Goal: Task Accomplishment & Management: Manage account settings

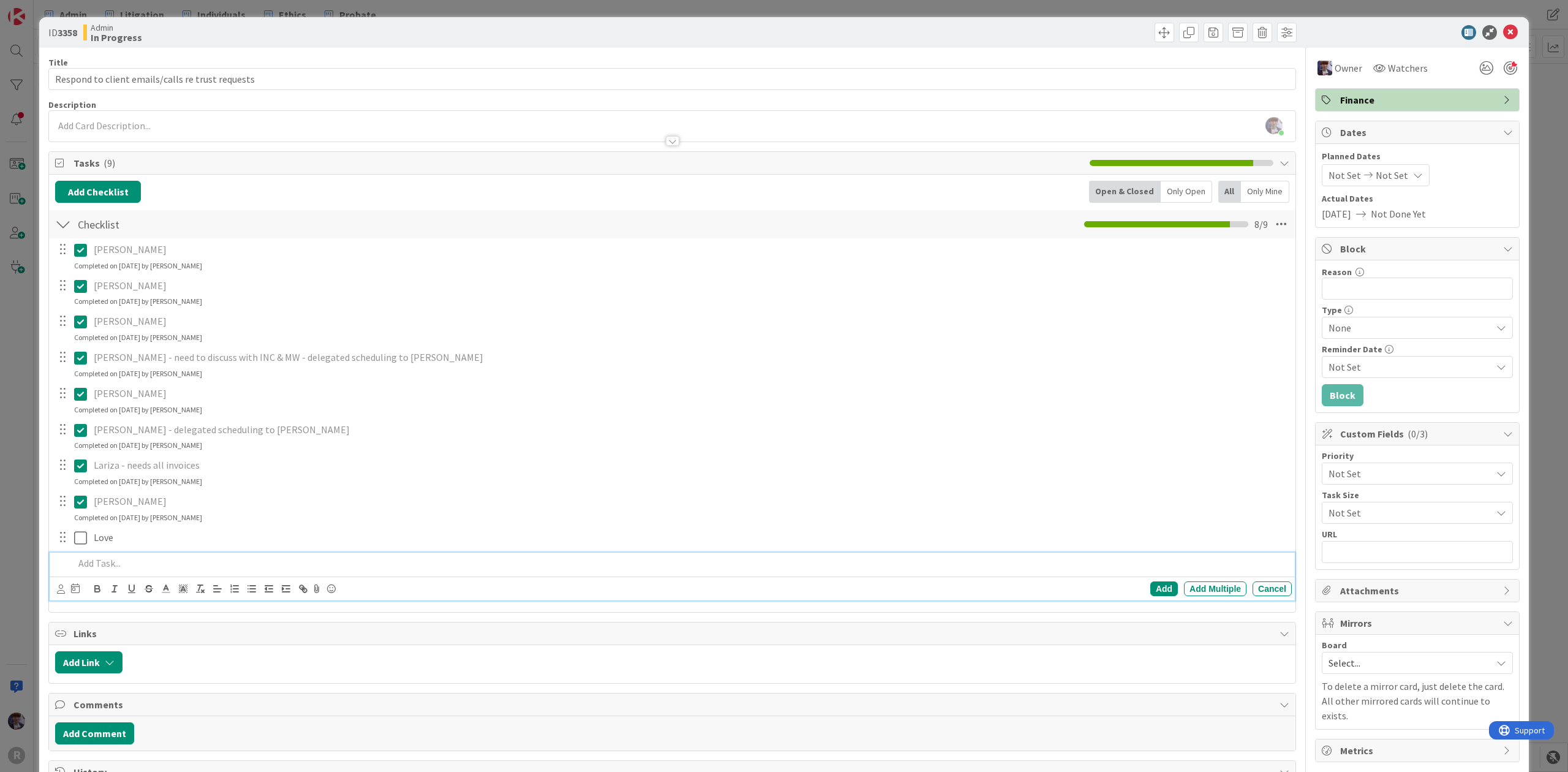
scroll to position [2206, 0]
click at [380, 10] on div "ID 3358 Admin In Progress Title 49 / 128 Respond to client emails/calls re trus…" at bounding box center [784, 386] width 1568 height 772
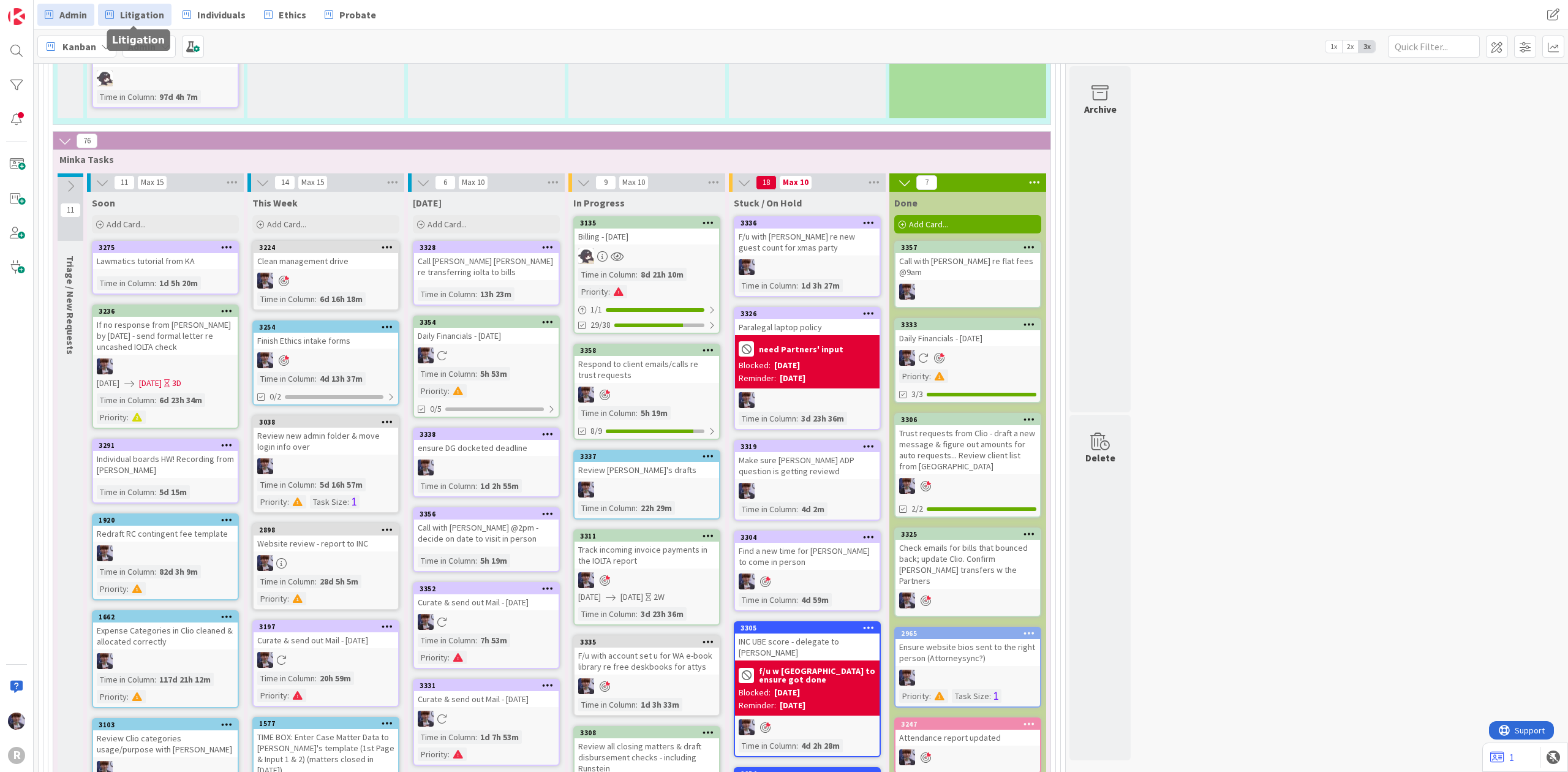
click at [167, 10] on link "Litigation" at bounding box center [134, 14] width 74 height 22
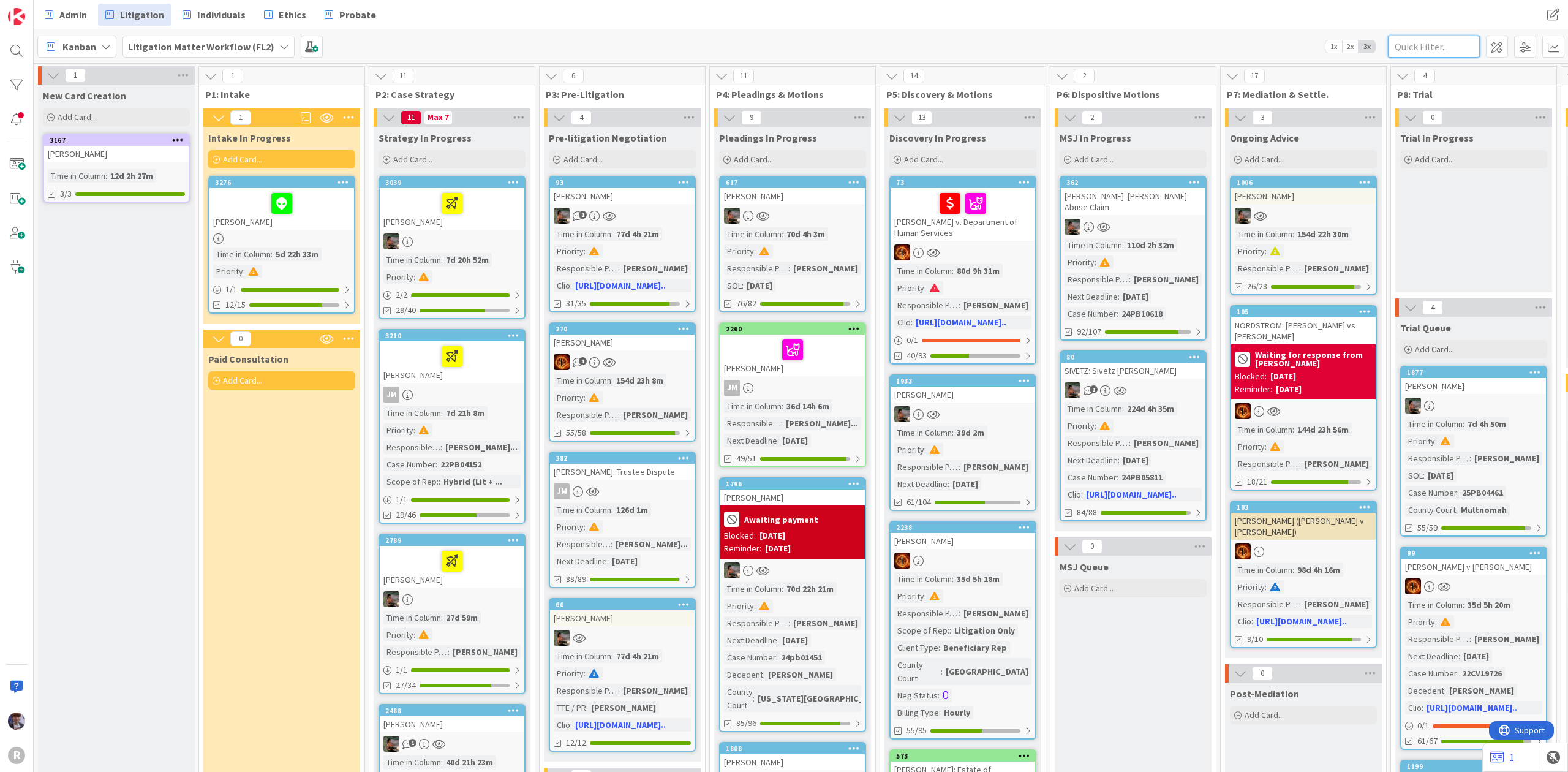
click at [1413, 45] on input "text" at bounding box center [1434, 46] width 92 height 22
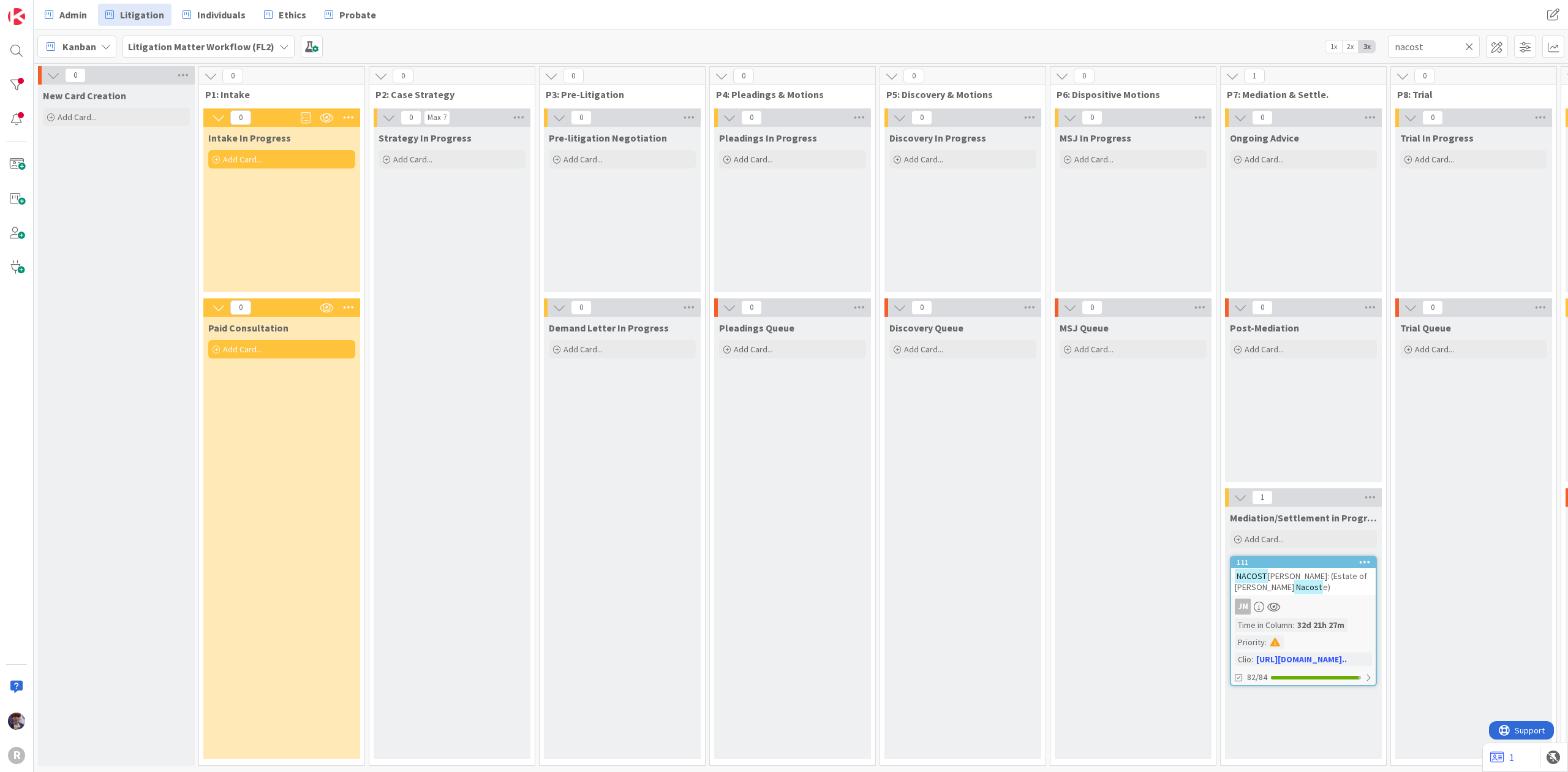
click at [1343, 589] on div "NACOST E, [PERSON_NAME]: (Estate of [PERSON_NAME] e)" at bounding box center [1303, 581] width 144 height 27
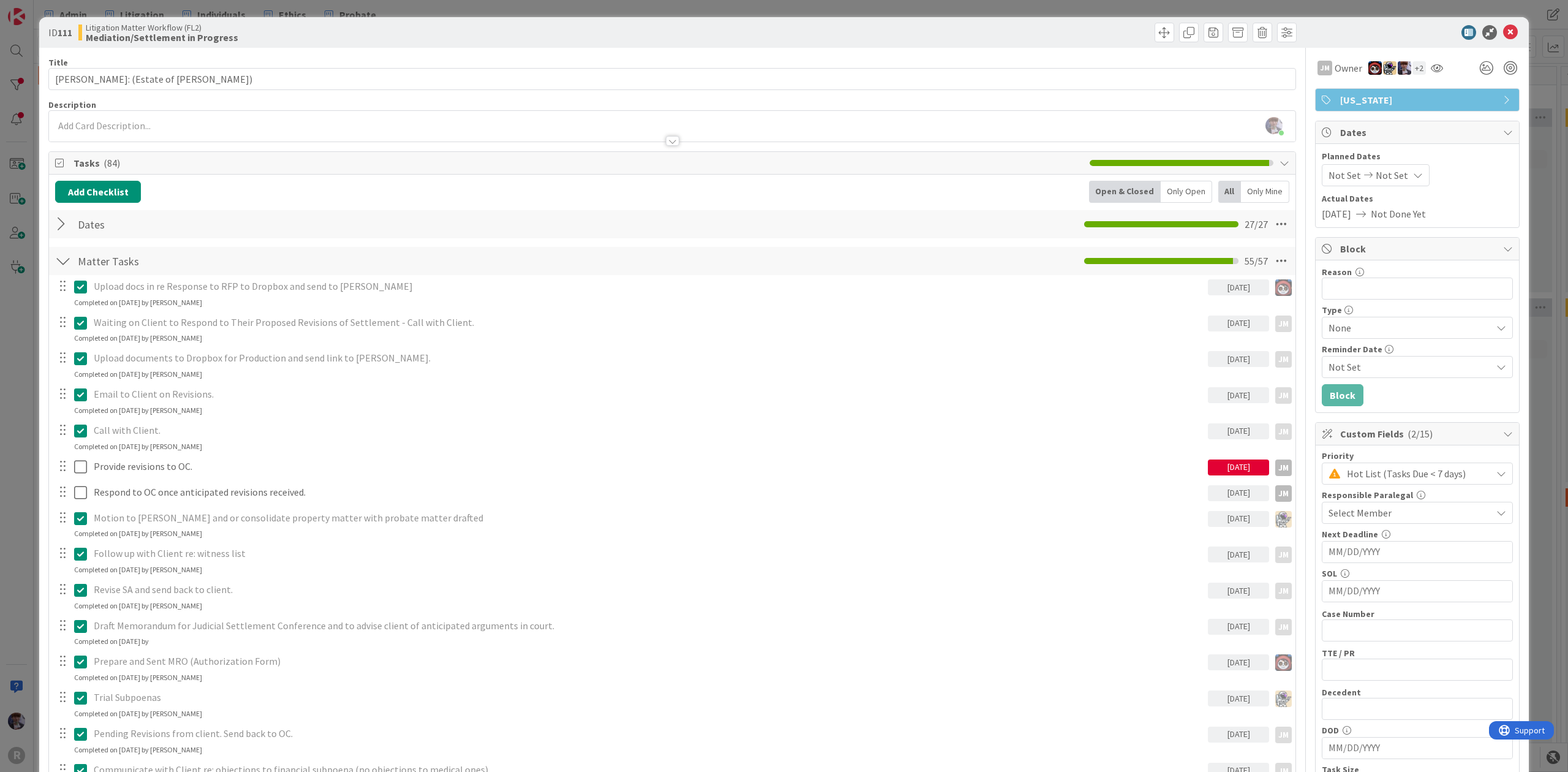
click at [1143, 195] on div "Open & Closed" at bounding box center [1124, 191] width 71 height 22
click at [1160, 195] on div "Only Open" at bounding box center [1186, 191] width 52 height 22
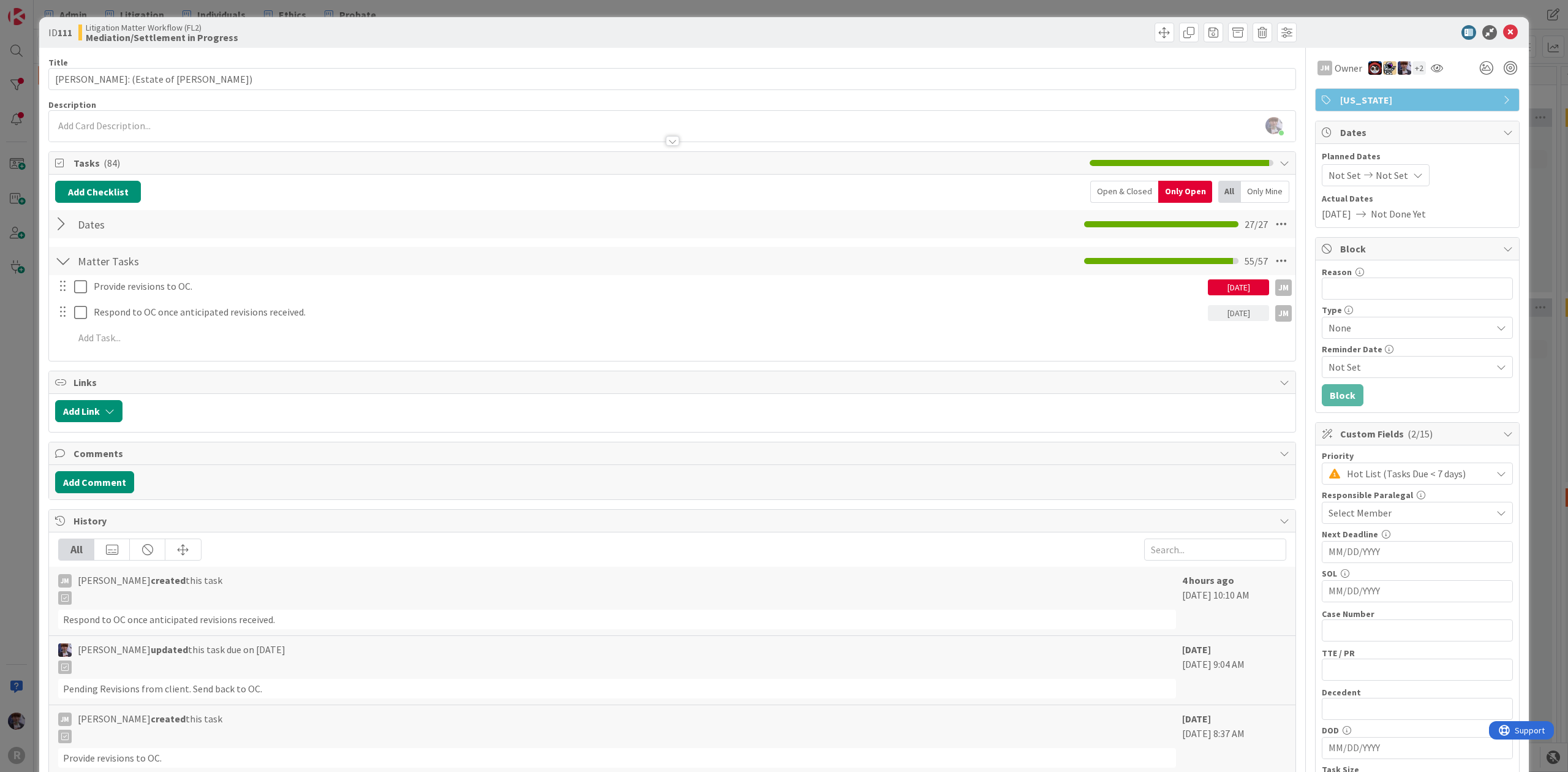
click at [400, 12] on div "ID 111 Litigation Matter Workflow (FL2) Mediation/Settlement in Progress Title …" at bounding box center [784, 386] width 1568 height 772
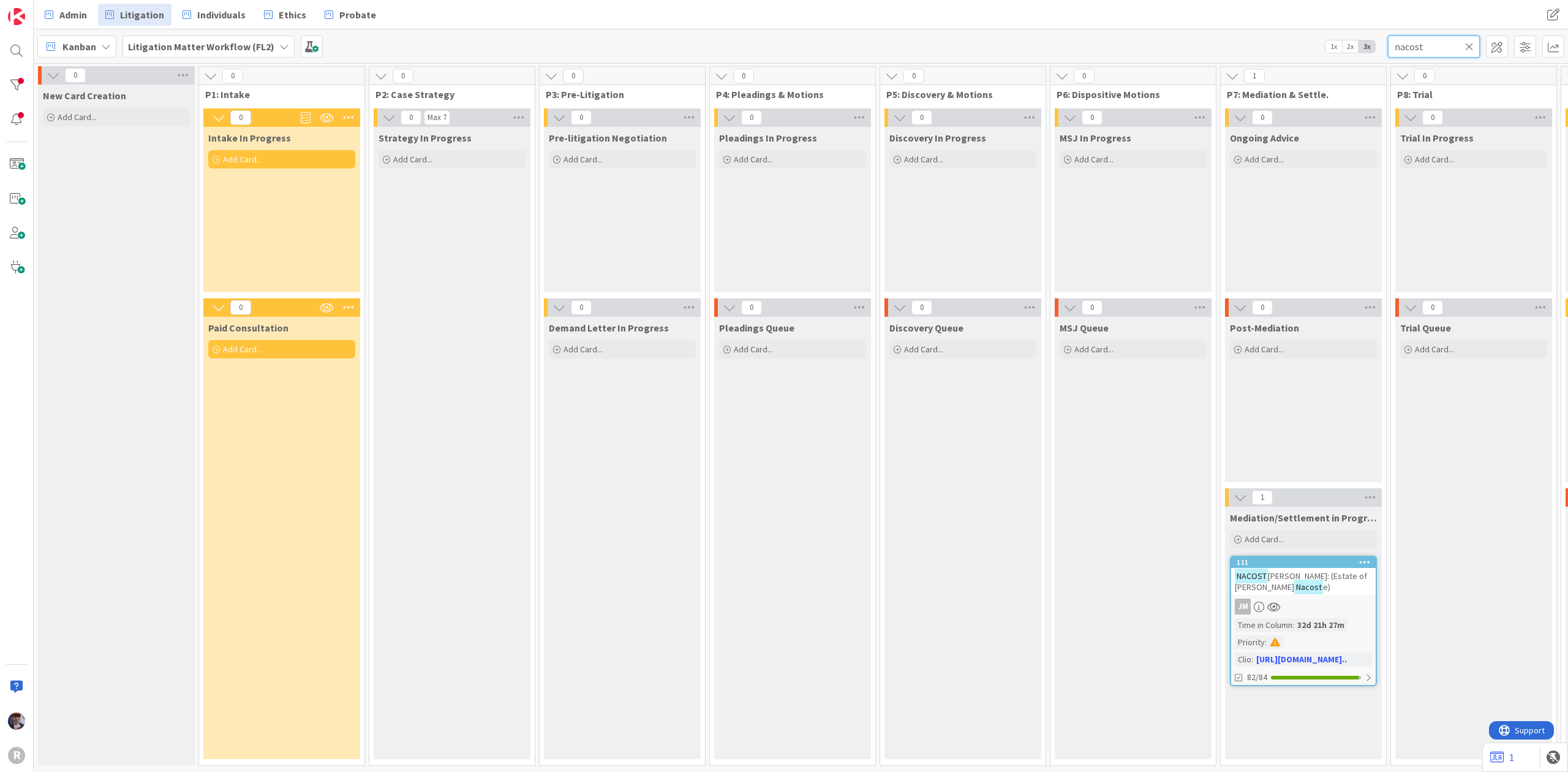
drag, startPoint x: 1429, startPoint y: 45, endPoint x: 1199, endPoint y: 45, distance: 230.0
click at [1199, 45] on div "Kanban Litigation Matter Workflow (FL2) 1x 2x 3x nacost" at bounding box center [801, 46] width 1534 height 34
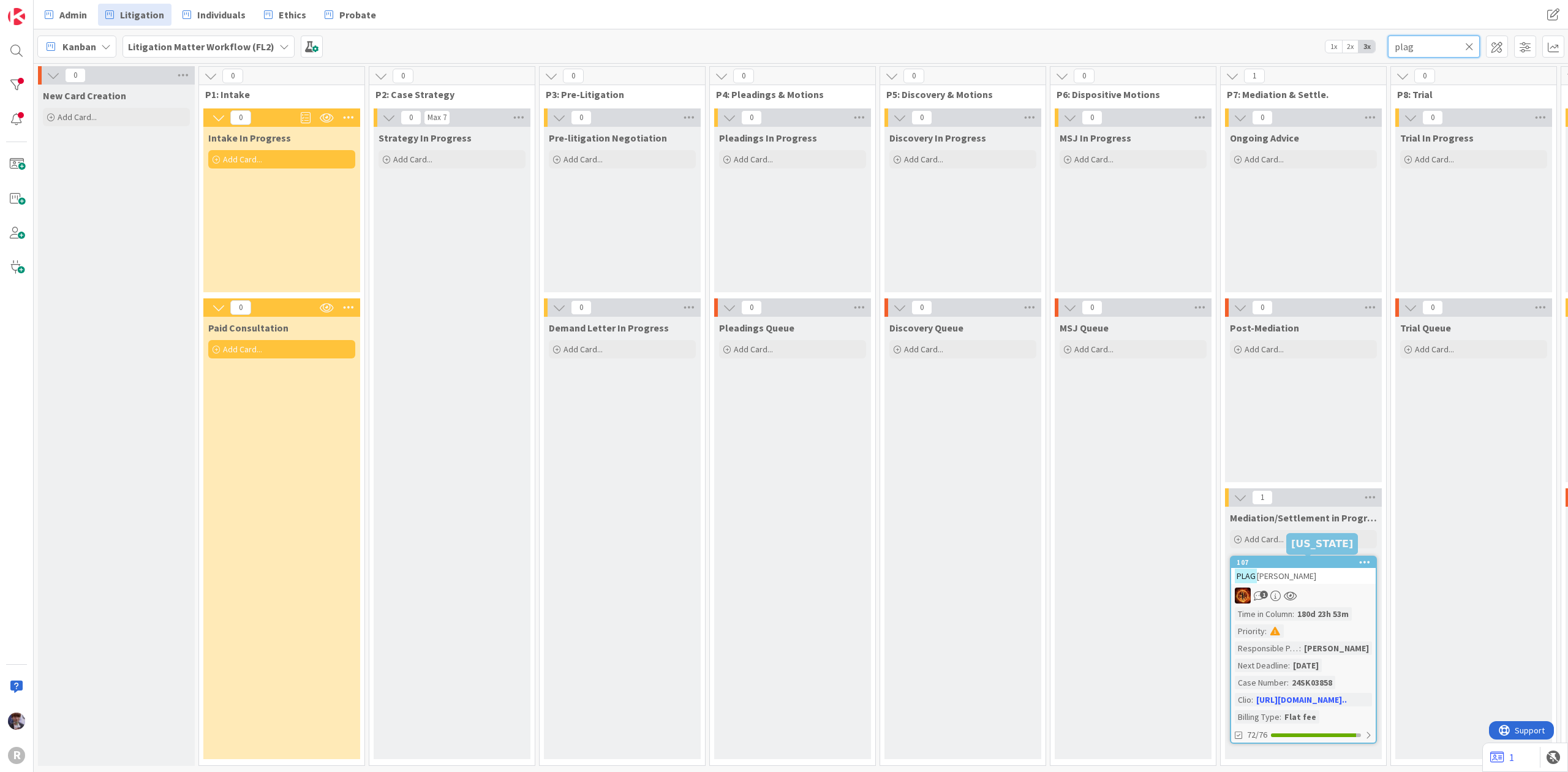
type input "plag"
click at [1287, 596] on icon at bounding box center [1289, 596] width 13 height 11
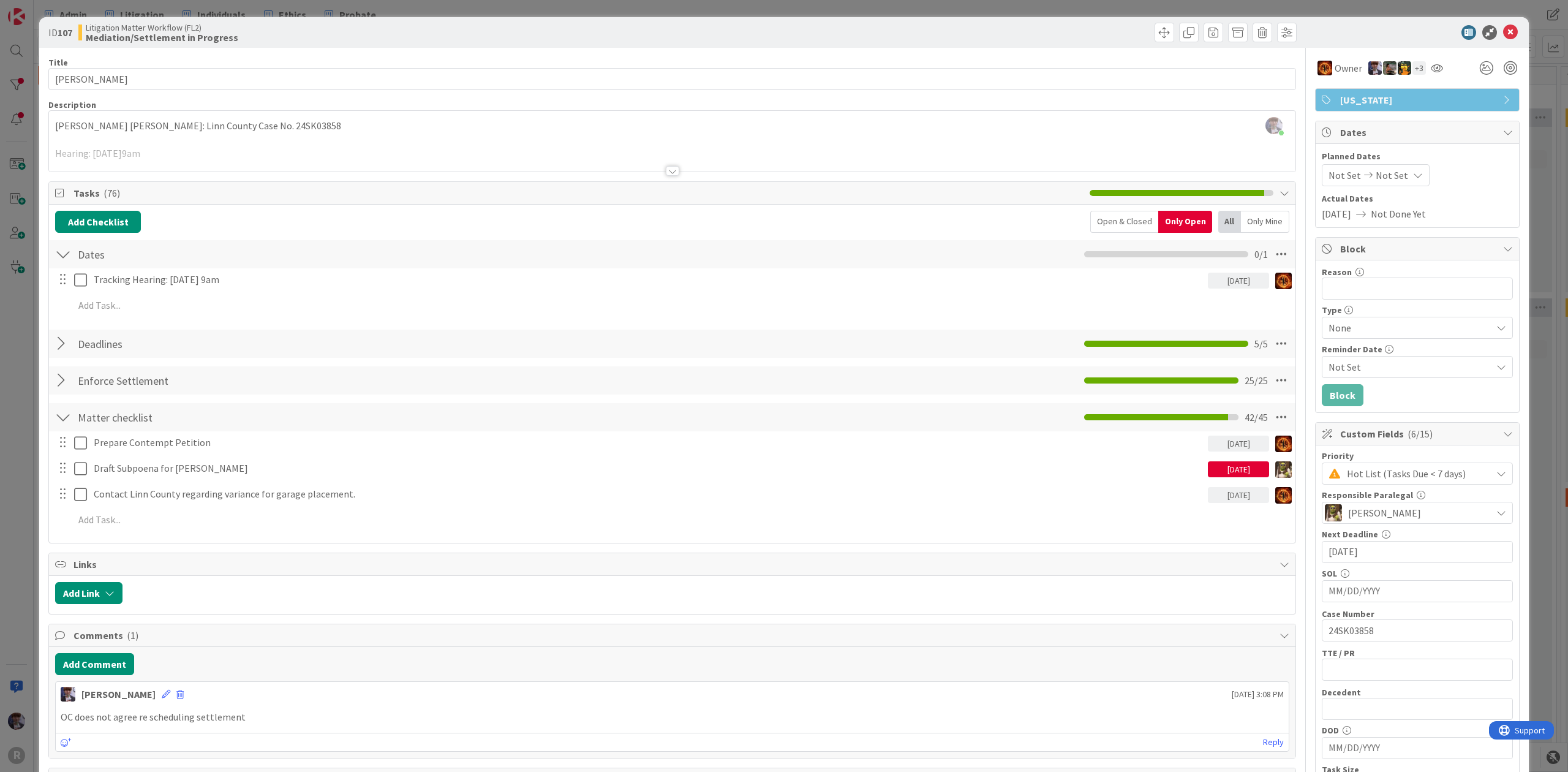
click at [173, 146] on div at bounding box center [672, 156] width 1247 height 32
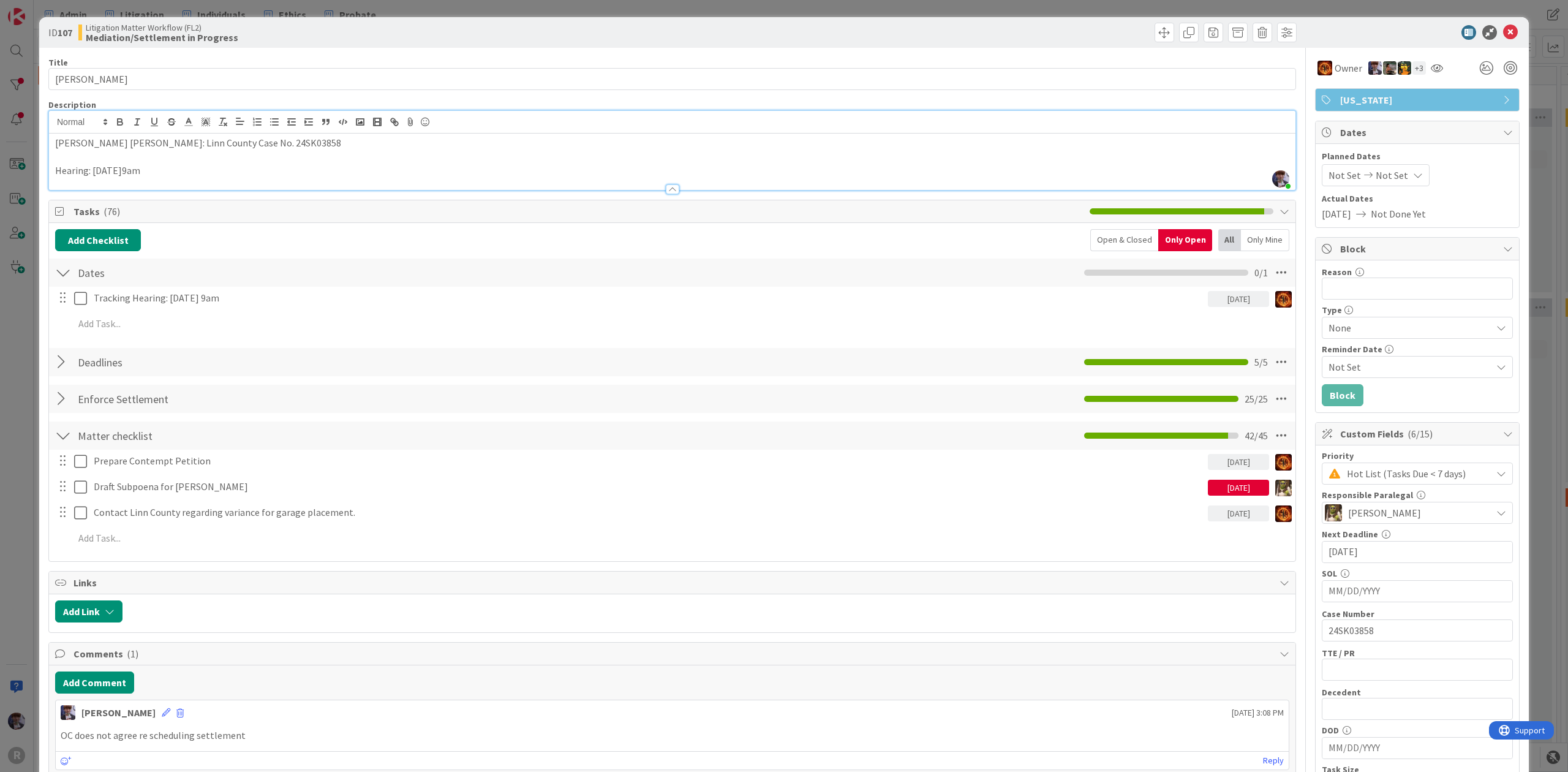
click at [583, 1] on div "ID 107 Litigation Matter Workflow (FL2) Mediation/Settlement in Progress Title …" at bounding box center [784, 386] width 1568 height 772
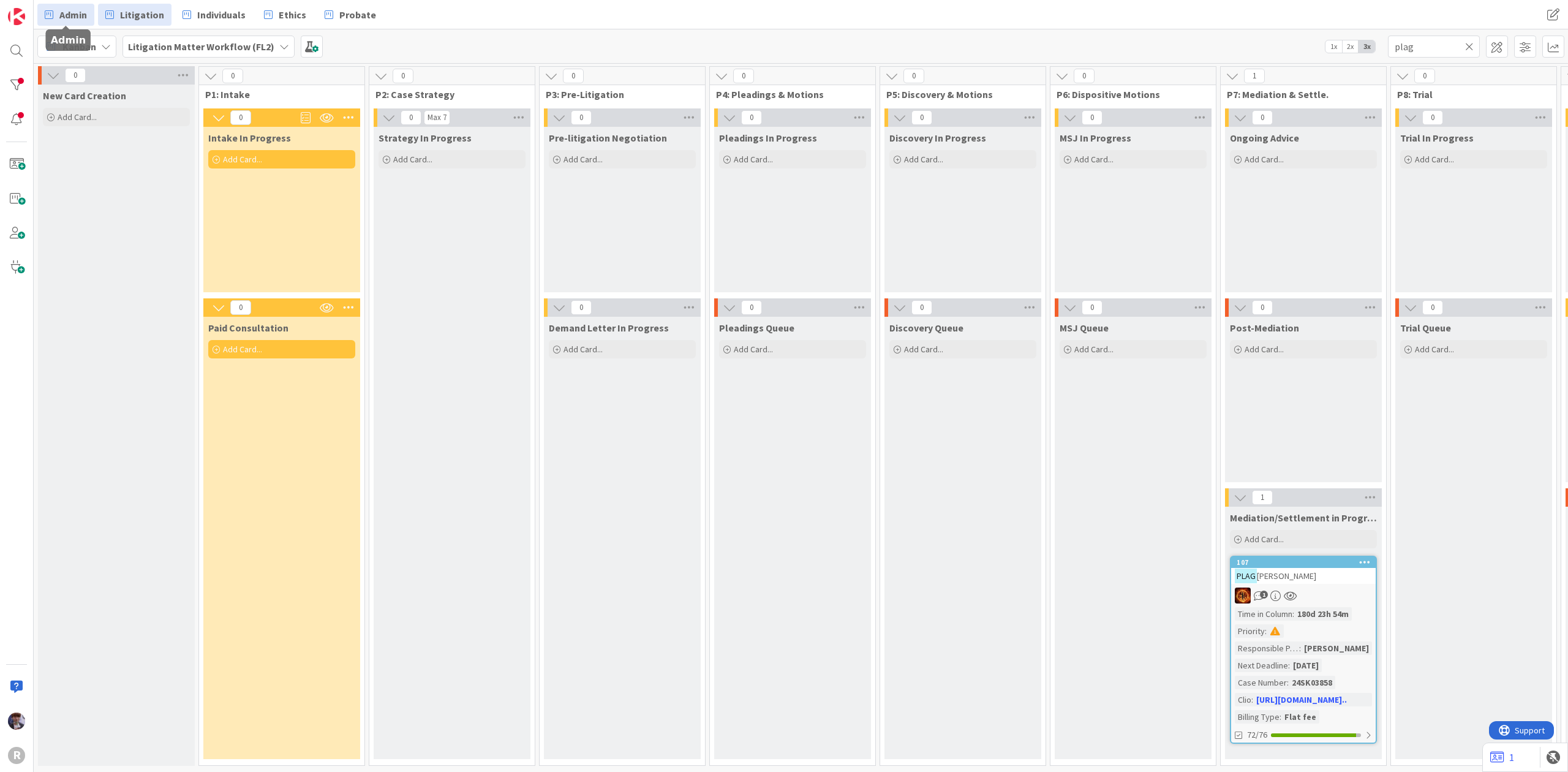
click at [47, 18] on icon at bounding box center [49, 14] width 8 height 16
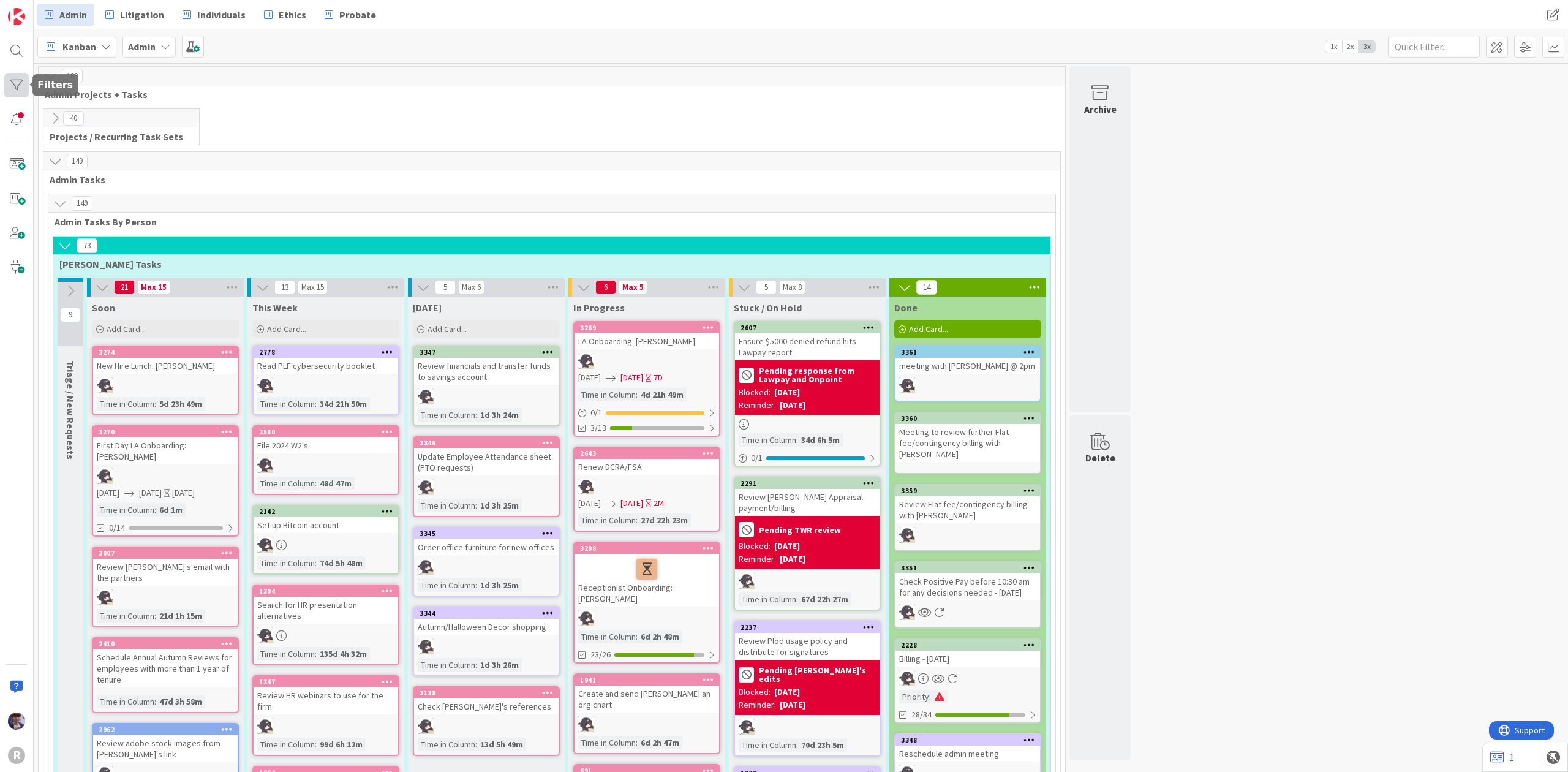
click at [18, 94] on div at bounding box center [17, 85] width 25 height 25
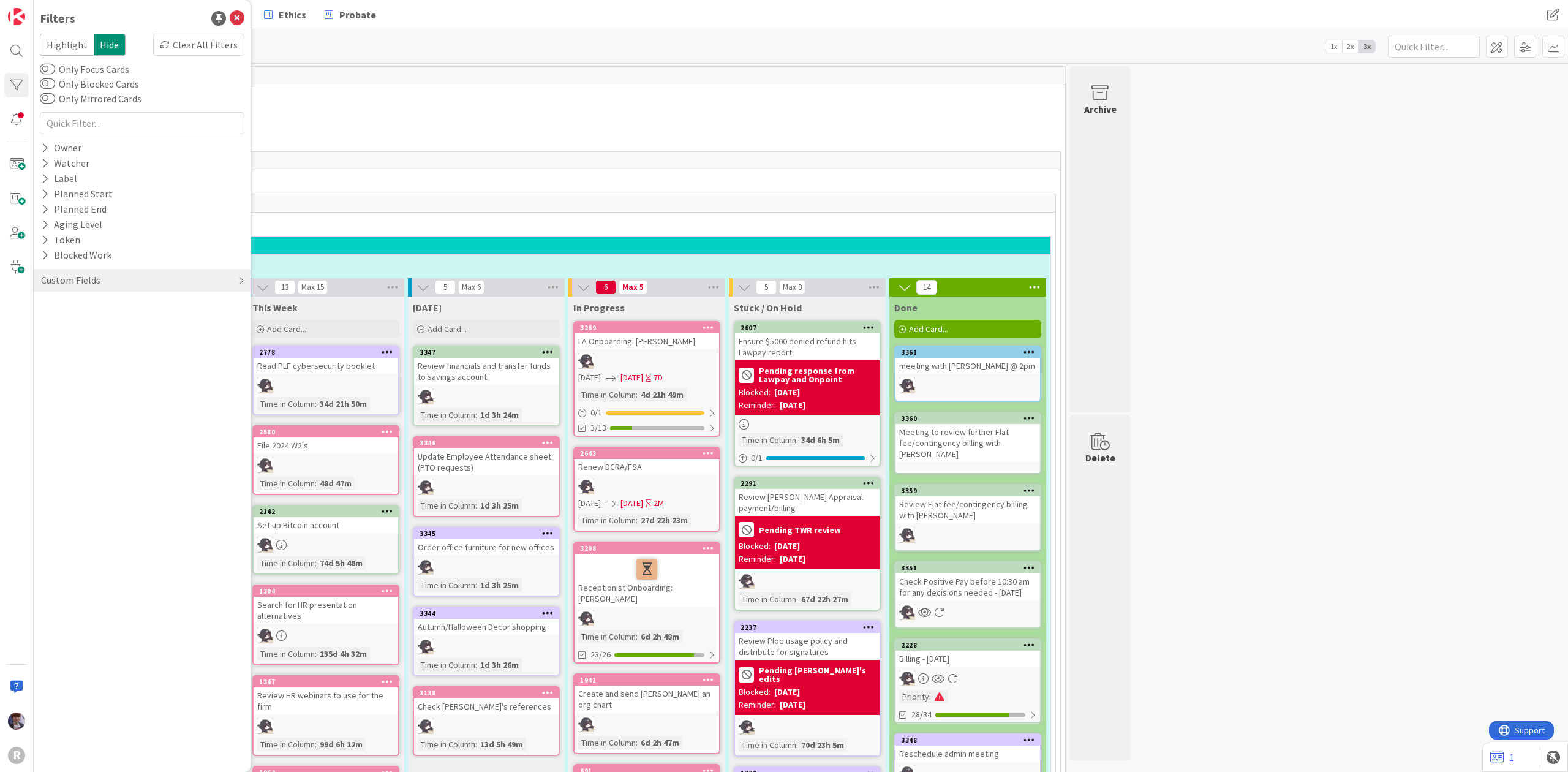
click at [617, 71] on div "189" at bounding box center [551, 76] width 1027 height 18
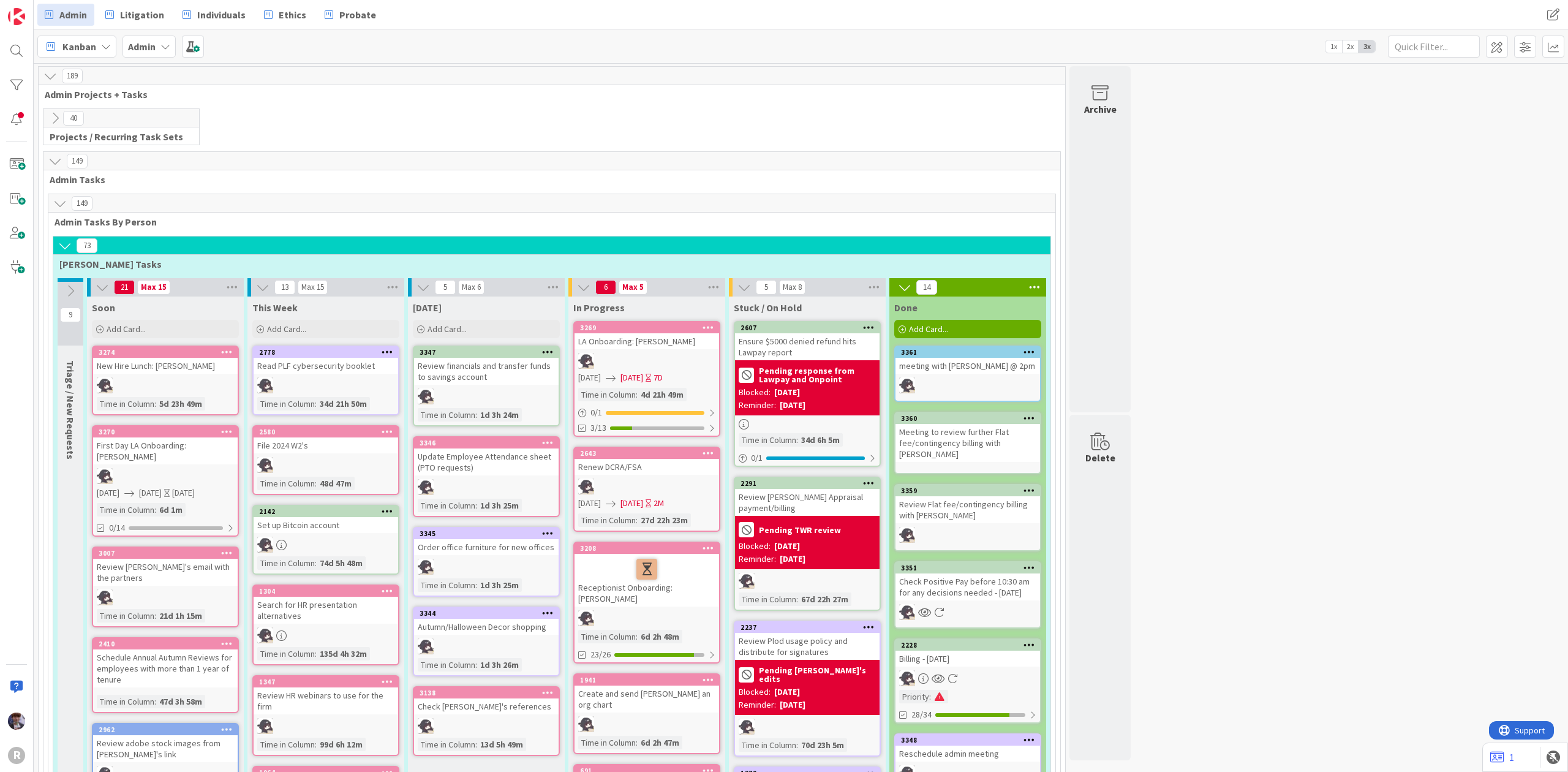
click at [87, 54] on div "Kanban" at bounding box center [77, 46] width 79 height 22
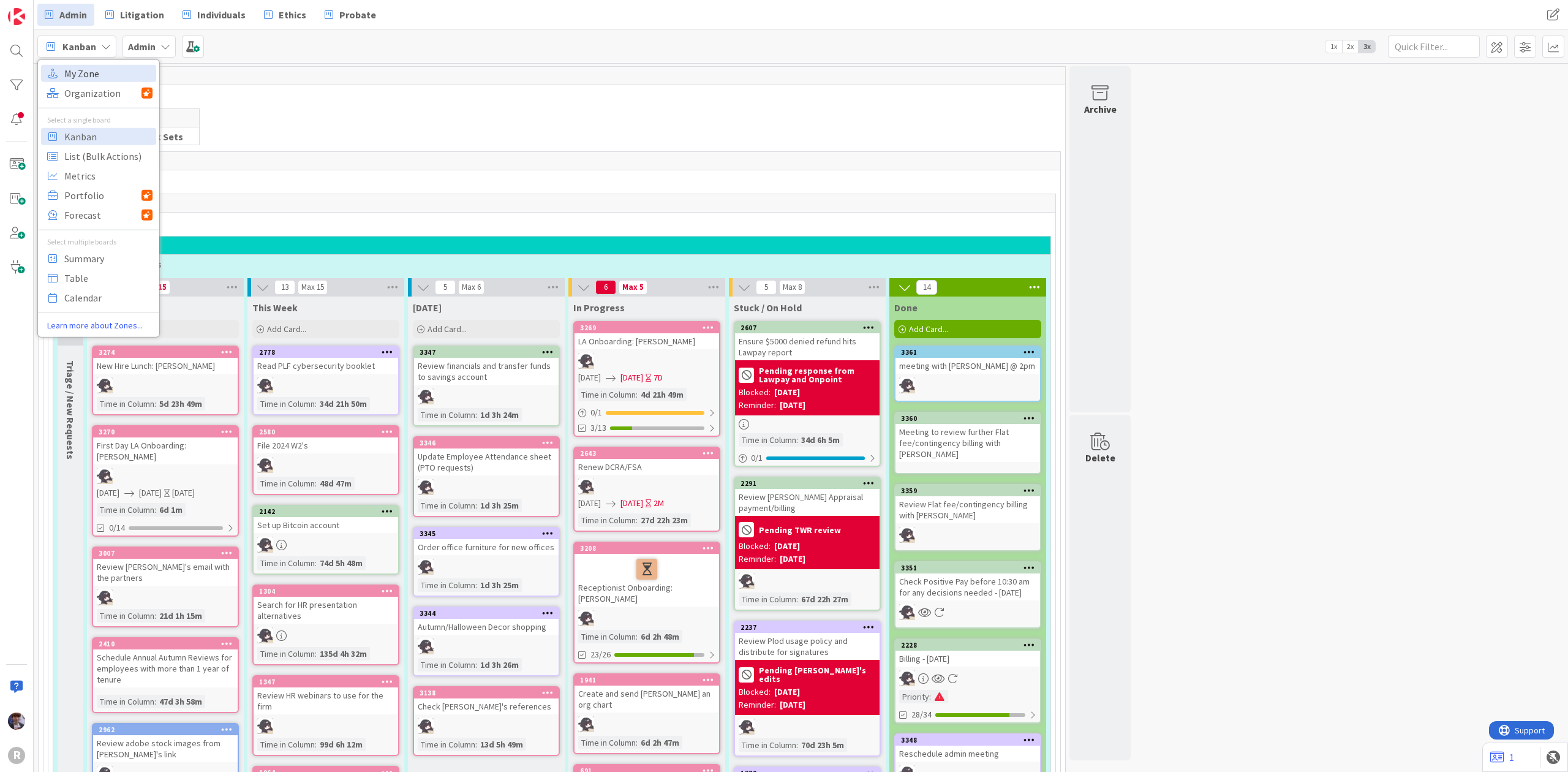
click at [96, 71] on span "My Zone" at bounding box center [108, 73] width 88 height 18
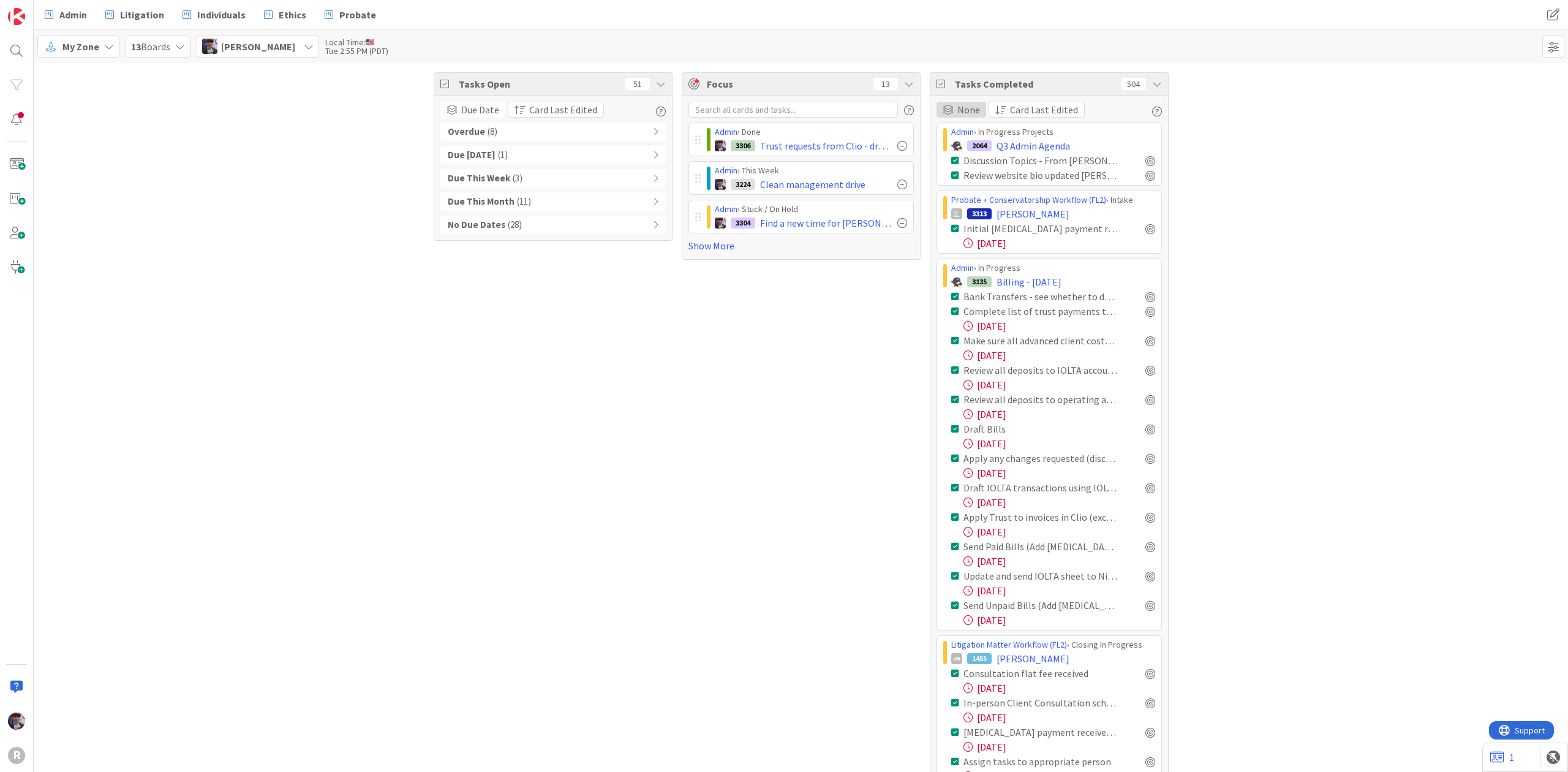
click at [971, 110] on span "None" at bounding box center [969, 110] width 23 height 15
click at [1048, 116] on span "Card Last Edited" at bounding box center [1045, 110] width 68 height 15
click at [945, 114] on div "None" at bounding box center [961, 109] width 50 height 16
click at [964, 165] on span "Board" at bounding box center [1015, 170] width 111 height 18
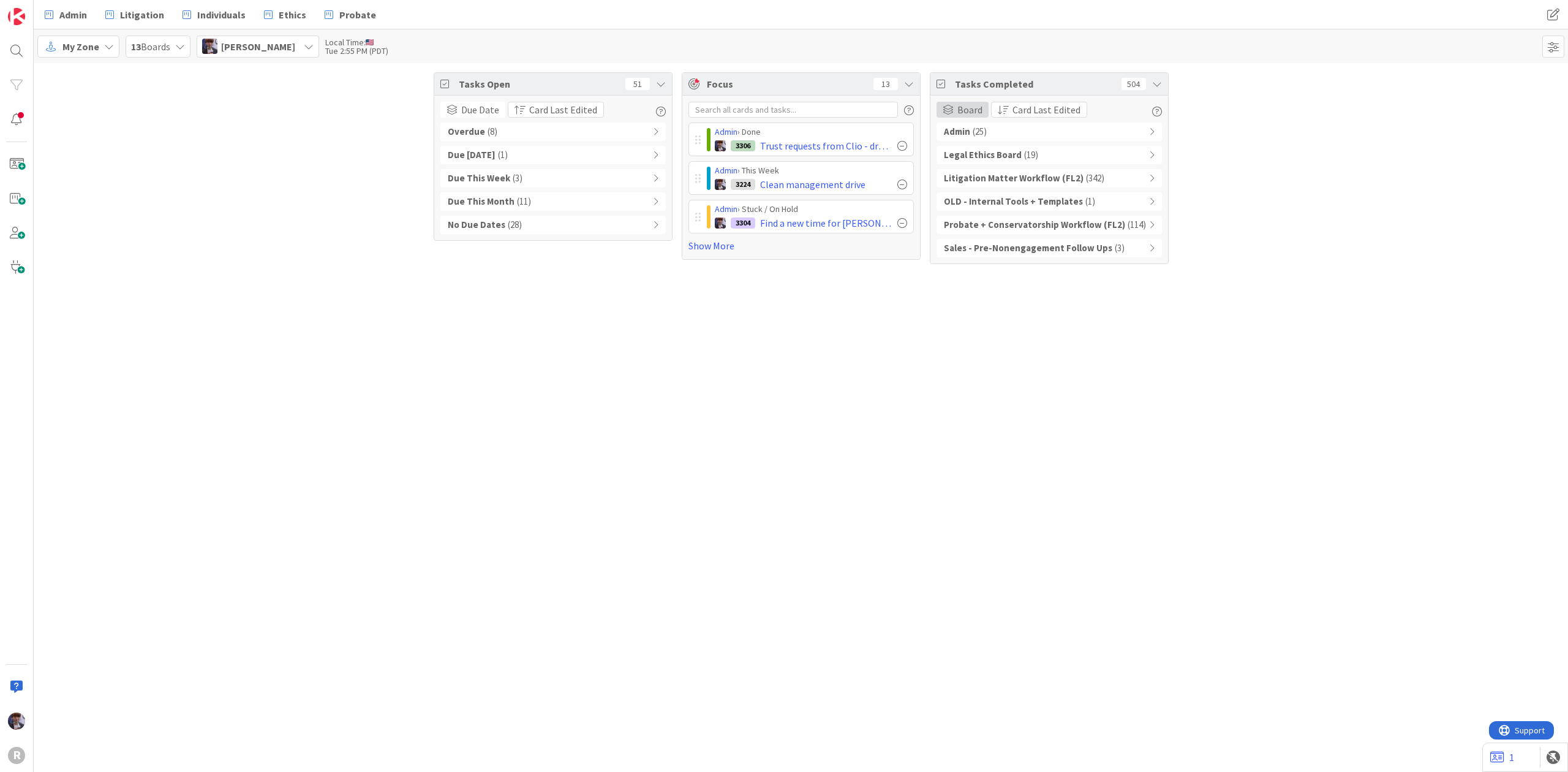
click at [966, 105] on span "Board" at bounding box center [969, 110] width 25 height 15
click at [982, 151] on span "None" at bounding box center [1015, 149] width 111 height 18
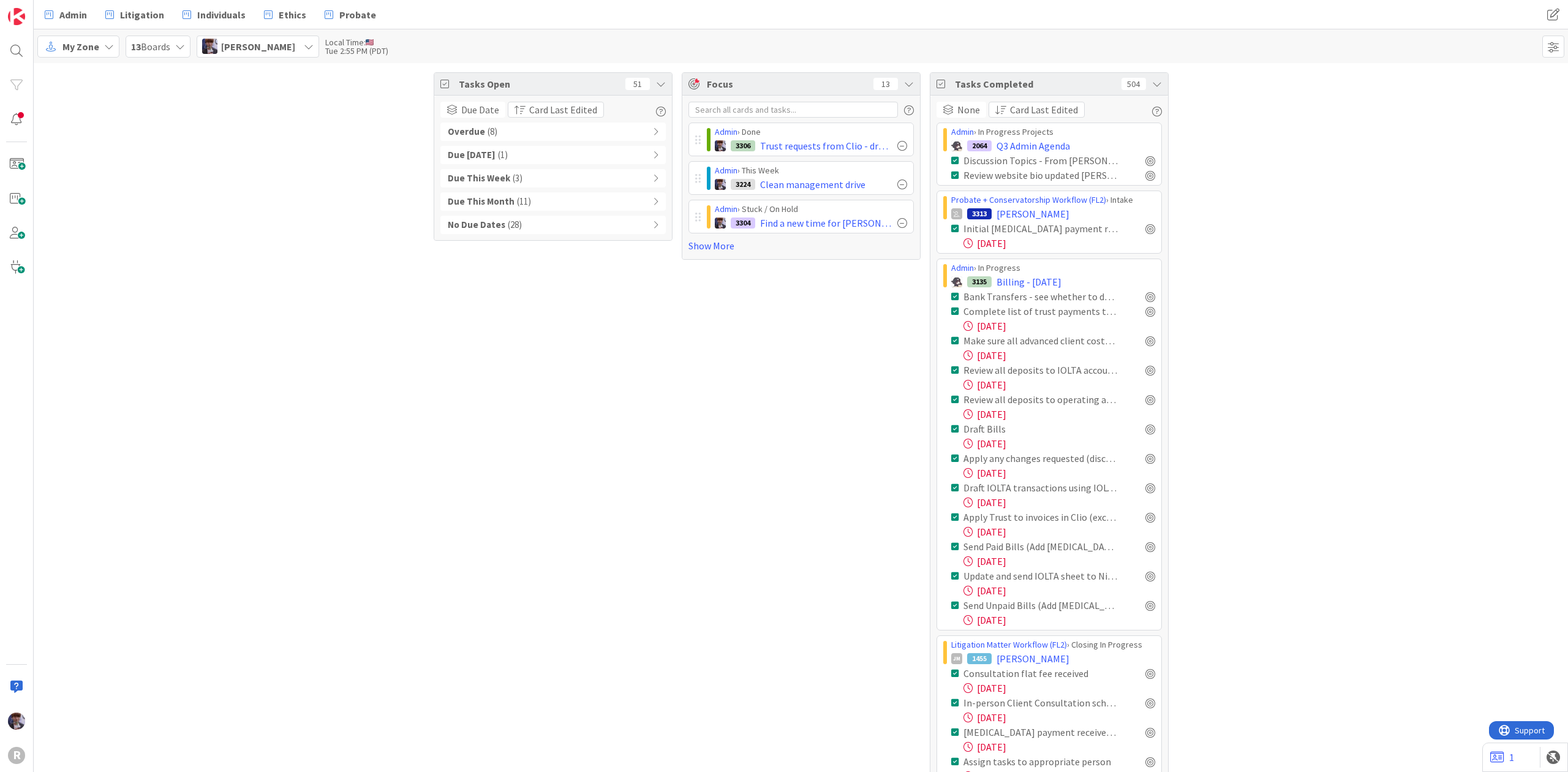
click at [961, 109] on span "None" at bounding box center [969, 110] width 23 height 15
click at [988, 191] on span "Column State" at bounding box center [1015, 193] width 111 height 18
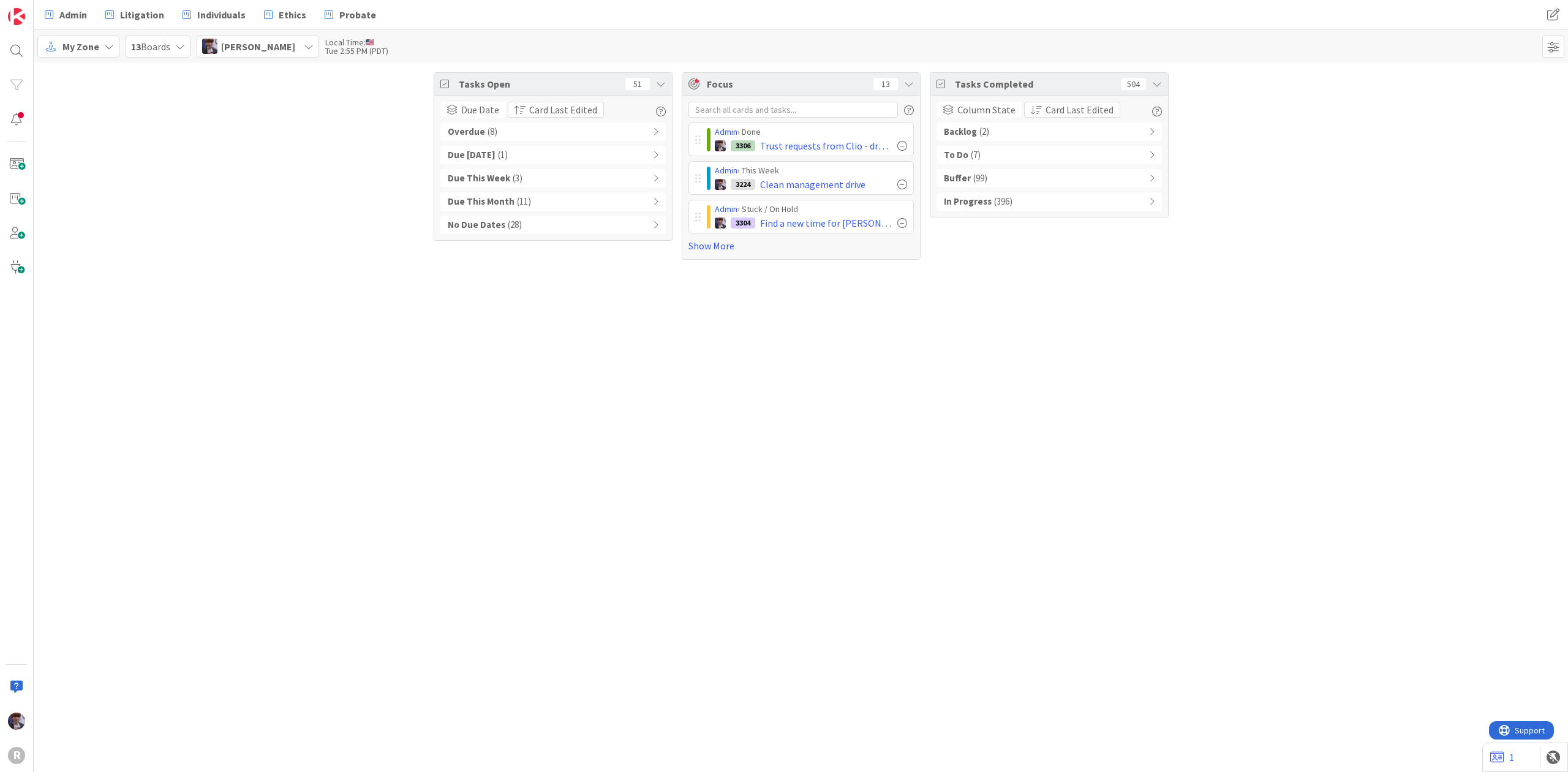
click at [1358, 160] on div "Tasks Open 51 Due Date Card Last Edited Overdue ( 8 ) Due [DATE] ( 1 ) Due This…" at bounding box center [801, 166] width 1534 height 206
click at [985, 115] on span "Column State" at bounding box center [986, 110] width 58 height 15
click at [981, 216] on span "Completed Date" at bounding box center [1015, 215] width 111 height 18
click at [814, 351] on div "Tasks Open 51 Due Date Card Last Edited Overdue ( 8 ) Due [DATE] ( 1 ) Due This…" at bounding box center [801, 418] width 1534 height 709
click at [583, 316] on div "Tasks Open 51 Due Date Card Last Edited Overdue ( 8 ) Due [DATE] ( 1 ) Due This…" at bounding box center [801, 418] width 1534 height 709
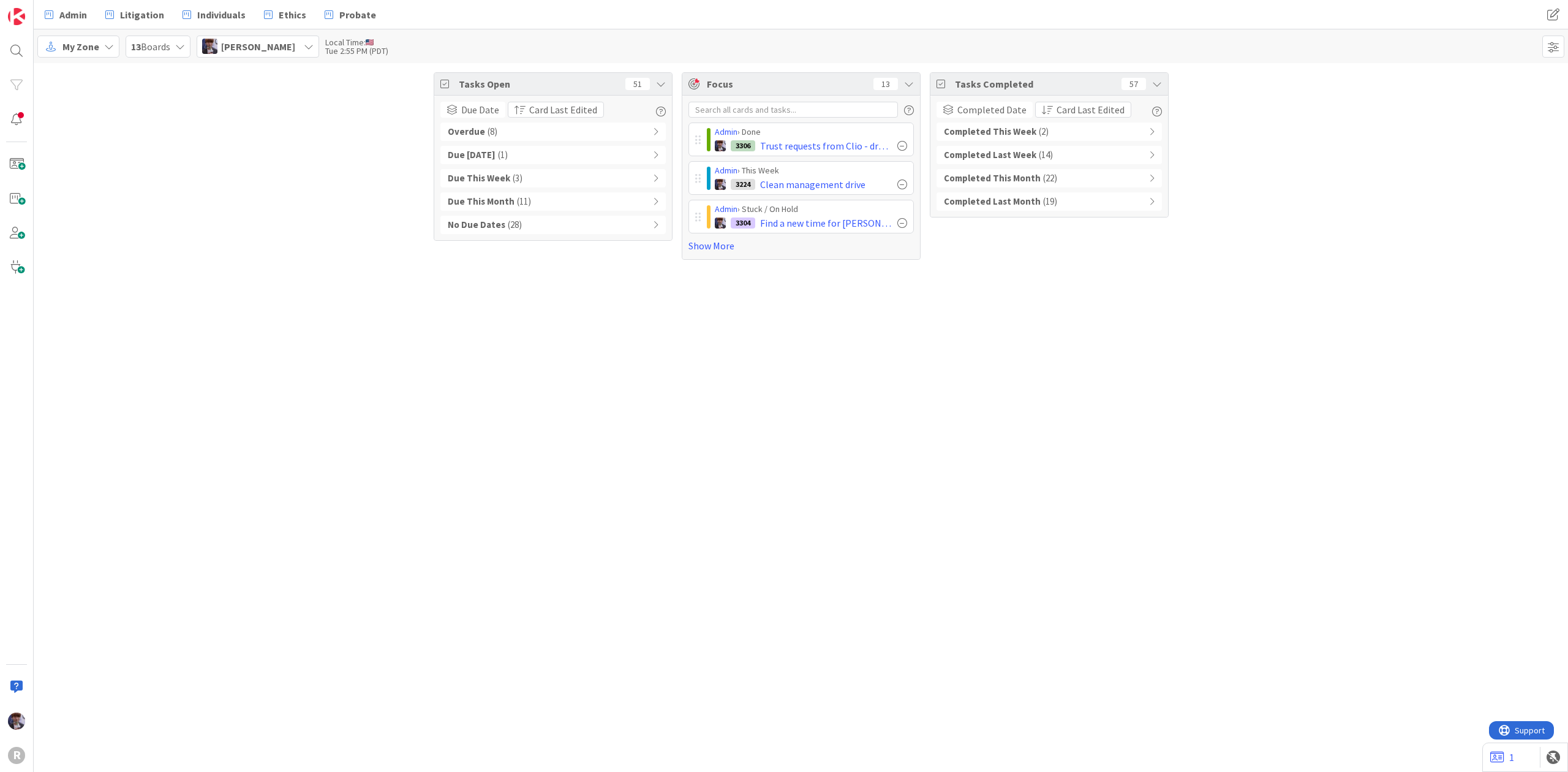
click at [891, 281] on div "Tasks Open 51 Due Date Card Last Edited Overdue ( 8 ) Due [DATE] ( 1 ) Due This…" at bounding box center [801, 418] width 1534 height 709
click at [951, 279] on div "Tasks Open 51 Due Date Card Last Edited Overdue ( 8 ) Due [DATE] ( 1 ) Due This…" at bounding box center [801, 418] width 1534 height 709
click at [344, 330] on div "Tasks Open 51 Due Date Card Last Edited Overdue ( 8 ) Due [DATE] ( 1 ) Due This…" at bounding box center [801, 418] width 1534 height 709
click at [1090, 291] on div "Tasks Open 51 Due Date Card Last Edited Overdue ( 8 ) Due [DATE] ( 1 ) Due This…" at bounding box center [801, 418] width 1534 height 709
click at [363, 255] on div "Tasks Open 51 Due Date Card Last Edited Overdue ( 8 ) Due [DATE] ( 1 ) Due This…" at bounding box center [801, 166] width 1534 height 206
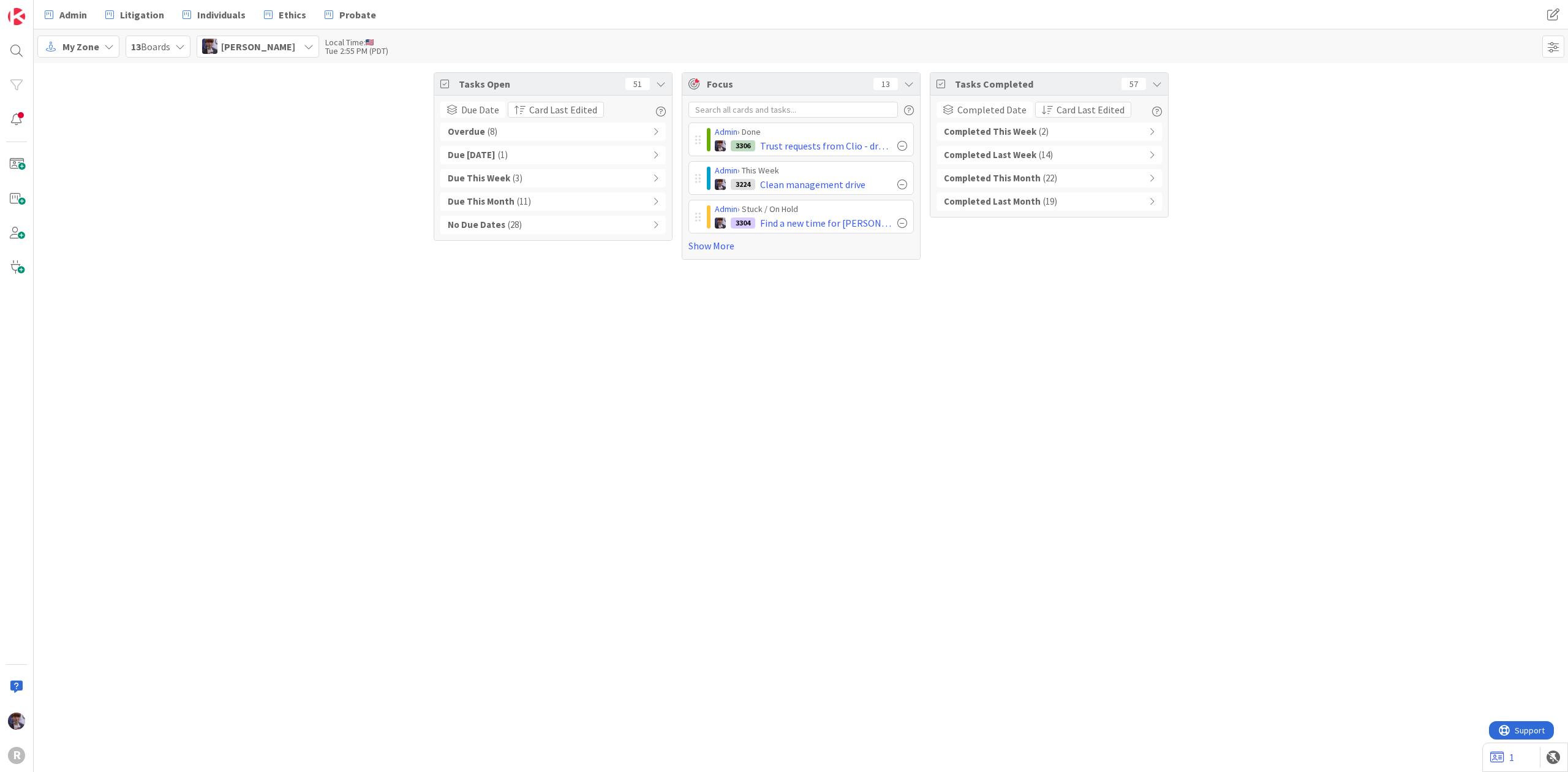
click at [337, 282] on div "Tasks Open 51 Due Date Card Last Edited Overdue ( 8 ) Due [DATE] ( 1 ) Due This…" at bounding box center [801, 418] width 1534 height 709
click at [1000, 244] on div "Tasks Completed 57 Completed Date Group By None Board Column State Completed Da…" at bounding box center [1049, 166] width 239 height 188
click at [412, 237] on div "Tasks Open 51 Due Date Card Last Edited Overdue ( 8 ) Due [DATE] ( 1 ) Due This…" at bounding box center [801, 166] width 1534 height 206
click at [348, 201] on div "Tasks Open 51 Due Date Card Last Edited Overdue ( 8 ) Due [DATE] ( 1 ) Due This…" at bounding box center [801, 166] width 1534 height 206
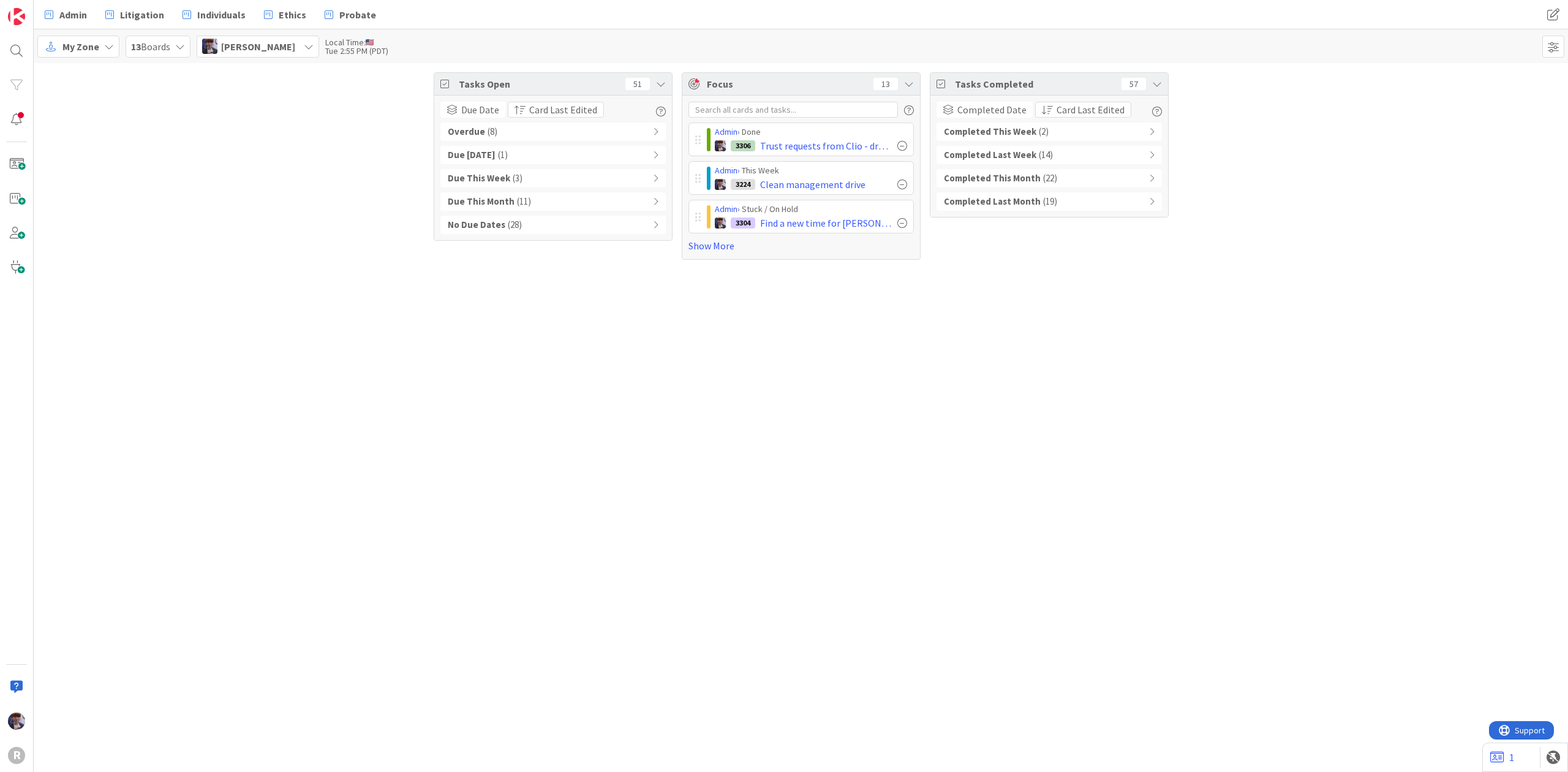
click at [552, 336] on div "Tasks Open 51 Due Date Card Last Edited Overdue ( 8 ) Due [DATE] ( 1 ) Due This…" at bounding box center [801, 418] width 1534 height 709
click at [1264, 188] on div "Tasks Open 51 Due Date Card Last Edited Overdue ( 8 ) Due [DATE] ( 1 ) Due This…" at bounding box center [801, 166] width 1534 height 206
click at [1157, 86] on icon at bounding box center [1156, 83] width 10 height 10
click at [708, 247] on link "Show More" at bounding box center [801, 246] width 225 height 15
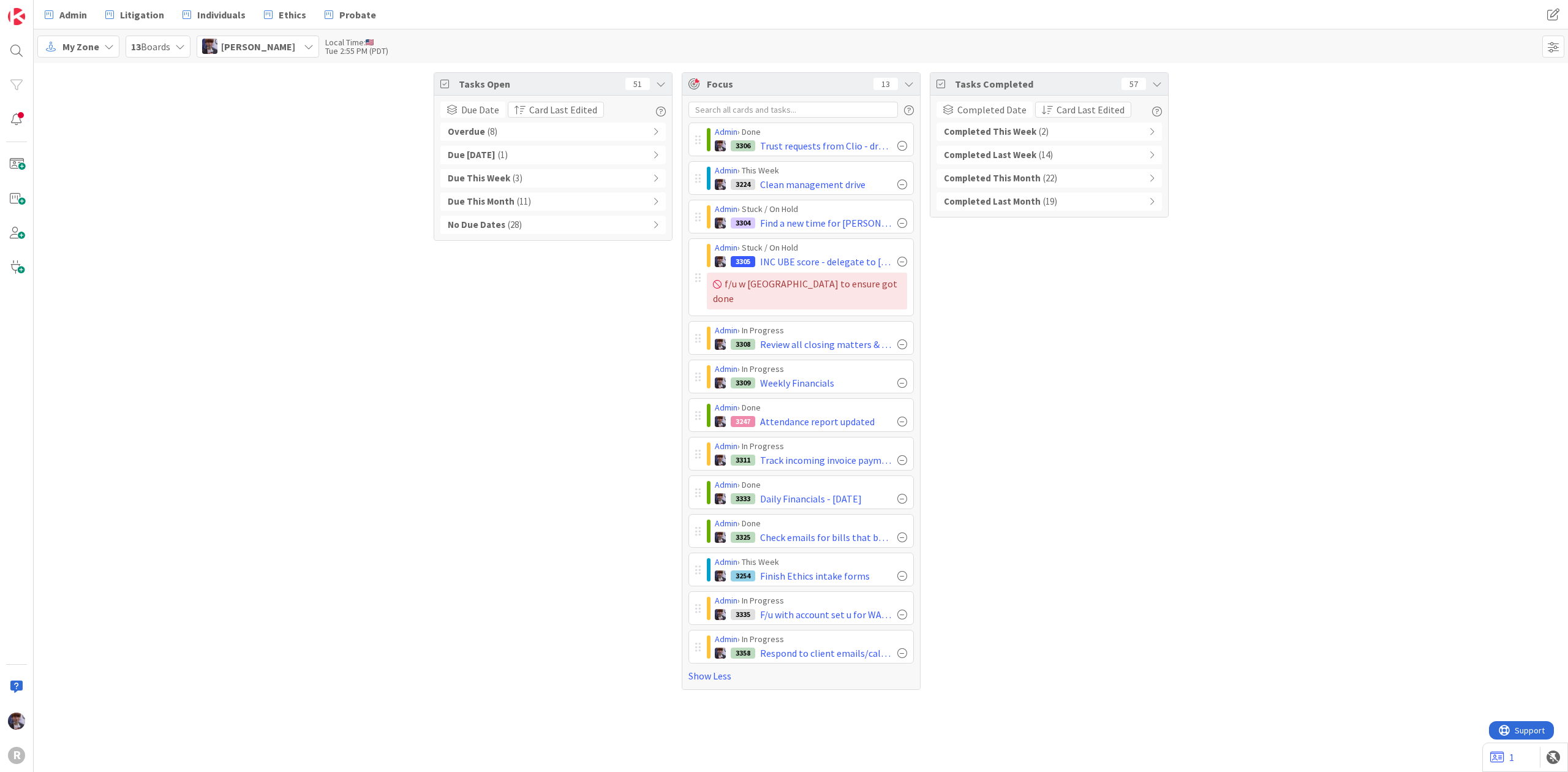
drag, startPoint x: 1250, startPoint y: 262, endPoint x: 1265, endPoint y: 248, distance: 20.5
click at [1253, 258] on div "Tasks Open 51 Due Date Card Last Edited Overdue ( 8 ) Due [DATE] ( 1 ) Due This…" at bounding box center [801, 381] width 1534 height 636
drag, startPoint x: 1041, startPoint y: 125, endPoint x: 1034, endPoint y: 140, distance: 16.6
click at [1040, 126] on span "( 2 )" at bounding box center [1043, 131] width 10 height 14
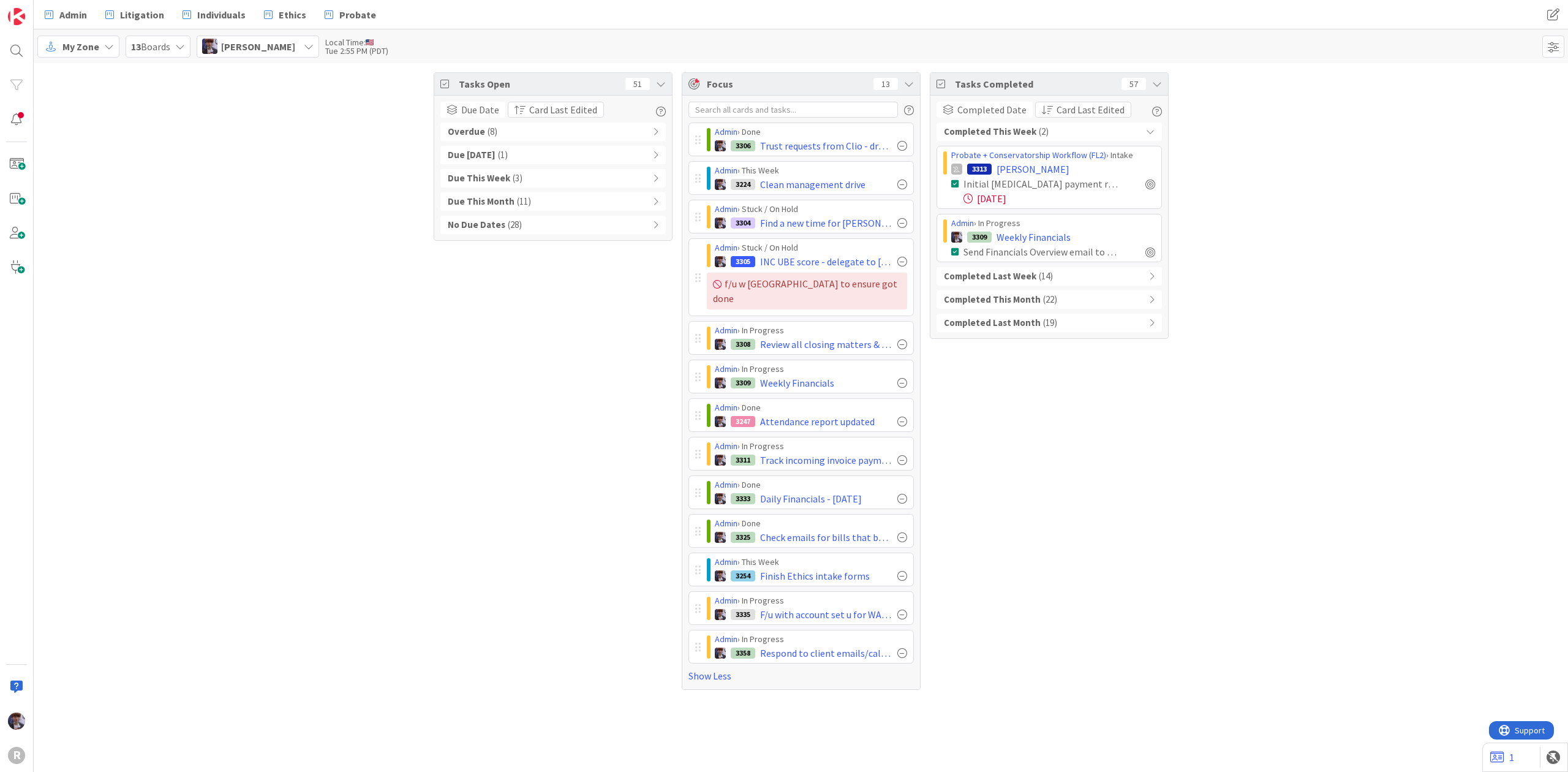
click at [1262, 147] on div "Tasks Open 51 Due Date Card Last Edited Overdue ( 8 ) Due [DATE] ( 1 ) Due This…" at bounding box center [801, 381] width 1534 height 636
drag, startPoint x: 1390, startPoint y: 454, endPoint x: 1217, endPoint y: 397, distance: 182.1
click at [1389, 454] on div "Tasks Open 51 Due Date Card Last Edited Overdue ( 8 ) Due [DATE] ( 1 ) Due This…" at bounding box center [801, 381] width 1534 height 636
click at [985, 105] on span "Completed Date" at bounding box center [992, 110] width 69 height 15
click at [988, 146] on span "None" at bounding box center [1015, 149] width 111 height 18
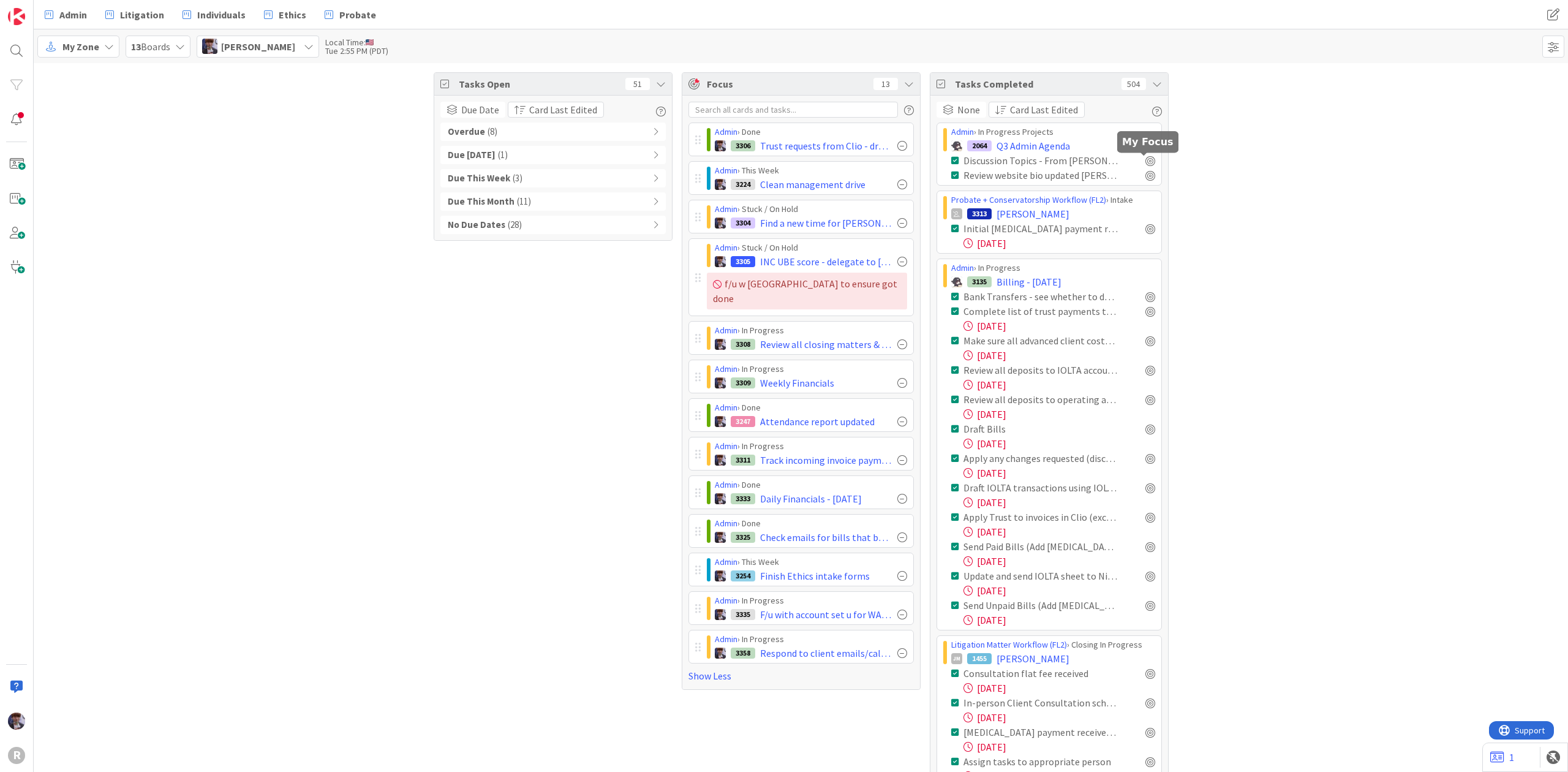
click at [1000, 109] on span "button" at bounding box center [1000, 109] width 11 height 10
click at [1028, 145] on span "Card Last Edited" at bounding box center [1047, 149] width 73 height 15
click at [945, 108] on span at bounding box center [948, 109] width 11 height 10
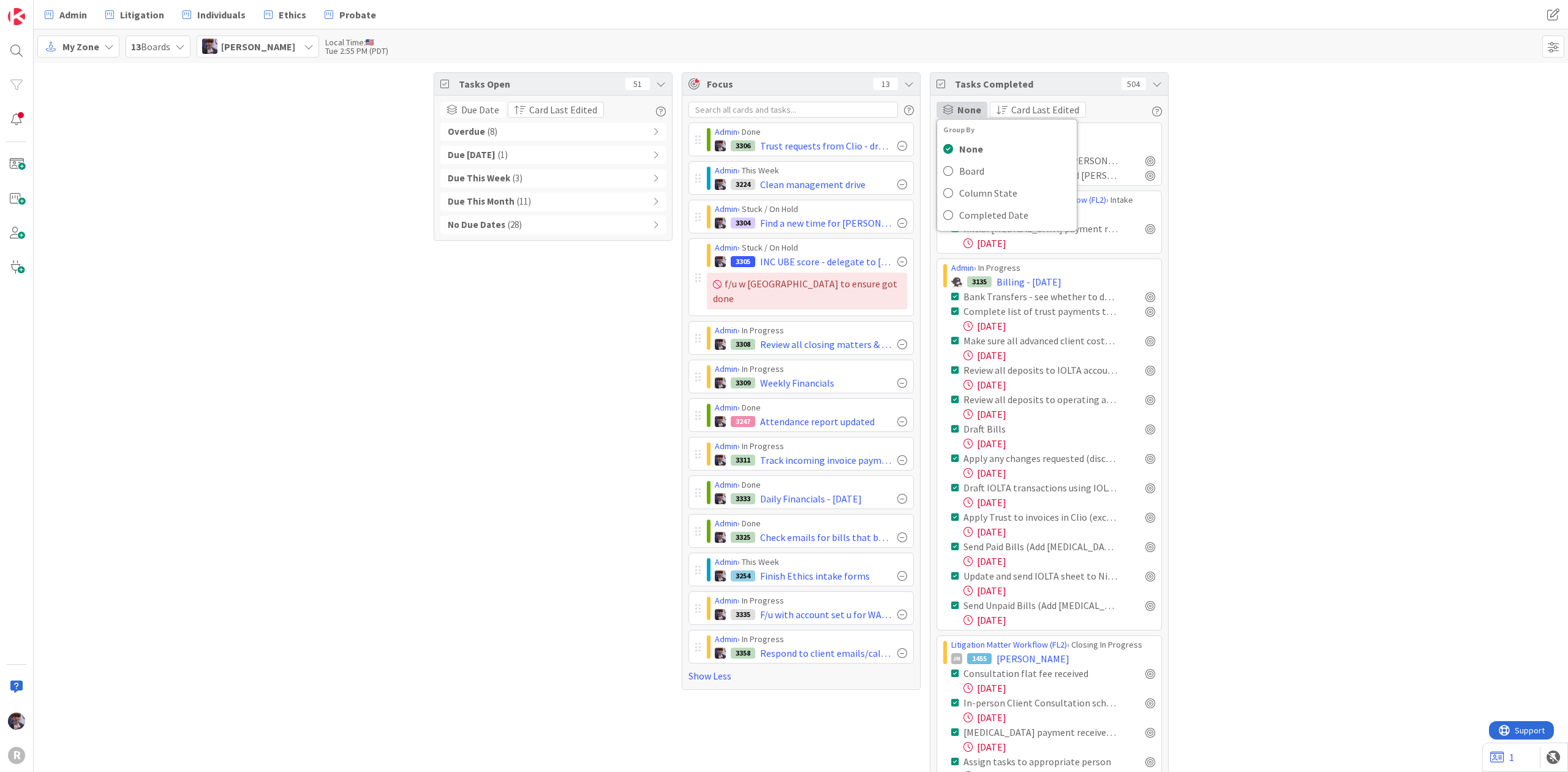
click at [904, 84] on icon at bounding box center [909, 83] width 10 height 10
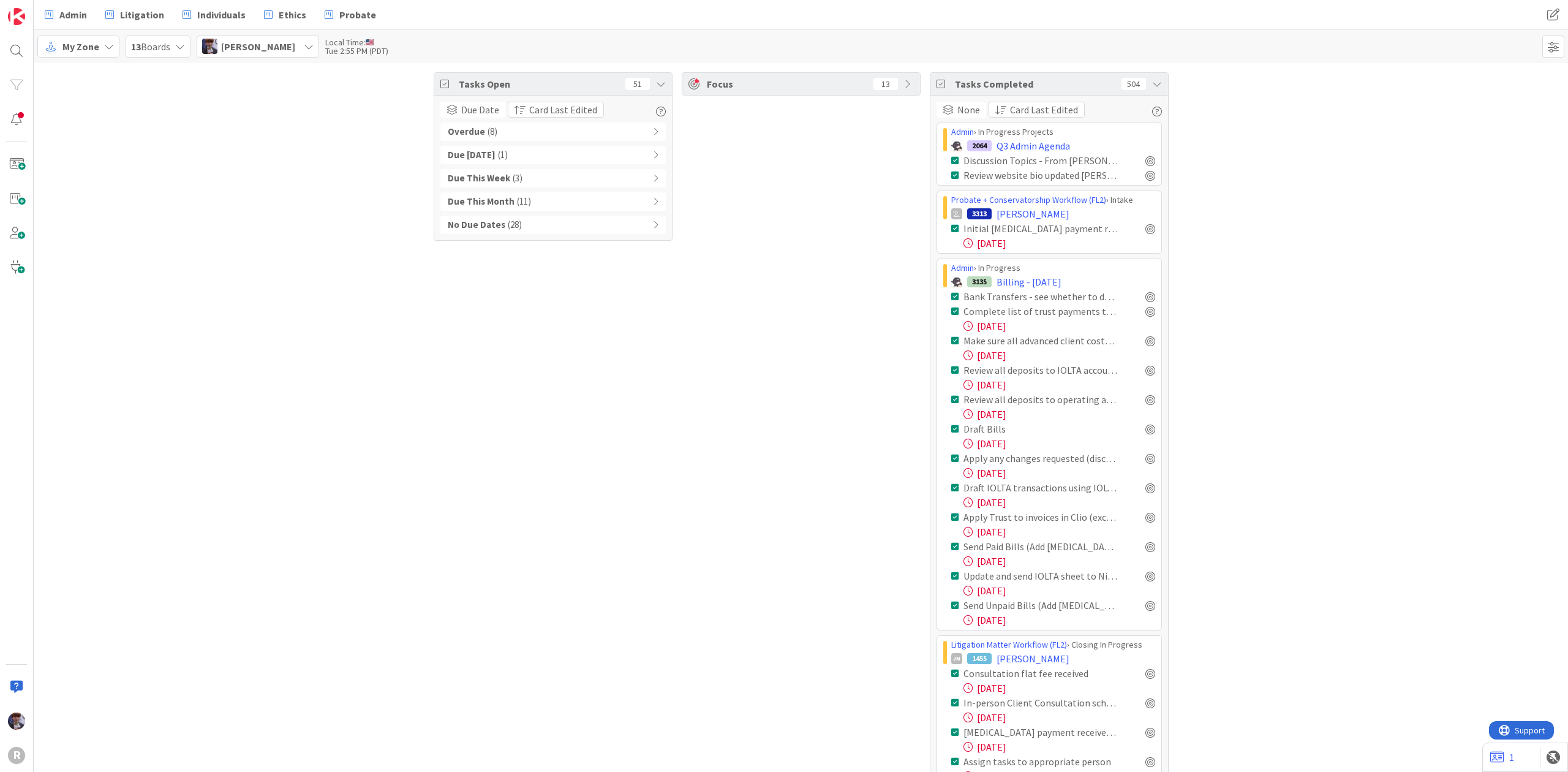
drag, startPoint x: 1407, startPoint y: 148, endPoint x: 1409, endPoint y: 155, distance: 7.3
click at [1273, 28] on div "Admin Litigation Individuals Ethics Probate Admin Litigation Individuals Ethics…" at bounding box center [801, 14] width 1534 height 29
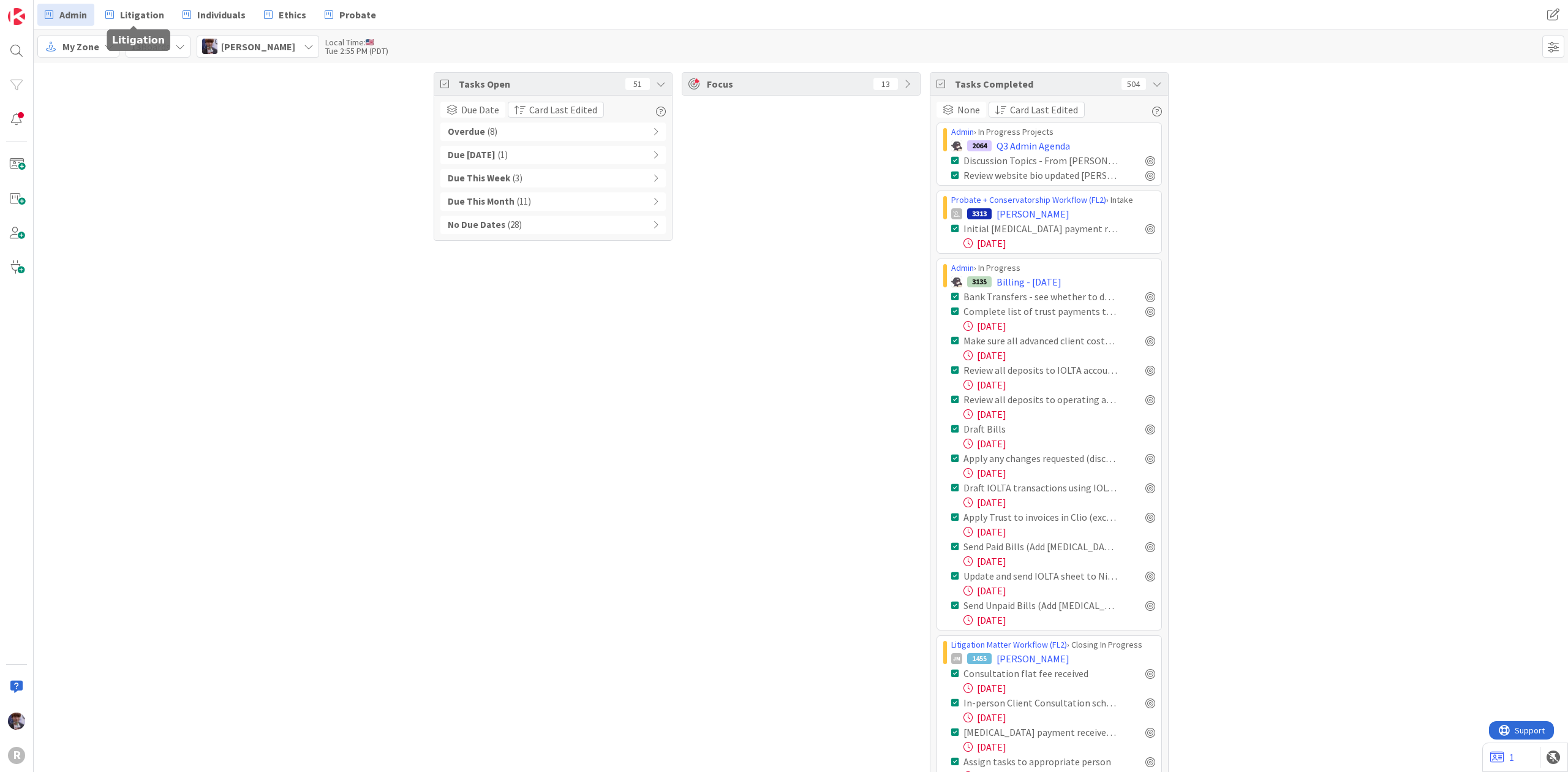
click at [56, 17] on link "Admin" at bounding box center [66, 14] width 57 height 22
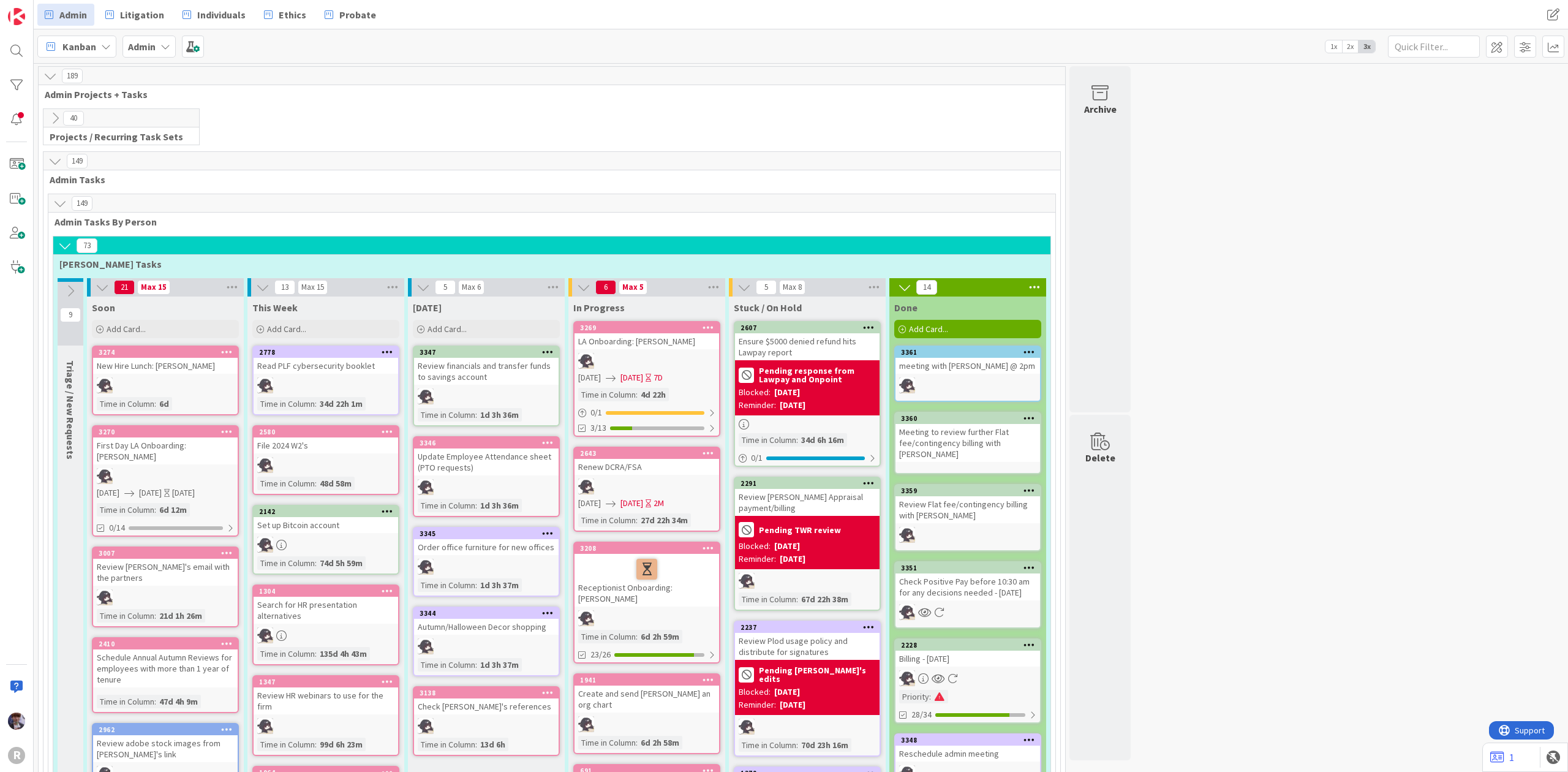
click at [59, 122] on icon at bounding box center [55, 118] width 14 height 14
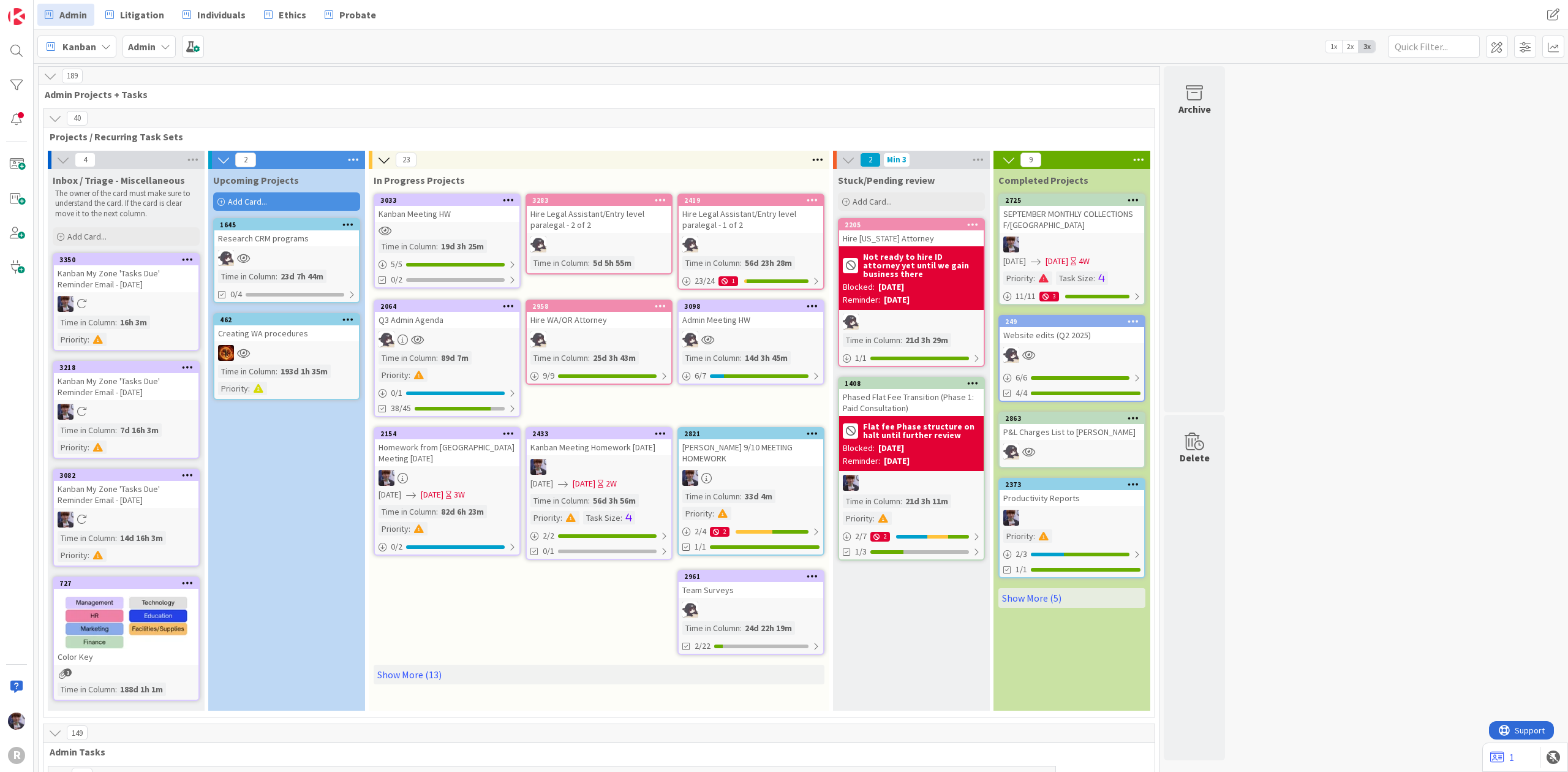
click at [469, 338] on div at bounding box center [447, 339] width 144 height 16
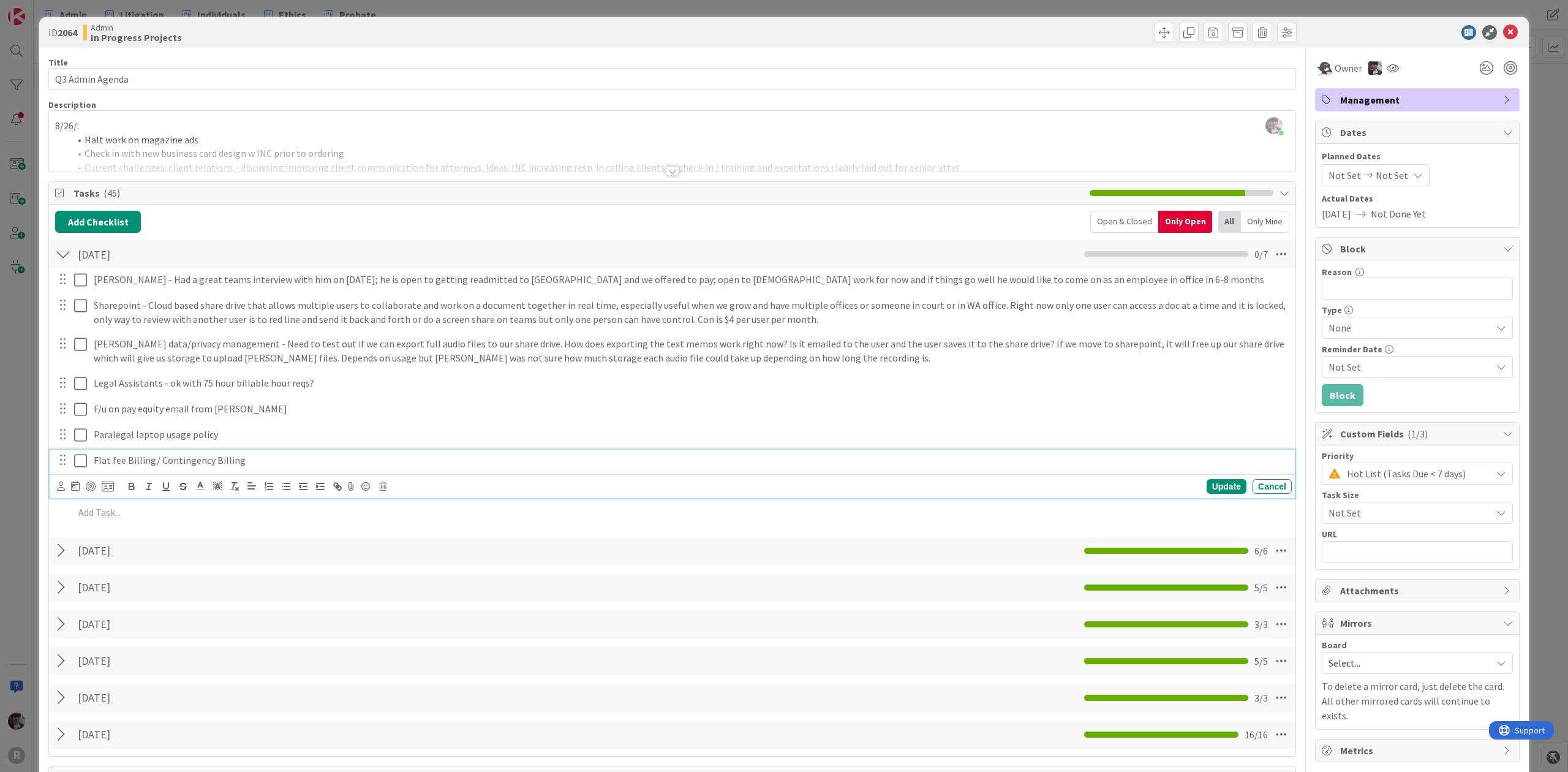
drag, startPoint x: 172, startPoint y: 469, endPoint x: 170, endPoint y: 477, distance: 8.2
click at [172, 470] on div "Flat fee Billing/ Contingency Billing" at bounding box center [690, 460] width 1203 height 22
click at [140, 500] on div "[PERSON_NAME] - Had a great teams interview with him on [DATE]; he is open to g…" at bounding box center [671, 398] width 1234 height 260
click at [285, 459] on p "Flat fee Billing/ Contingency Billing" at bounding box center [690, 460] width 1193 height 14
click at [1207, 487] on div "Update" at bounding box center [1226, 487] width 40 height 15
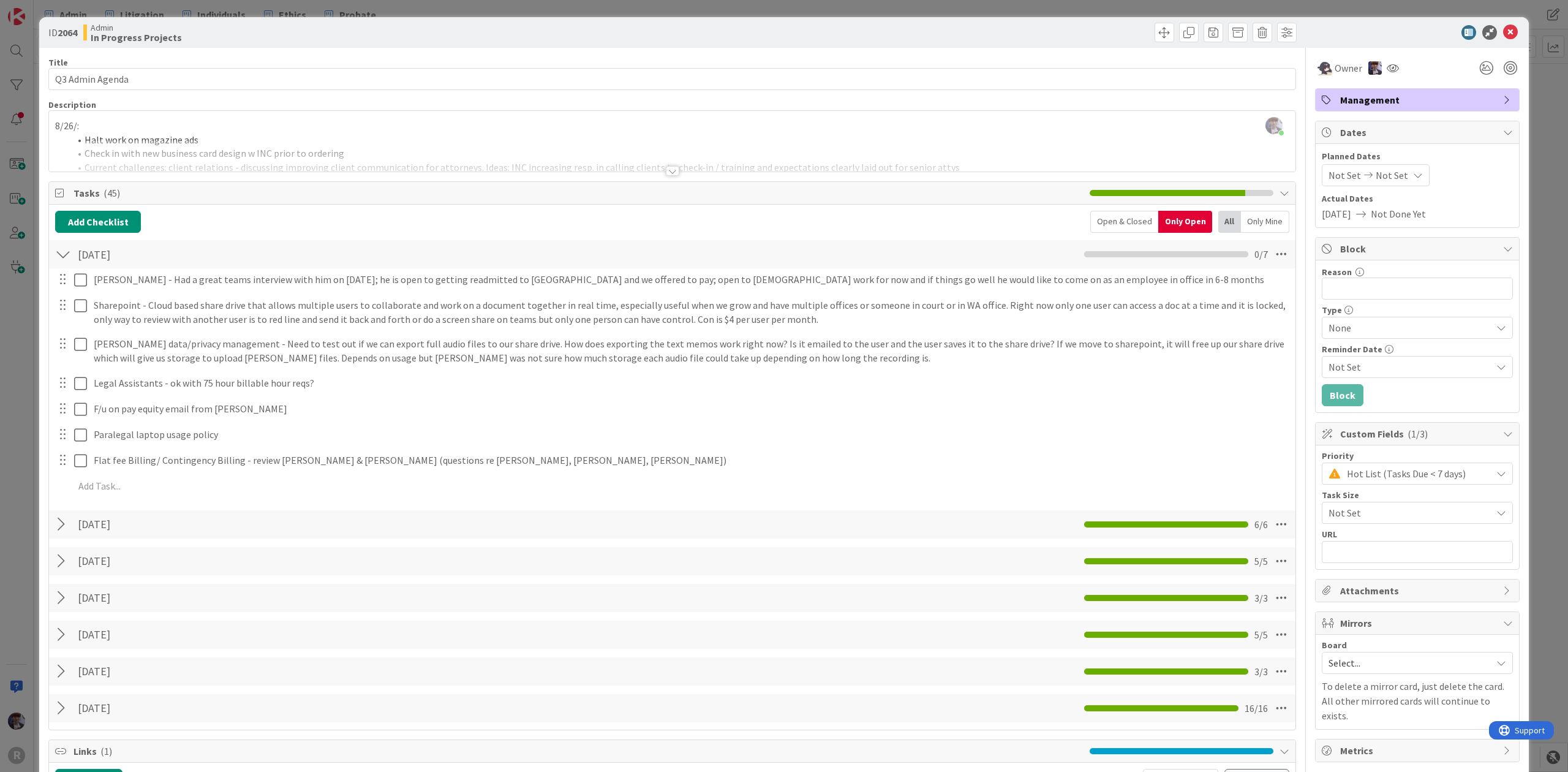
click at [25, 436] on div "ID 2064 Admin In Progress Projects Title 16 / 128 Q3 Admin Agenda Description […" at bounding box center [784, 386] width 1568 height 772
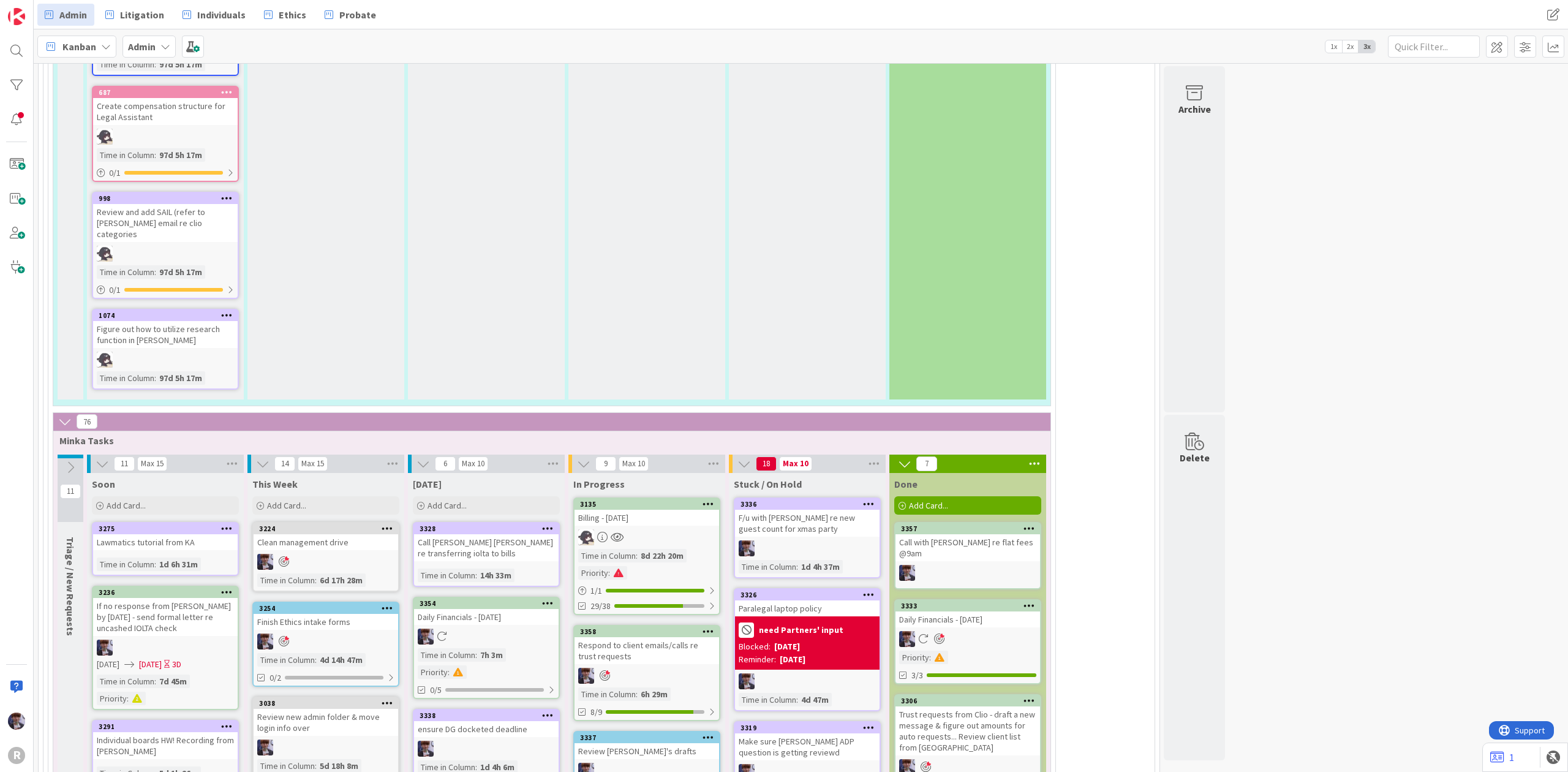
scroll to position [2776, 0]
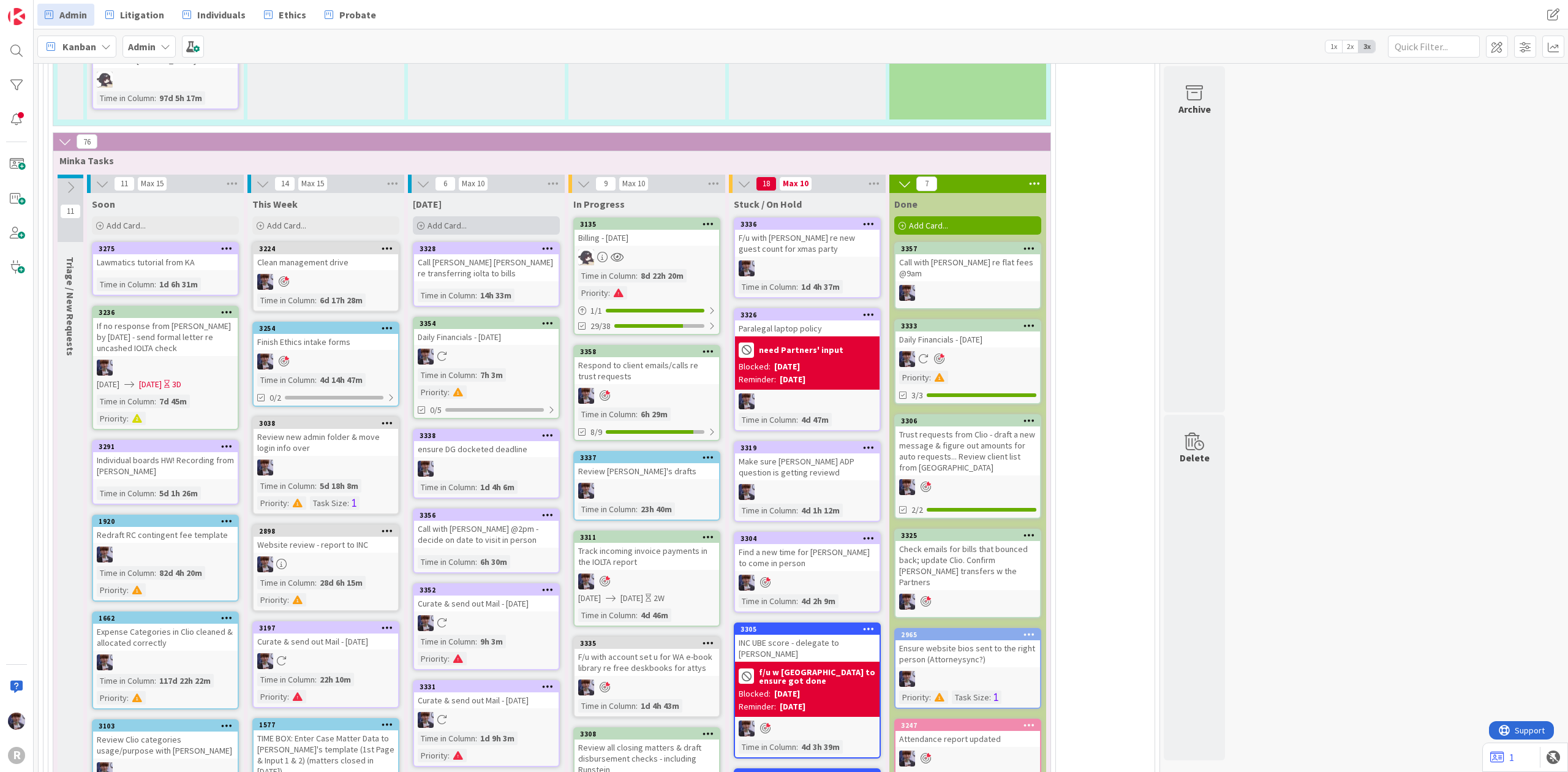
click at [468, 216] on div "Add Card..." at bounding box center [487, 225] width 147 height 18
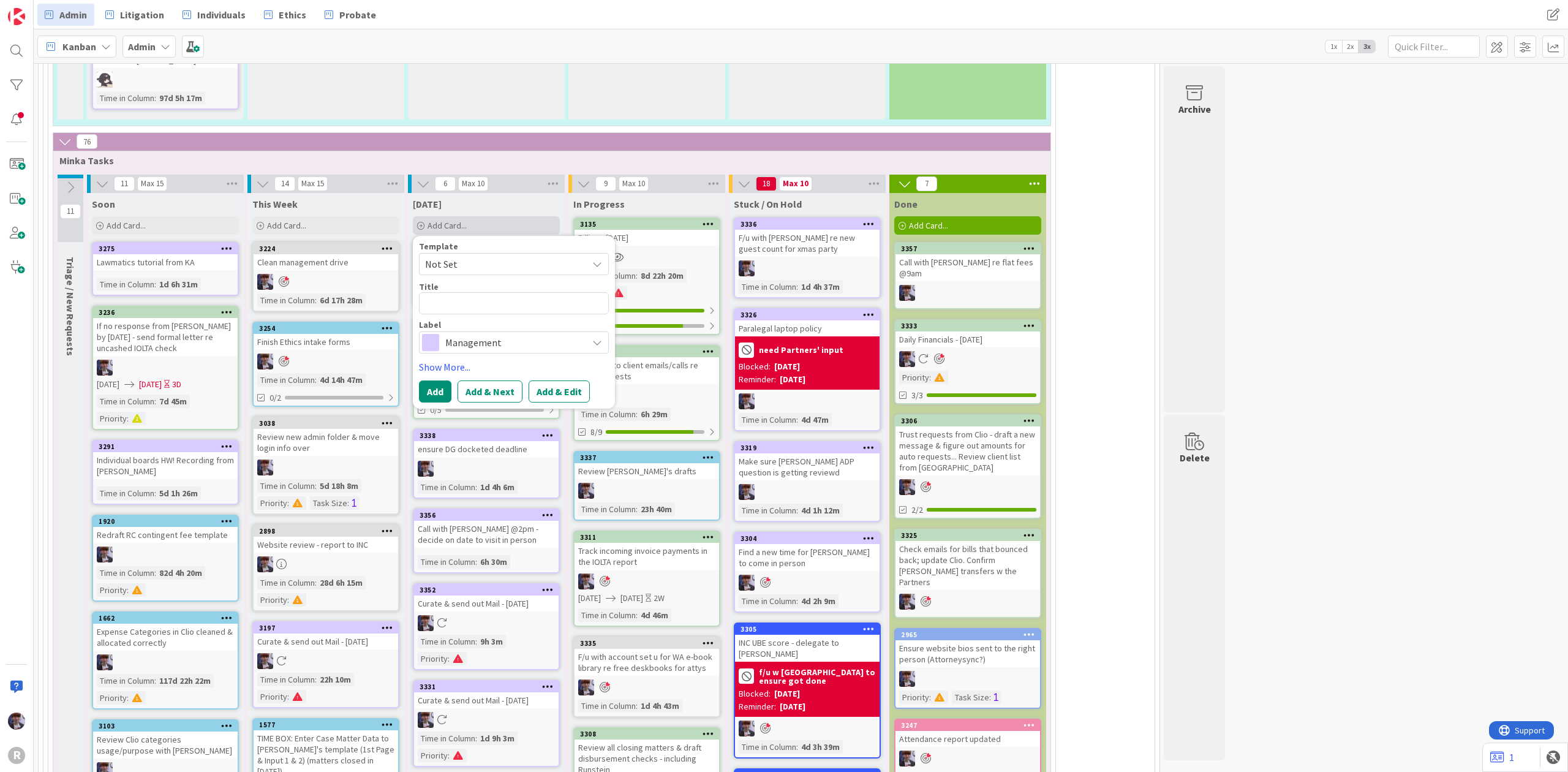
type textarea "x"
type textarea "R"
type textarea "x"
type textarea "Re"
type textarea "x"
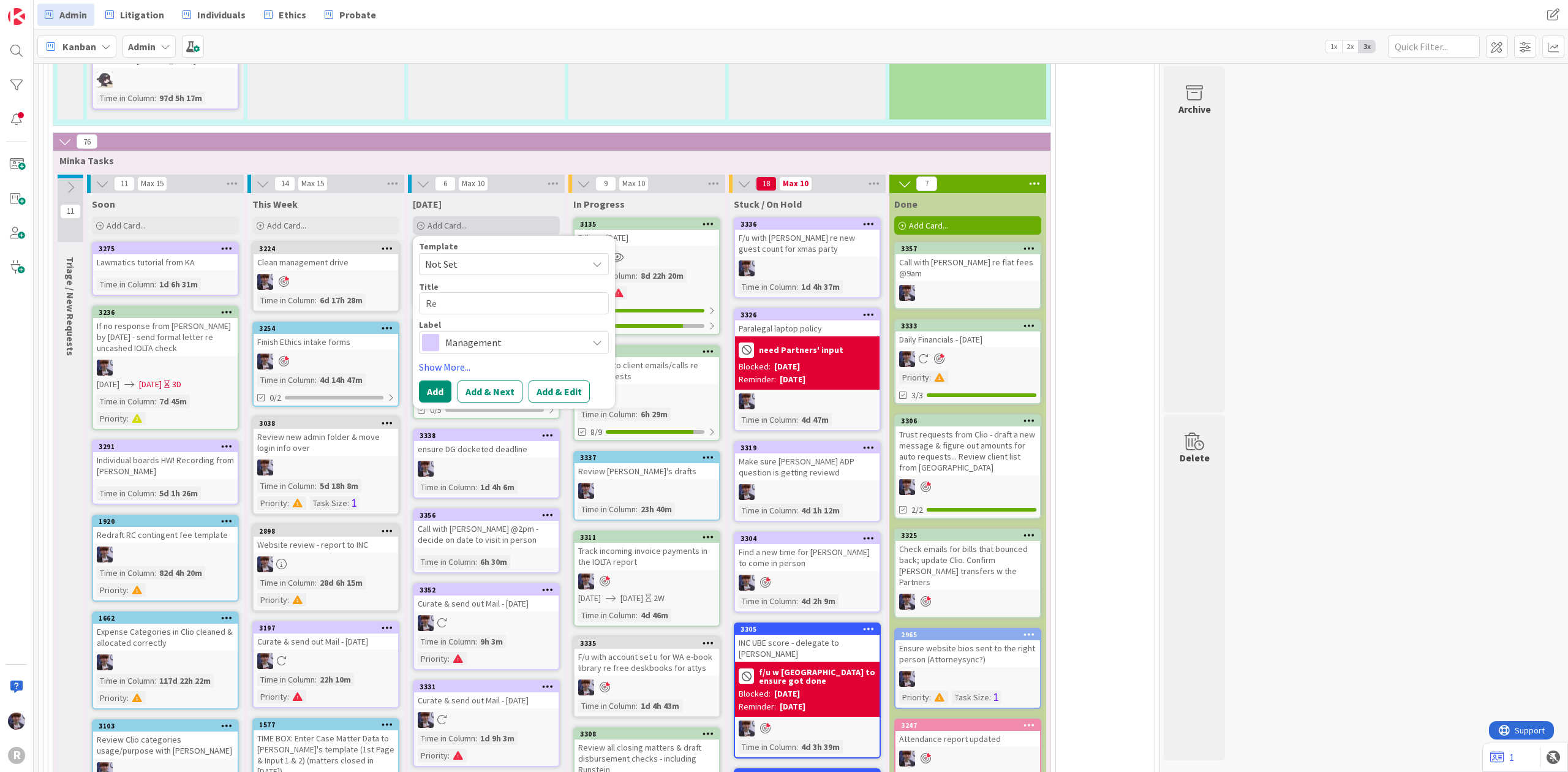
type textarea "Res"
type textarea "x"
type textarea "Resp"
type textarea "x"
type textarea "Respo"
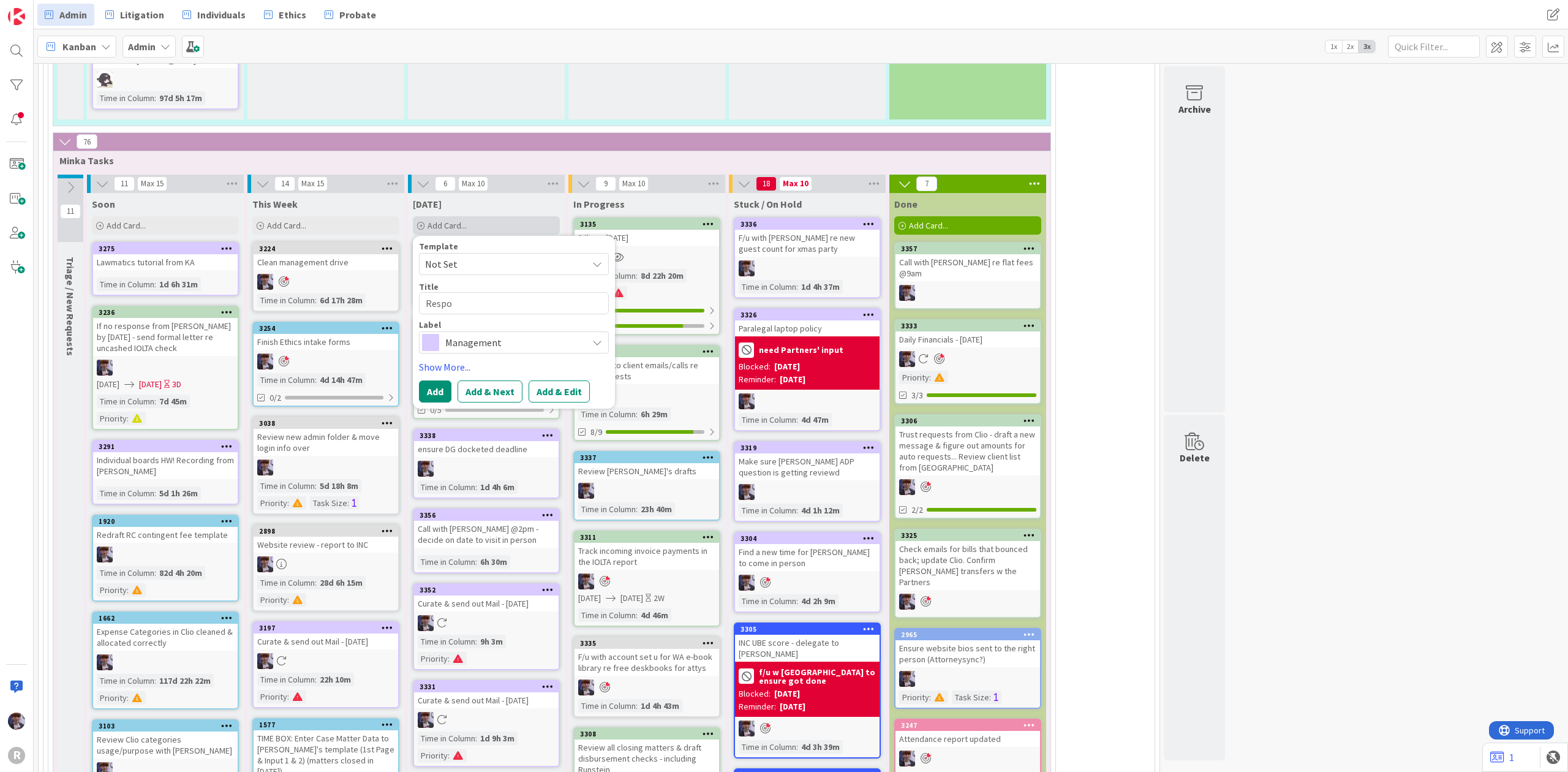
type textarea "x"
type textarea "Respon"
type textarea "x"
type textarea "Respond"
type textarea "x"
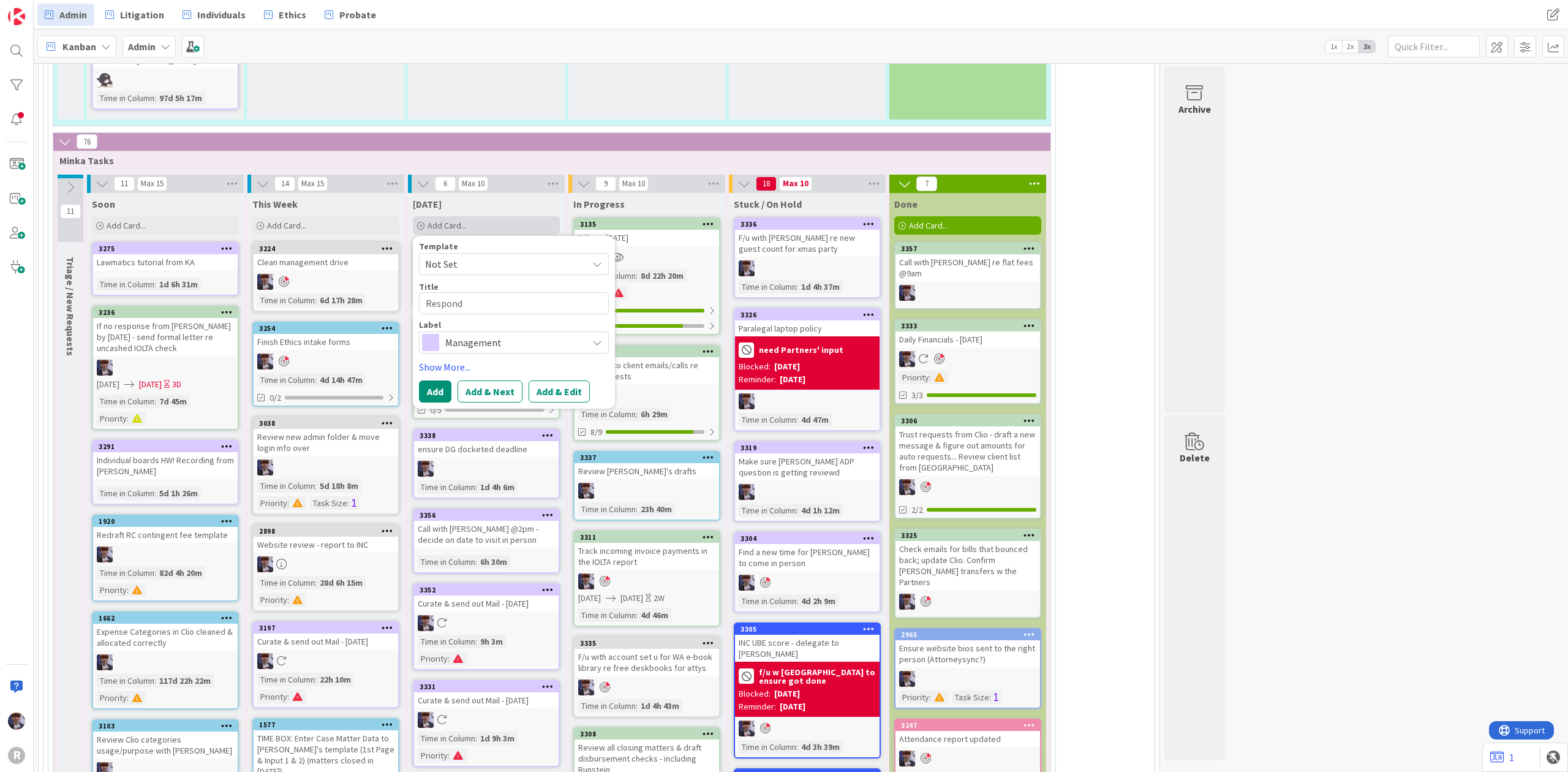
type textarea "Respond t"
type textarea "x"
type textarea "Respond to"
type textarea "x"
type textarea "Respond to"
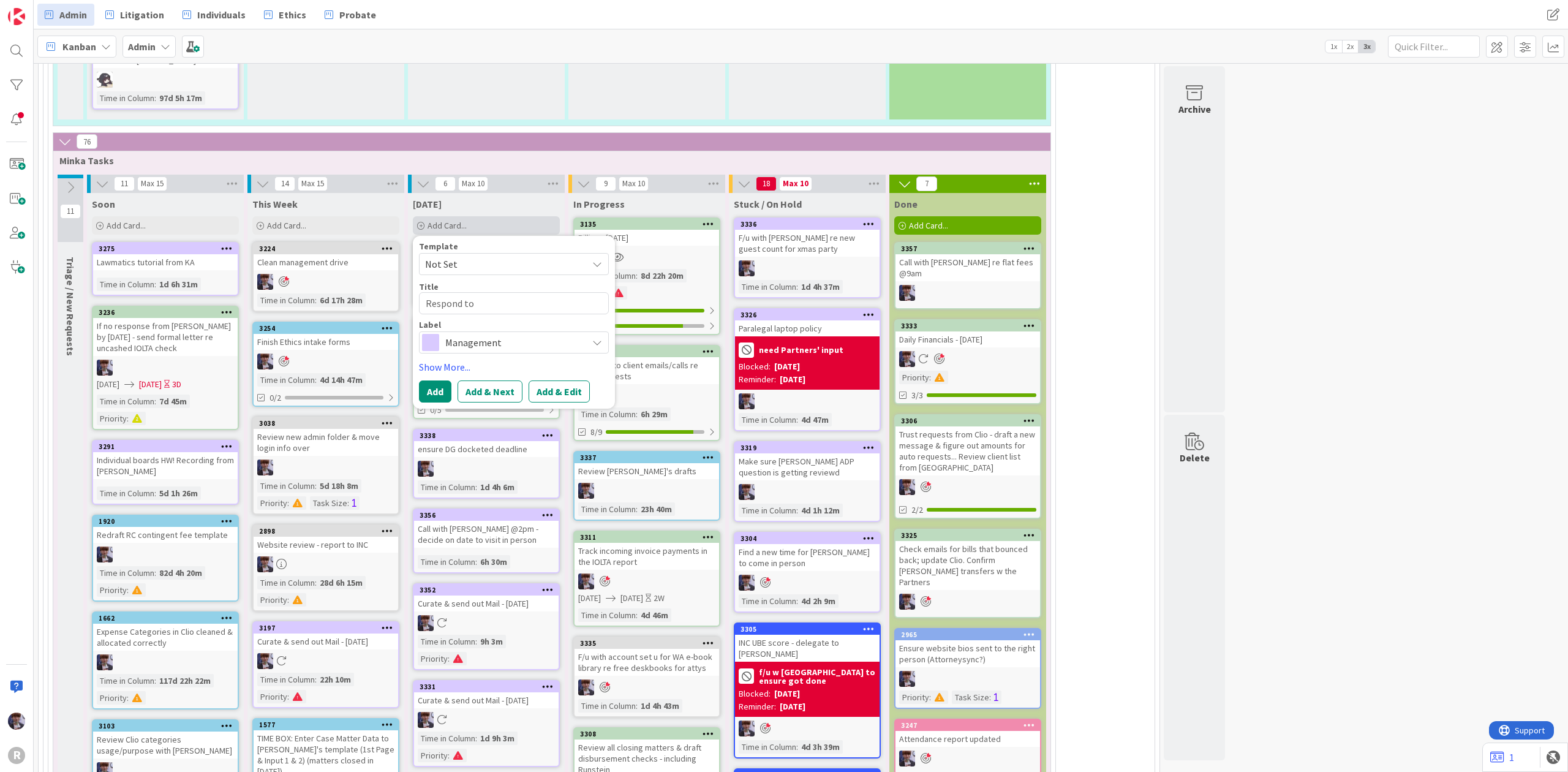
type textarea "x"
type textarea "Respond to L"
type textarea "x"
type textarea "Respond to [PERSON_NAME]"
type textarea "x"
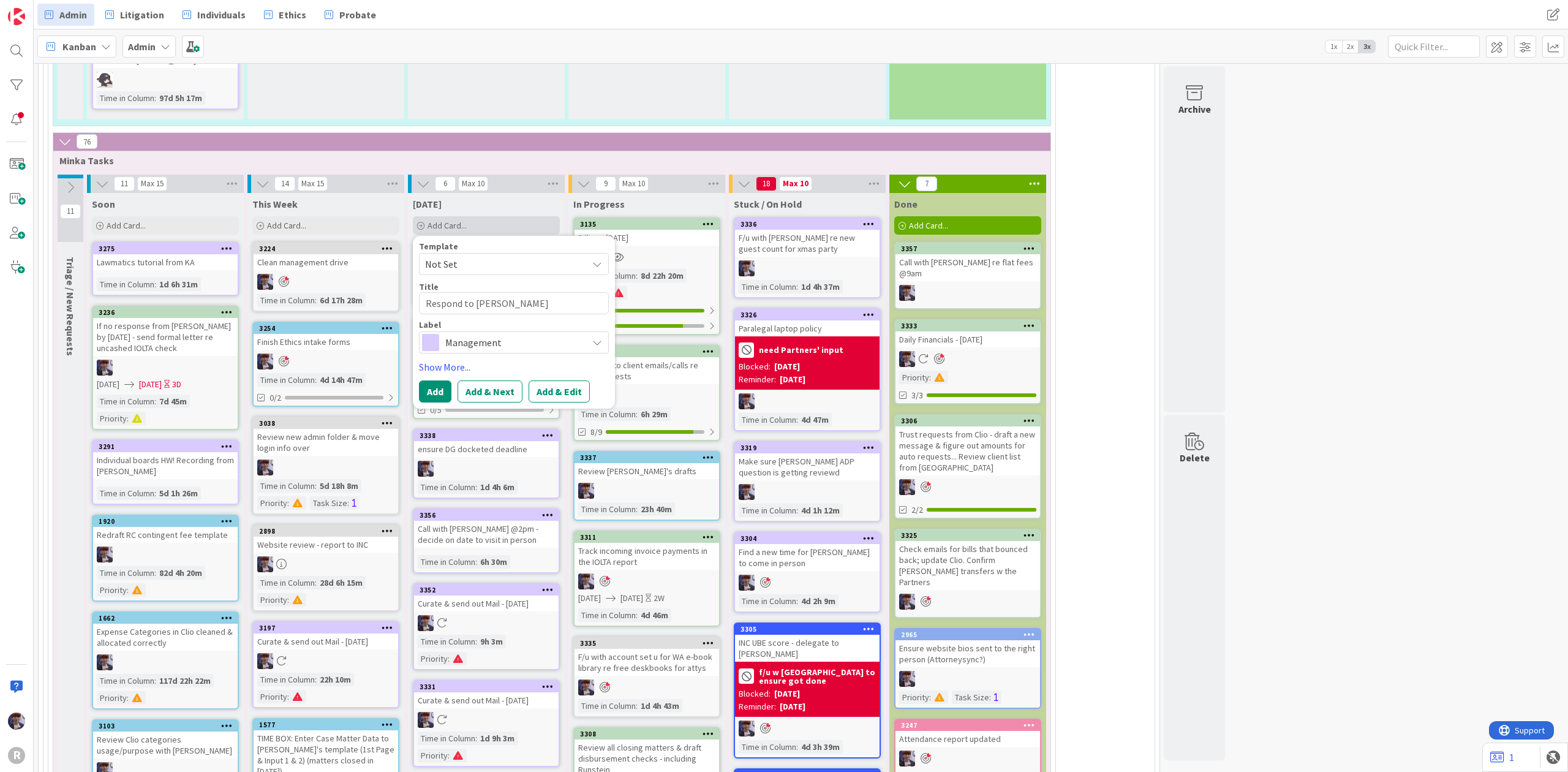
type textarea "Respond to Lis"
type textarea "x"
type textarea "Respond to [PERSON_NAME]"
type textarea "x"
type textarea "Respond to [PERSON_NAME]'"
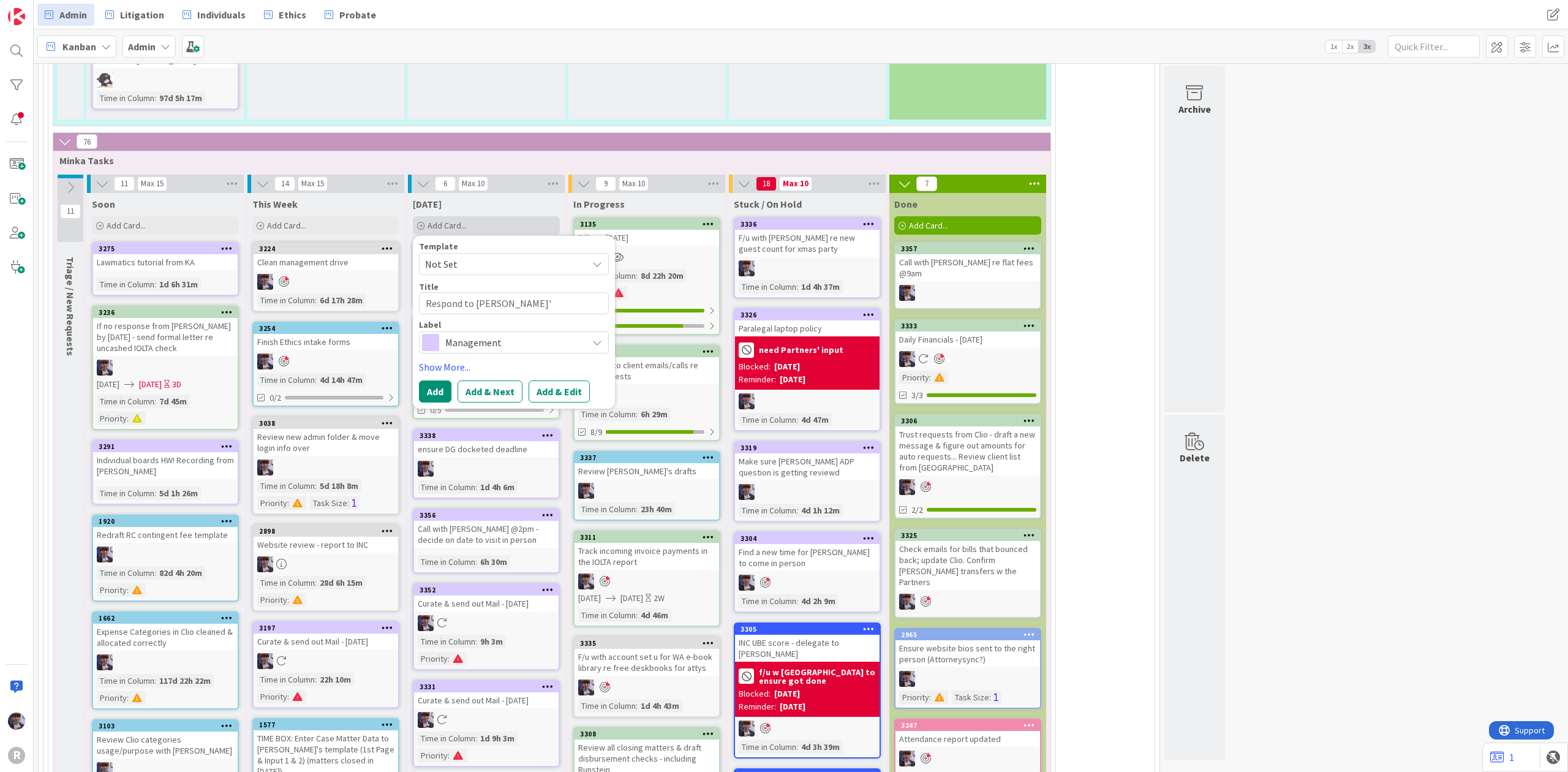
type textarea "x"
type textarea "Respond to [PERSON_NAME]'s"
type textarea "x"
type textarea "Respond to [PERSON_NAME]'s"
type textarea "x"
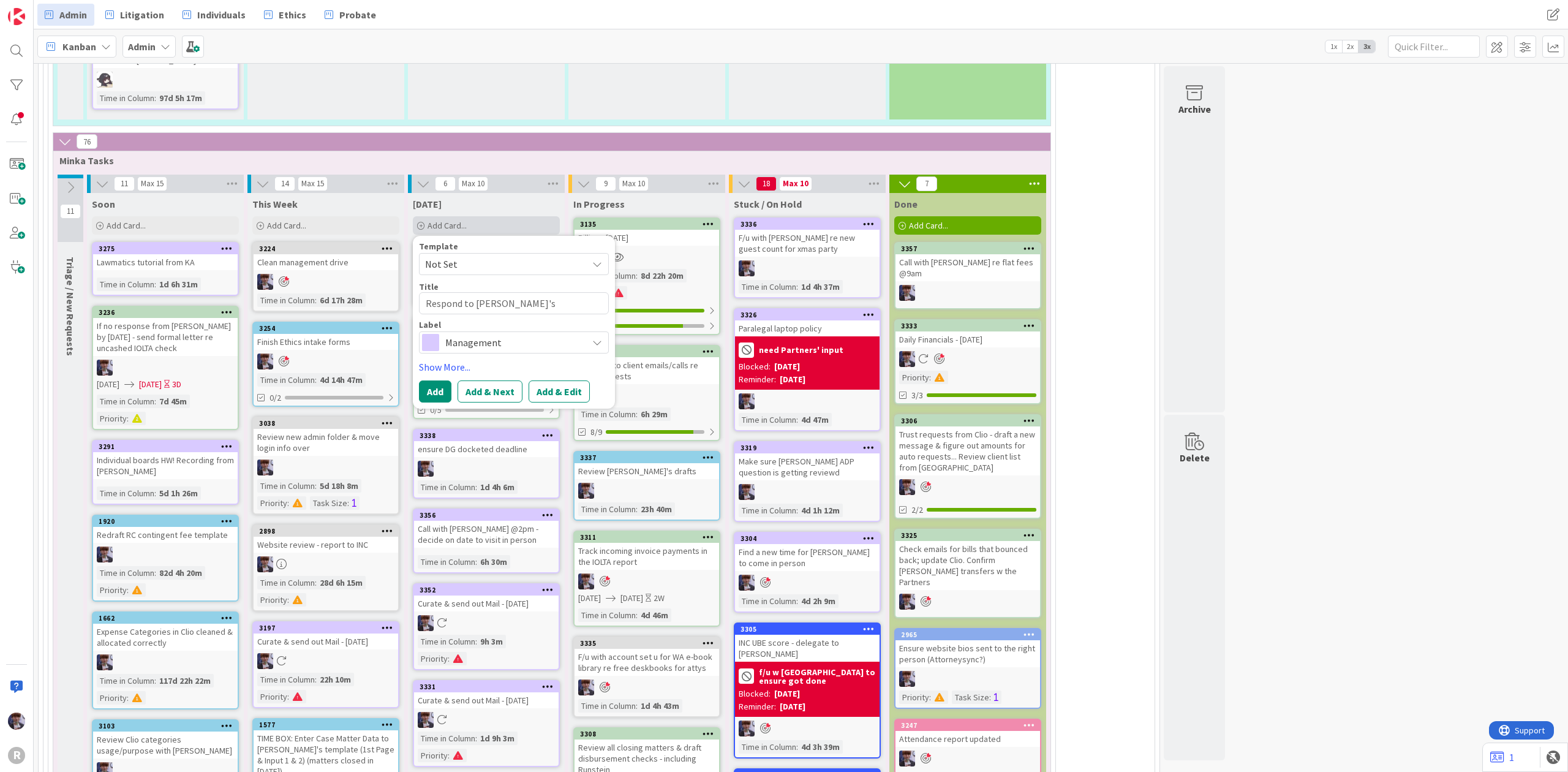
type textarea "Respond to [PERSON_NAME]'s a"
type textarea "x"
type textarea "Respond to [PERSON_NAME]'s ac"
type textarea "x"
type textarea "Respond to [PERSON_NAME]'s acc"
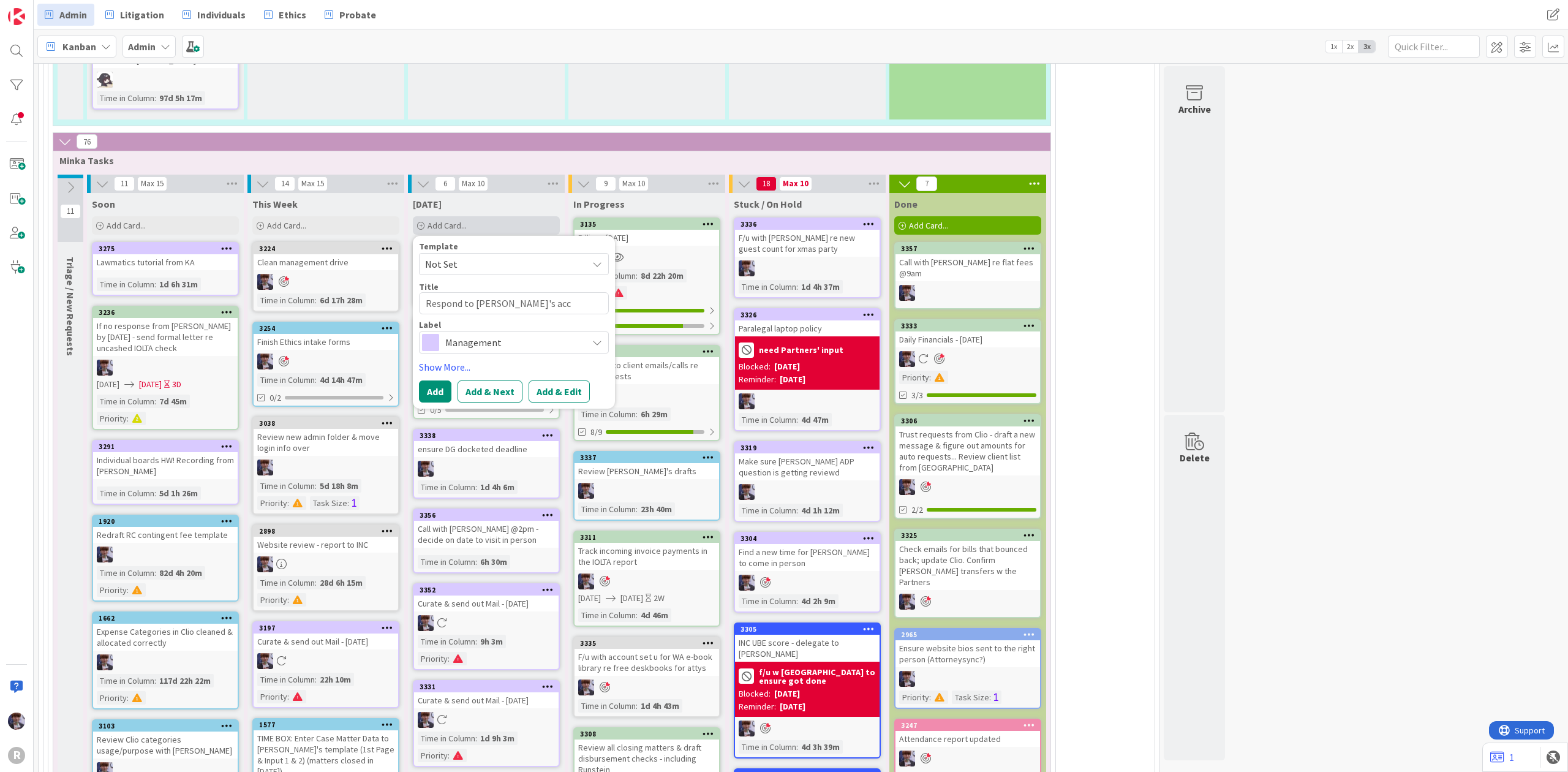
type textarea "x"
type textarea "Respond to [PERSON_NAME]'s acco"
type textarea "x"
type textarea "Respond to [PERSON_NAME]'s accou"
type textarea "x"
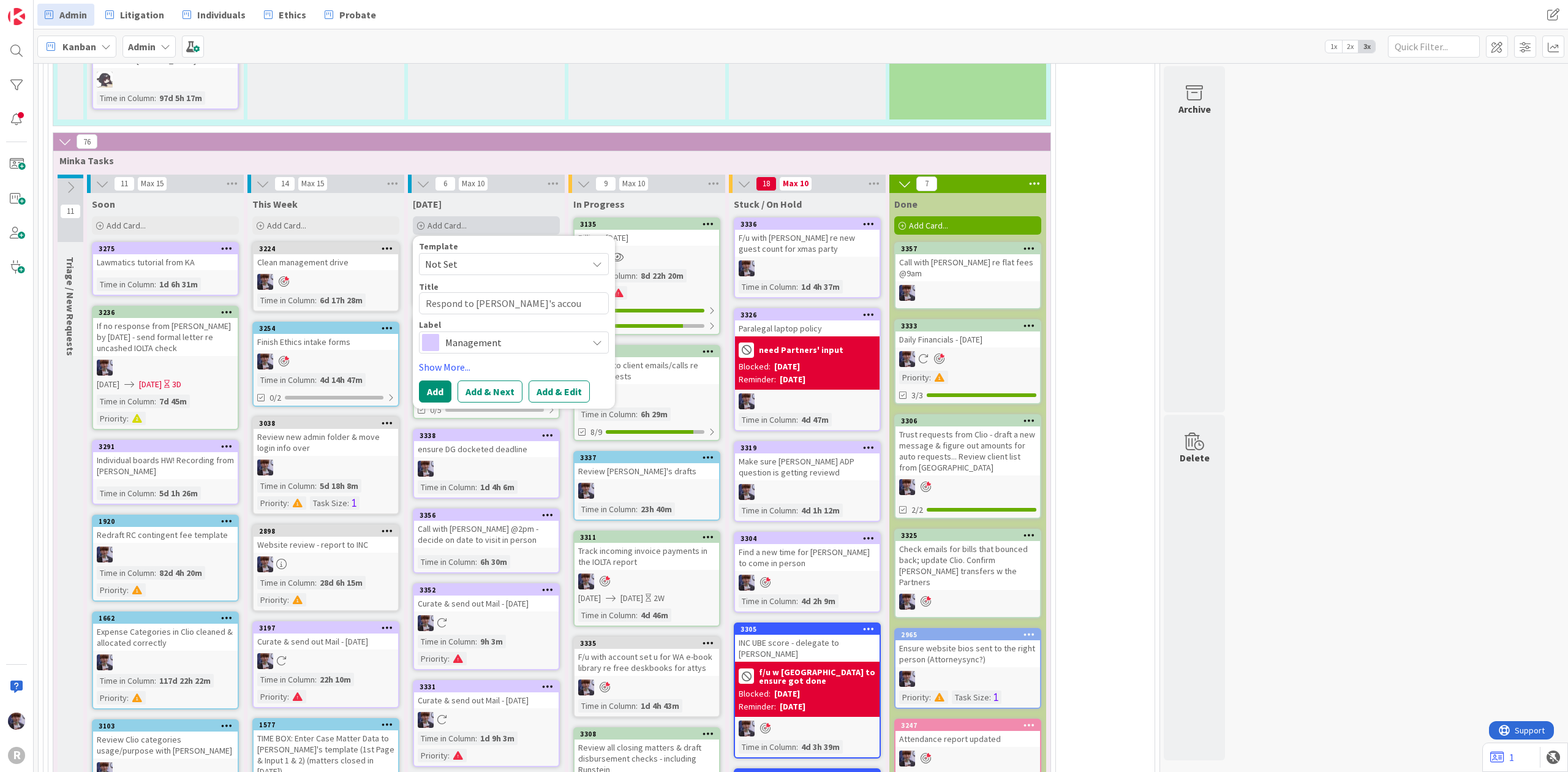
type textarea "Respond to [PERSON_NAME]'s accoun"
type textarea "x"
type textarea "Respond to [PERSON_NAME]'s account"
type textarea "x"
type textarea "Respond to [PERSON_NAME]'s accounti"
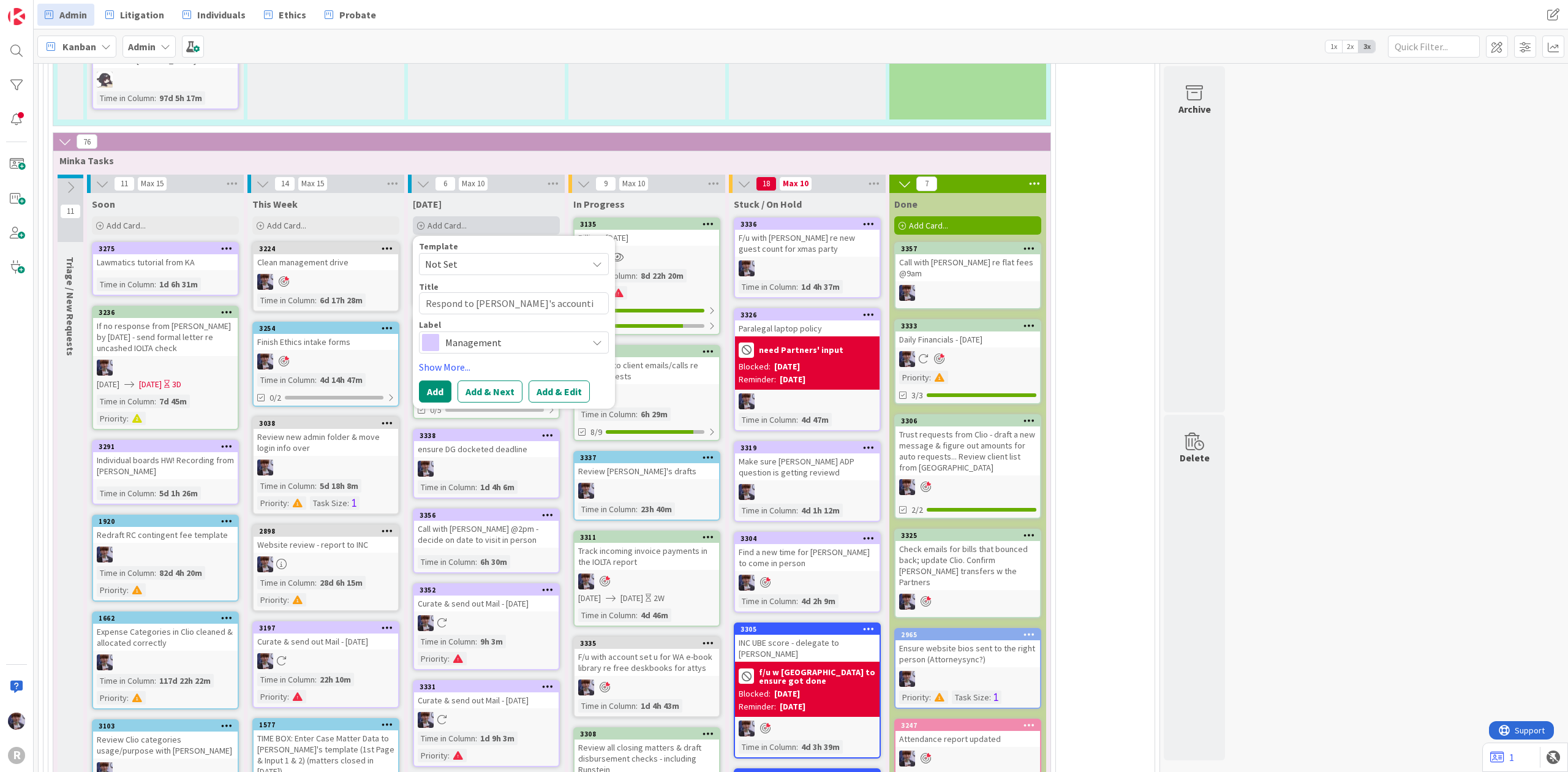
type textarea "x"
type textarea "Respond to [PERSON_NAME]'s accountin"
type textarea "x"
type textarea "Respond to [PERSON_NAME]'s accounting"
type textarea "x"
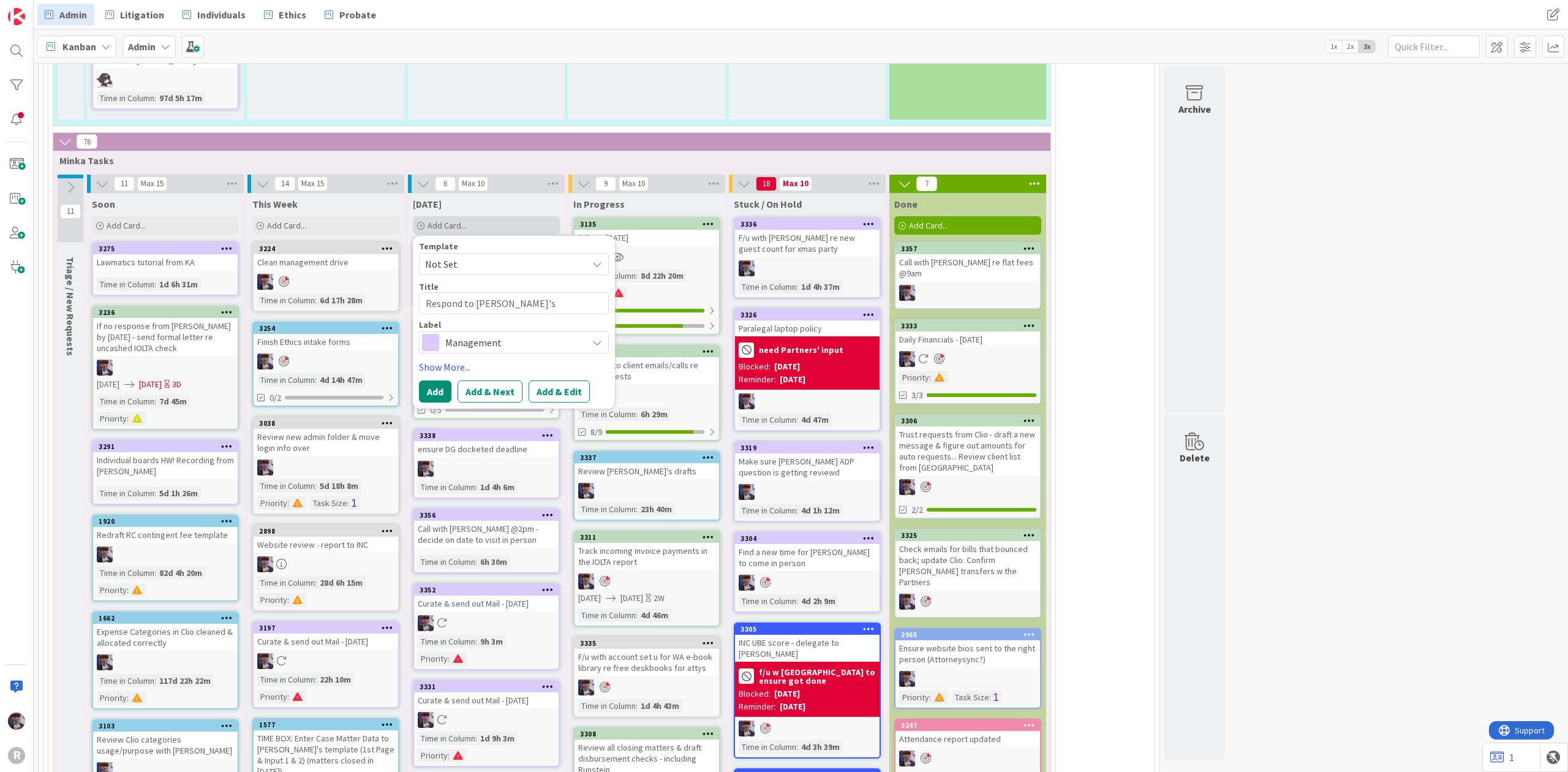
type textarea "Respond to [PERSON_NAME]'s accounting q"
type textarea "x"
type textarea "Respond to [PERSON_NAME]'s accounting qu"
type textarea "x"
type textarea "Respond to [PERSON_NAME]'s accounting que"
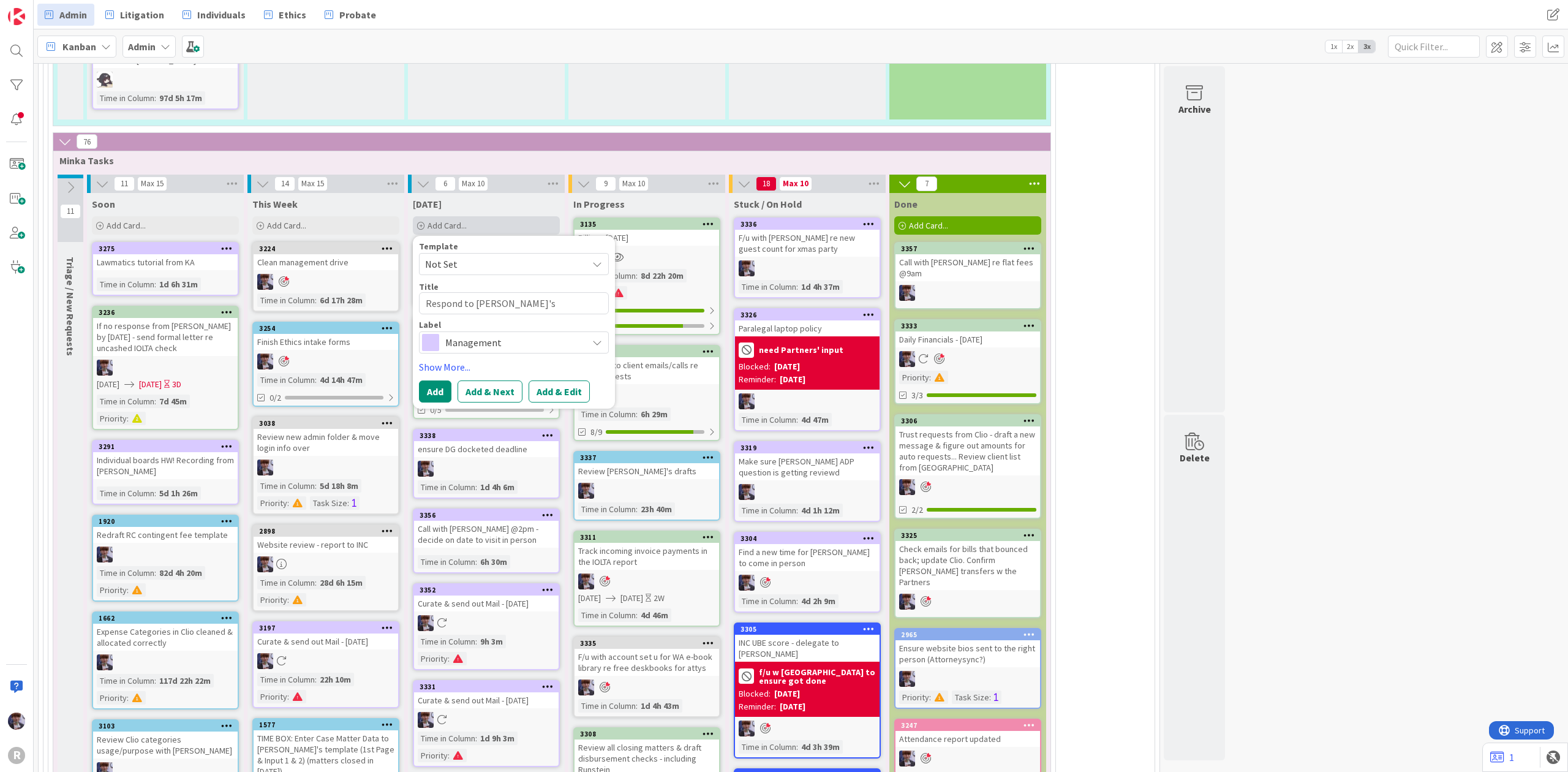
type textarea "x"
type textarea "Respond to [PERSON_NAME]'s accounting ques"
type textarea "x"
type textarea "Respond to [PERSON_NAME]'s accounting quest"
type textarea "x"
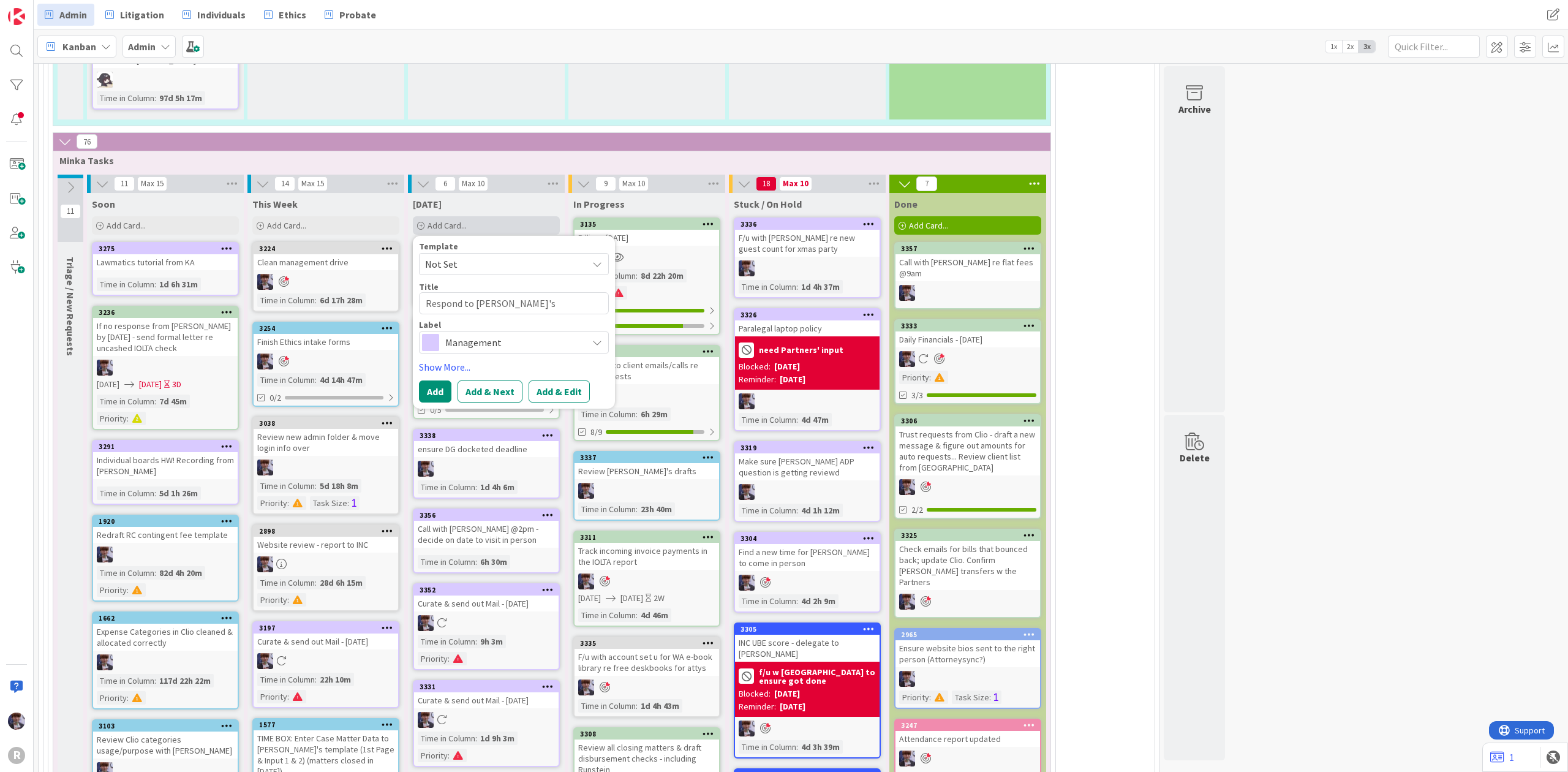
type textarea "Respond to [PERSON_NAME]'s accounting questi"
type textarea "x"
type textarea "Respond to [PERSON_NAME]'s accounting questio"
type textarea "x"
type textarea "Respond to [PERSON_NAME]'s accounting question"
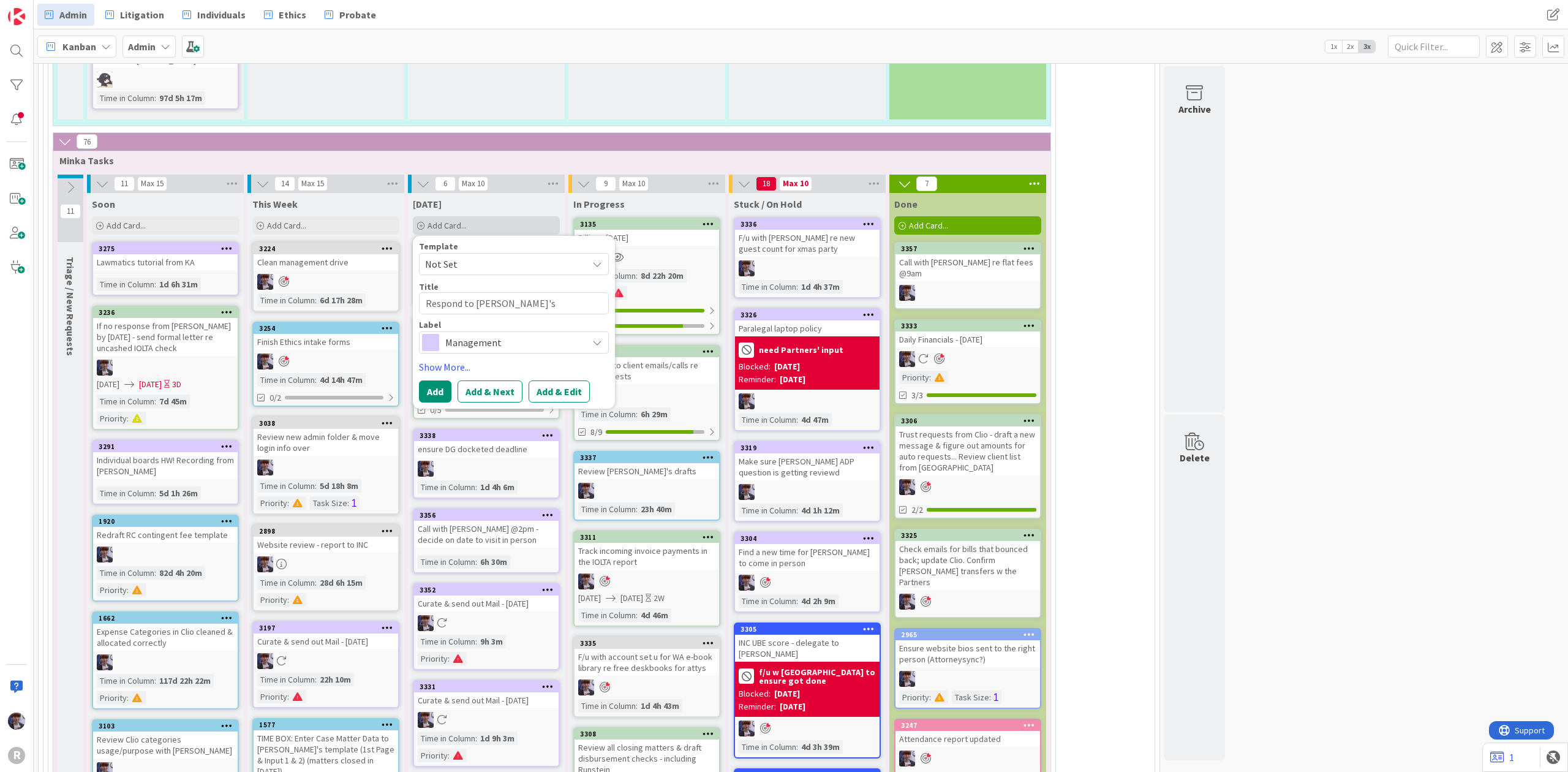
type textarea "x"
type textarea "Respond to [PERSON_NAME]'s accounting questions"
click at [583, 331] on div "Management" at bounding box center [514, 342] width 190 height 22
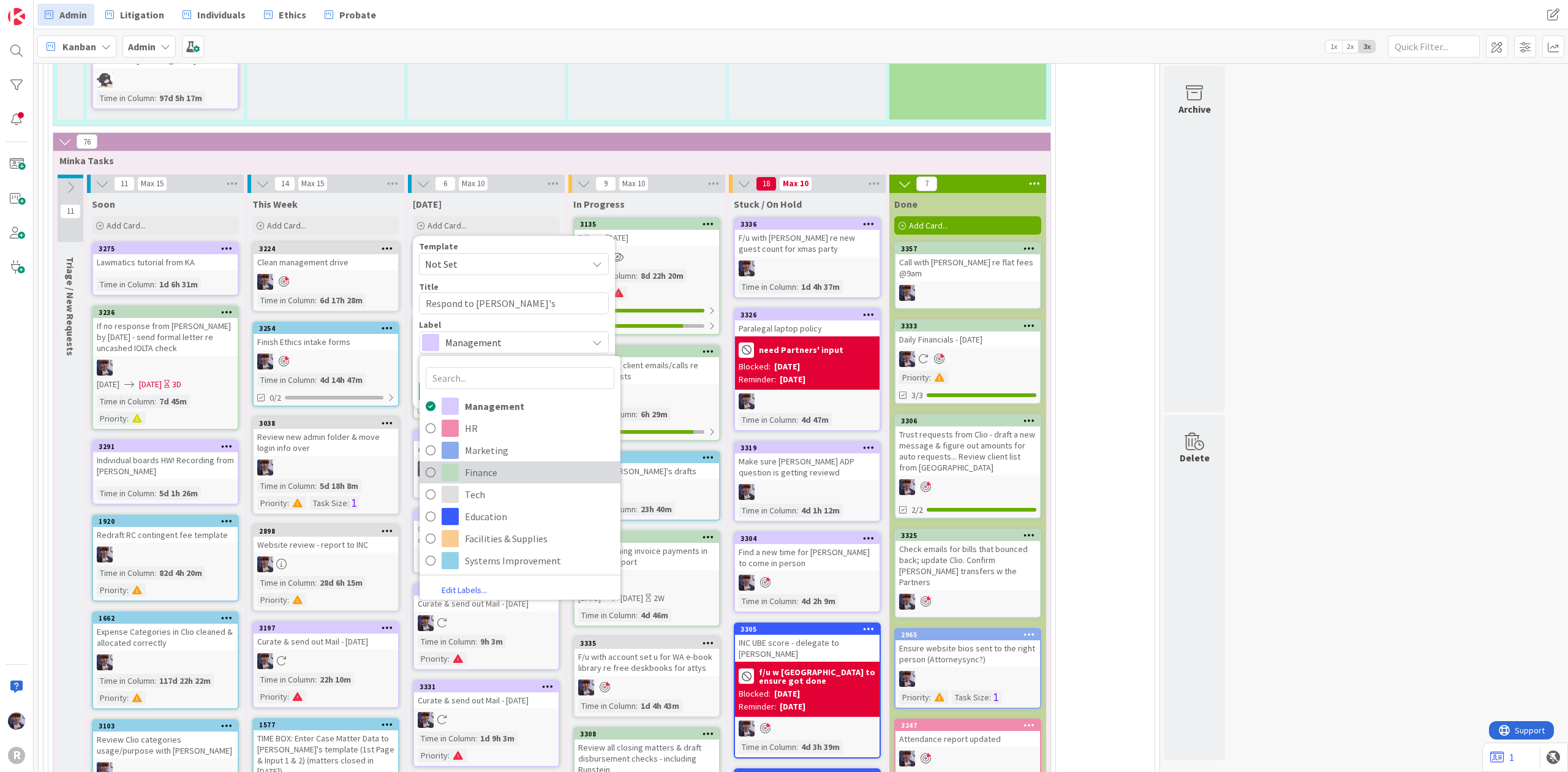
click at [489, 463] on span "Finance" at bounding box center [539, 472] width 149 height 18
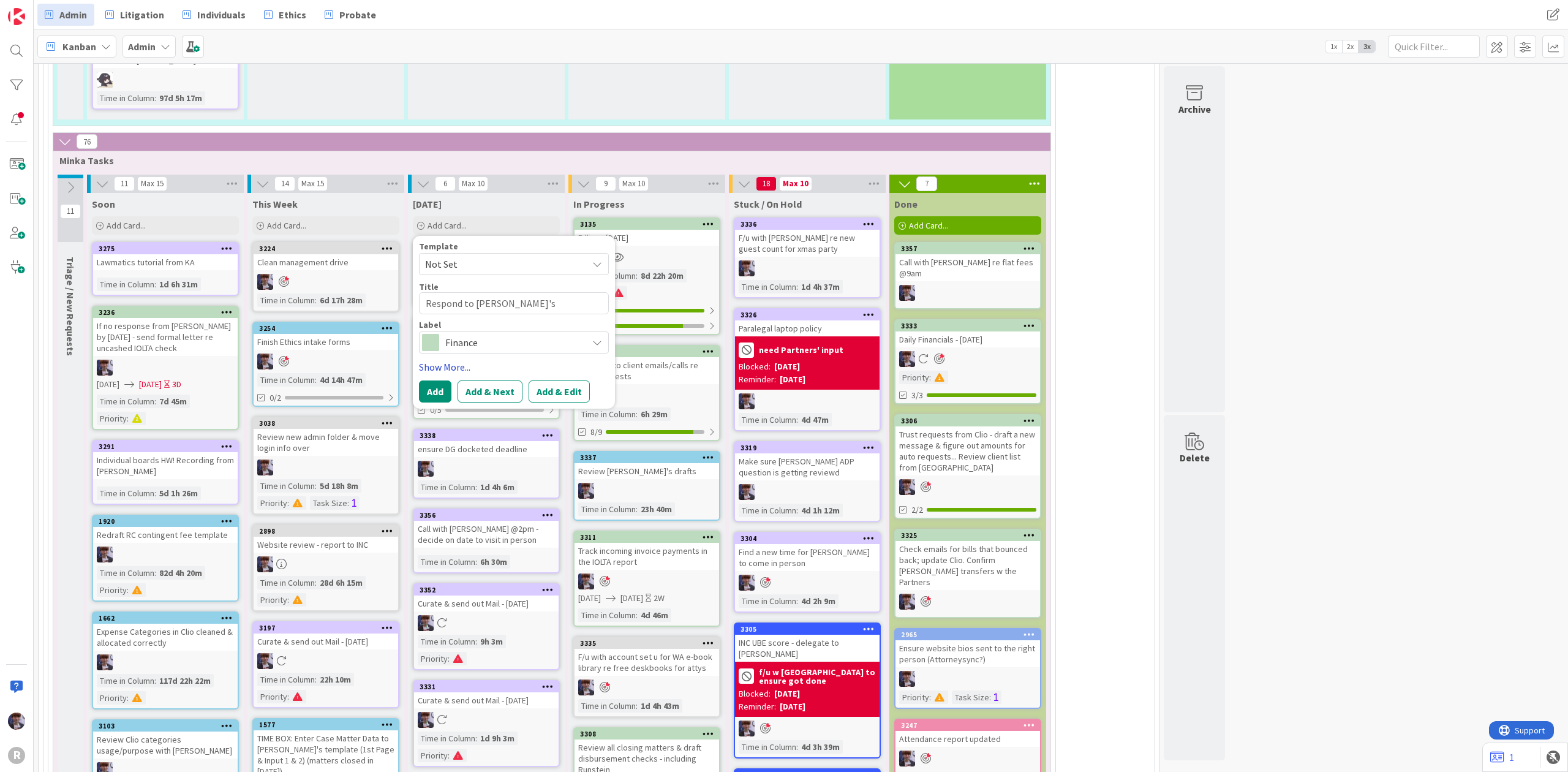
click at [454, 360] on link "Show More..." at bounding box center [514, 367] width 190 height 15
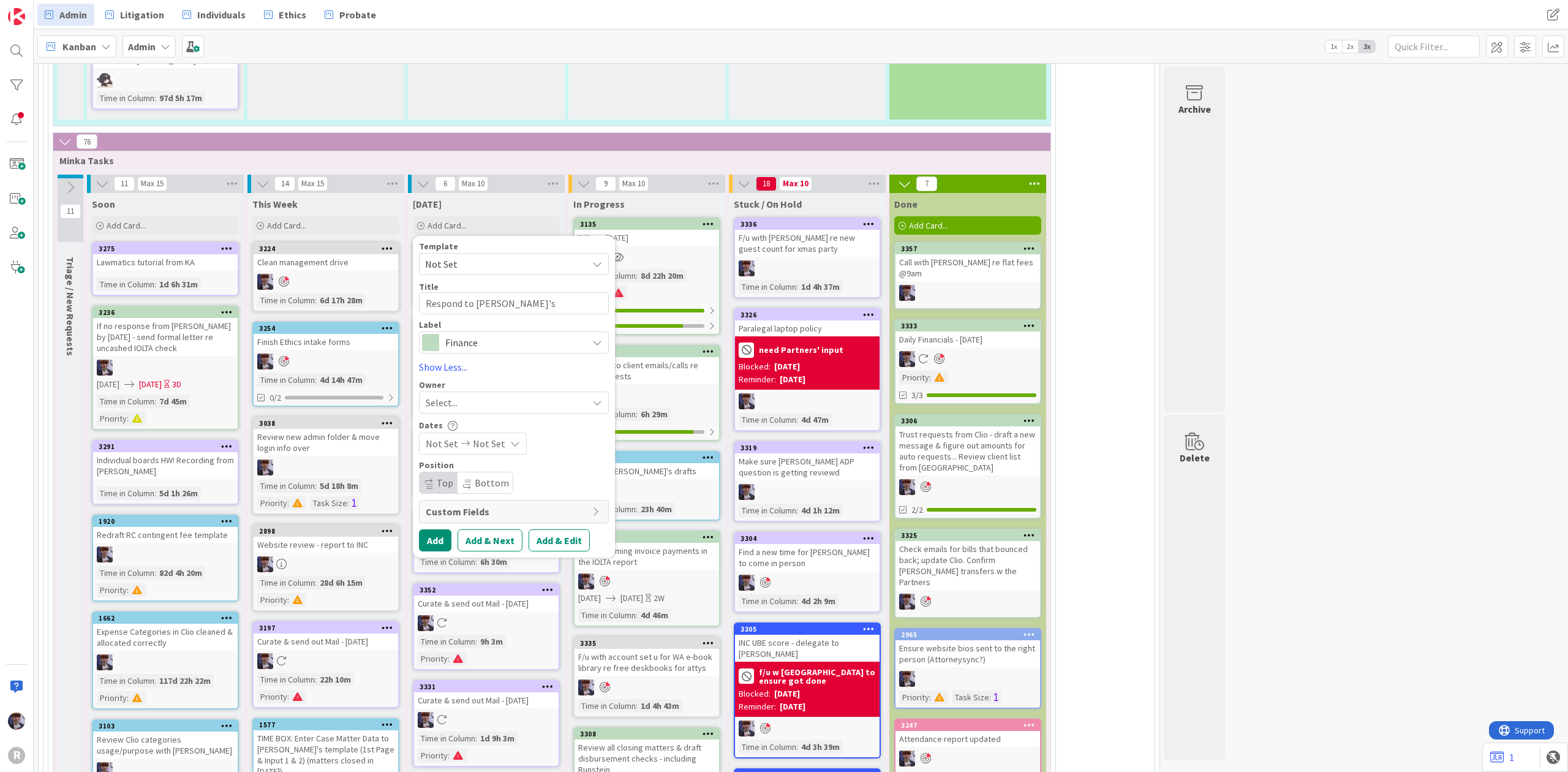
click at [477, 395] on div "Select..." at bounding box center [506, 403] width 161 height 15
click at [493, 496] on span "[PERSON_NAME]" at bounding box center [496, 505] width 59 height 18
type textarea "x"
click at [430, 529] on button "Add" at bounding box center [435, 540] width 32 height 22
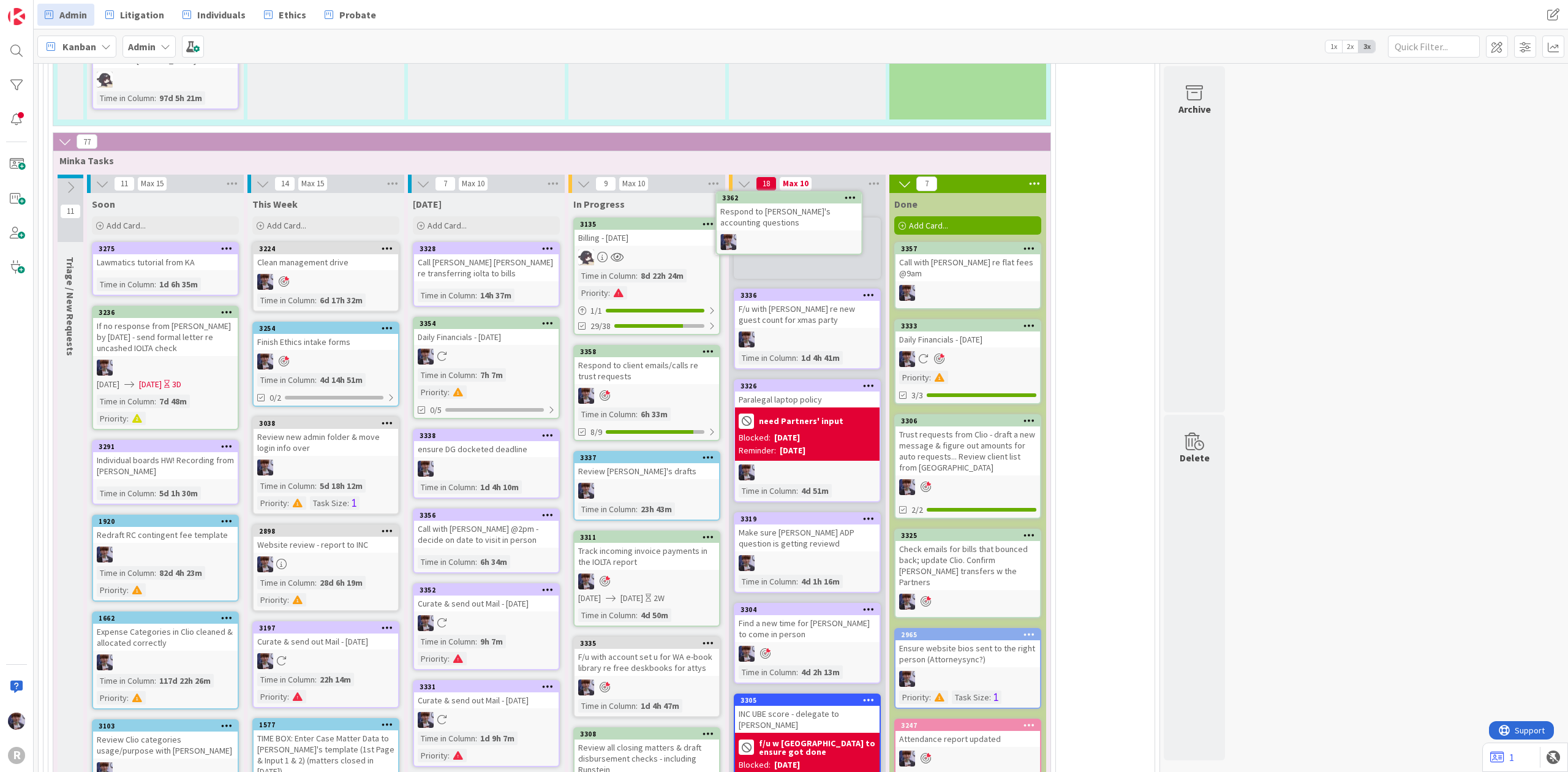
scroll to position [2773, 0]
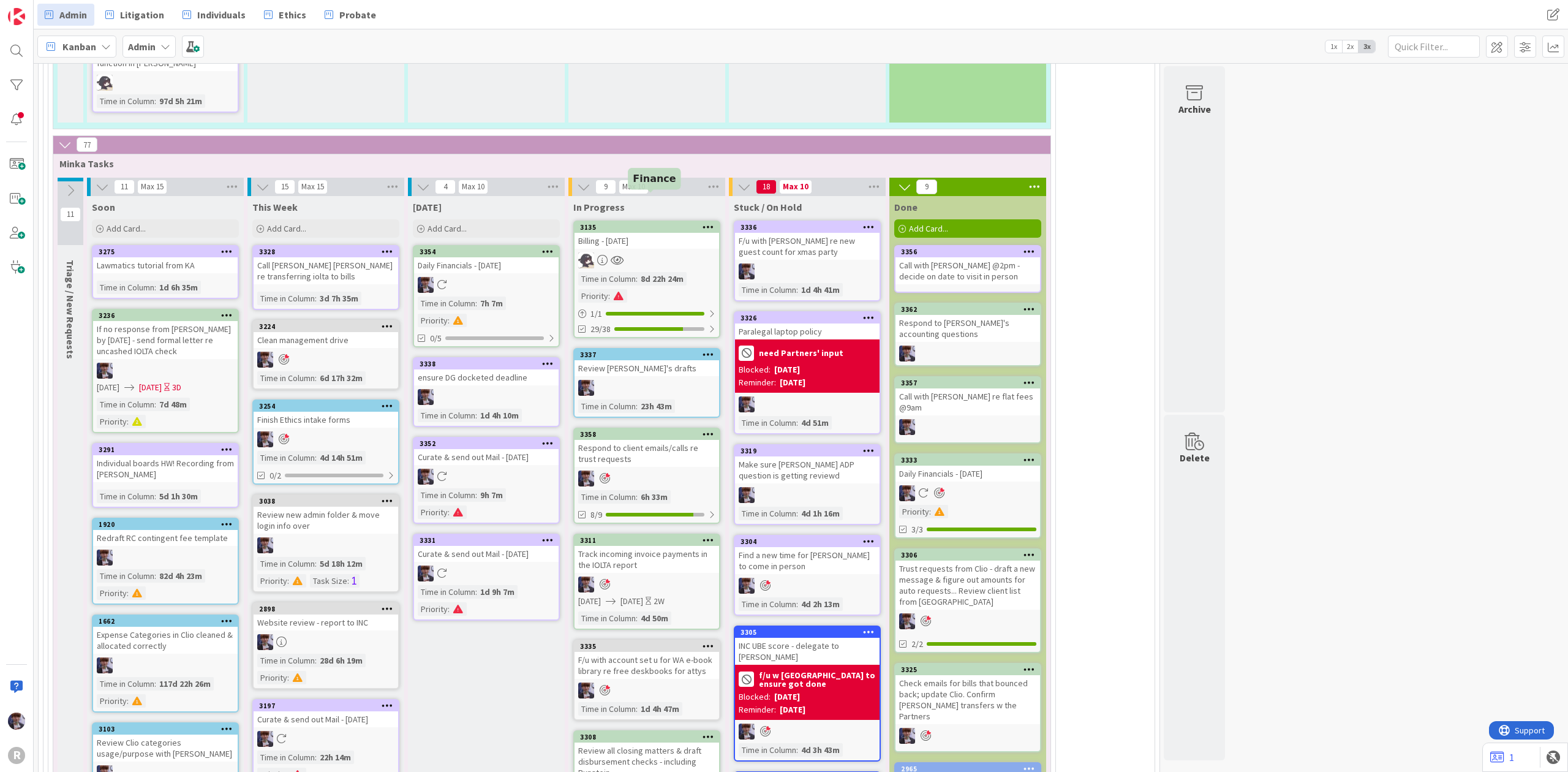
click at [680, 223] on div "3135" at bounding box center [649, 227] width 139 height 8
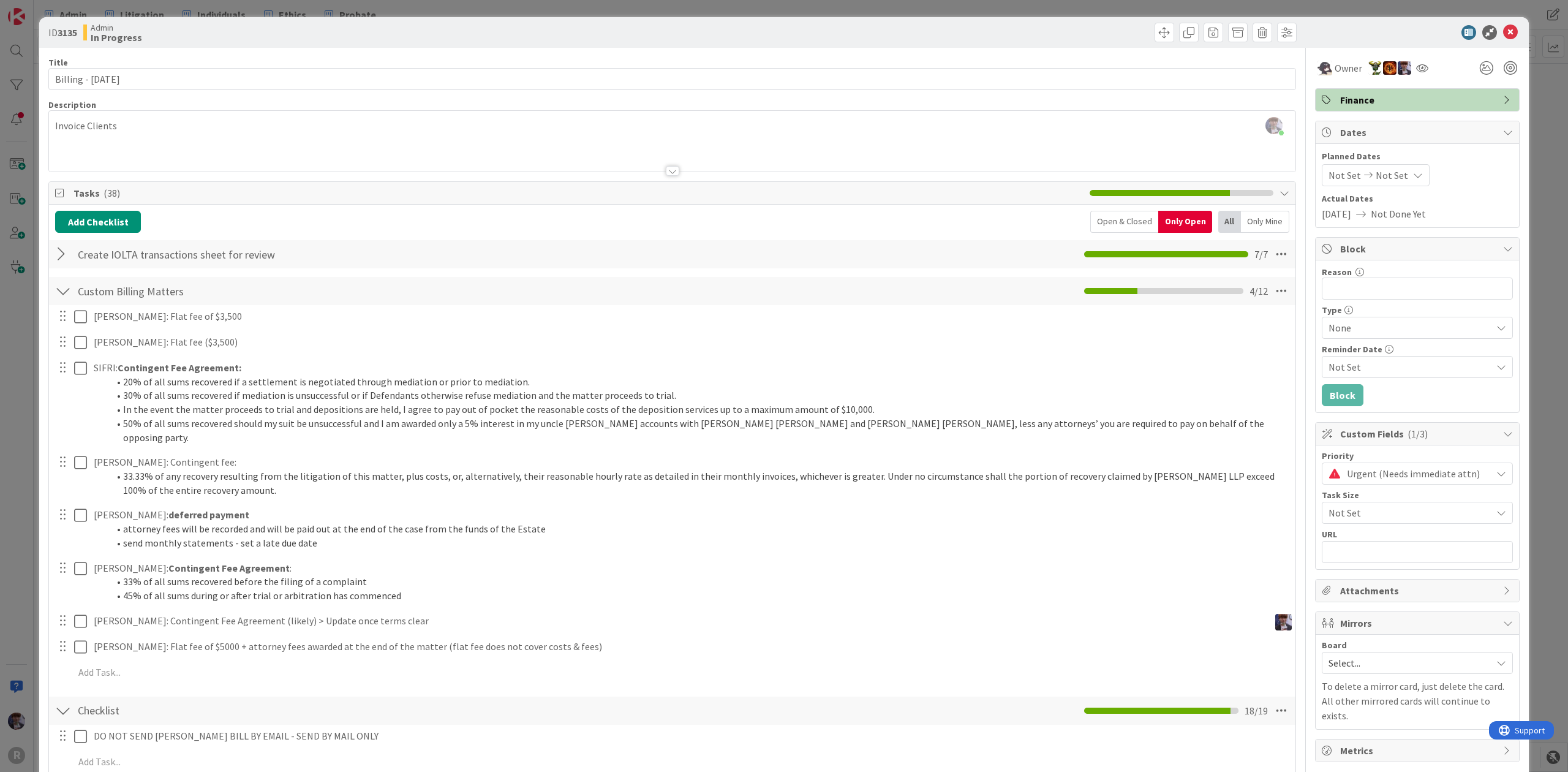
click at [18, 422] on div "ID 3135 Admin In Progress Title 20 / 128 Billing - [DATE] Description [PERSON_N…" at bounding box center [784, 386] width 1568 height 772
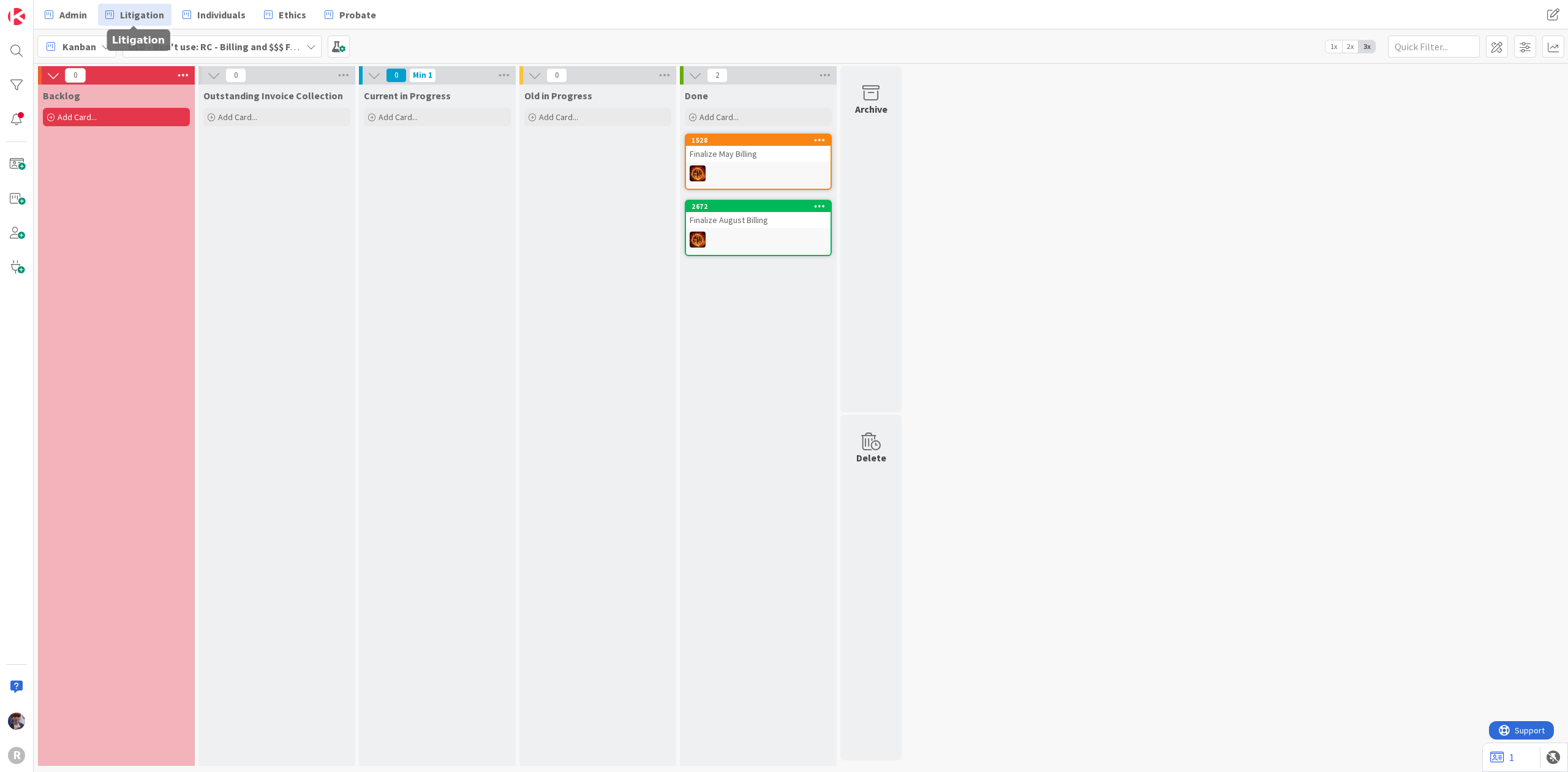
click at [137, 13] on span "Litigation" at bounding box center [142, 15] width 44 height 15
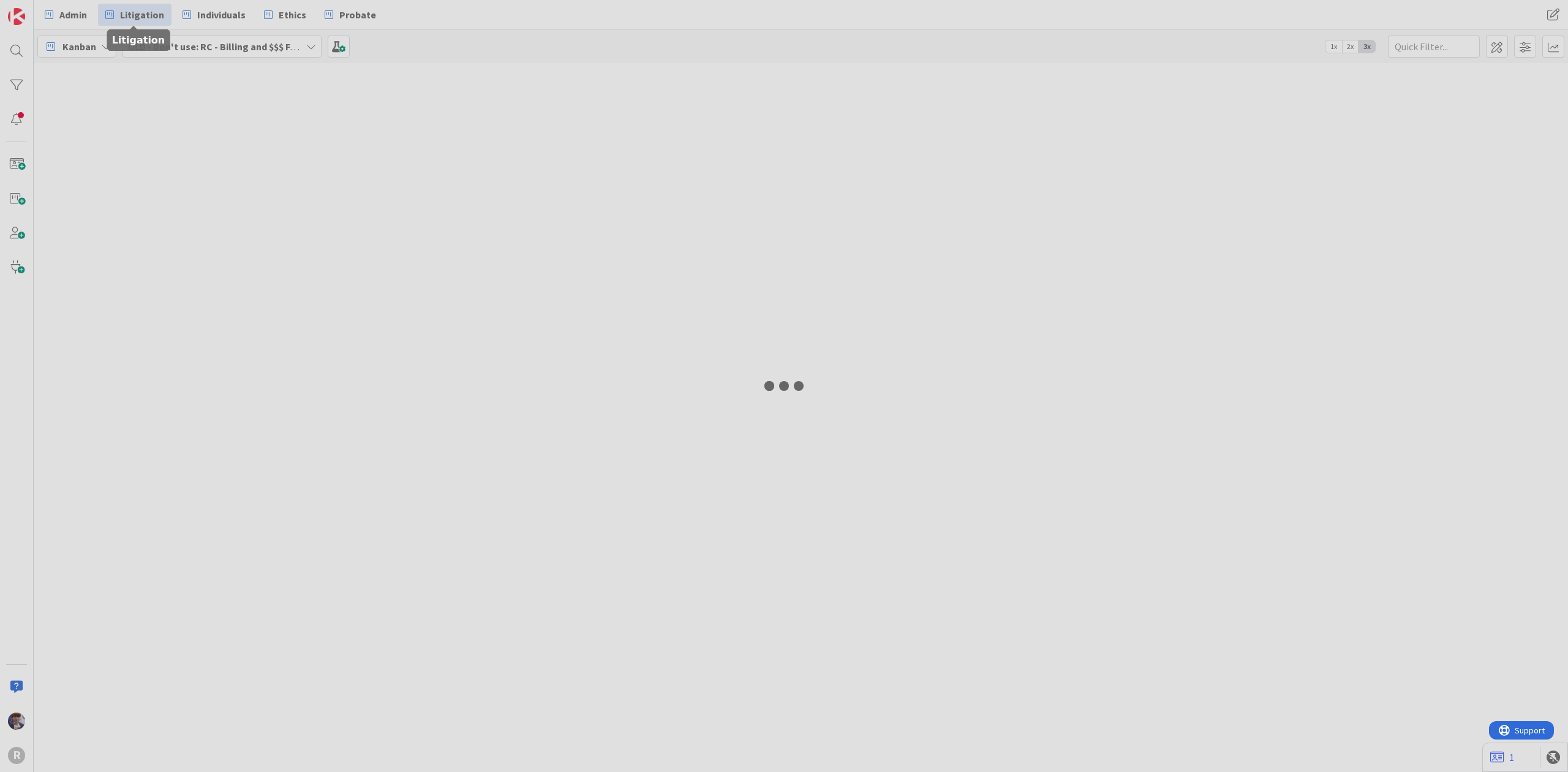
type input "plag"
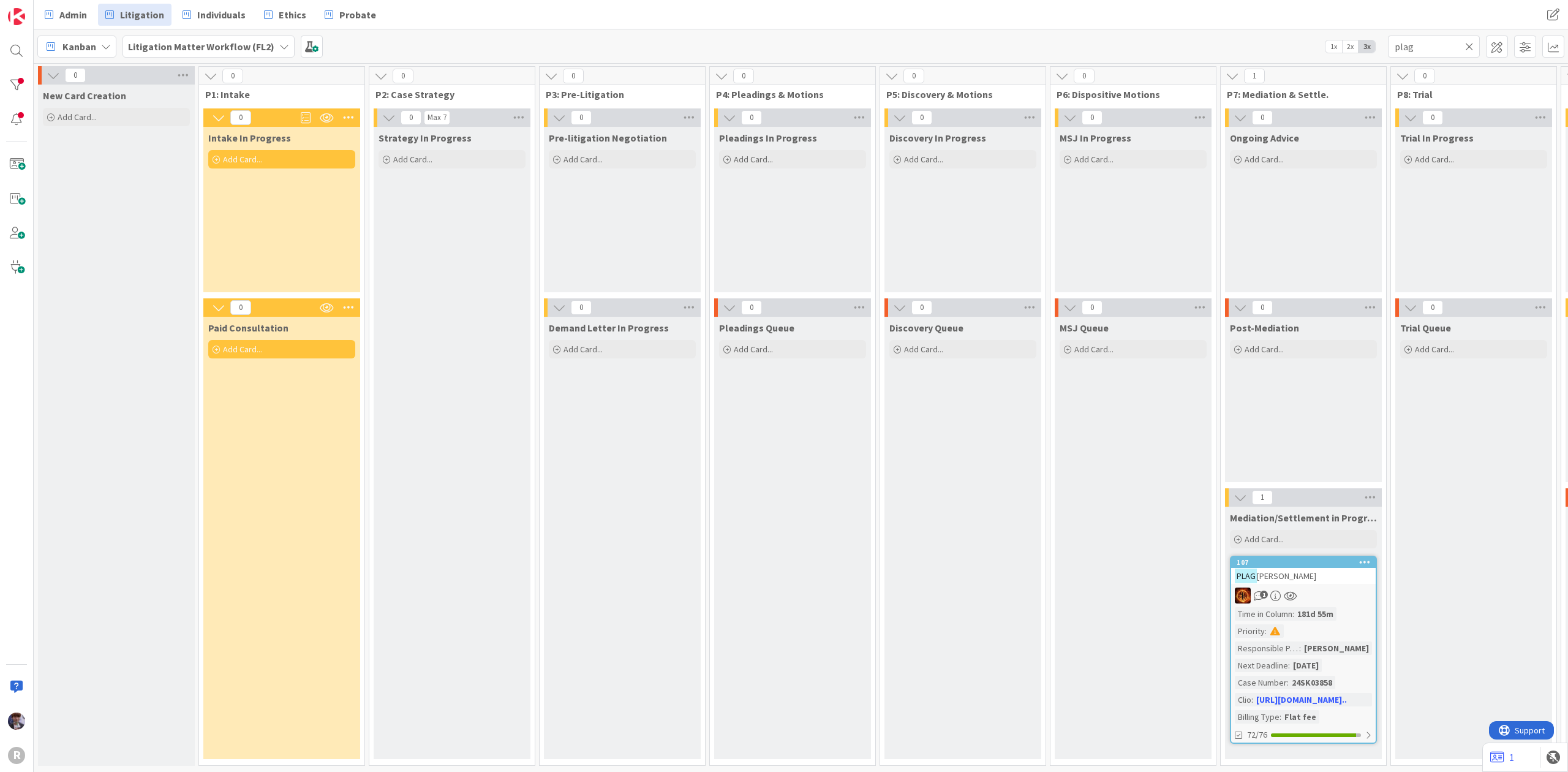
scroll to position [0, 755]
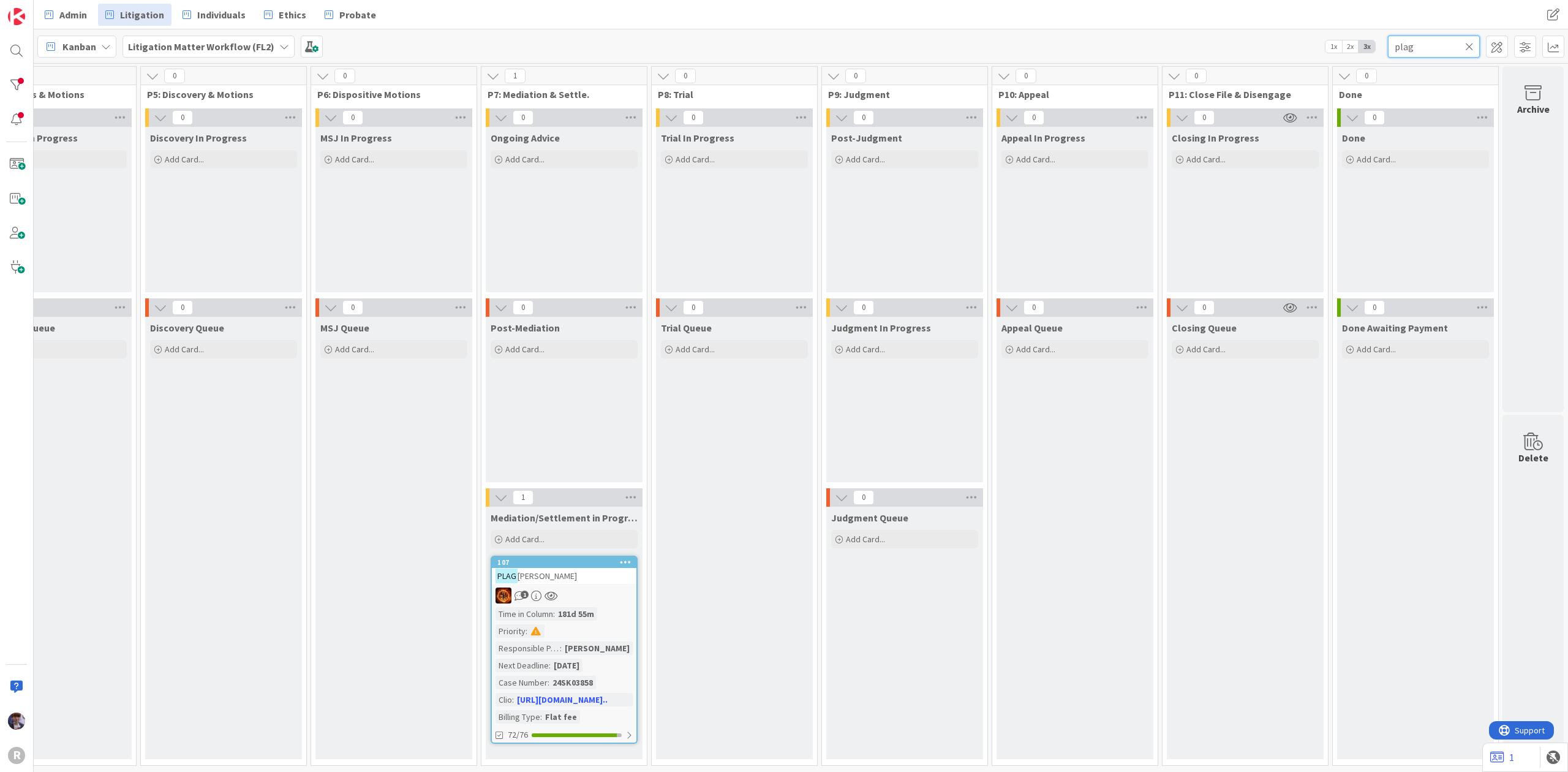
drag, startPoint x: 1423, startPoint y: 47, endPoint x: 1364, endPoint y: 59, distance: 60.2
click at [1366, 52] on div "Kanban Litigation Matter Workflow (FL2) 1x 2x 3x plag" at bounding box center [801, 46] width 1534 height 34
click at [1277, 28] on div "Admin Litigation Individuals Ethics Probate Admin Litigation Individuals Ethics…" at bounding box center [801, 14] width 1534 height 29
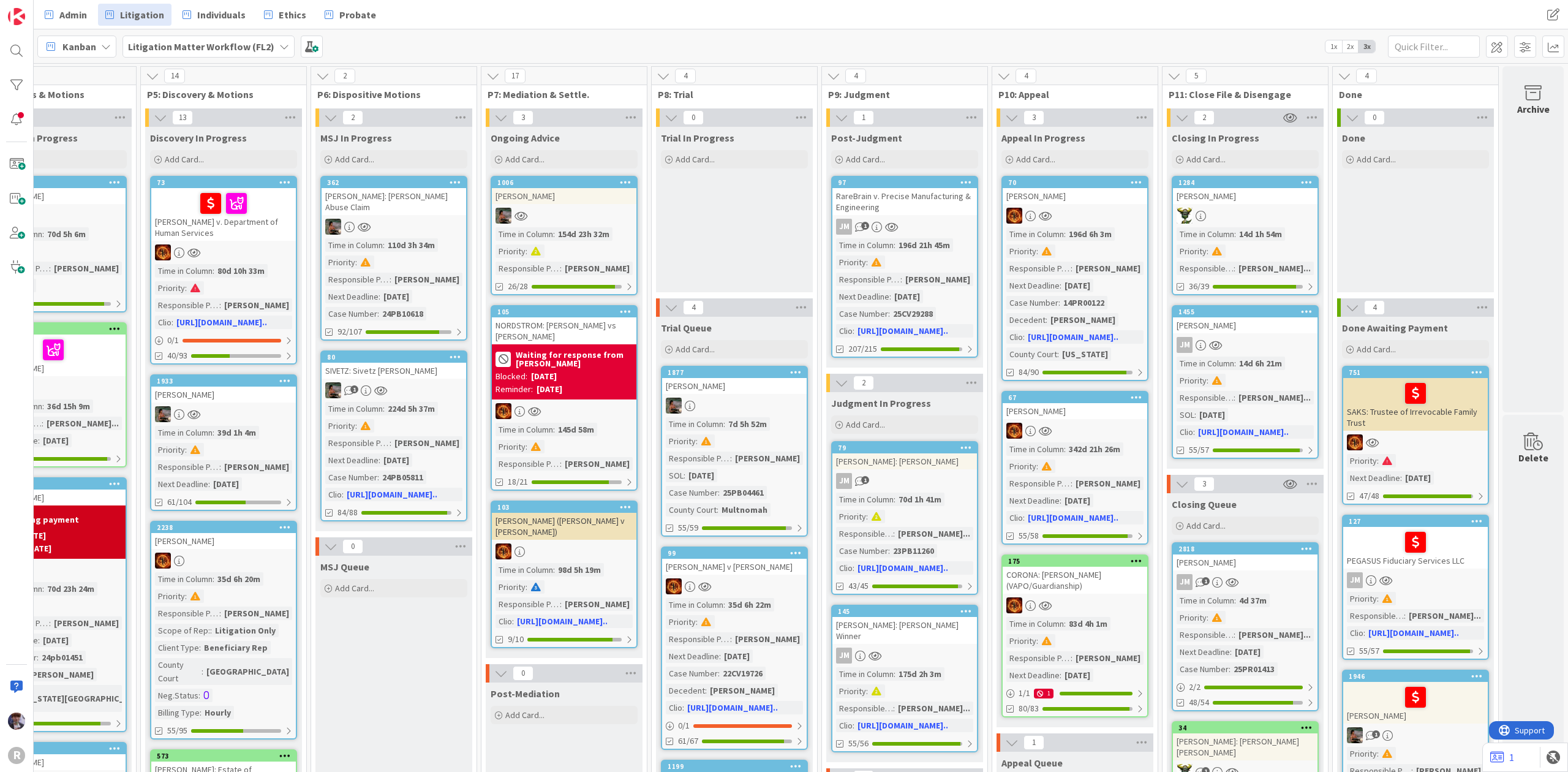
click at [713, 212] on div "Trial In Progress Add Card..." at bounding box center [734, 210] width 157 height 165
click at [0, 0] on icon at bounding box center [0, 0] width 0 height 0
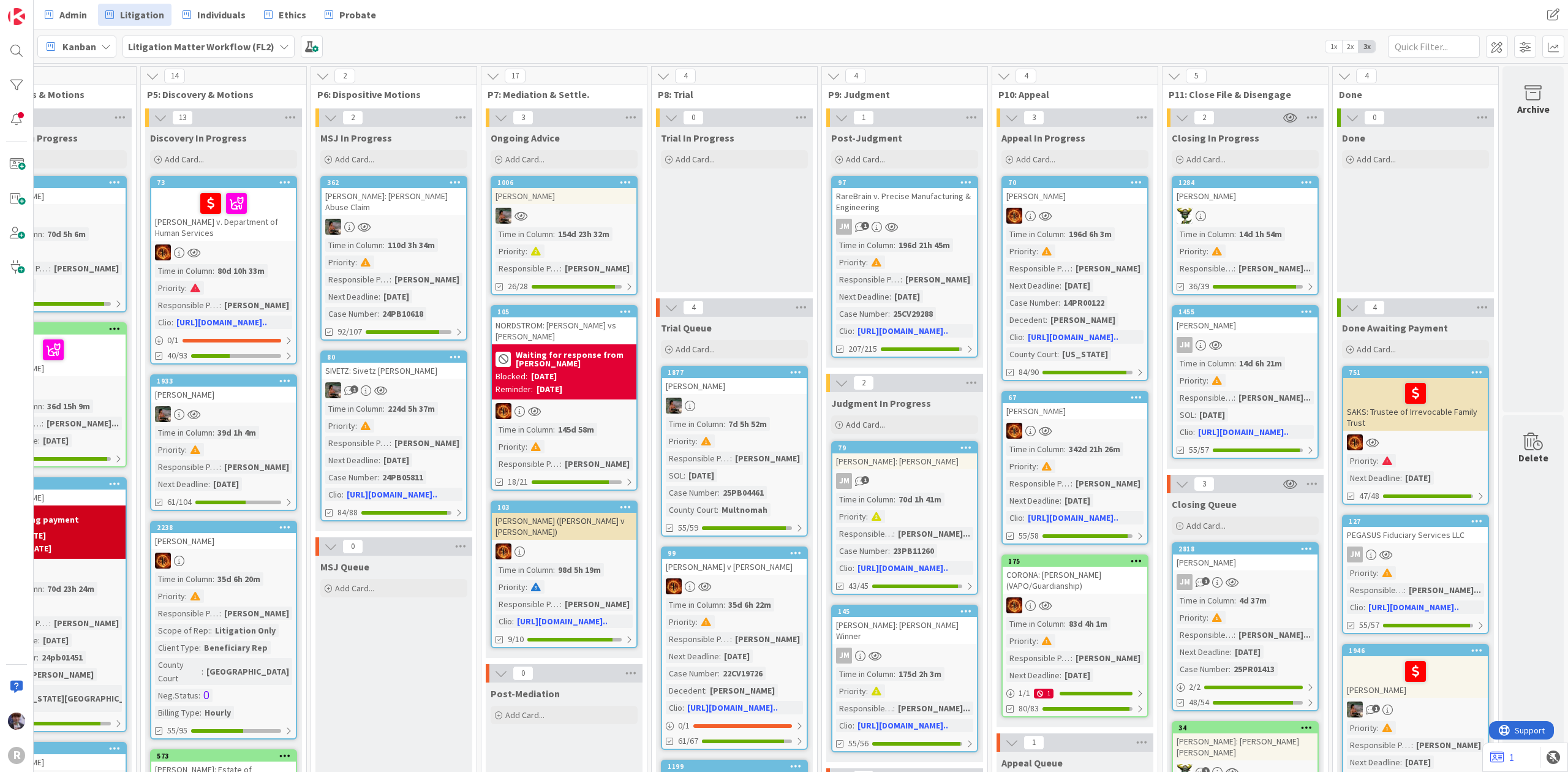
click at [1427, 549] on div "JM" at bounding box center [1416, 553] width 144 height 16
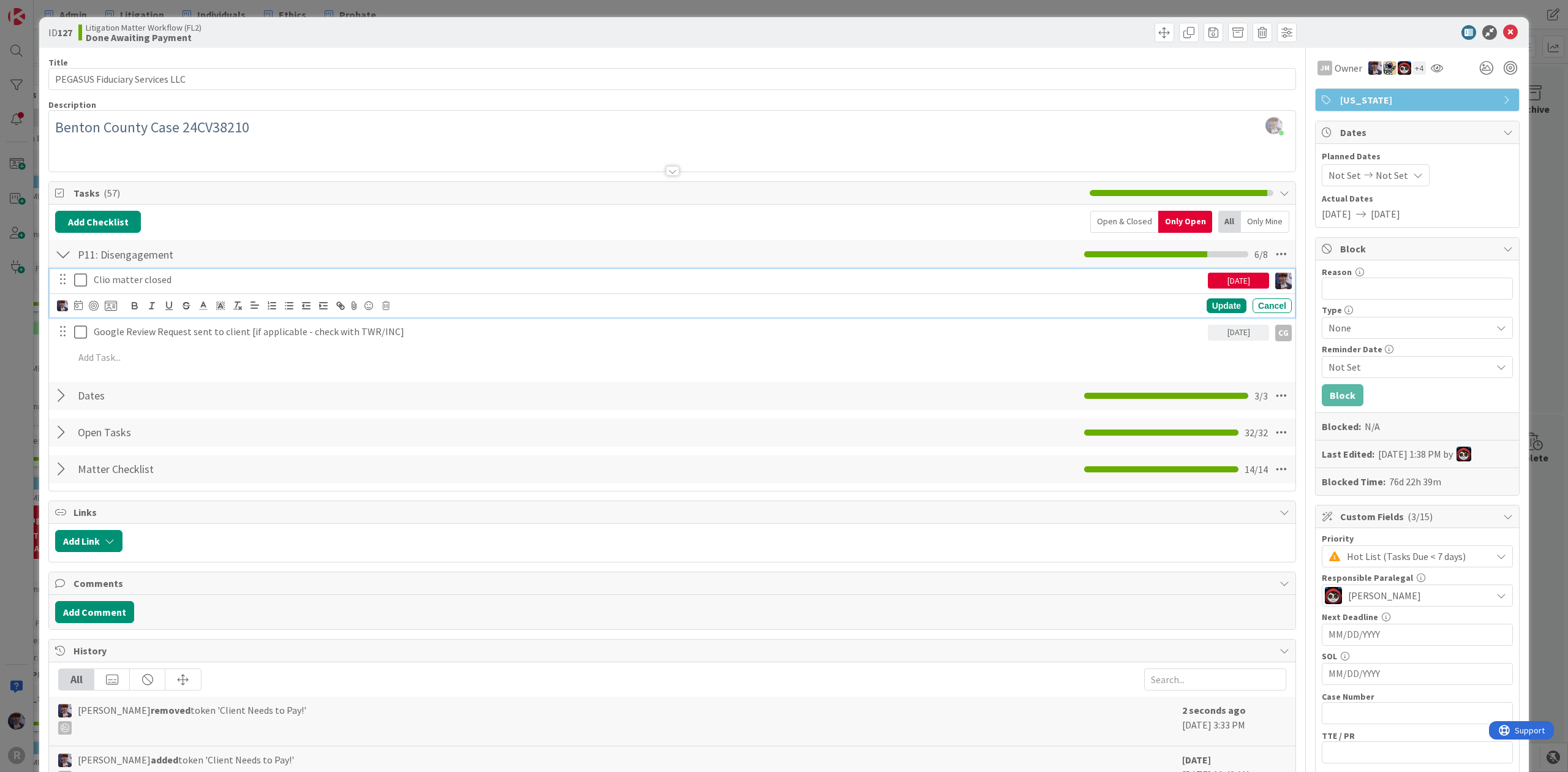
click at [78, 282] on icon at bounding box center [80, 280] width 13 height 15
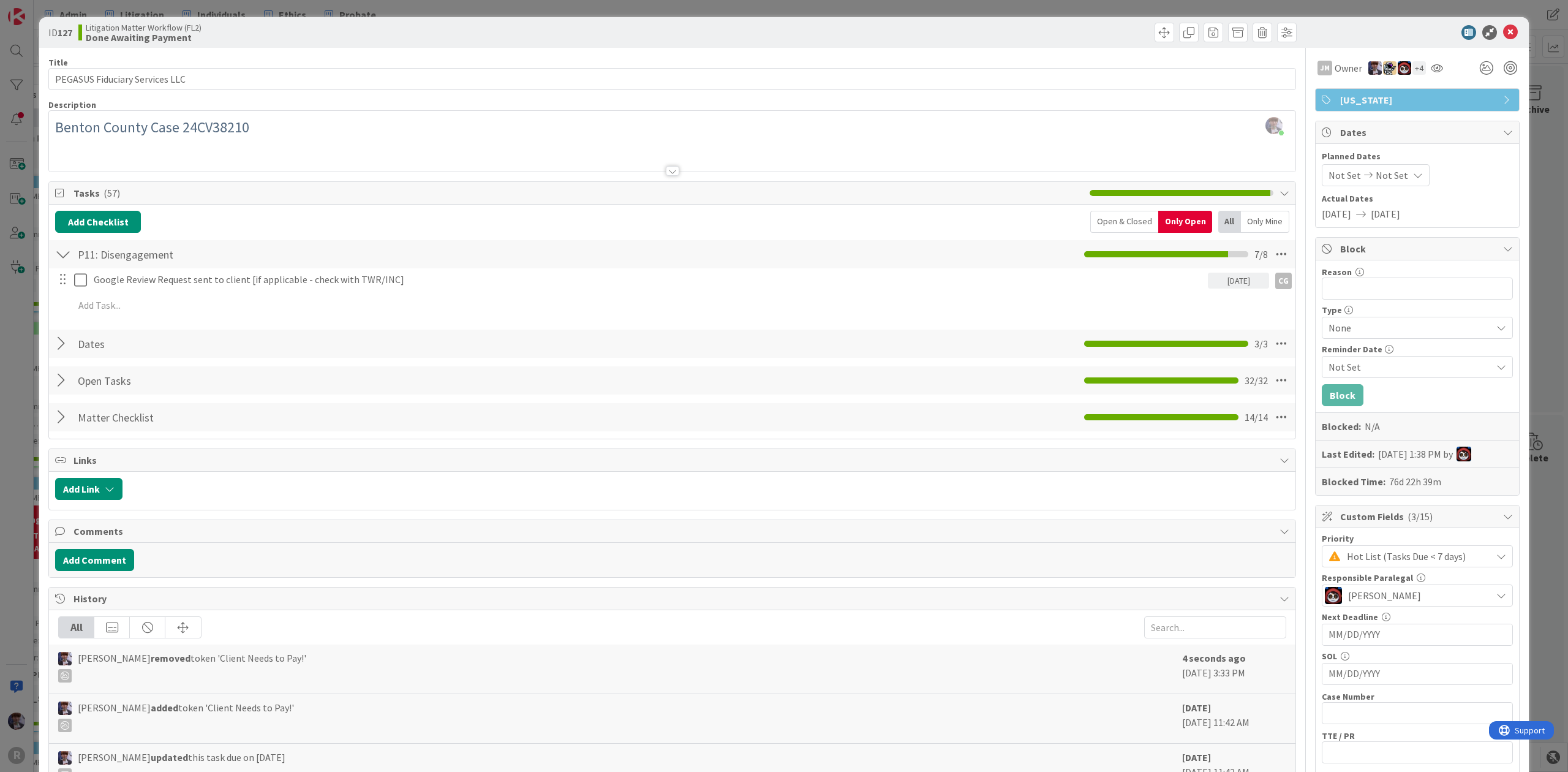
click at [32, 373] on div "ID 127 Litigation Matter Workflow (FL2) Done Awaiting Payment Title 30 / 128 PE…" at bounding box center [784, 386] width 1568 height 772
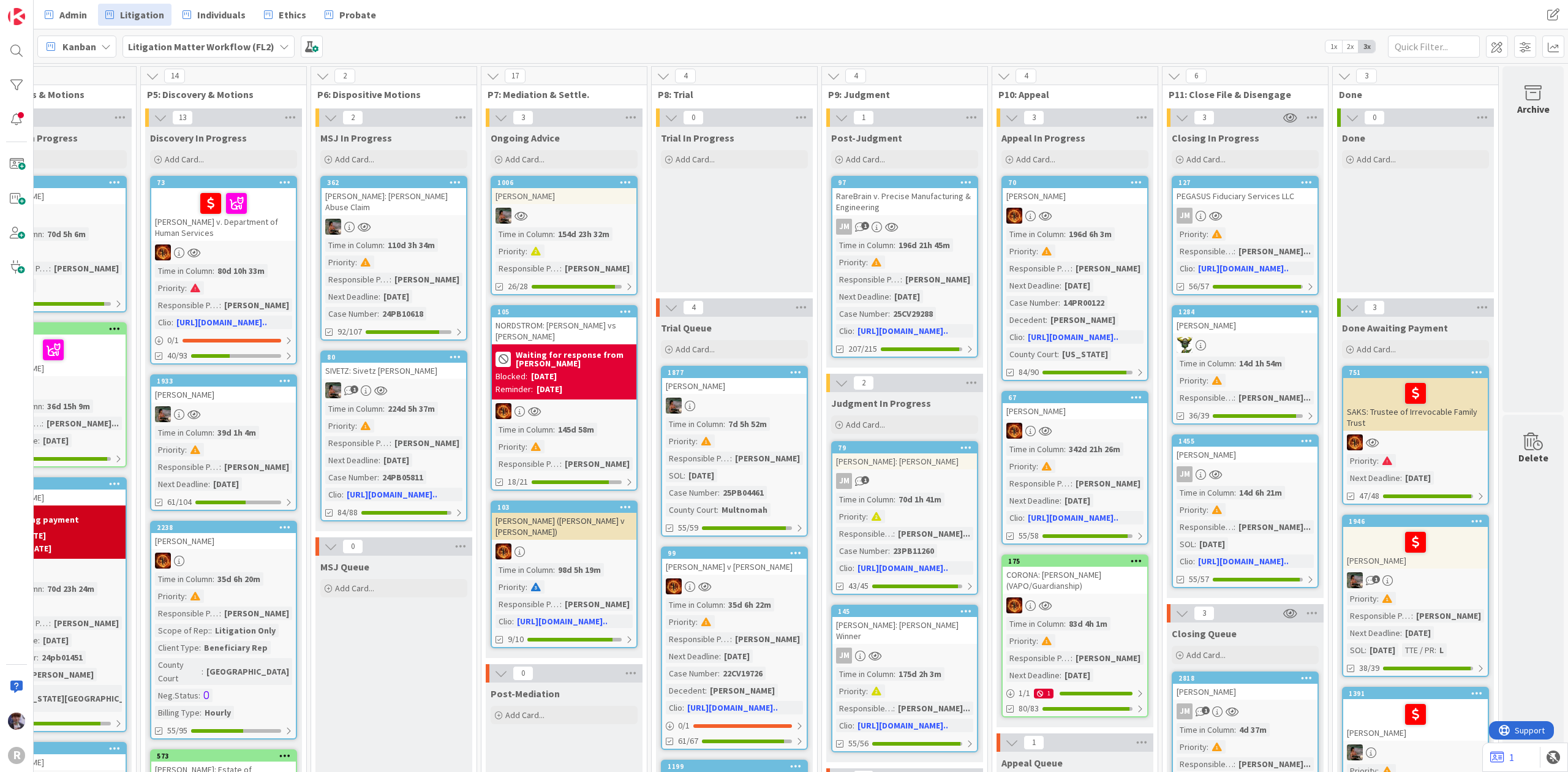
click at [1242, 202] on div "PEGASUS Fiduciary Services LLC" at bounding box center [1245, 195] width 144 height 16
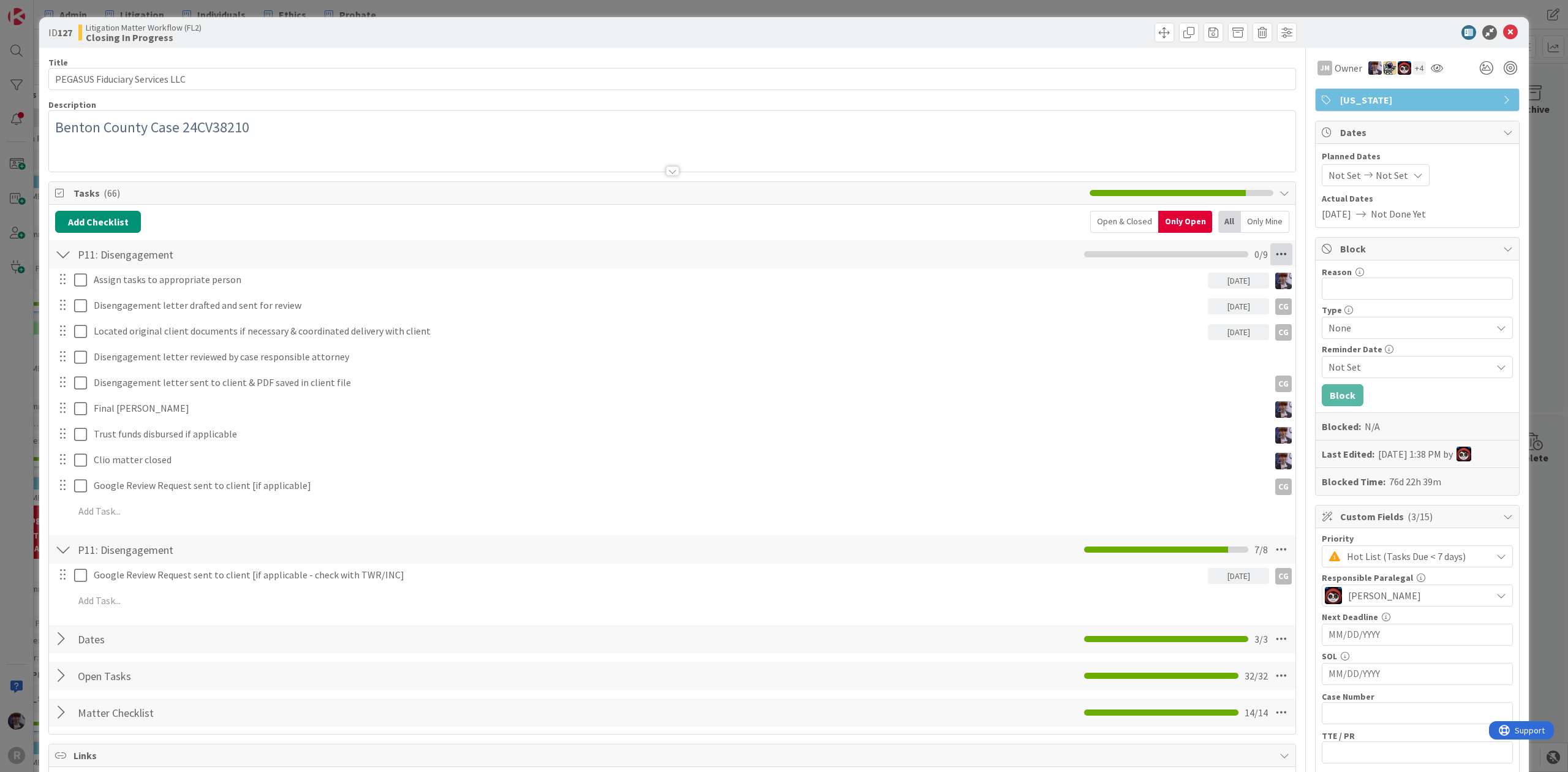
click at [1270, 264] on icon at bounding box center [1280, 254] width 22 height 22
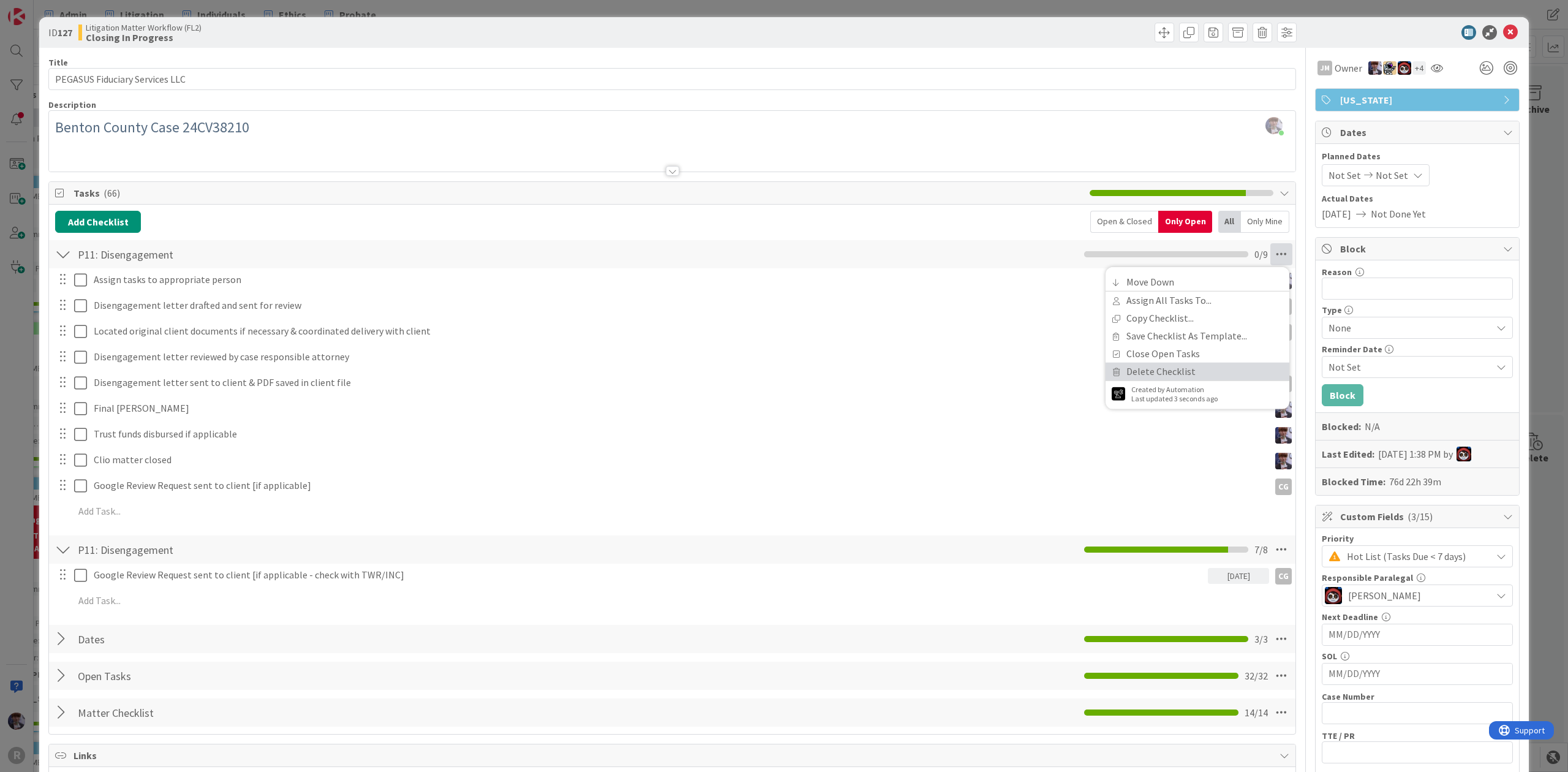
click at [1141, 378] on link "Delete Checklist" at bounding box center [1197, 372] width 184 height 18
click at [1139, 321] on button "Delete" at bounding box center [1140, 313] width 46 height 22
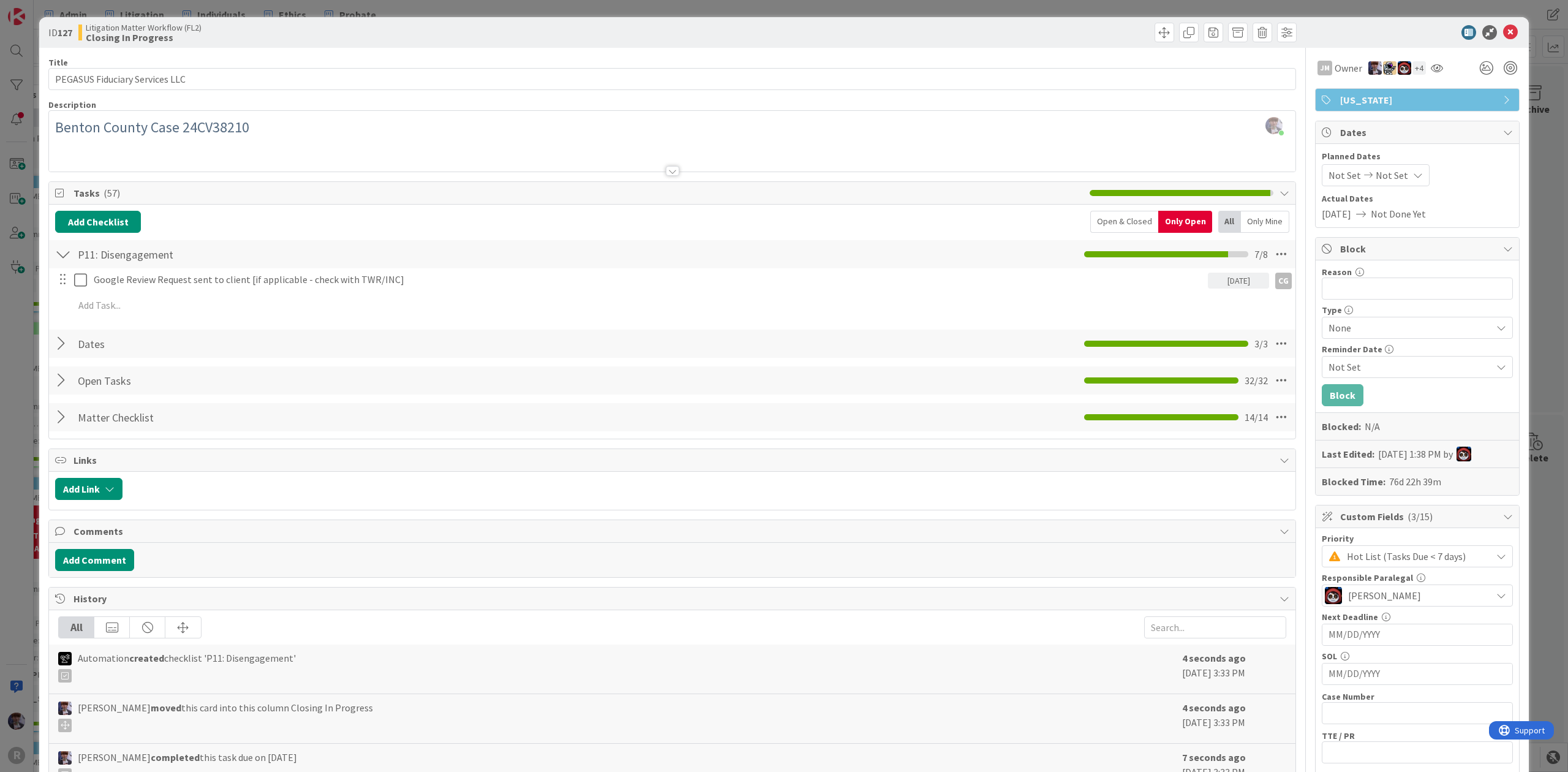
click at [1530, 216] on div "ID 127 Litigation Matter Workflow (FL2) Closing In Progress Title 30 / 128 PEGA…" at bounding box center [784, 386] width 1568 height 772
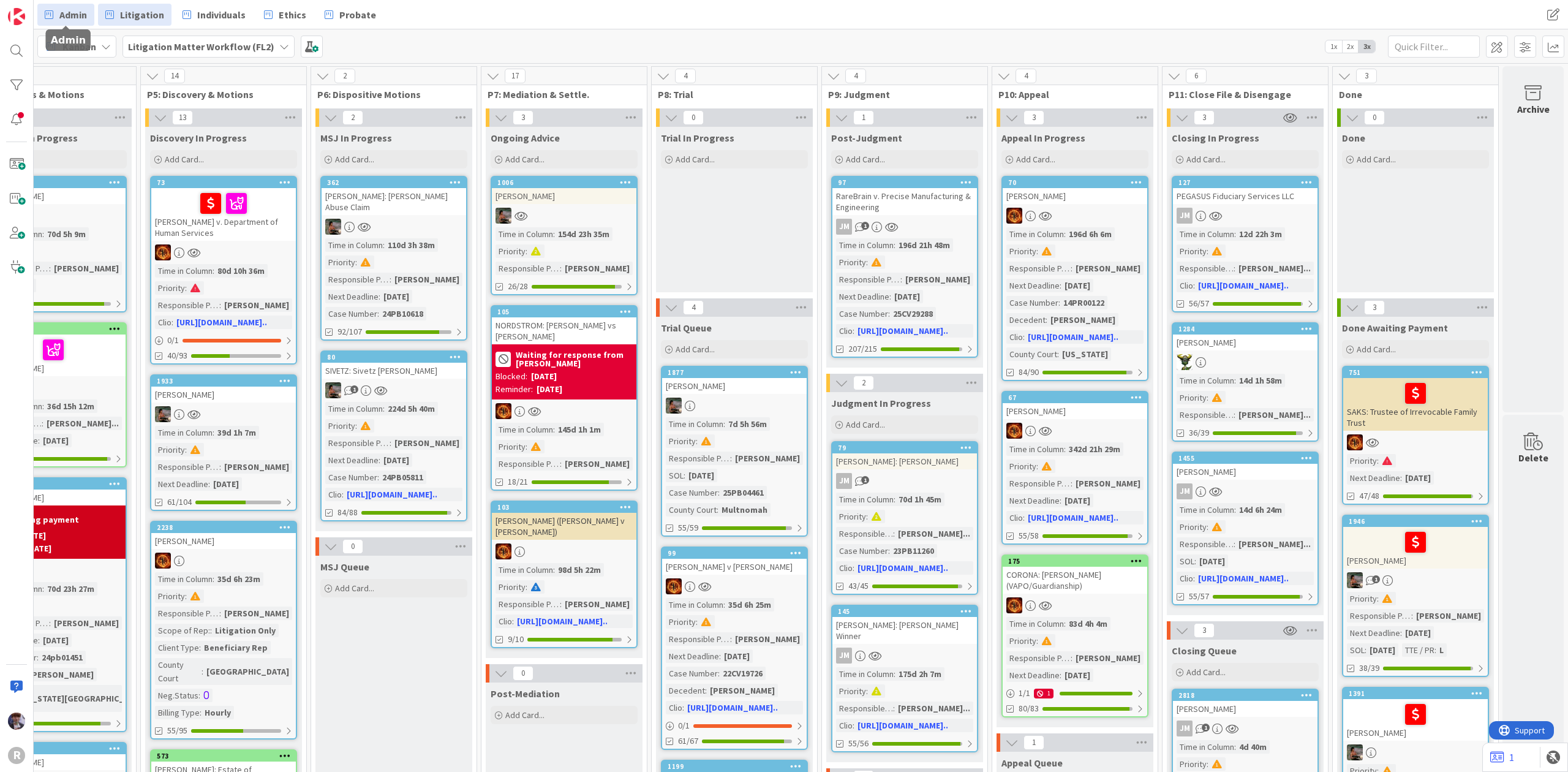
click at [59, 14] on span "Admin" at bounding box center [73, 15] width 28 height 15
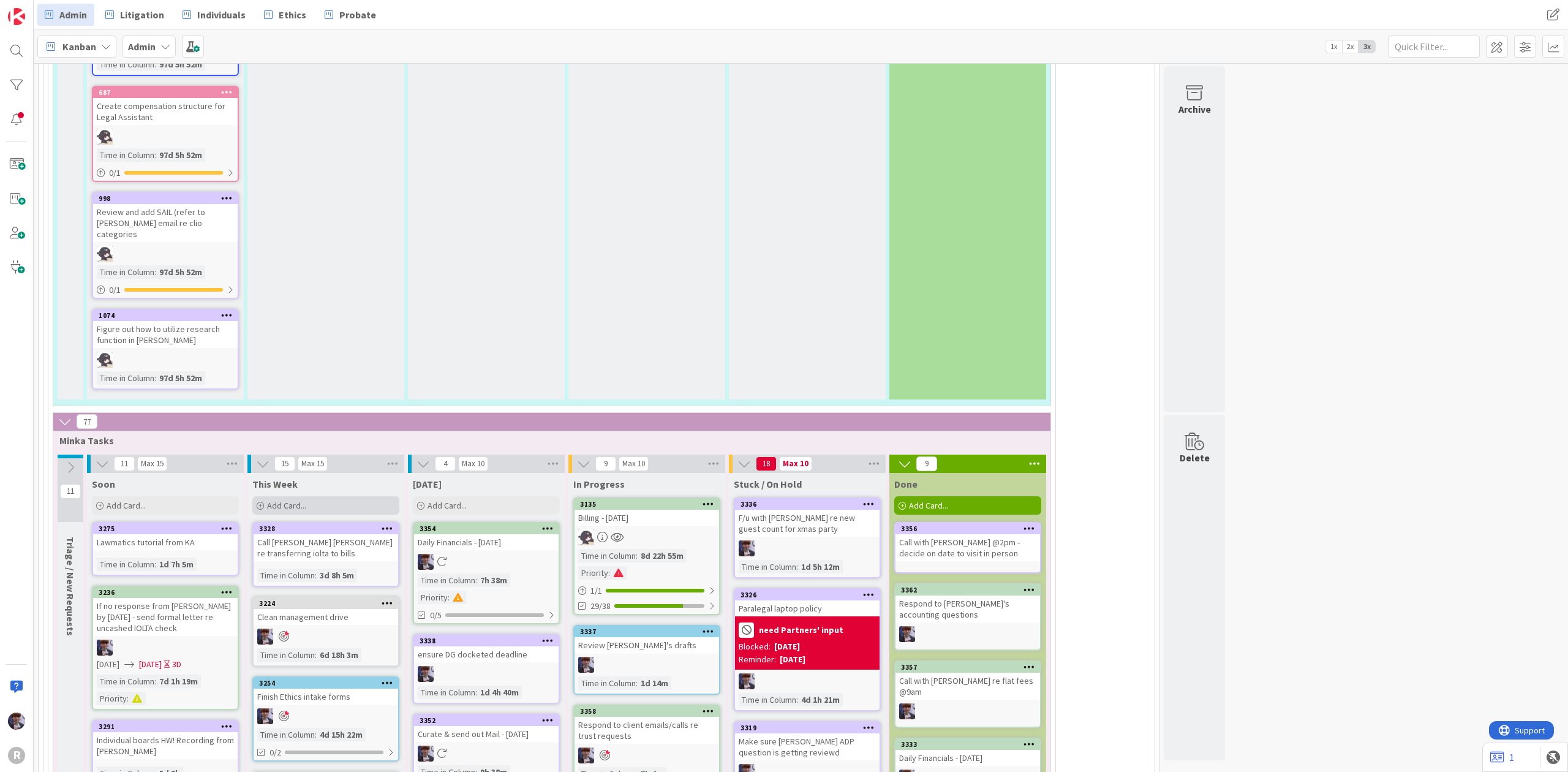
click at [346, 496] on div "Add Card..." at bounding box center [326, 505] width 147 height 18
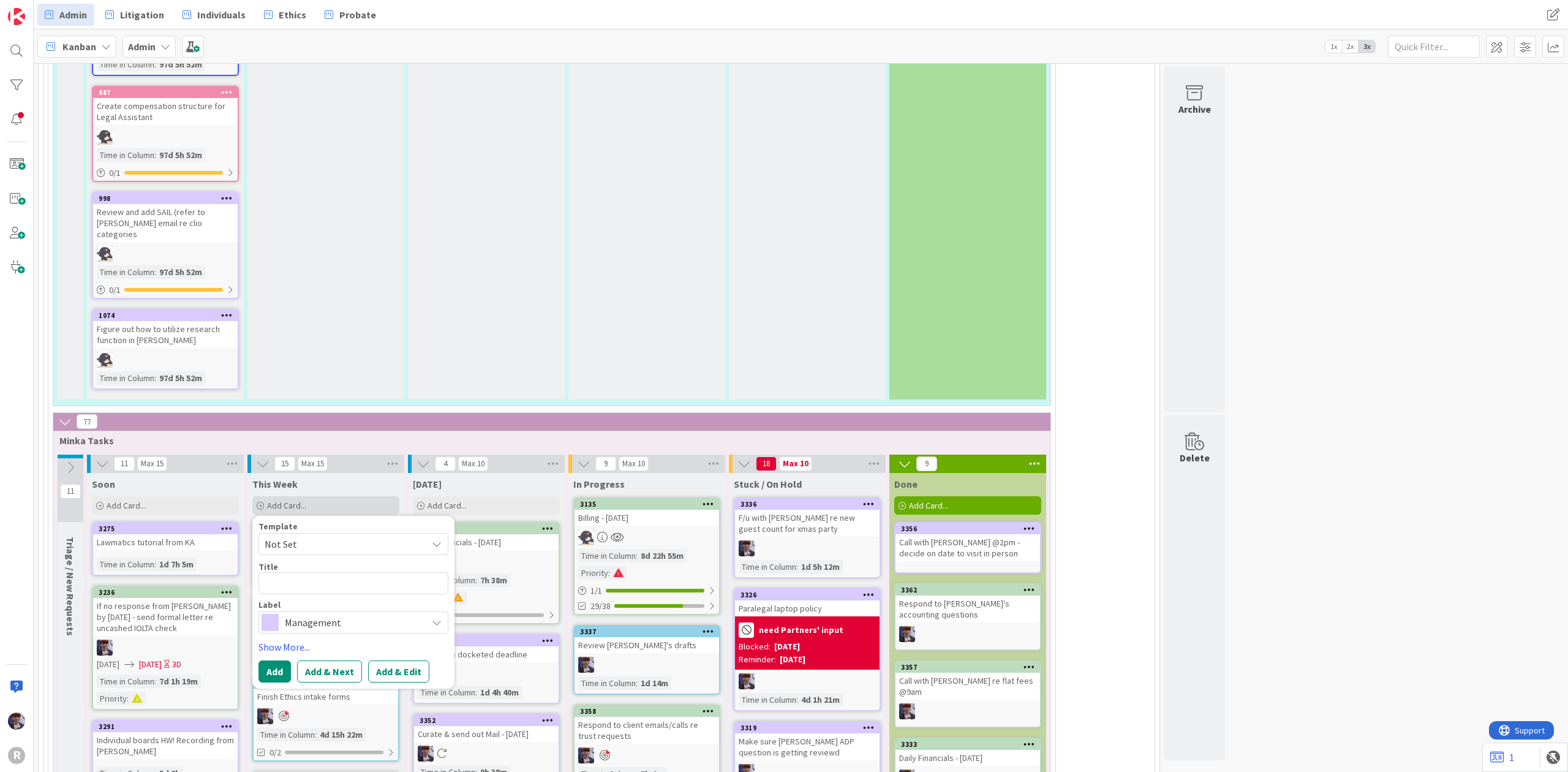
type textarea "x"
type textarea "S"
type textarea "x"
type textarea "Se"
type textarea "x"
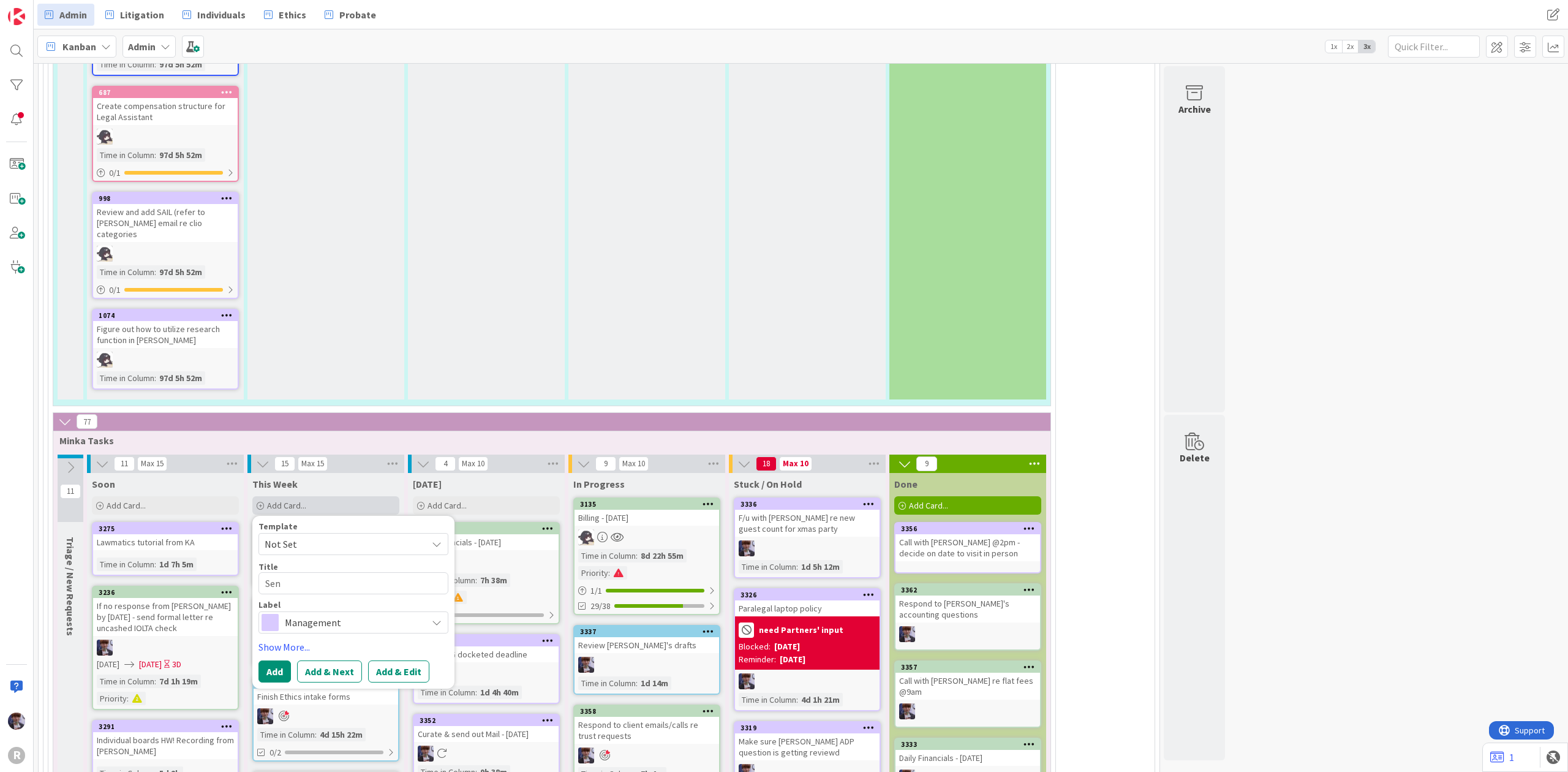
type textarea "Send"
type textarea "x"
type textarea "Send"
type textarea "x"
type textarea "Send S"
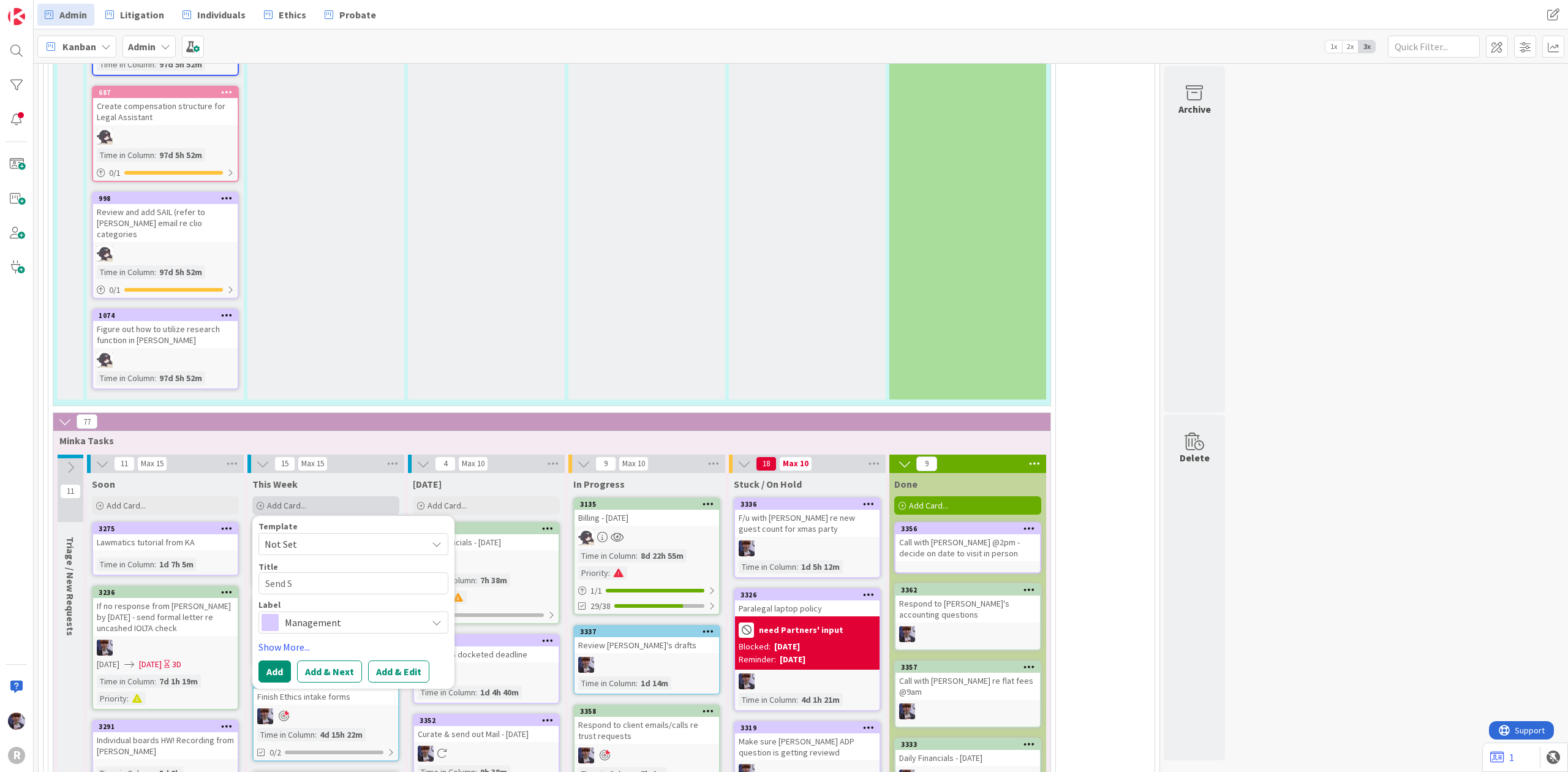
type textarea "x"
type textarea "Send Sy"
type textarea "x"
type textarea "Send Sye"
type textarea "x"
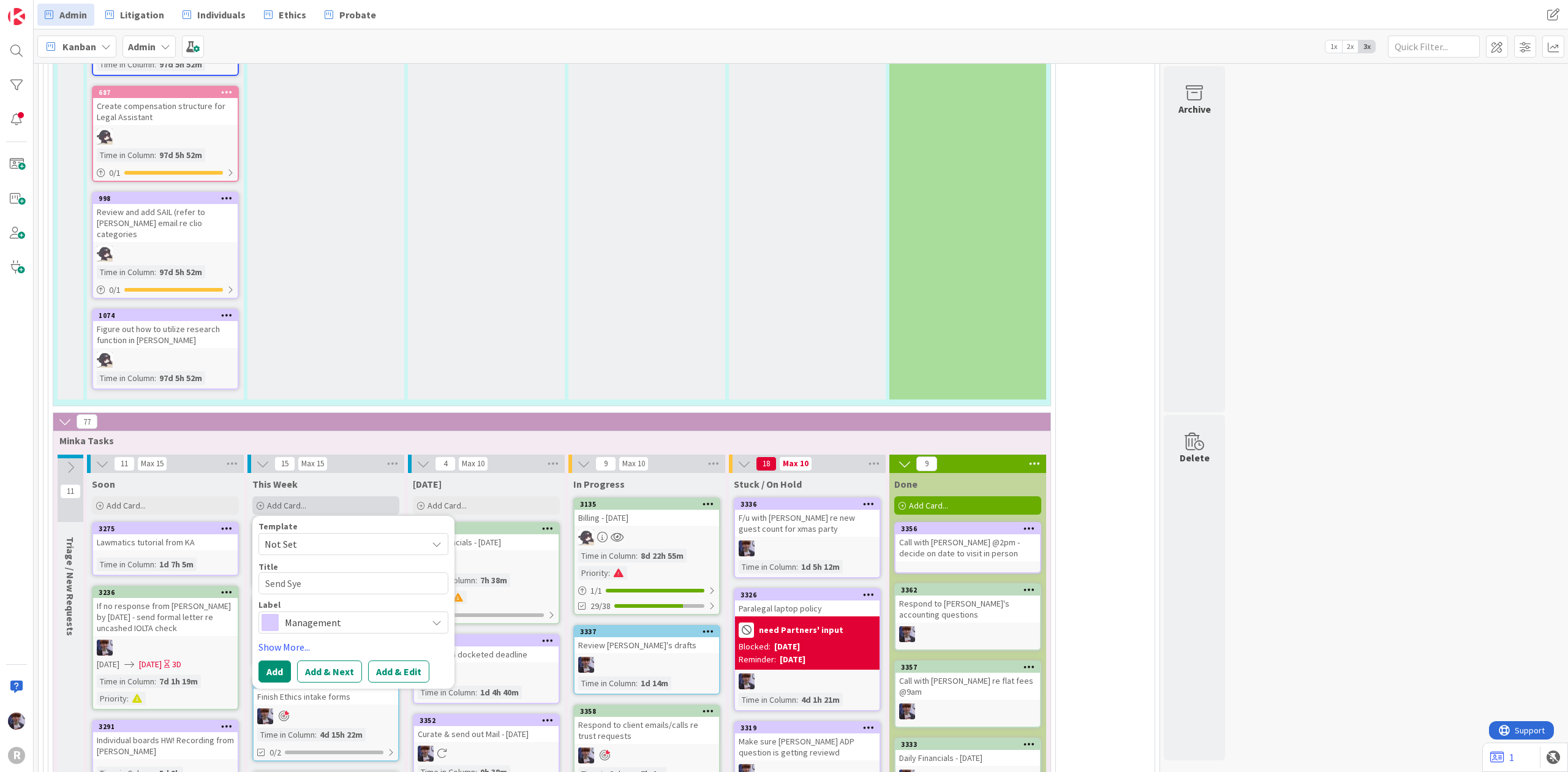
type textarea "Send Sy"
type textarea "x"
type textarea "Send S"
type textarea "x"
type textarea "Send Ste"
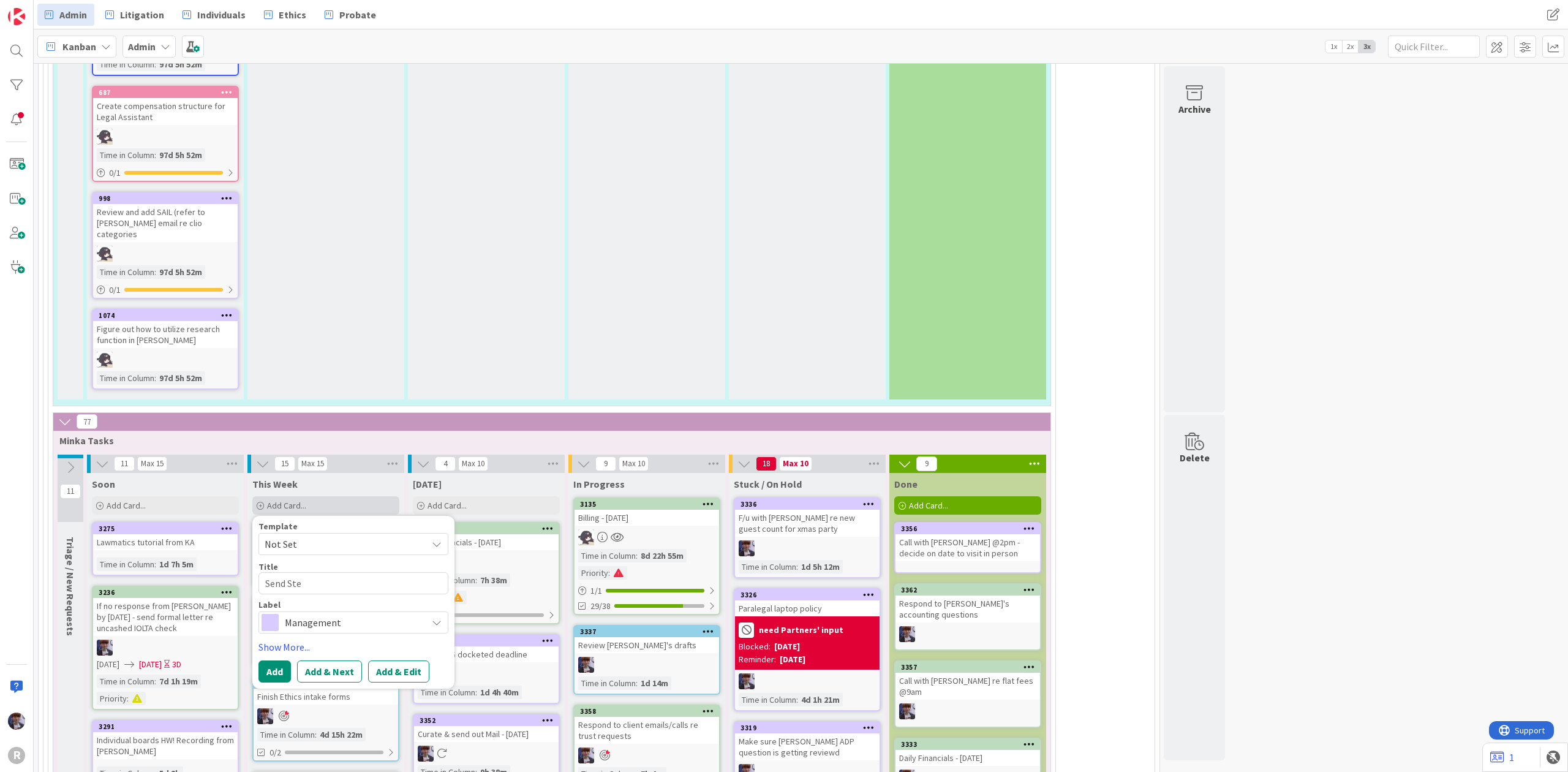
type textarea "x"
type textarea "Send Stev"
type textarea "x"
type textarea "Send Steve"
type textarea "x"
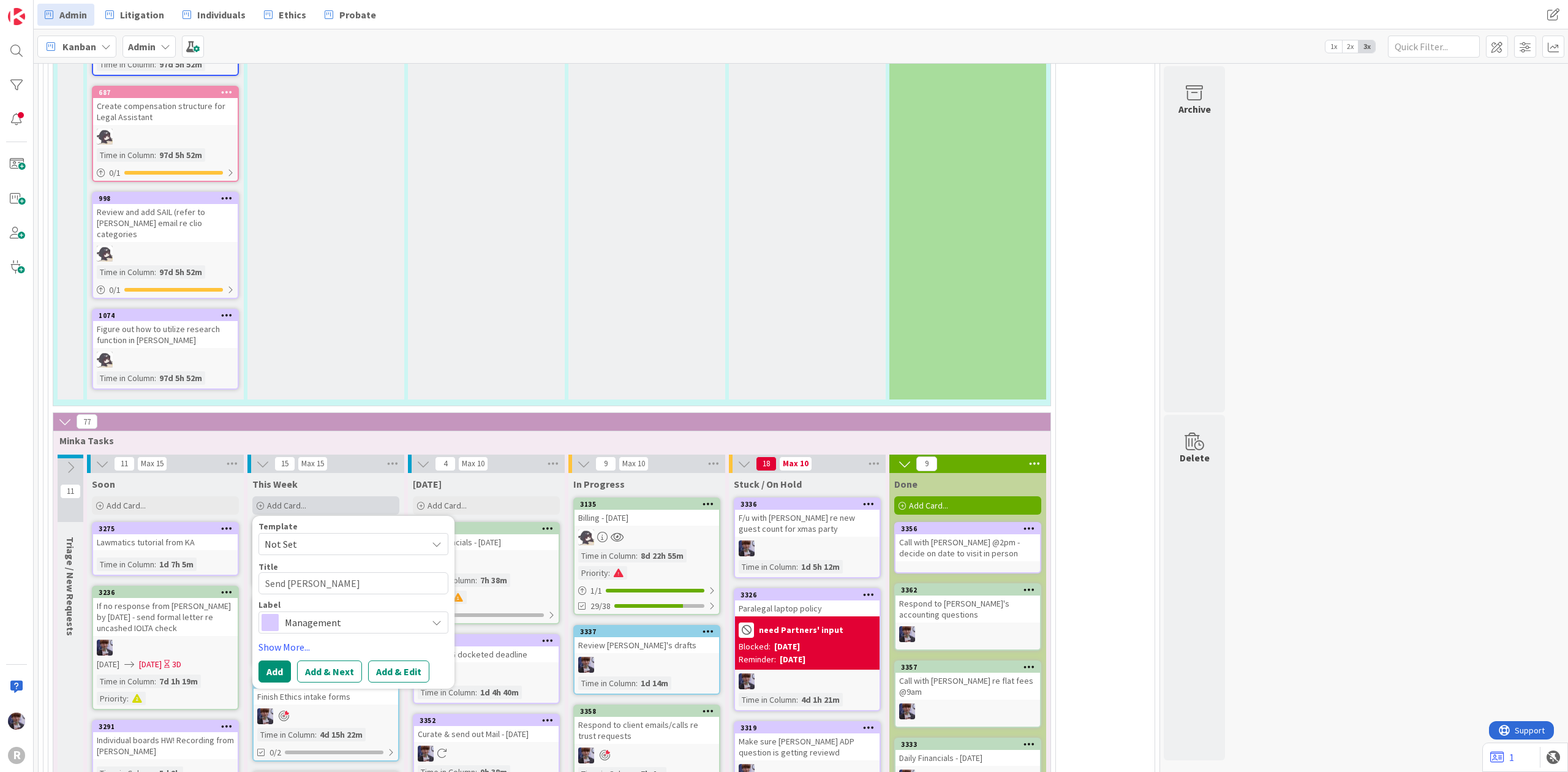
type textarea "Send Steve"
type textarea "x"
type textarea "Send Steve H"
type textarea "x"
type textarea "Send Steve Hva"
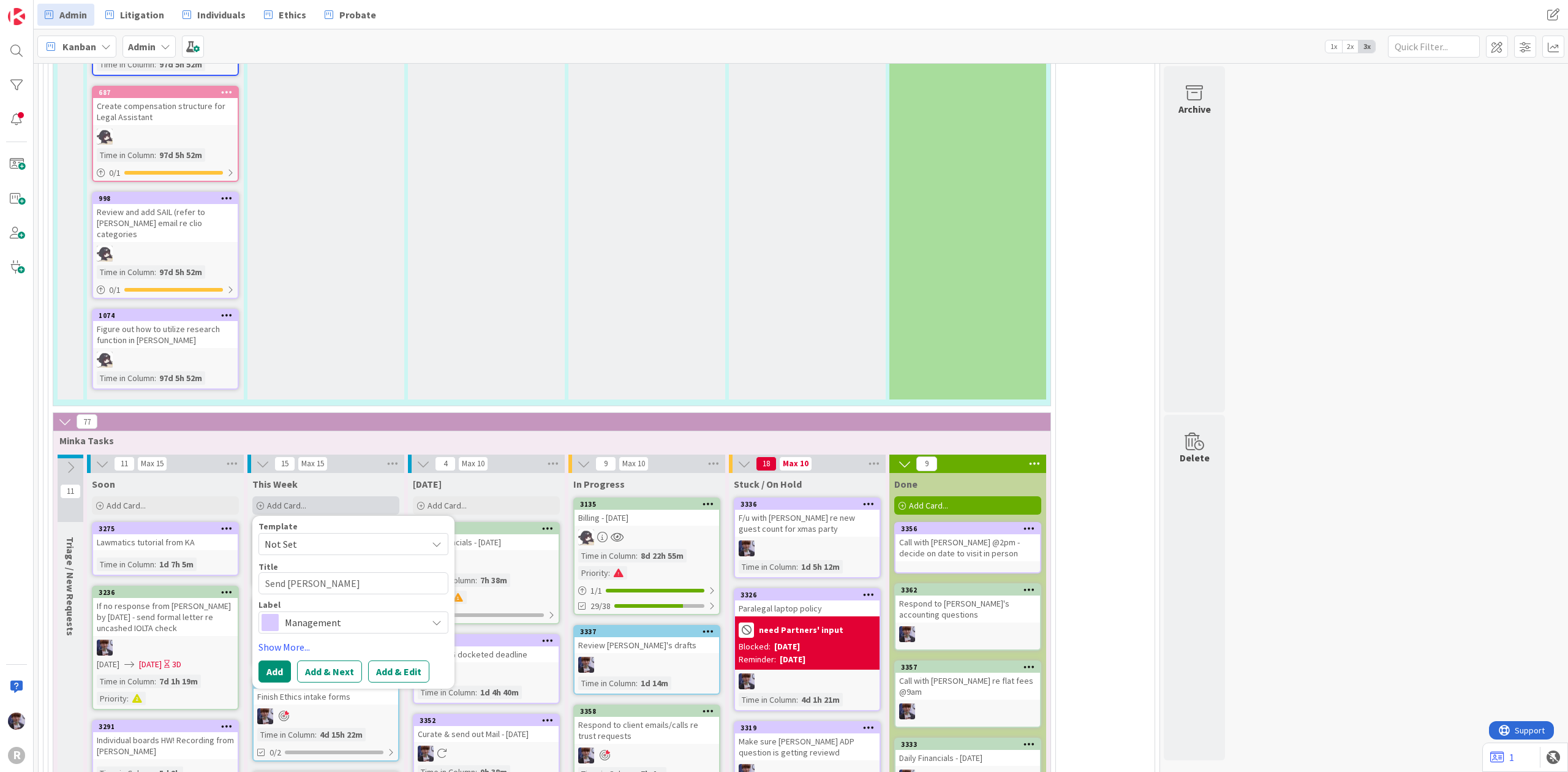
type textarea "x"
type textarea "Send Steve Hval"
type textarea "x"
type textarea "Send Steve Hval'"
type textarea "x"
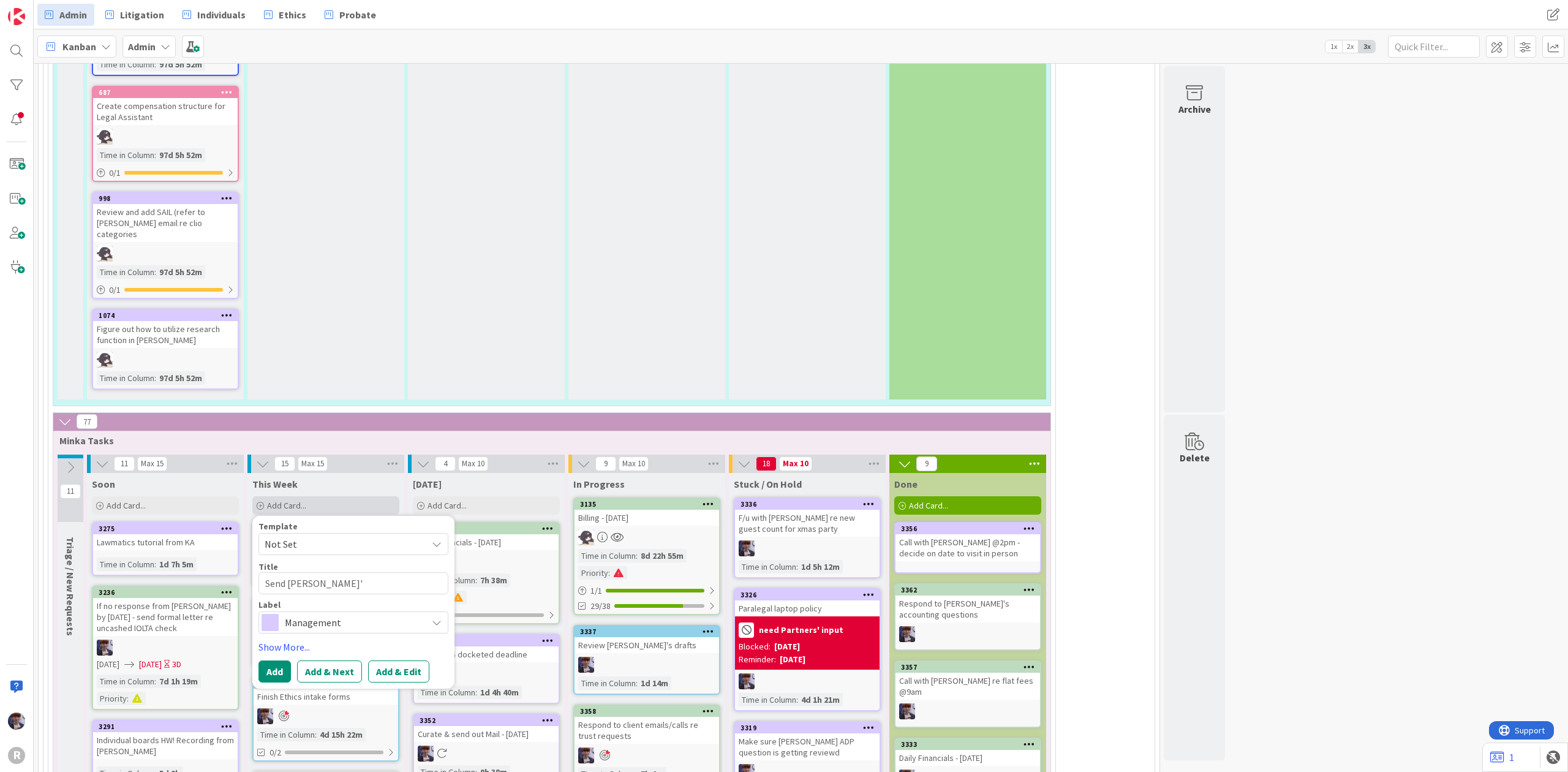
type textarea "Send Steve Hval's"
type textarea "x"
type textarea "Send Steve Hval's"
type textarea "x"
type textarea "Send Steve Hval's c"
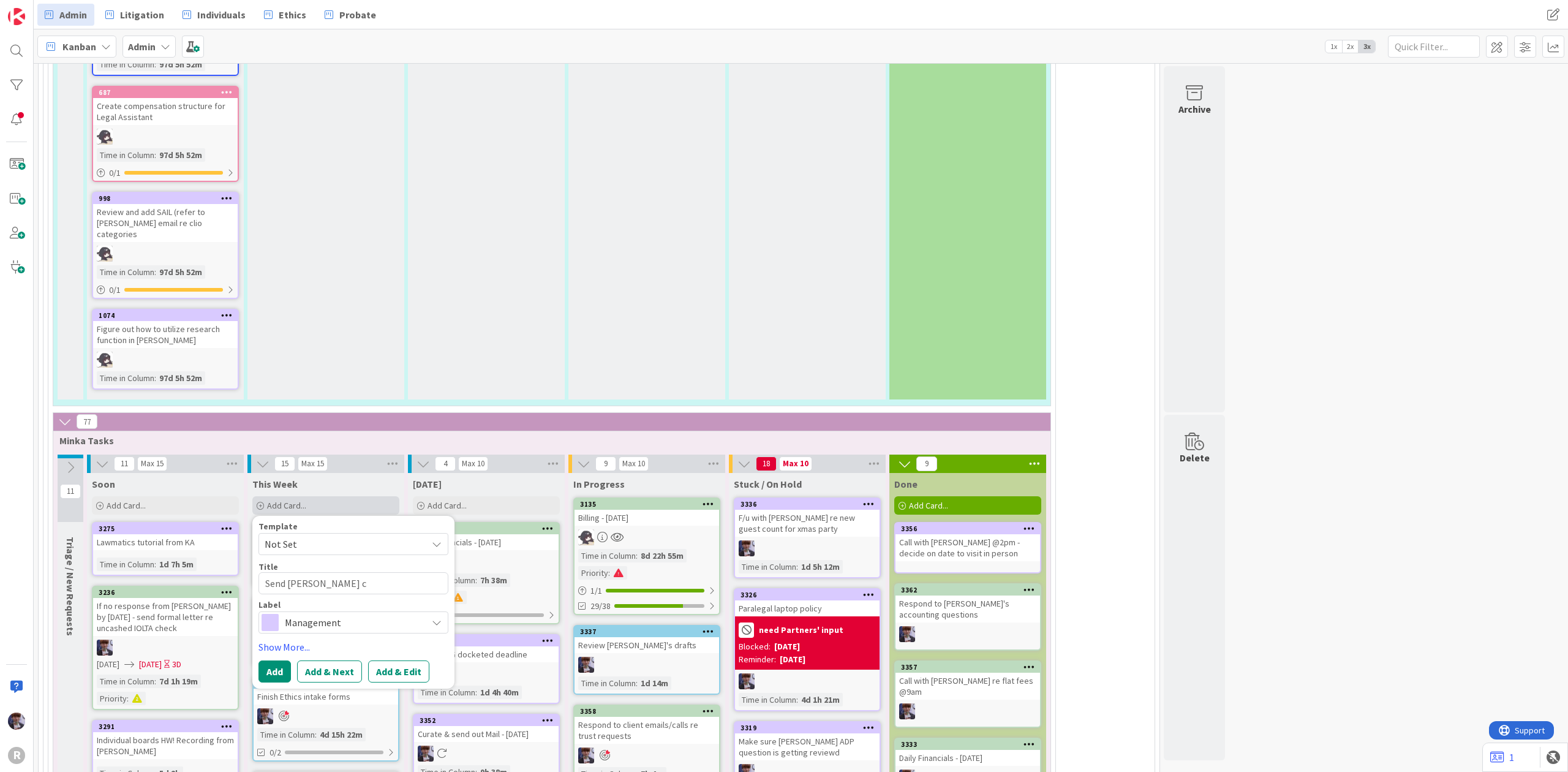
type textarea "x"
type textarea "Send Steve Hval's ch"
type textarea "x"
type textarea "Send Steve Hval's che"
type textarea "x"
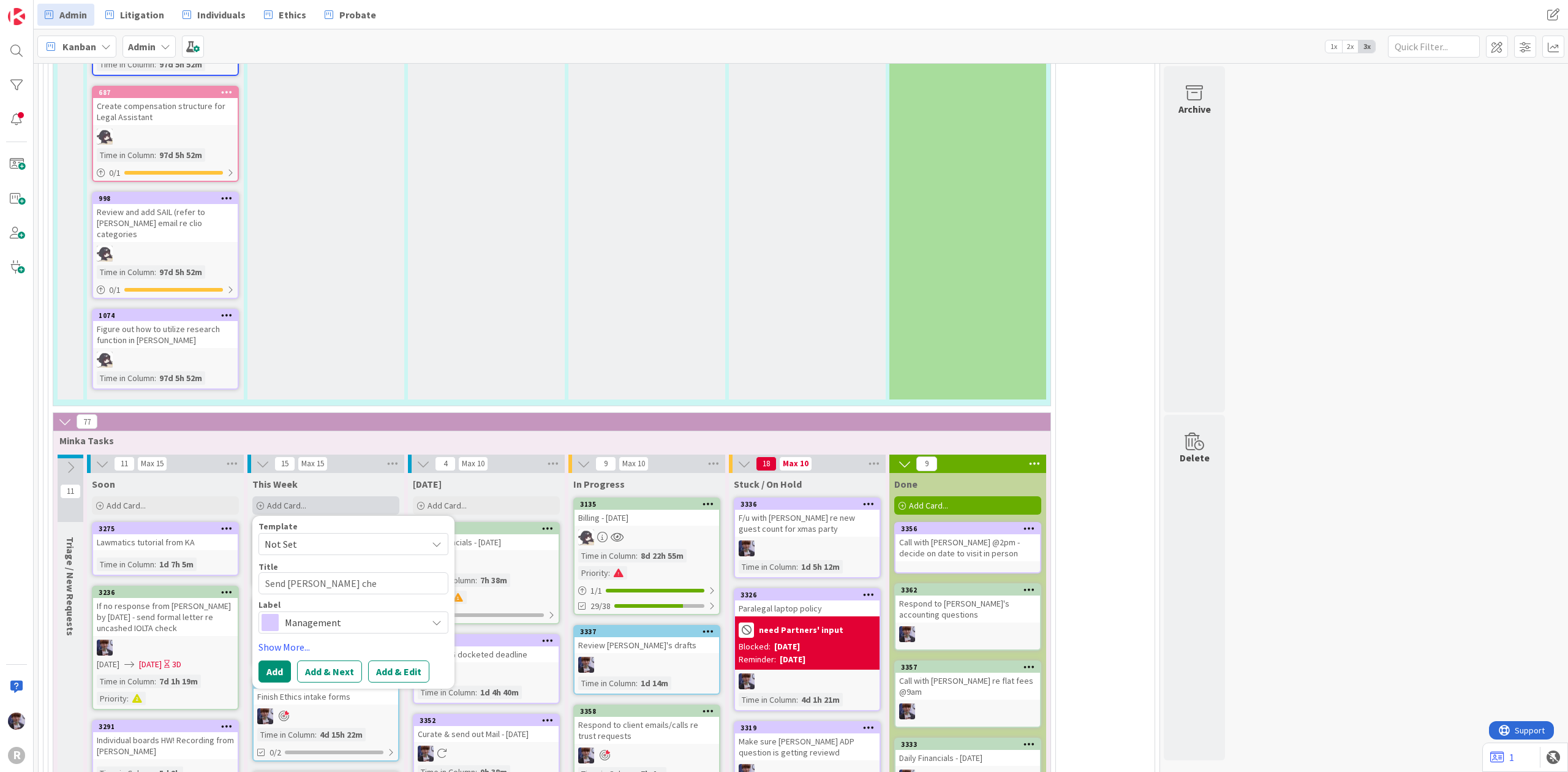
type textarea "Send Steve Hval's chee"
type textarea "x"
type textarea "Send Steve Hval's cheec"
type textarea "x"
type textarea "Send Steve Hval's cheeck"
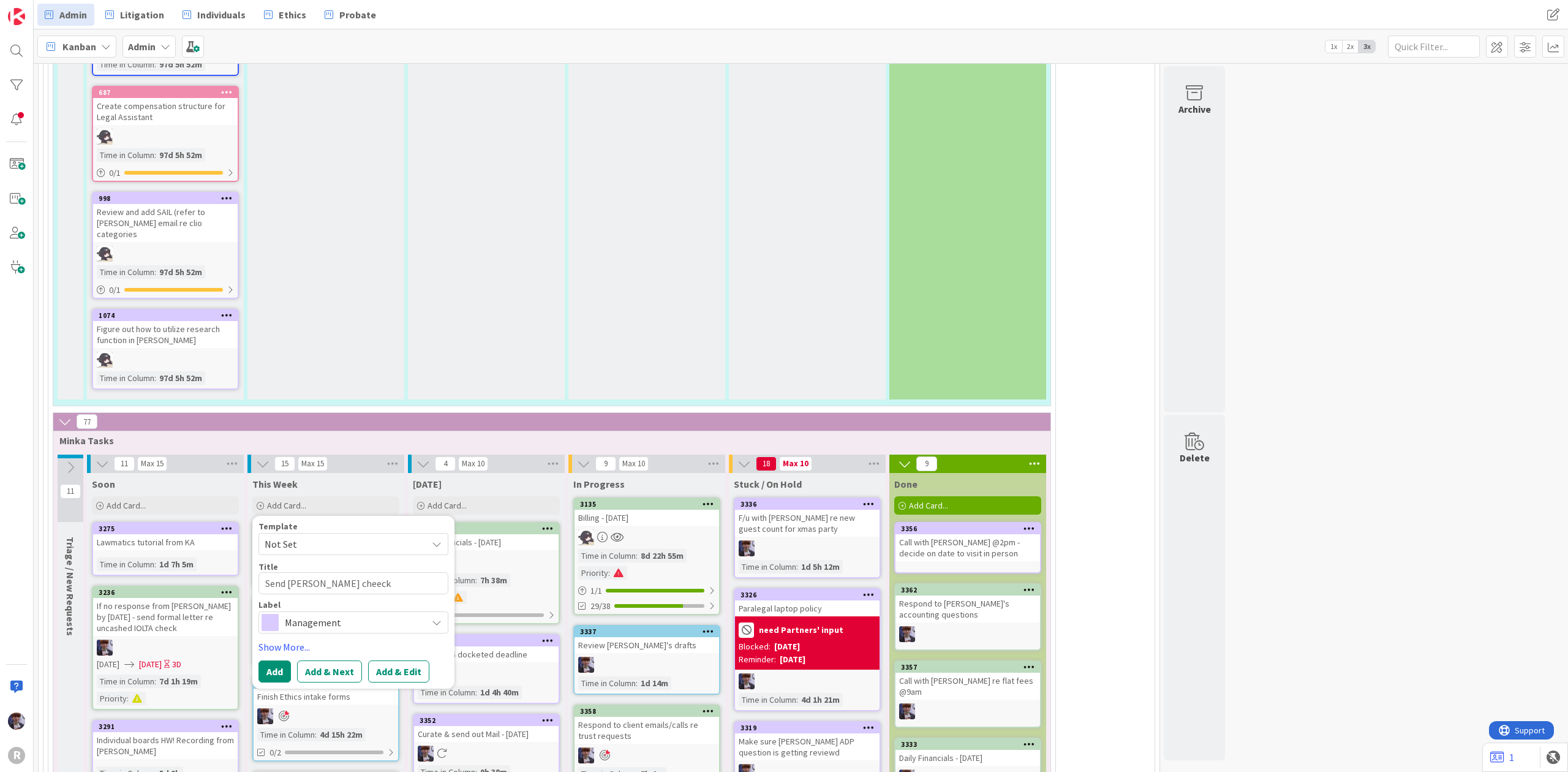
type textarea "x"
type textarea "Send Steve Hval's cheec"
type textarea "x"
type textarea "Send Steve Hval's chee"
type textarea "x"
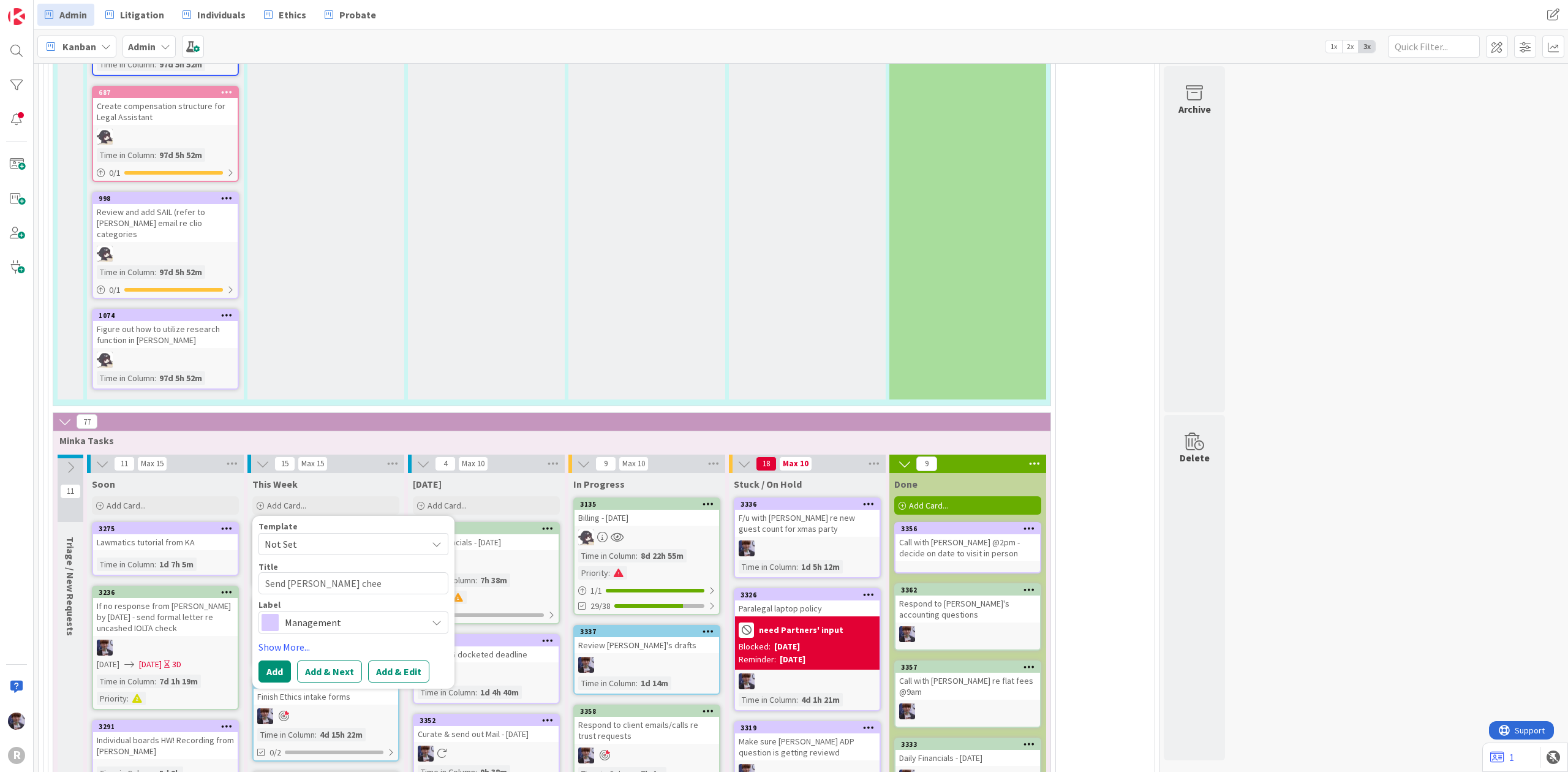
type textarea "Send Steve Hval's che"
type textarea "x"
type textarea "Send Steve Hval's ch"
type textarea "x"
type textarea "Send Steve Hval's c"
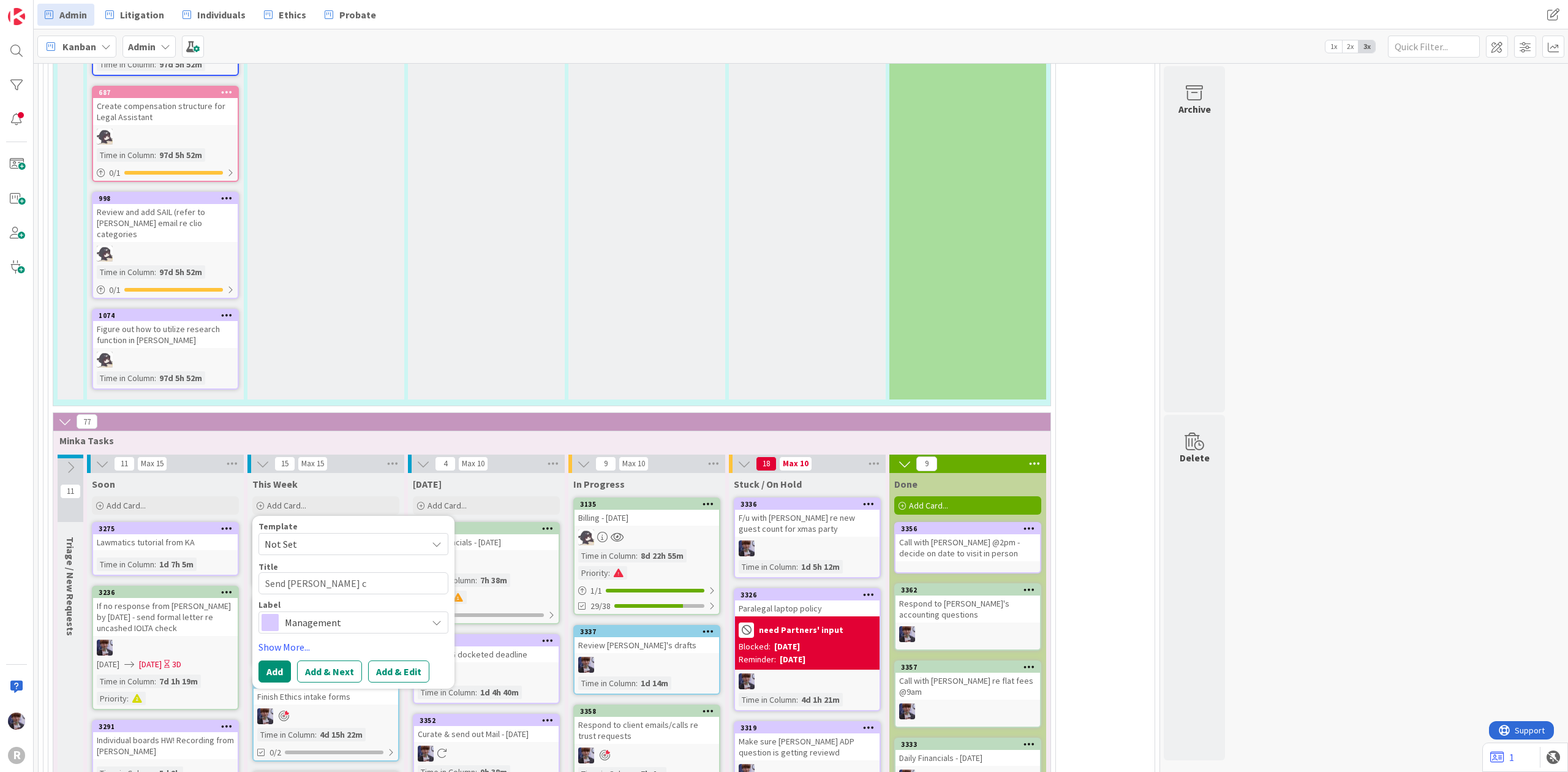
type textarea "x"
type textarea "Send Steve Hval's ch"
type textarea "x"
type textarea "Send Steve Hval's che"
type textarea "x"
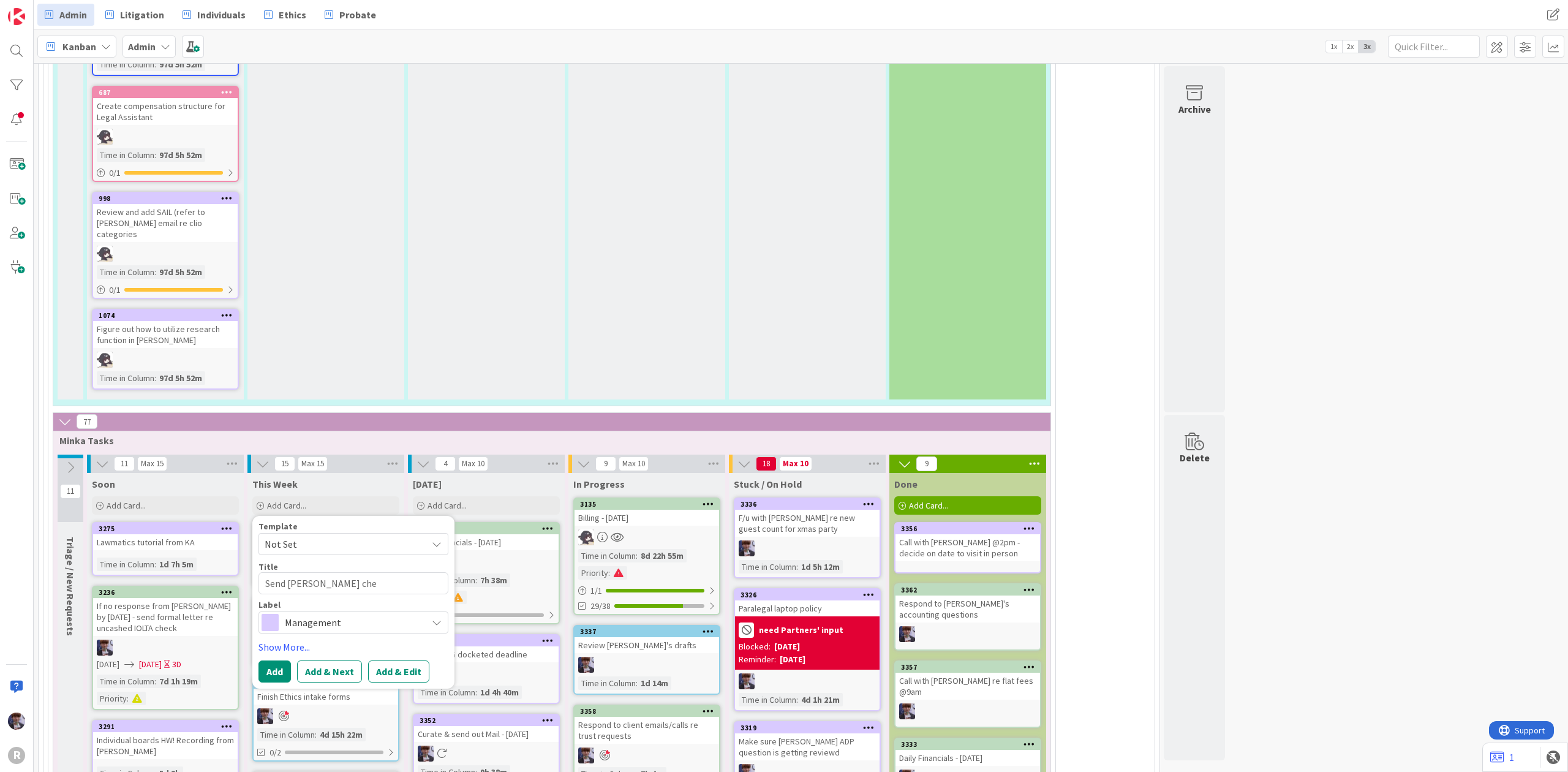
type textarea "Send Steve Hval's chec"
type textarea "x"
type textarea "Send Steve Hval's check"
click at [348, 614] on span "Management" at bounding box center [352, 622] width 136 height 17
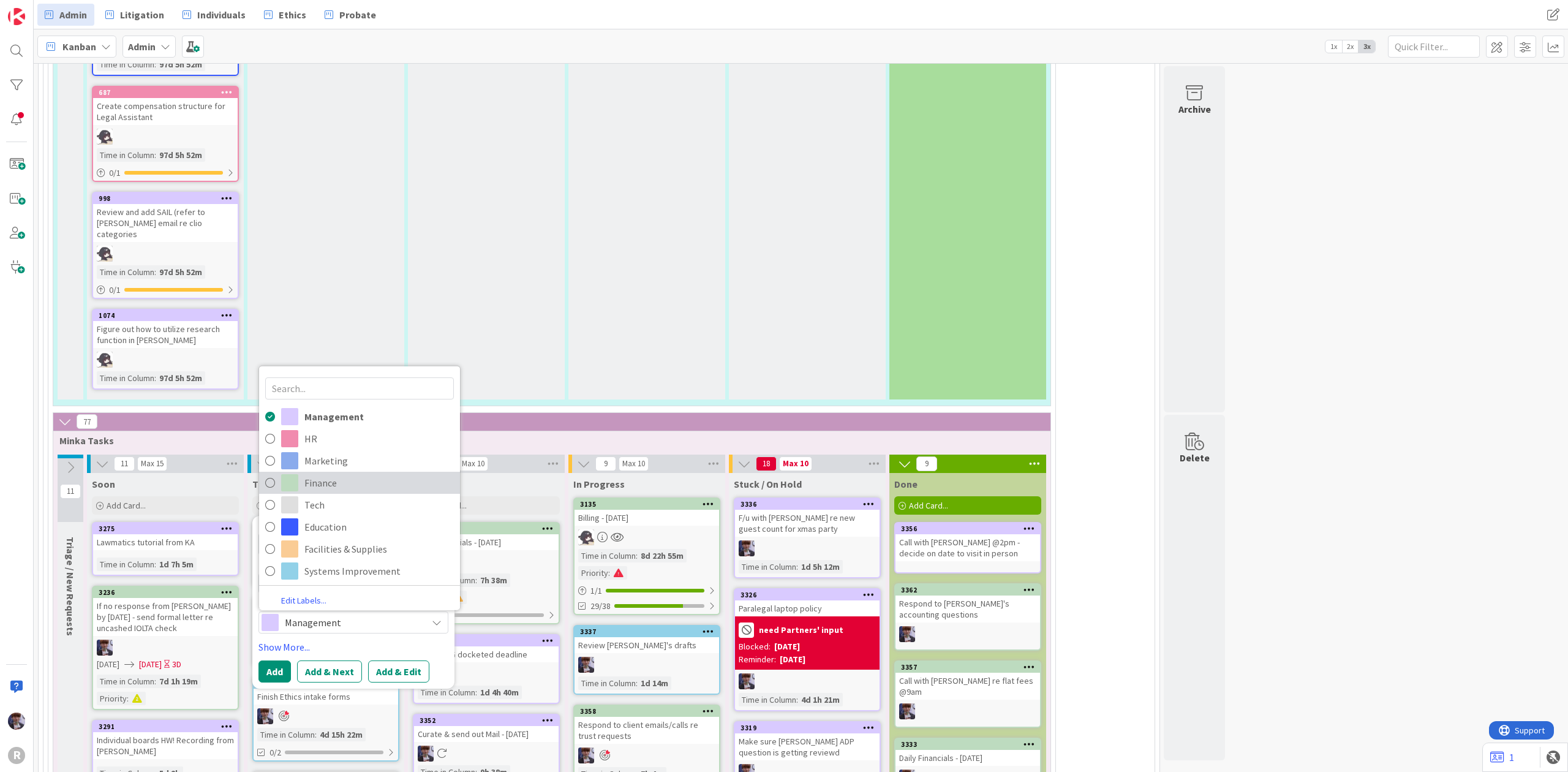
click at [346, 473] on span "Finance" at bounding box center [378, 482] width 149 height 18
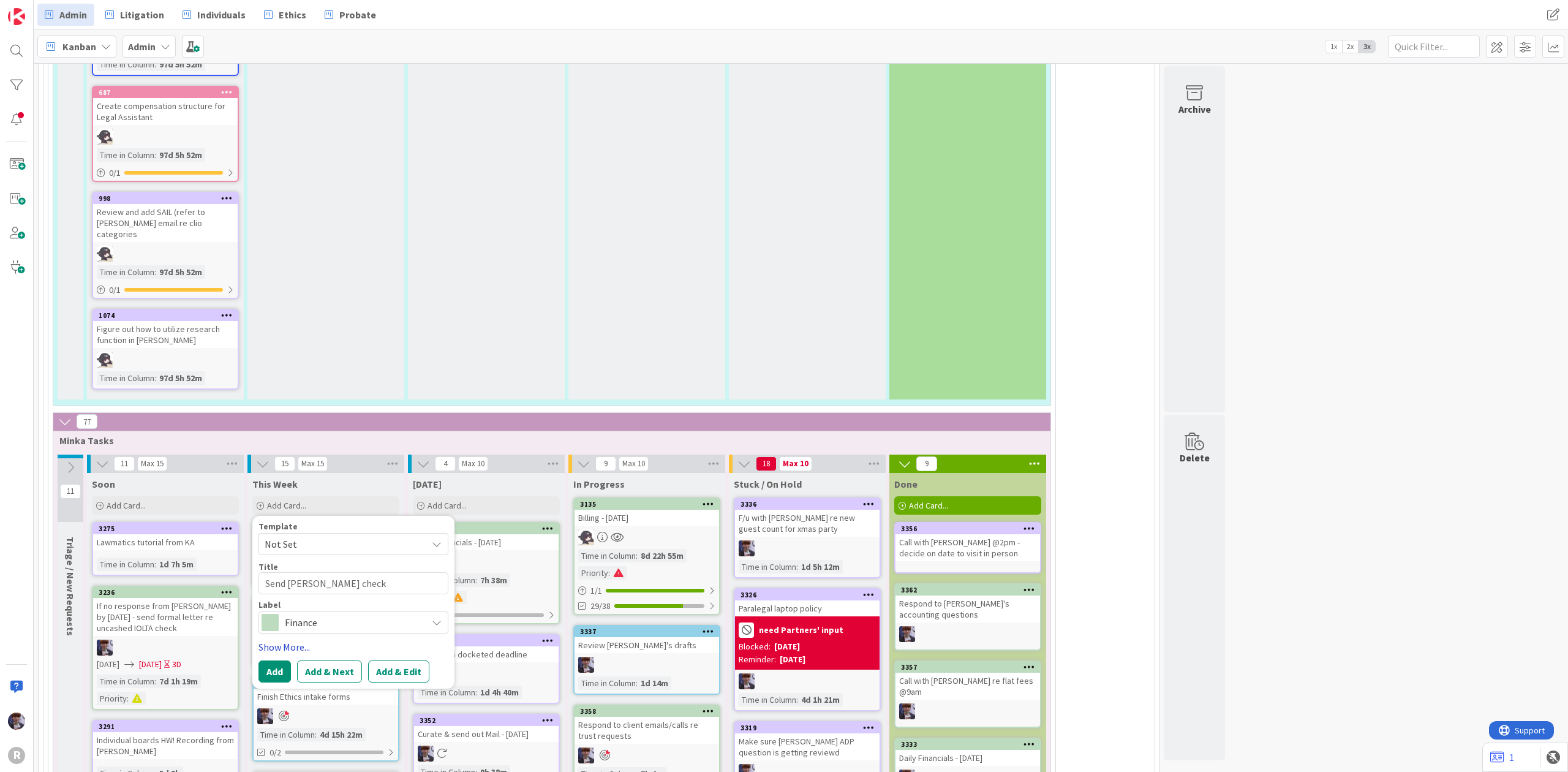
click at [297, 639] on link "Show More..." at bounding box center [353, 647] width 190 height 15
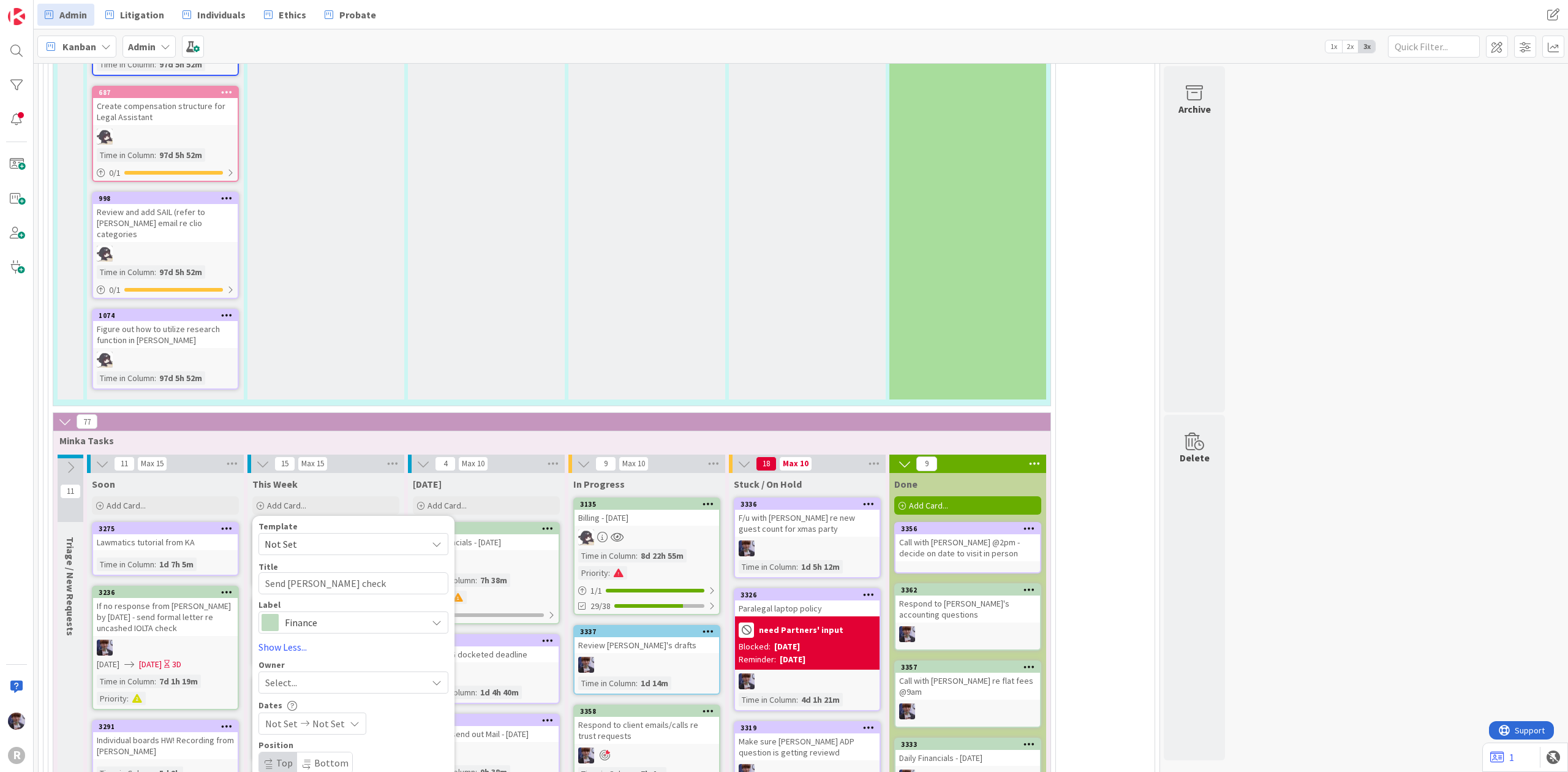
click at [299, 675] on div "Select..." at bounding box center [345, 683] width 161 height 15
click at [327, 598] on span "[PERSON_NAME]" at bounding box center [335, 607] width 59 height 18
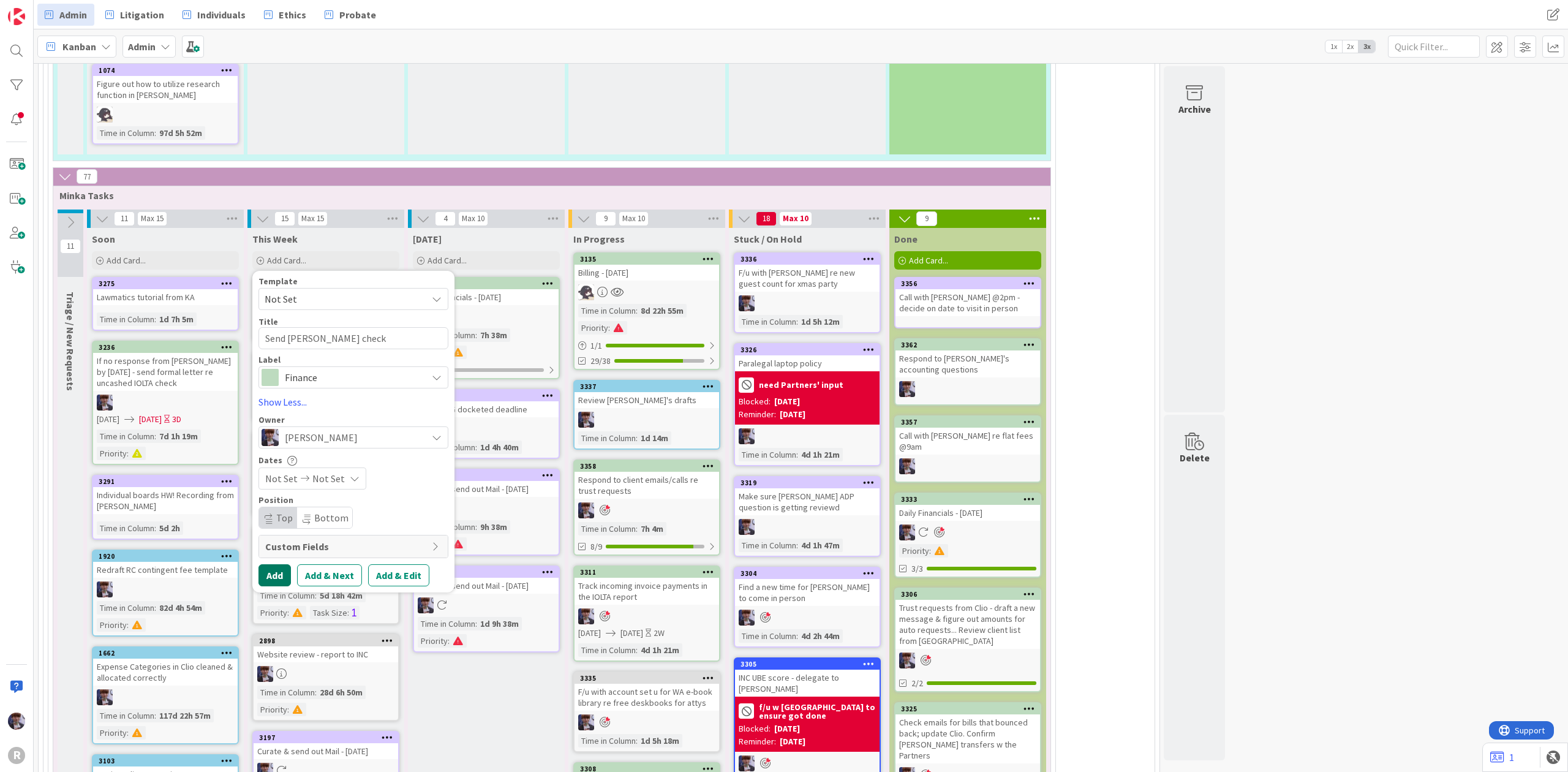
click at [281, 564] on button "Add" at bounding box center [274, 574] width 32 height 22
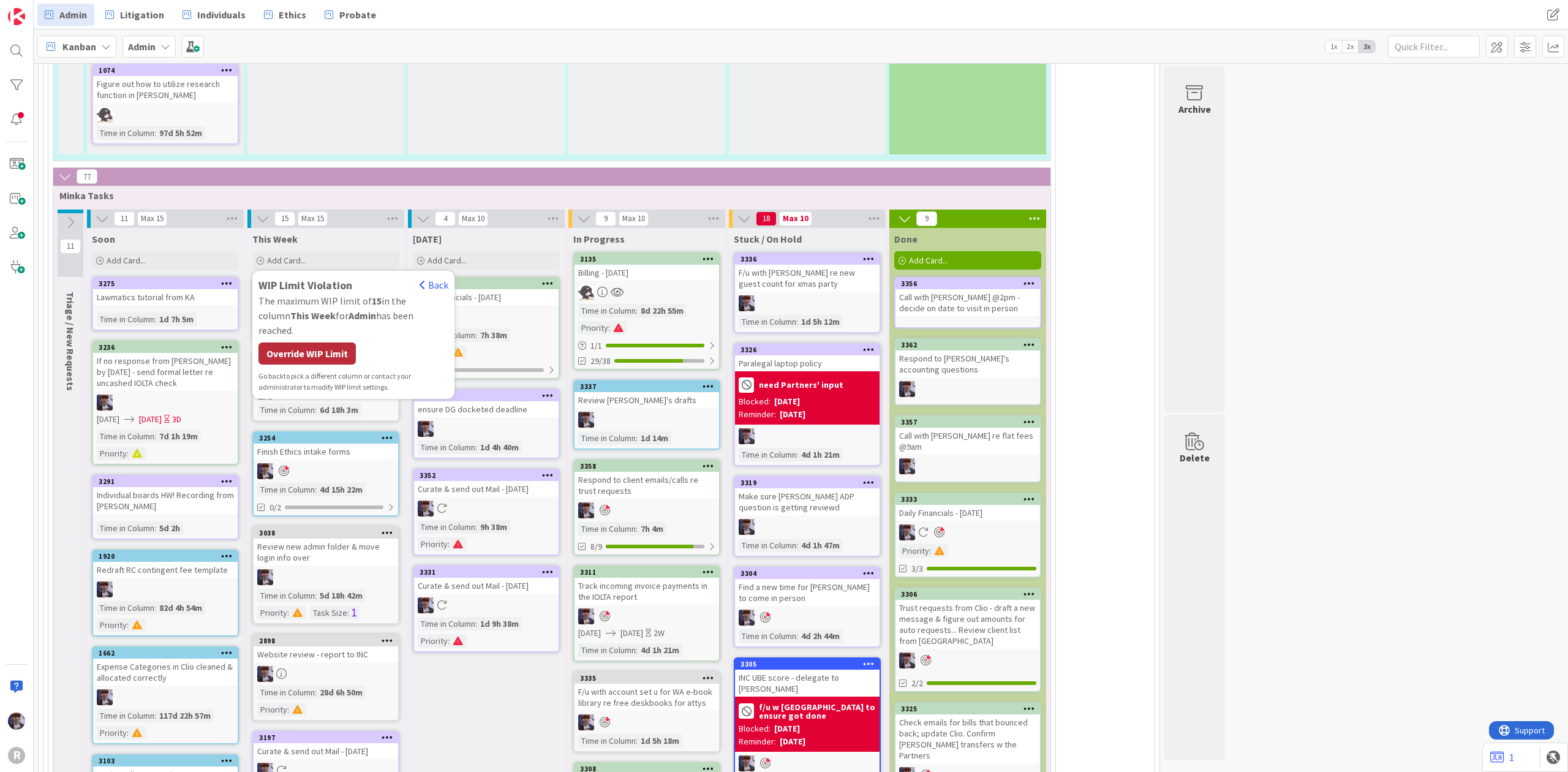
click at [294, 342] on div "Override WIP Limit" at bounding box center [307, 353] width 98 height 22
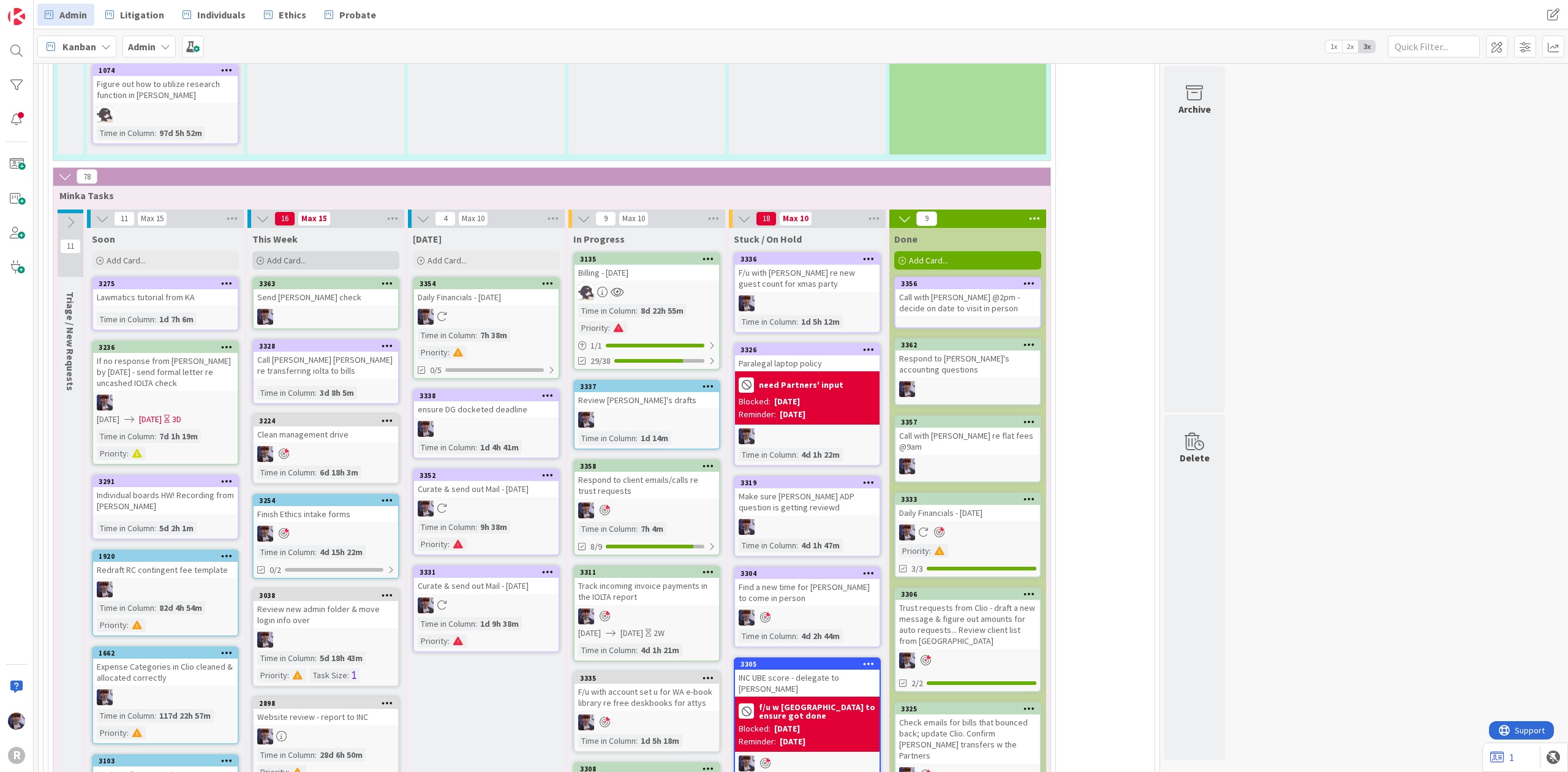
click at [336, 251] on div "Add Card..." at bounding box center [326, 260] width 147 height 18
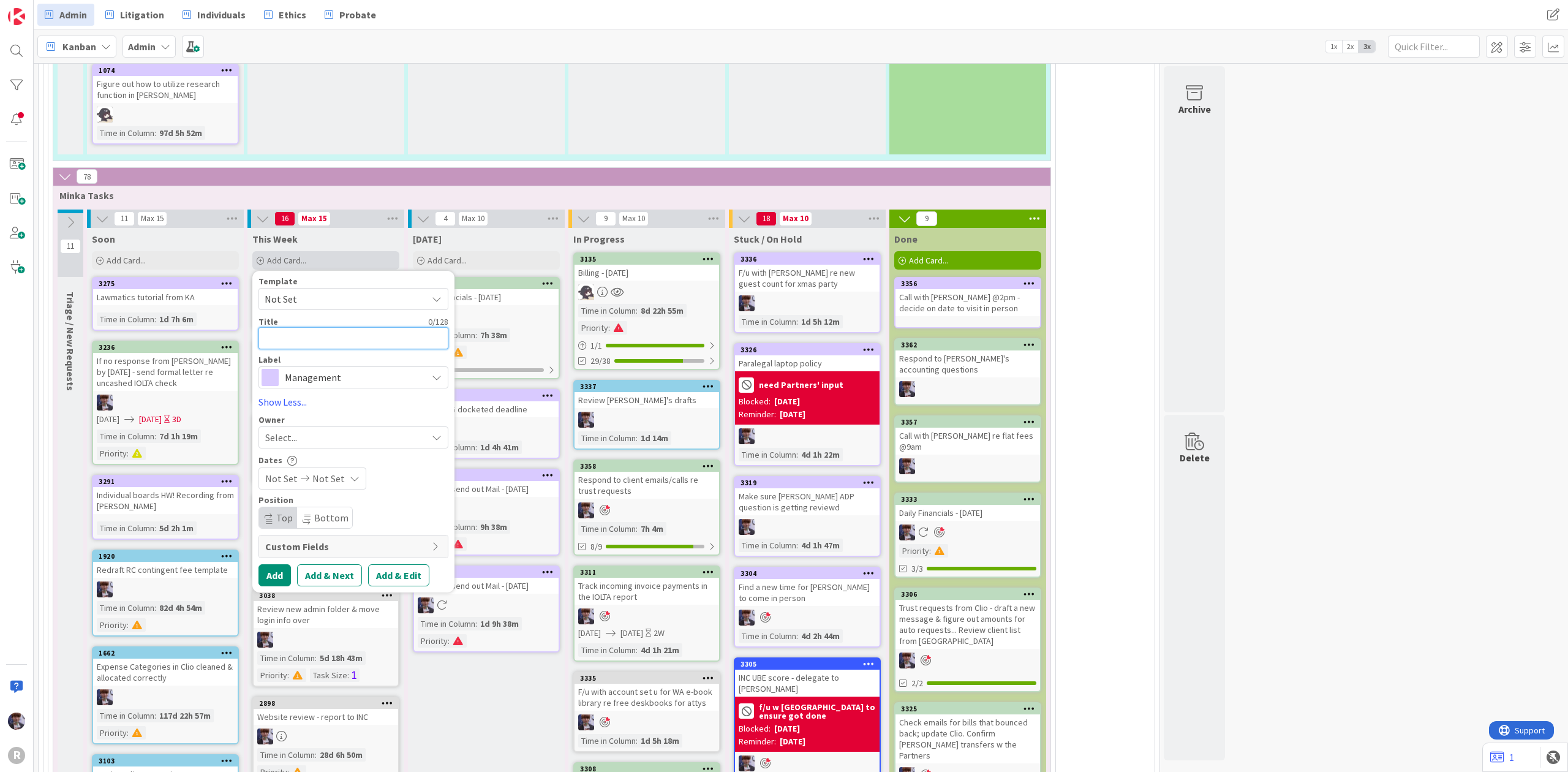
type textarea "x"
type textarea "E"
type textarea "x"
type textarea "Ema"
type textarea "x"
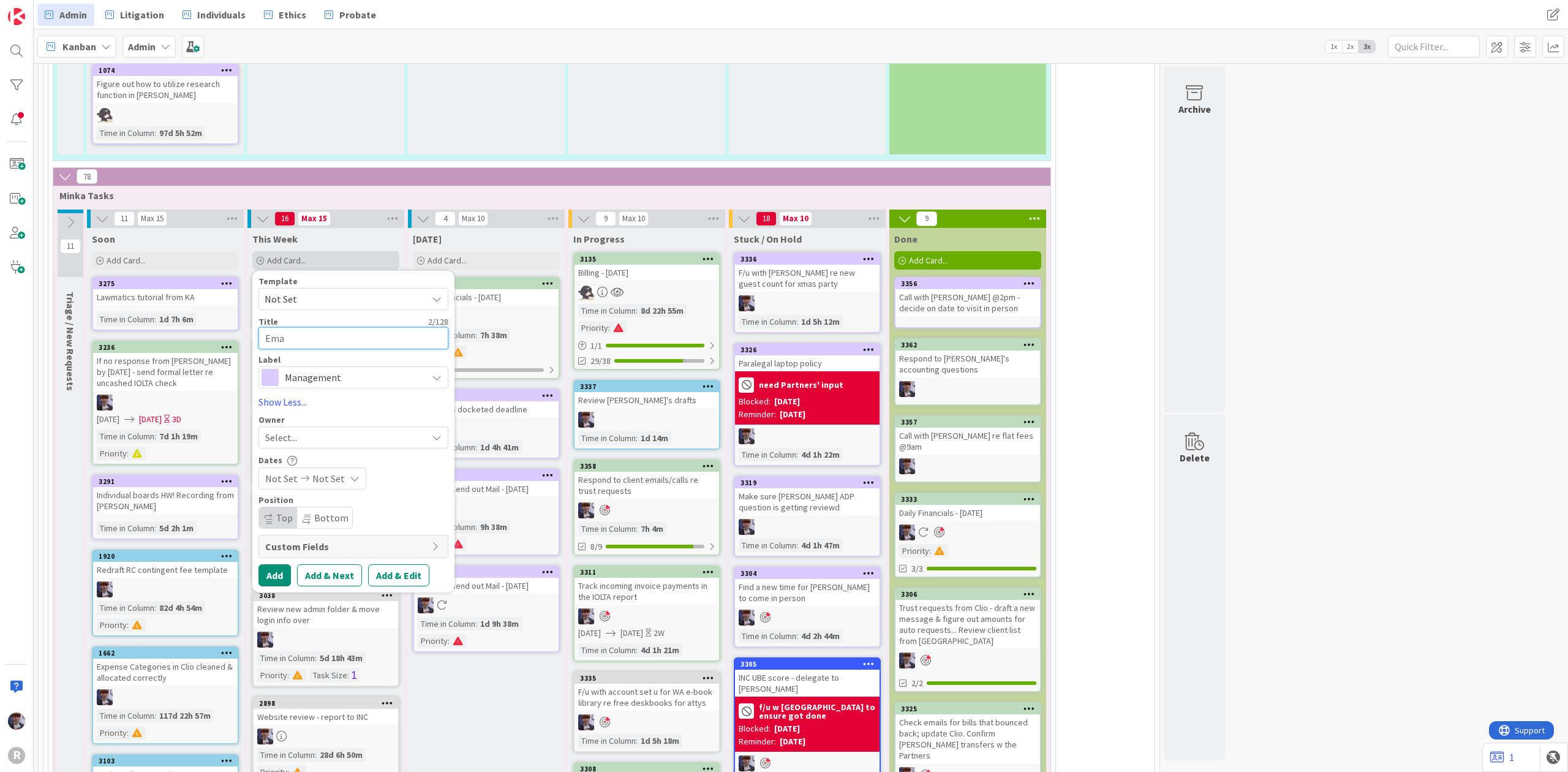
type textarea "Emai"
type textarea "x"
type textarea "Email"
type textarea "x"
type textarea "Email"
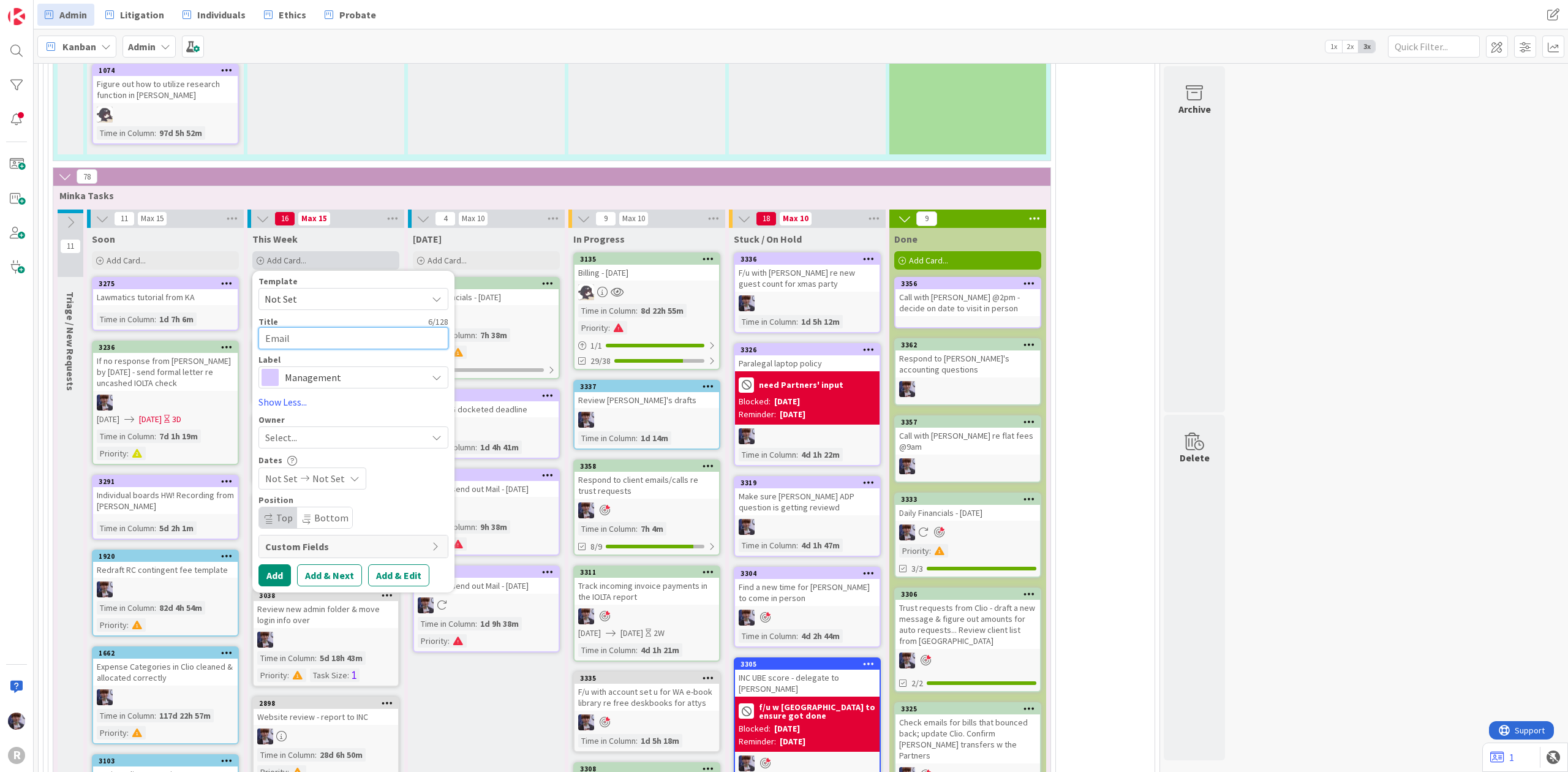
type textarea "x"
type textarea "Email P"
type textarea "x"
type textarea "Email Pr"
type textarea "x"
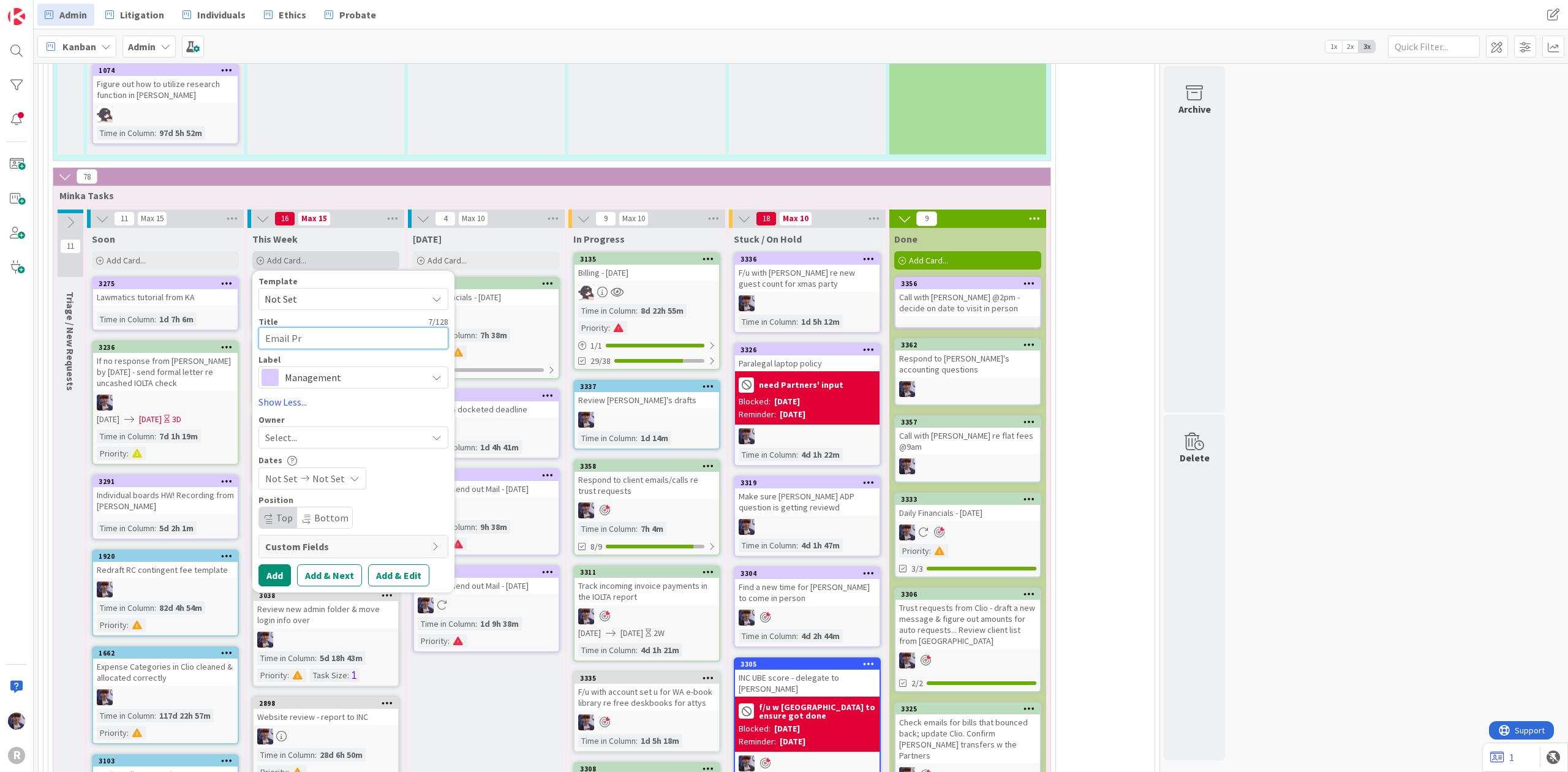
type textarea "Email Pre"
type textarea "x"
type textarea "Email Prec"
type textarea "x"
type textarea "Email Preci"
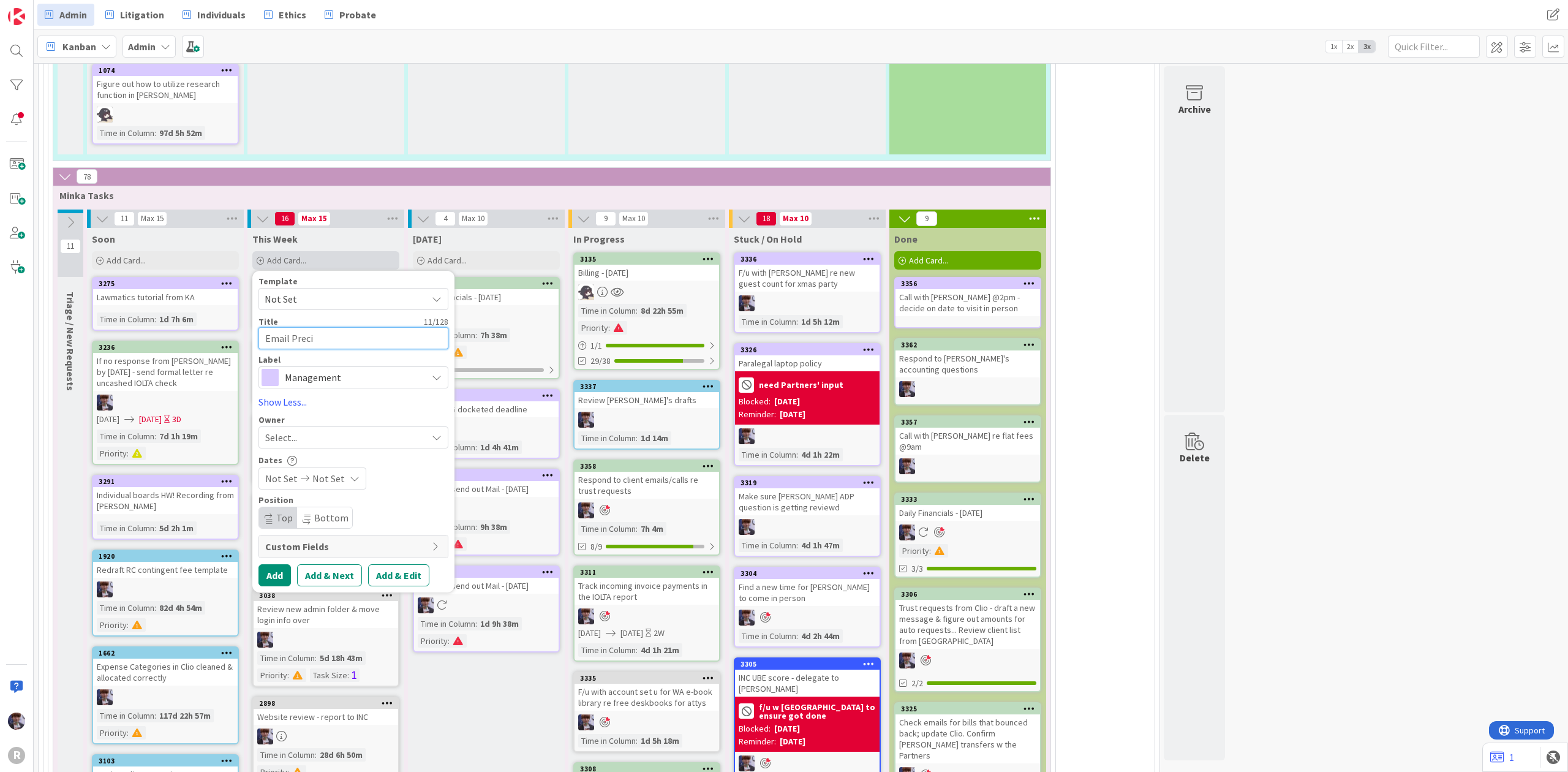
type textarea "x"
type textarea "Email Precis"
type textarea "x"
type textarea "Email Precise"
type textarea "x"
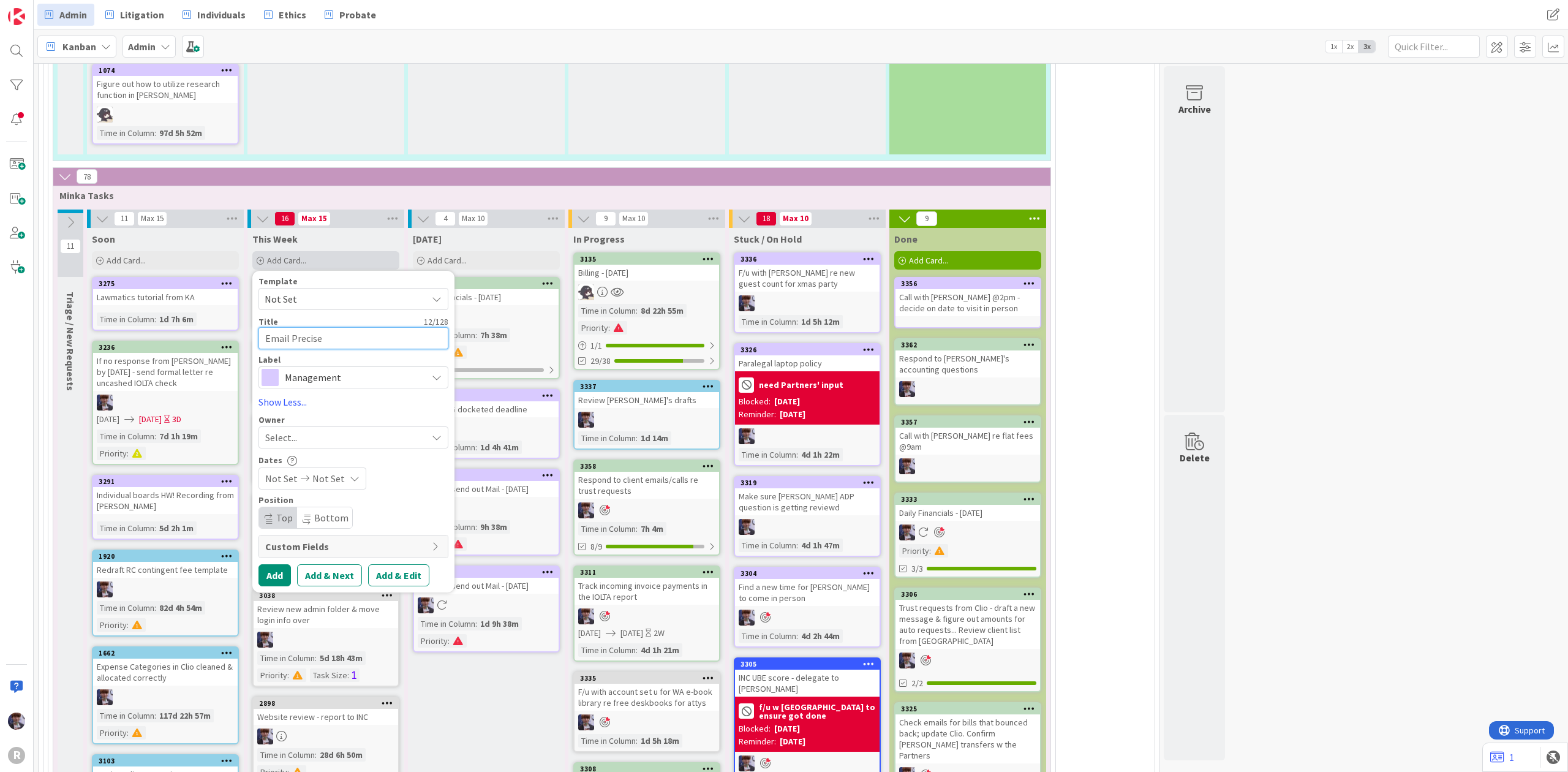
type textarea "Email Precise"
type textarea "x"
type textarea "Email Precise r"
type textarea "x"
type textarea "Email Precise re"
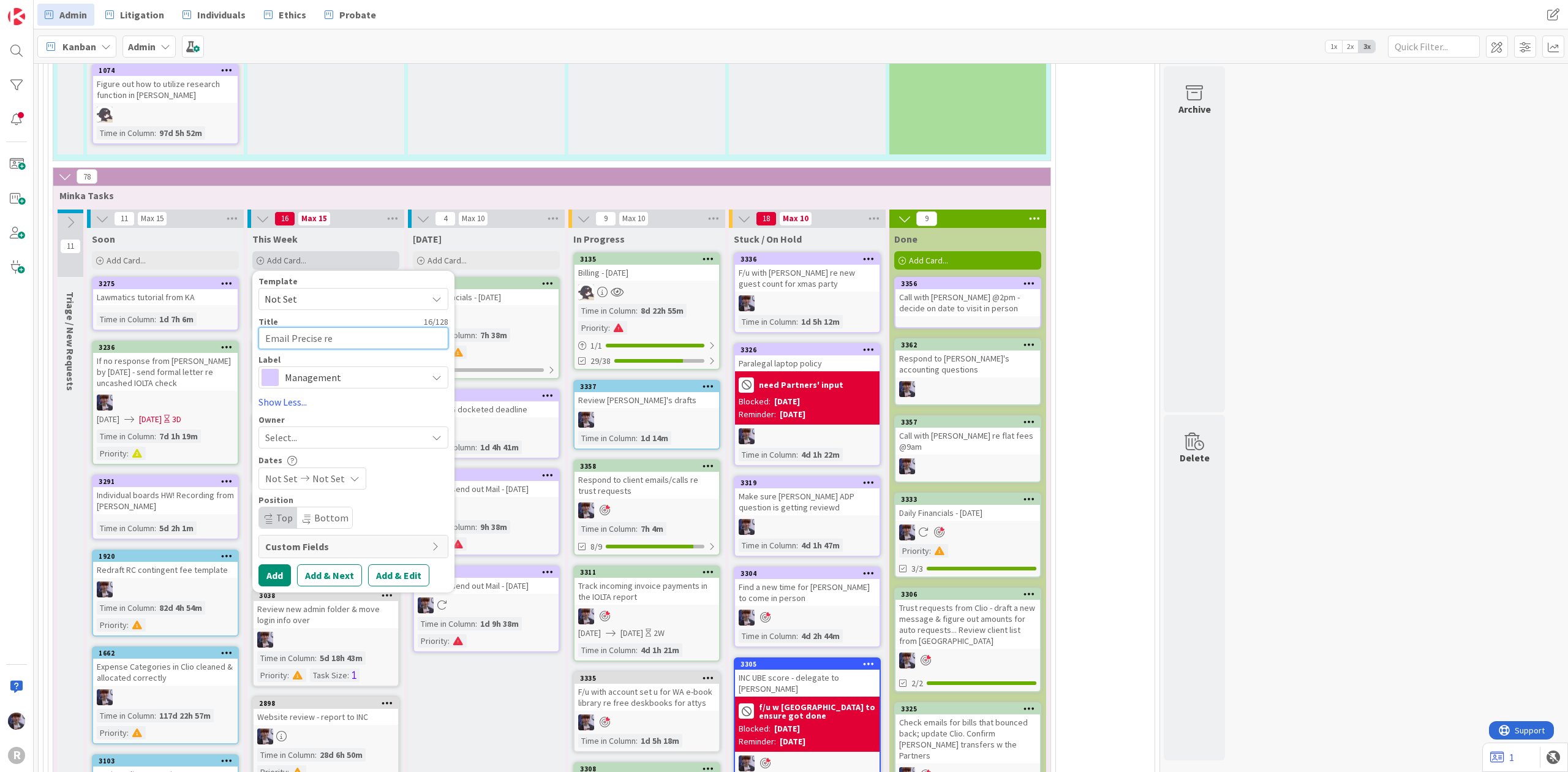
type textarea "x"
type textarea "Email Precise re"
type textarea "x"
type textarea "Email Precise re t"
type textarea "x"
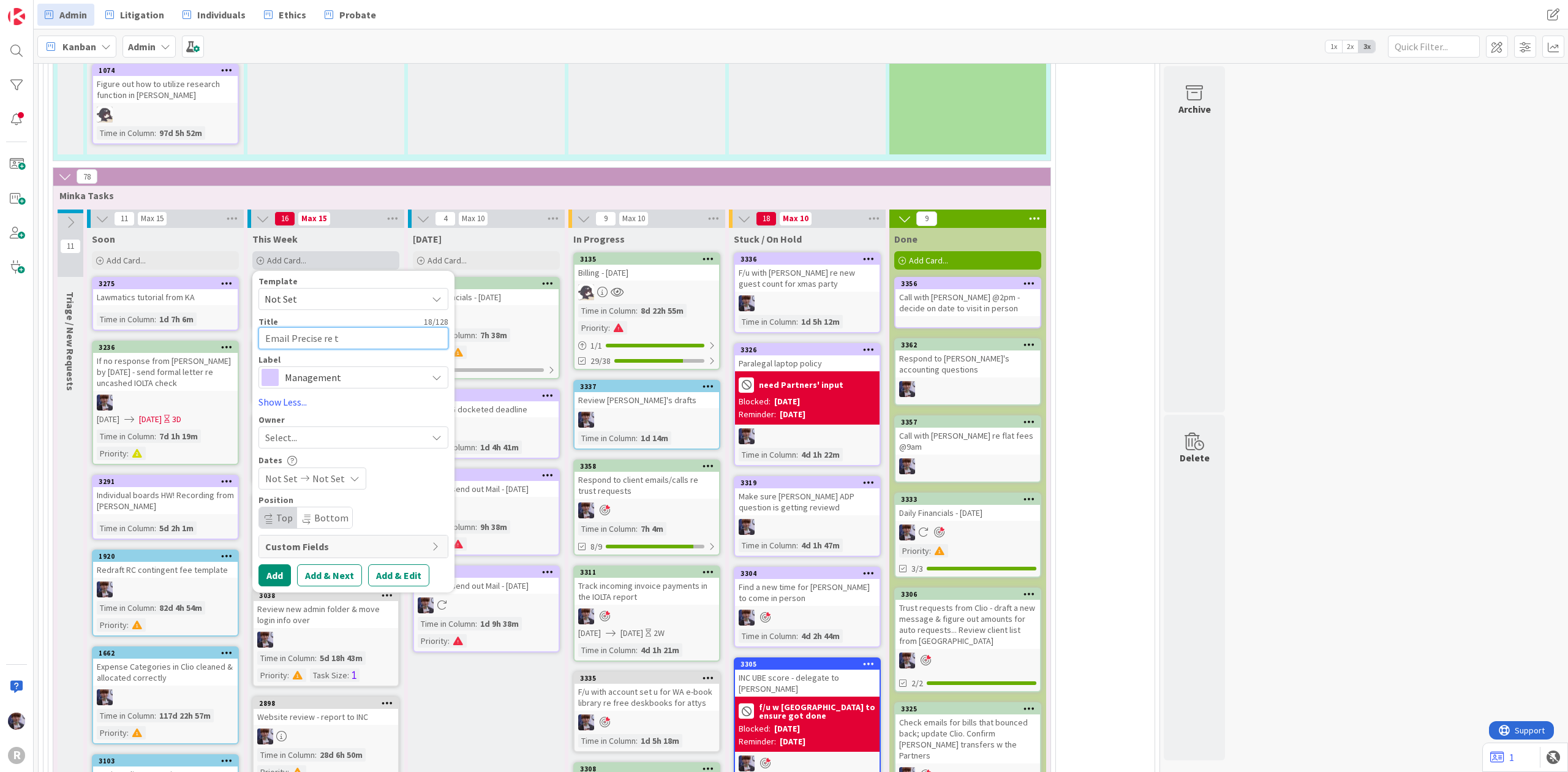
type textarea "Email Precise re th"
type textarea "x"
type textarea "Email Precise re thei"
type textarea "x"
type textarea "Email Precise re their"
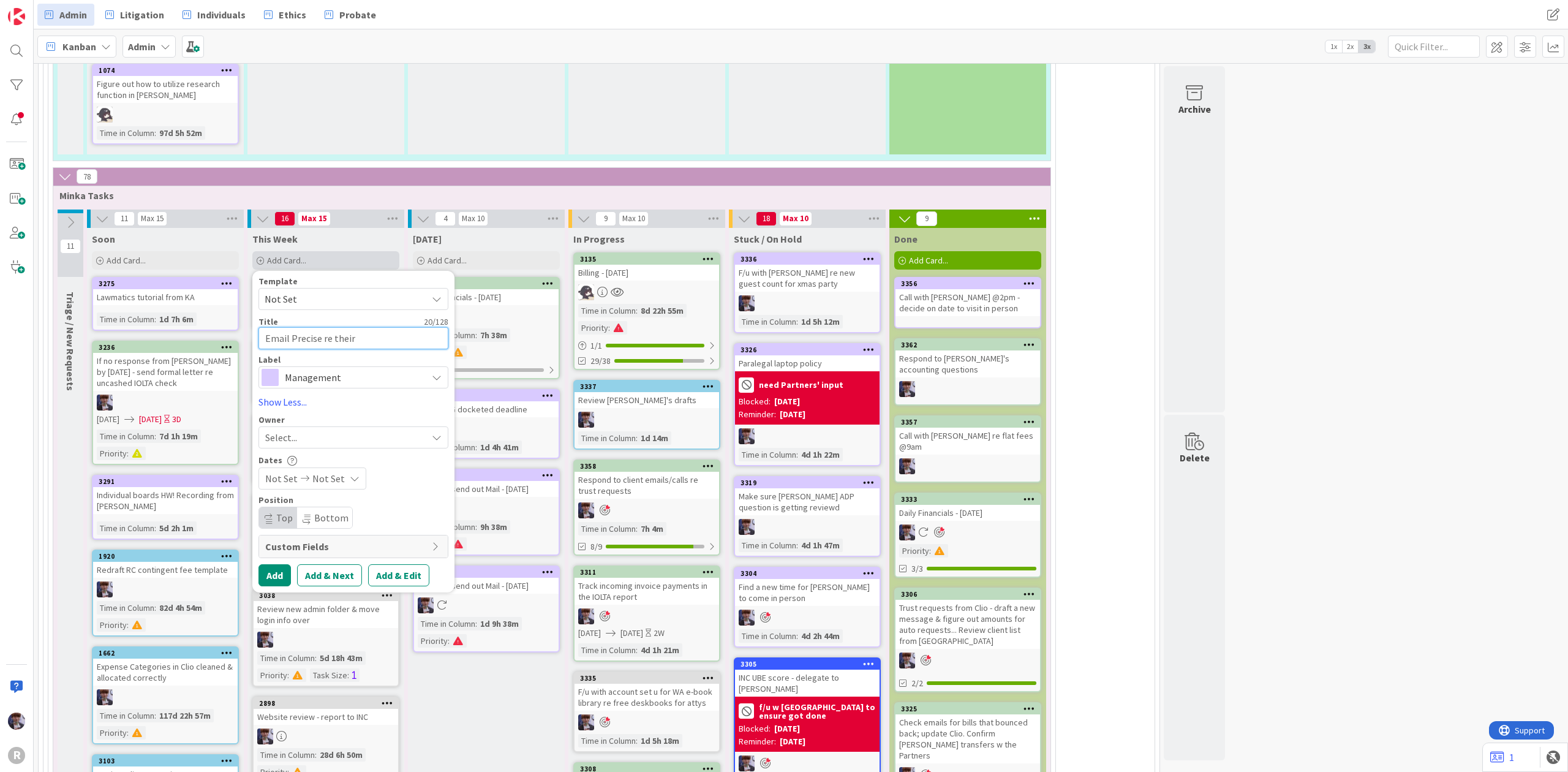
type textarea "x"
type textarea "Email Precise re their"
type textarea "x"
type textarea "Email Precise re their d"
type textarea "x"
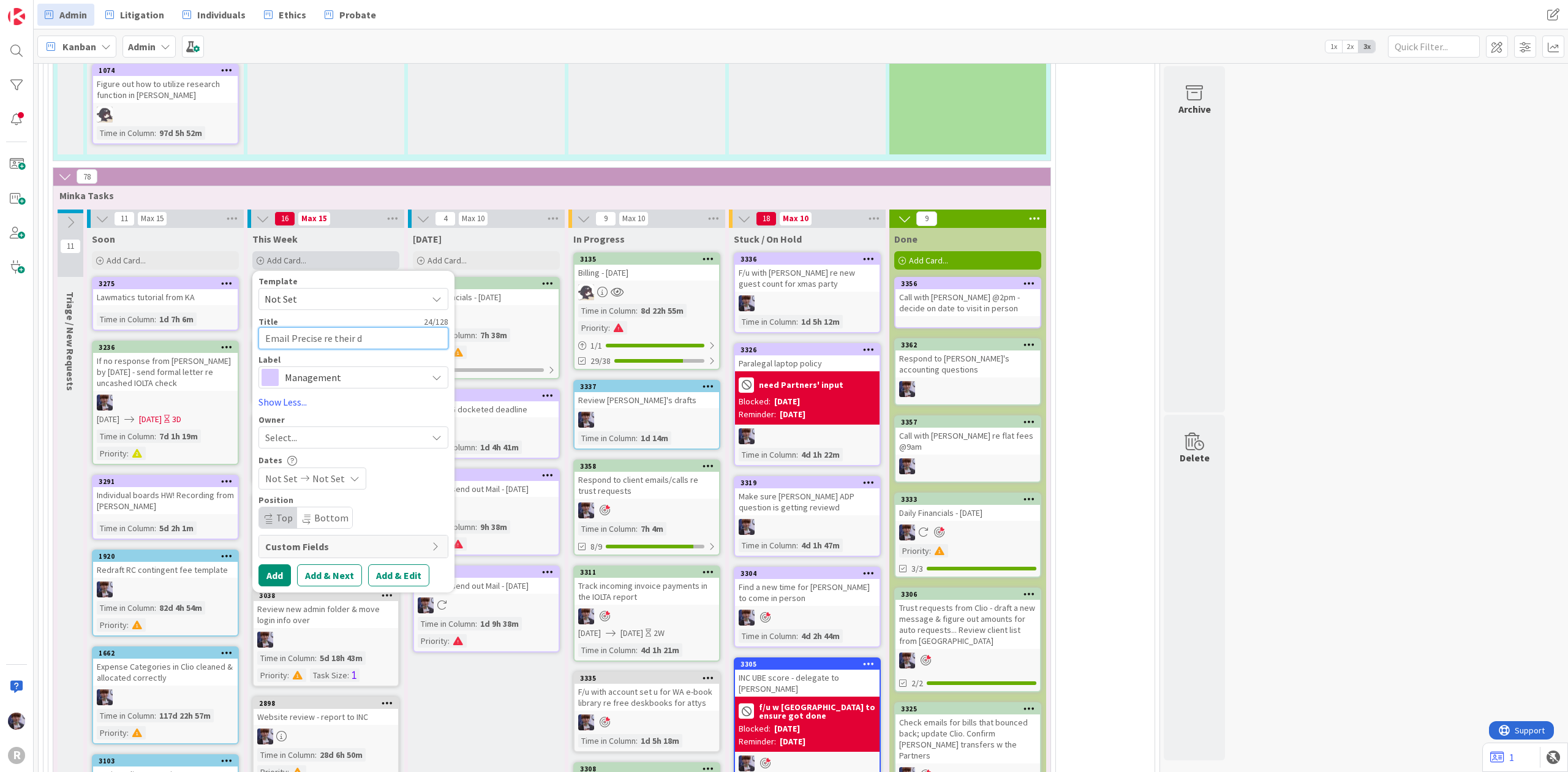
type textarea "Email Precise re their"
type textarea "x"
type textarea "Email Precise re their d"
type textarea "x"
type textarea "Email Precise re their de"
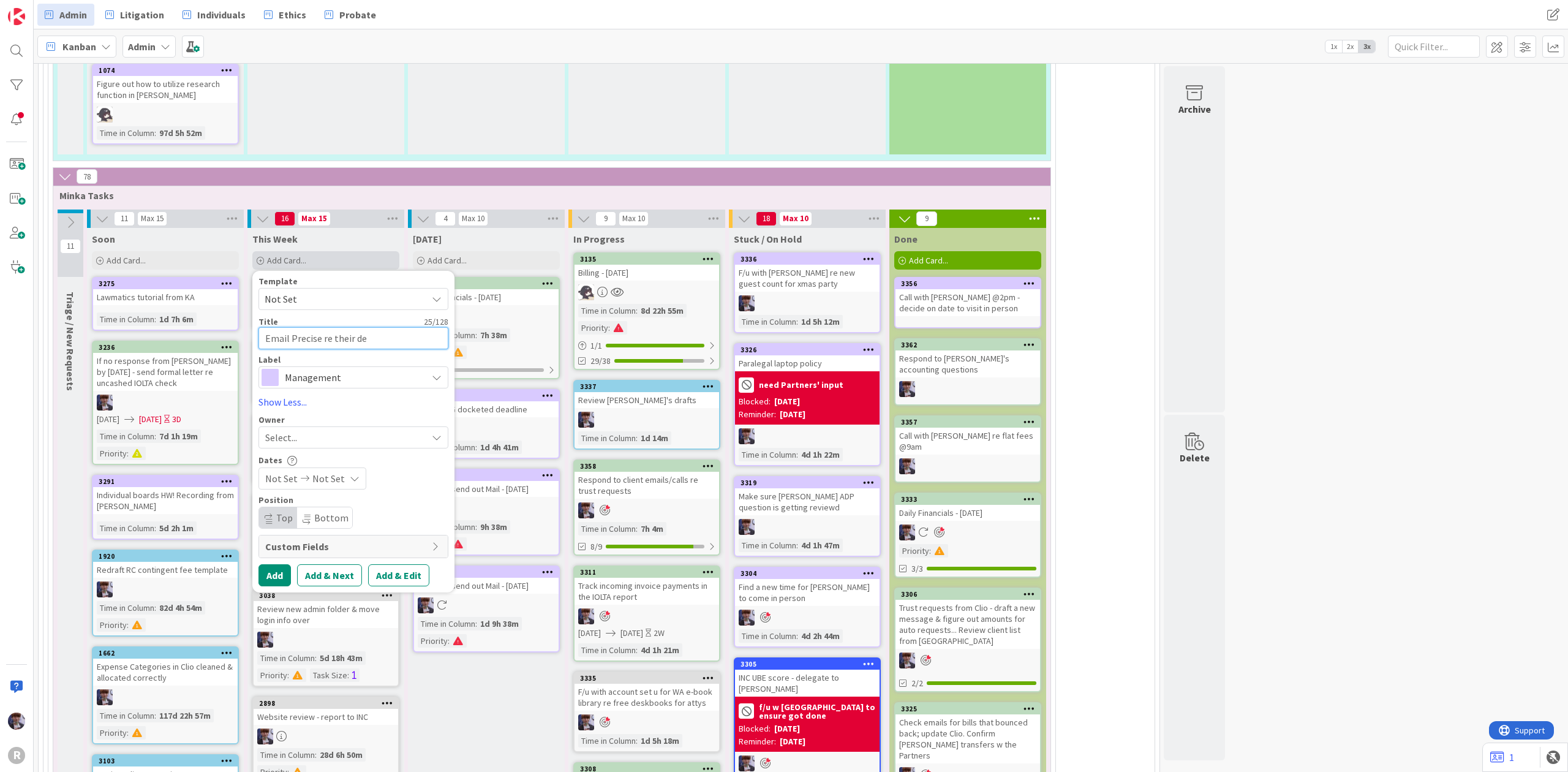
type textarea "x"
type textarea "Email Precise re their def"
type textarea "x"
type textarea "Email Precise re their defi"
type textarea "x"
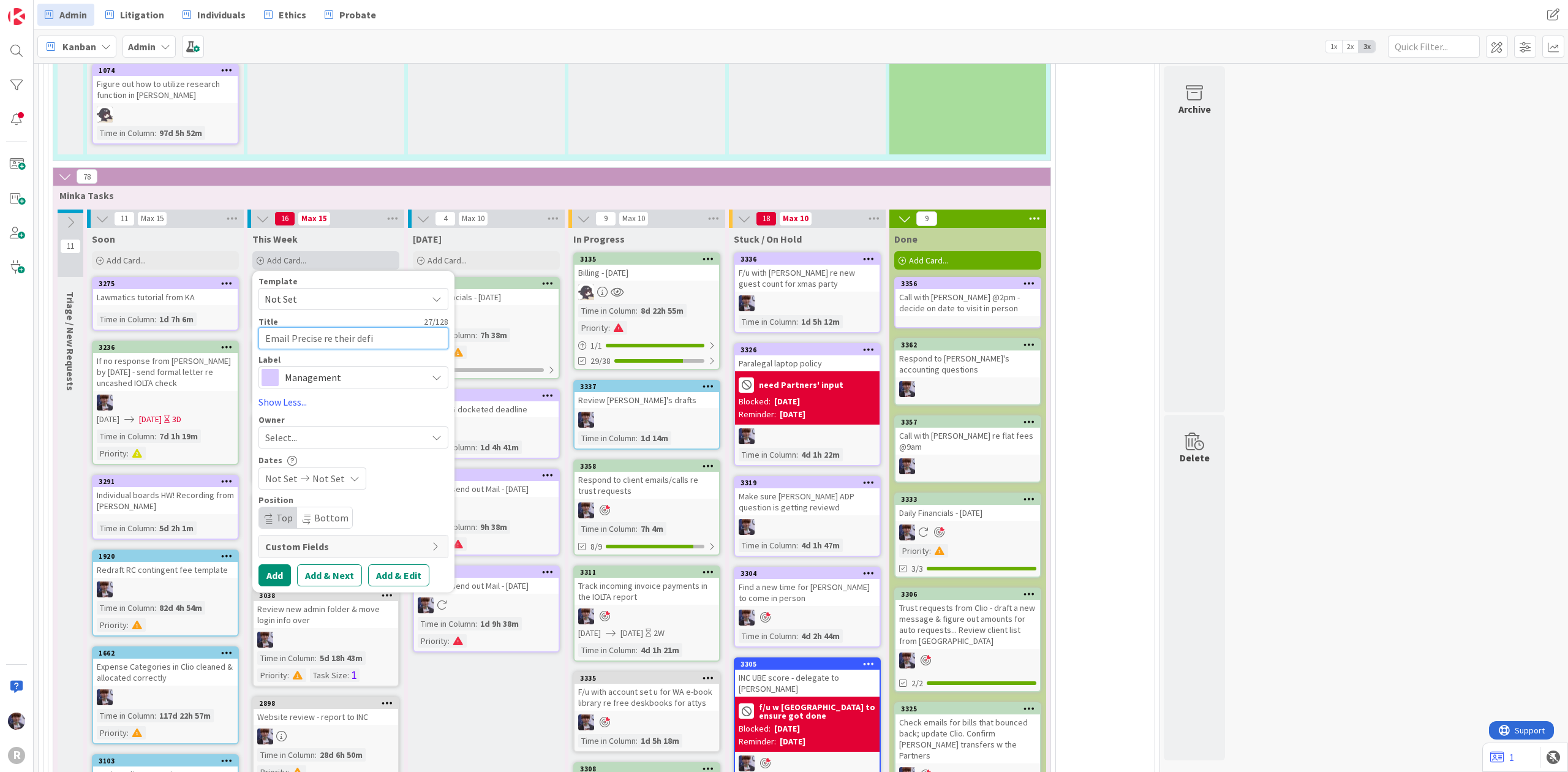
type textarea "Email Precise re their defic"
type textarea "x"
type textarea "Email Precise re their defici"
type textarea "x"
type textarea "Email Precise re their deficit"
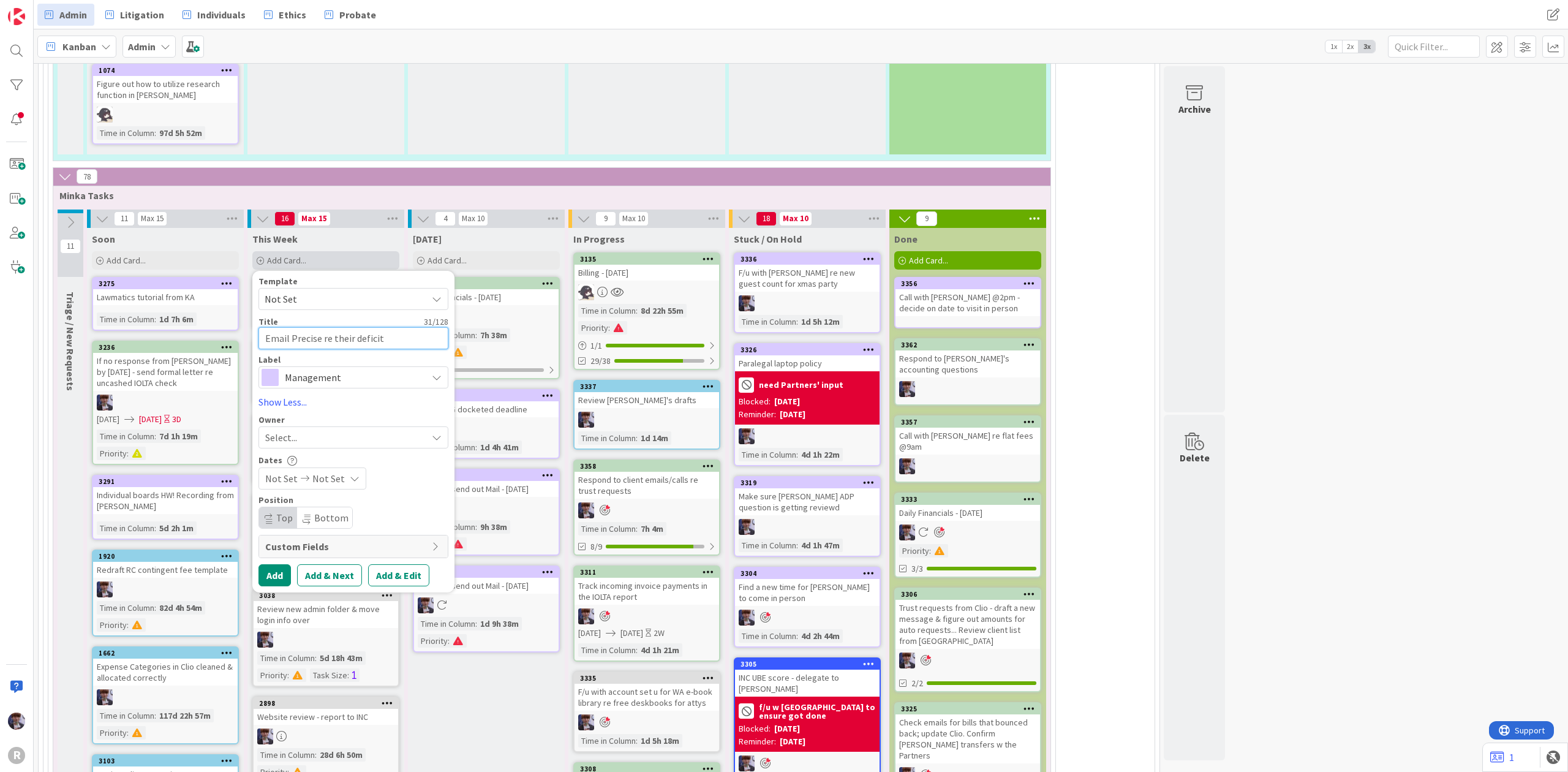
type textarea "x"
type textarea "Email Precise re their deficit"
type textarea "x"
type textarea "Email Precise re their defici"
type textarea "x"
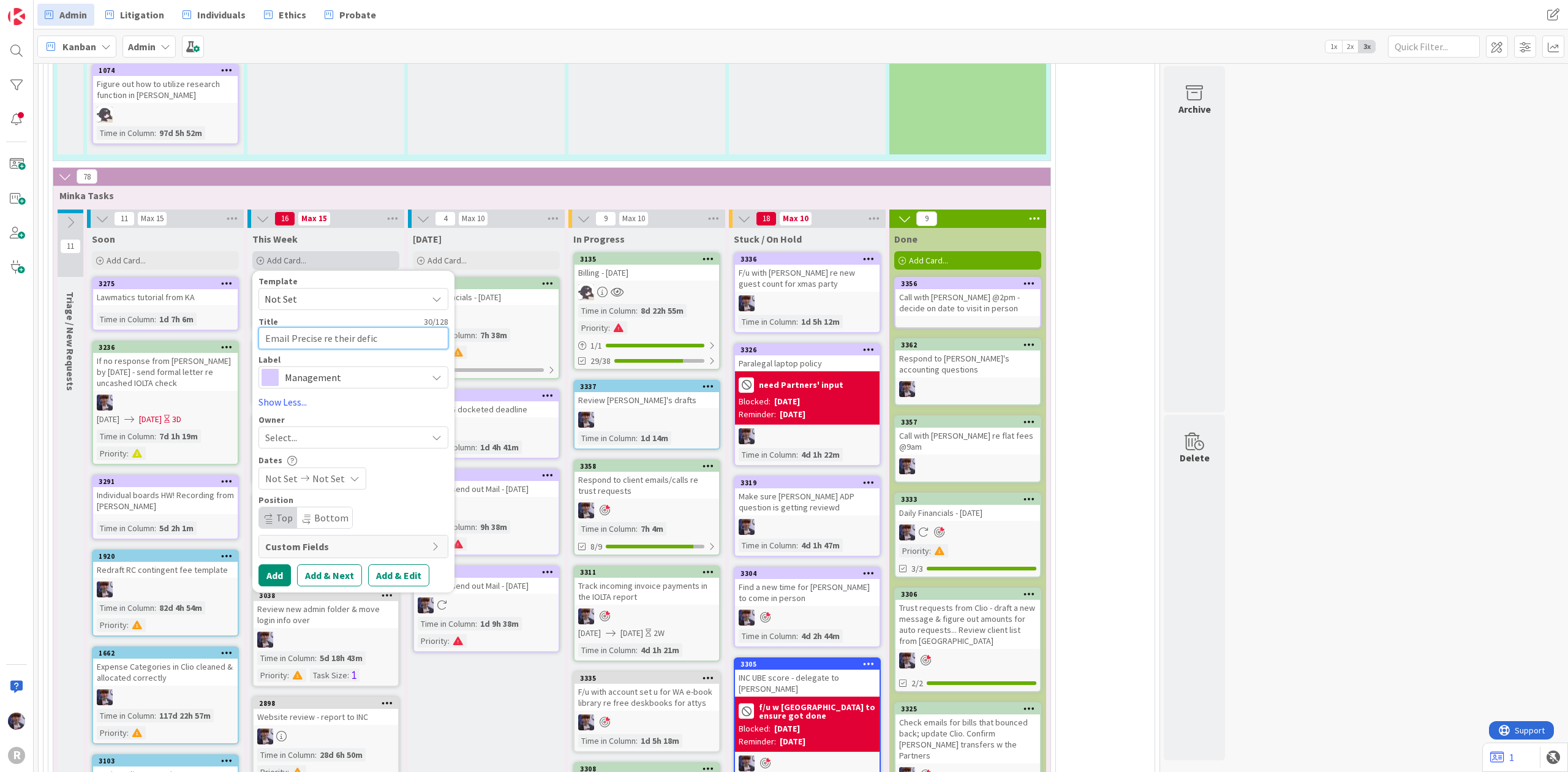
type textarea "Email Precise re their defi"
type textarea "x"
type textarea "Email Precise re their def"
type textarea "x"
type textarea "Email Precise re their d"
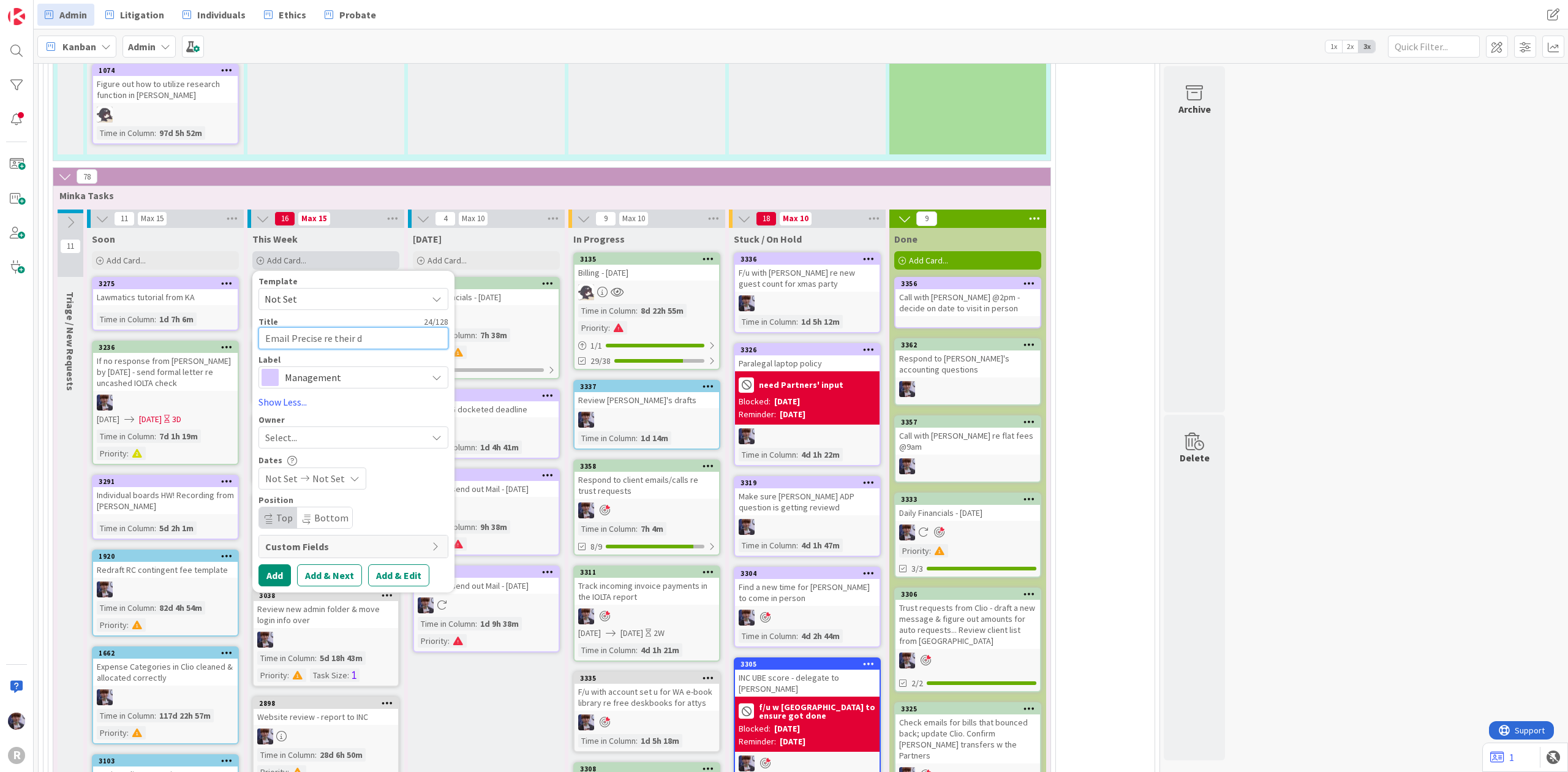
type textarea "x"
type textarea "Email Precise re their"
type textarea "x"
type textarea "Email Precise re their c"
type textarea "x"
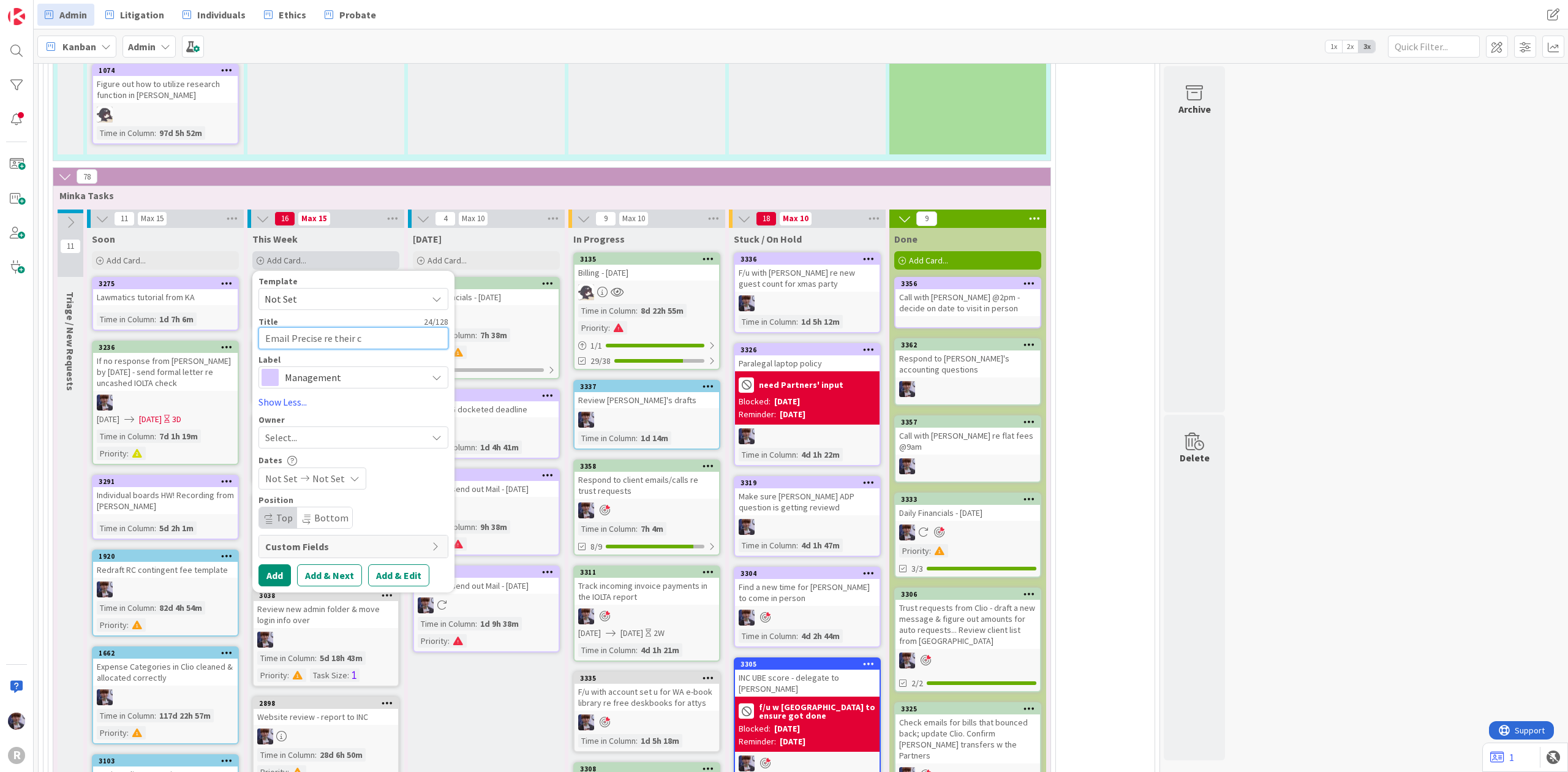
type textarea "Email Precise re their ch"
type textarea "x"
type textarea "Email Precise re their che"
type textarea "x"
type textarea "Email Precise re their chec"
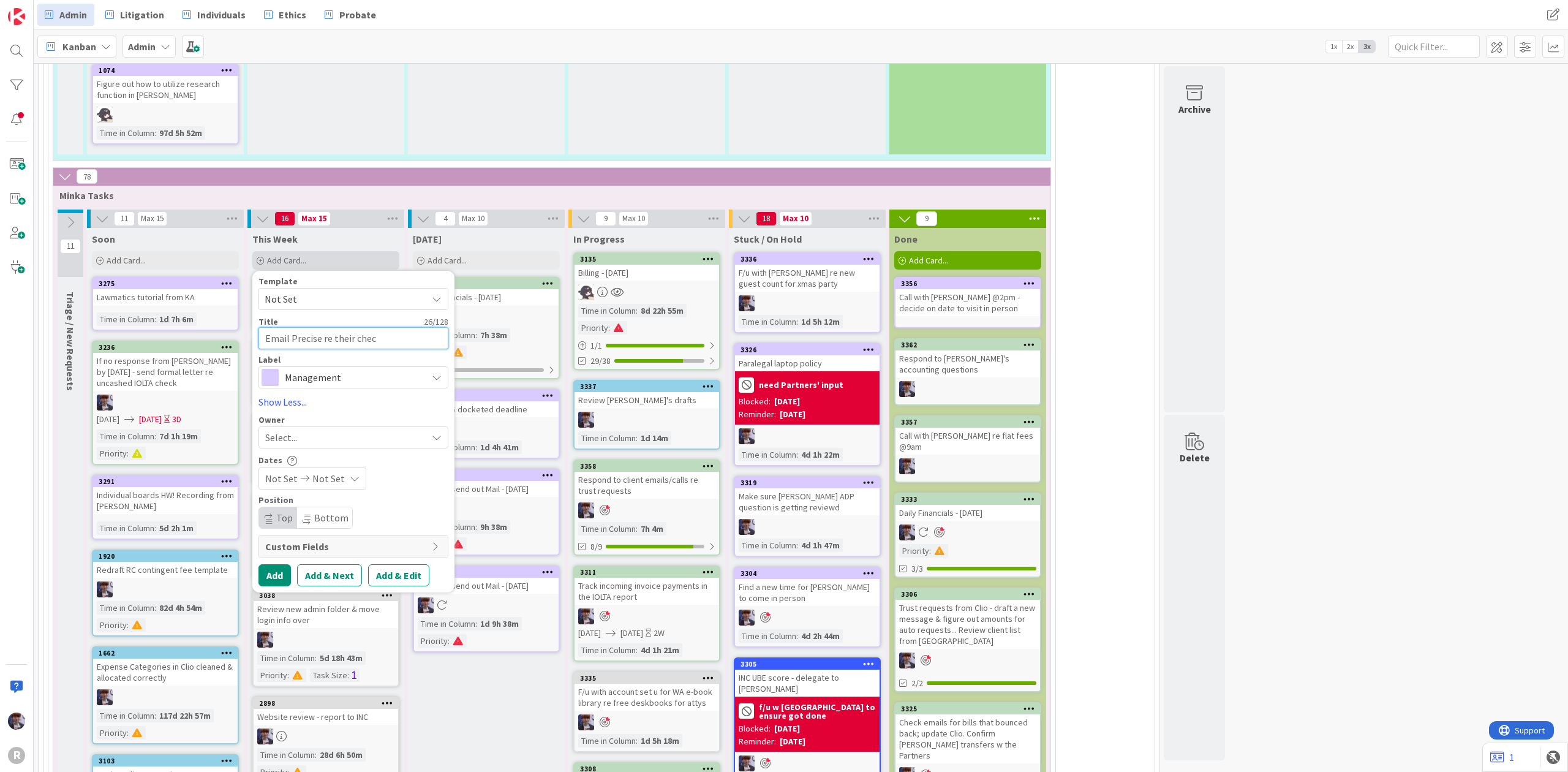
type textarea "x"
type textarea "Email Precise re their check"
type textarea "x"
type textarea "Email Precise re their check"
type textarea "x"
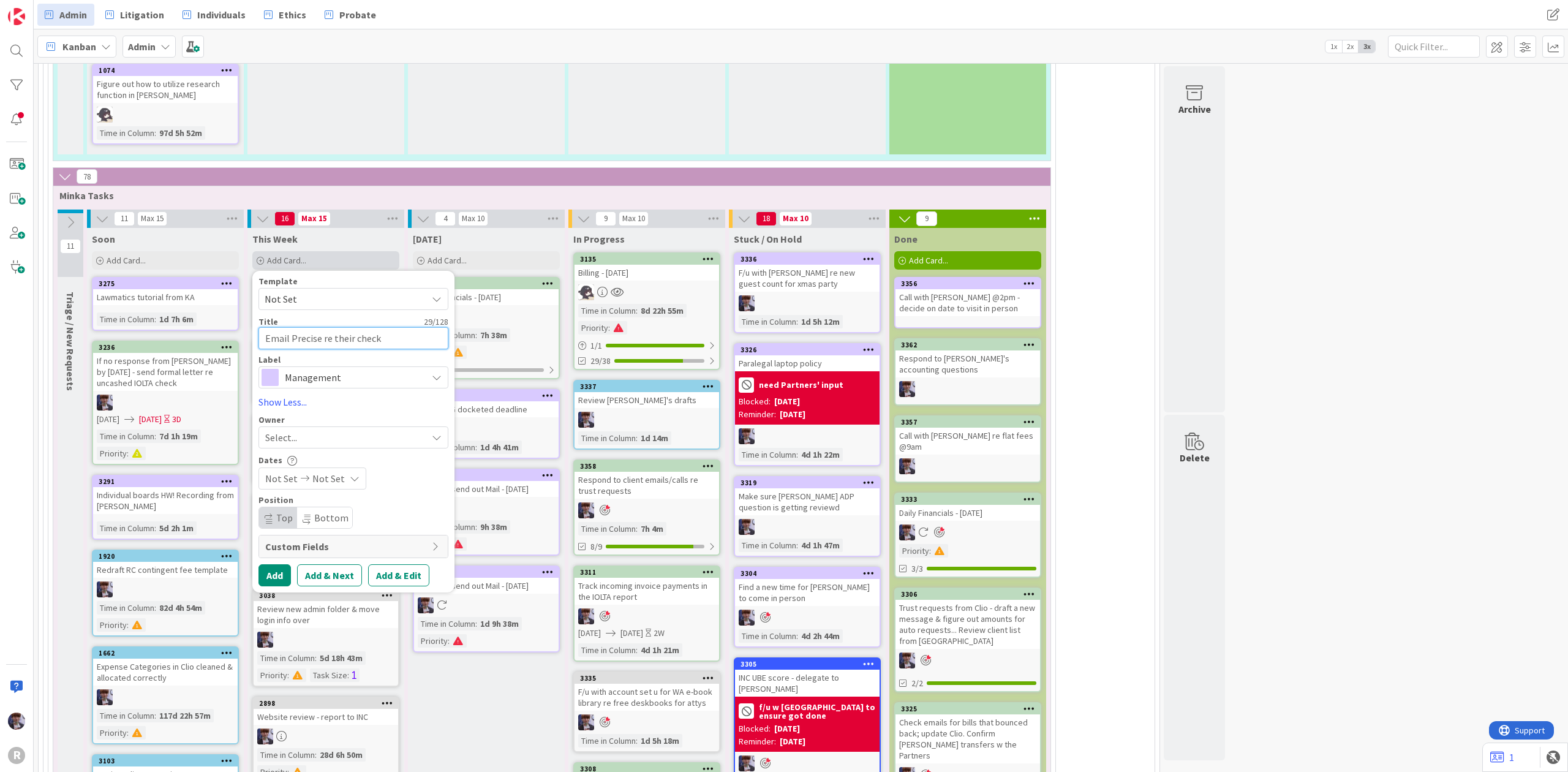
type textarea "Email Precise re their check p"
type textarea "x"
type textarea "Email Precise re their check pa"
type textarea "x"
type textarea "Email Precise re their check pay"
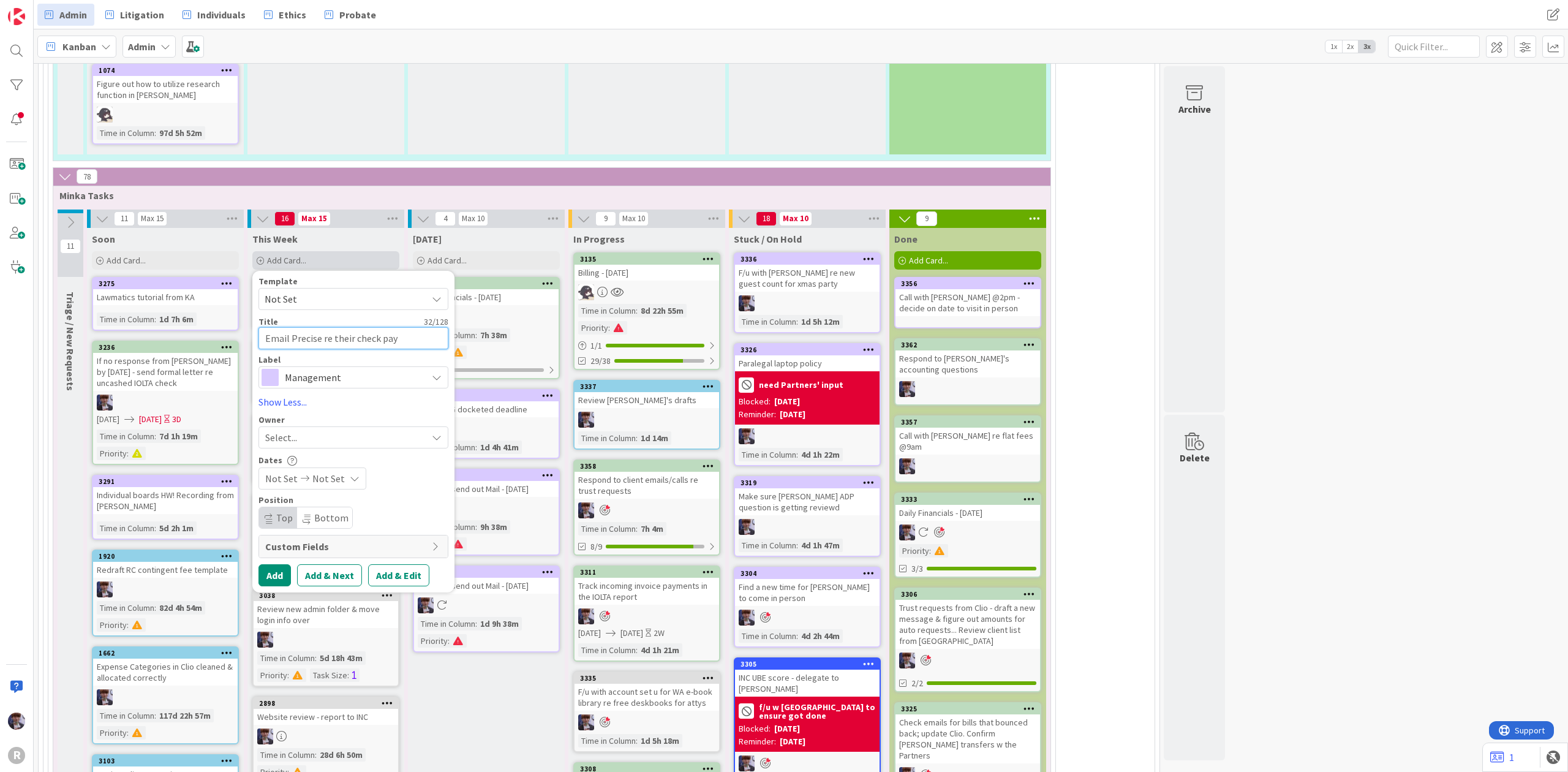
type textarea "x"
type textarea "Email Precise re their check paym"
type textarea "x"
type textarea "Email Precise re their check payme"
type textarea "x"
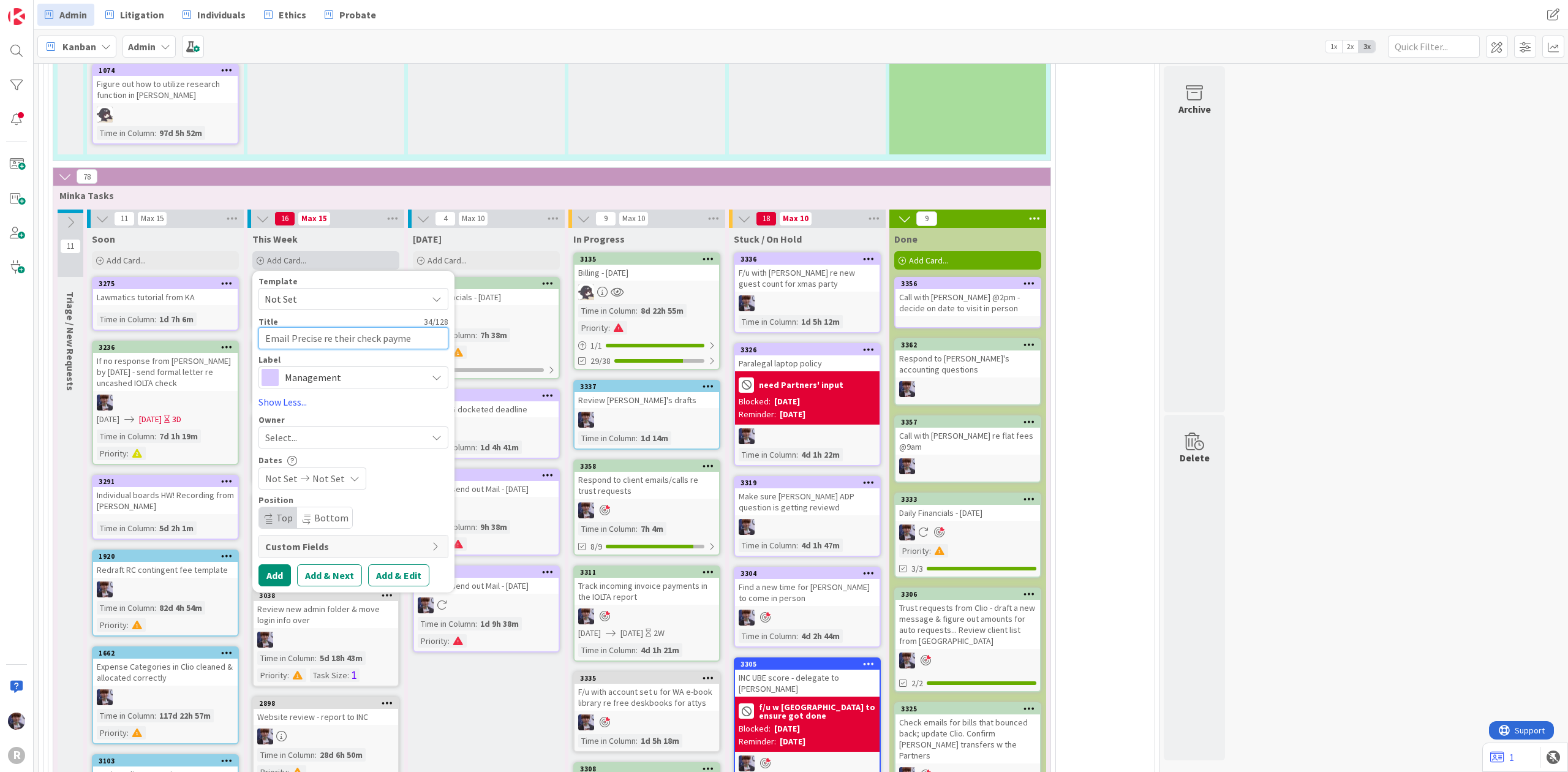
type textarea "Email Precise re their check paymen"
type textarea "x"
type textarea "Email Precise re their check payment"
type textarea "x"
type textarea "Email Precise re their check payment"
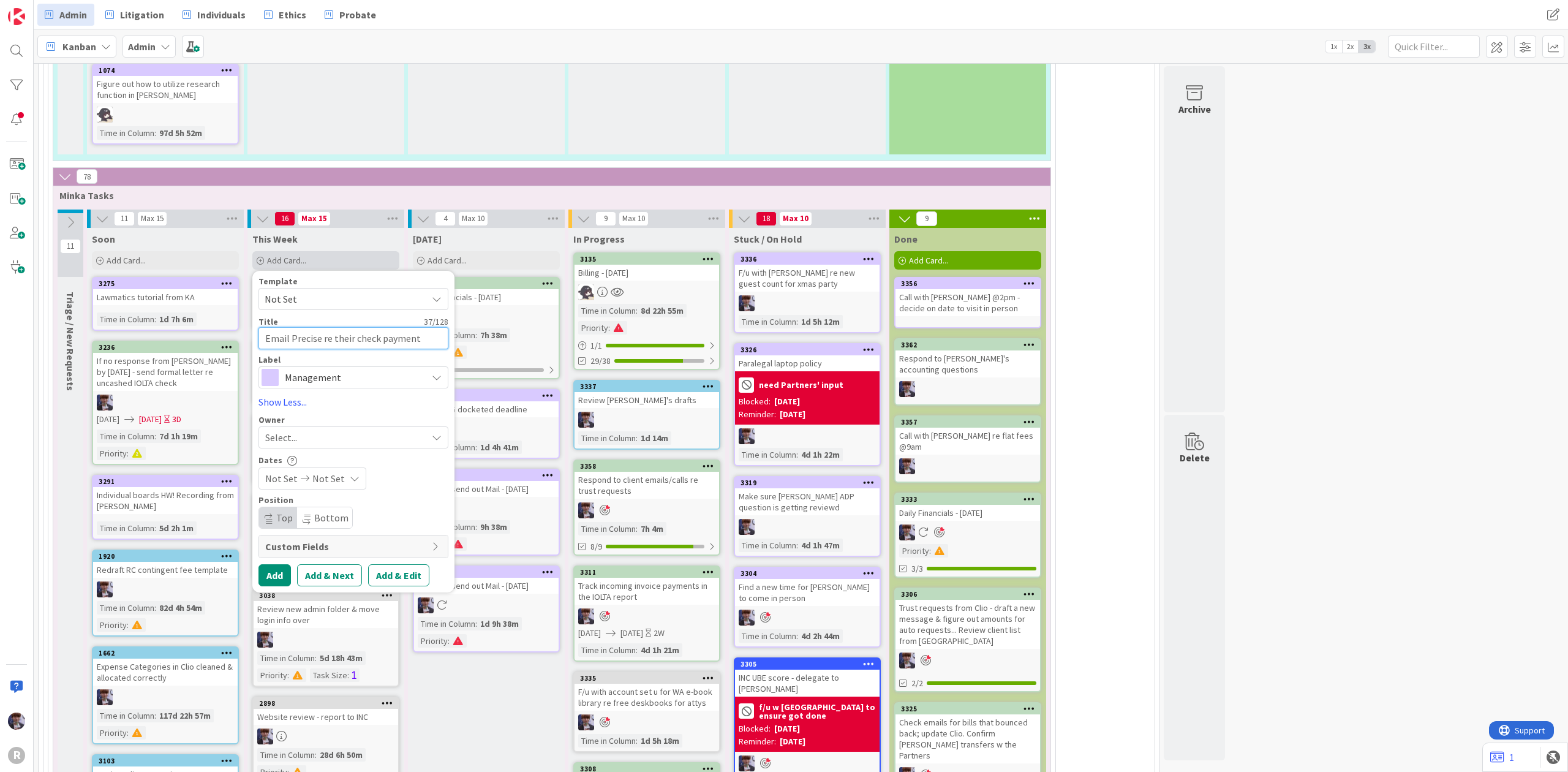
type textarea "x"
type textarea "Email Precise re their check payment d"
type textarea "x"
type textarea "Email Precise re their check payment de"
type textarea "x"
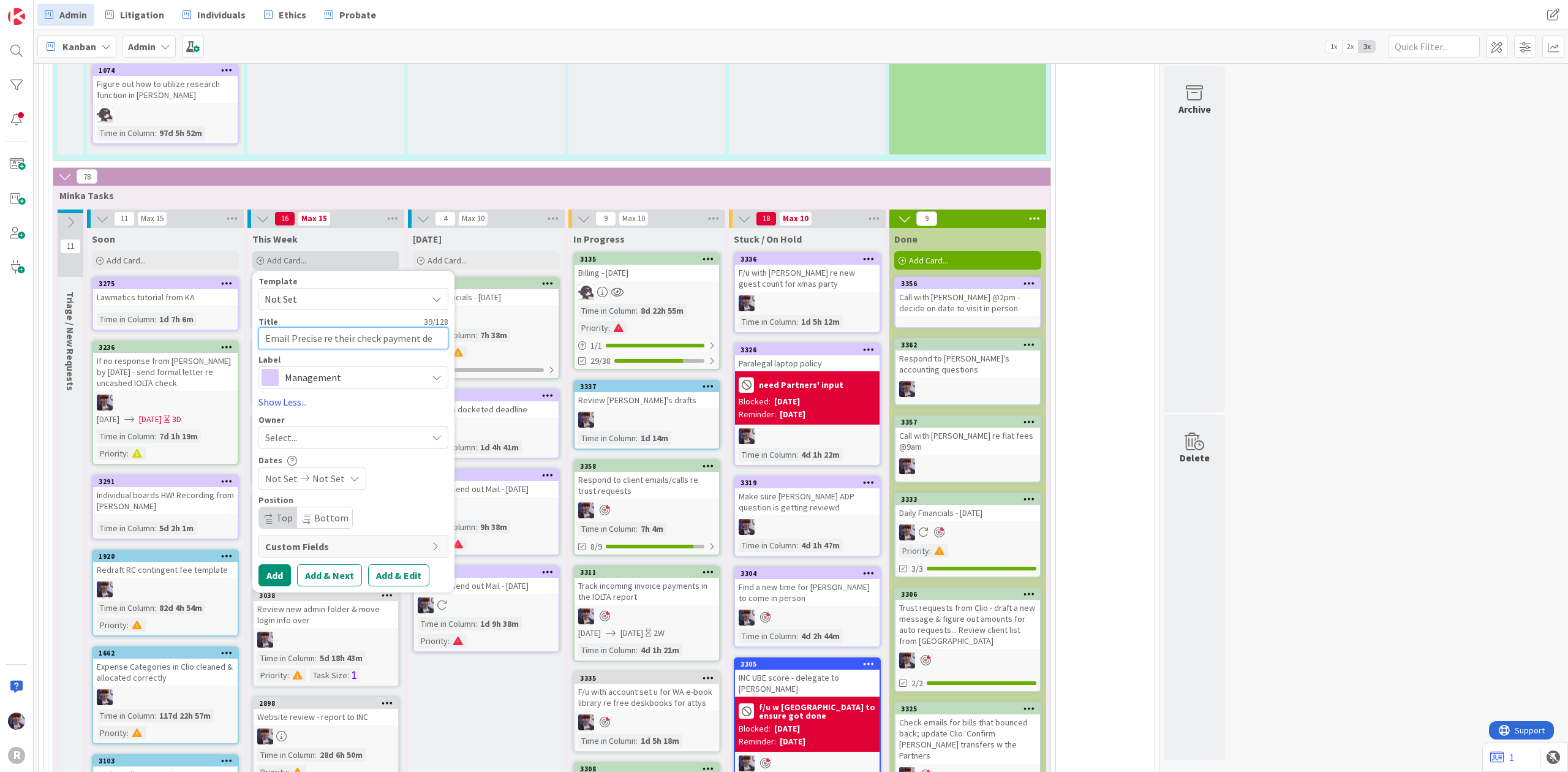
type textarea "Email Precise re their check payment def"
type textarea "x"
type textarea "Email Precise re their check payment defi"
type textarea "x"
type textarea "Email Precise re their check payment defic"
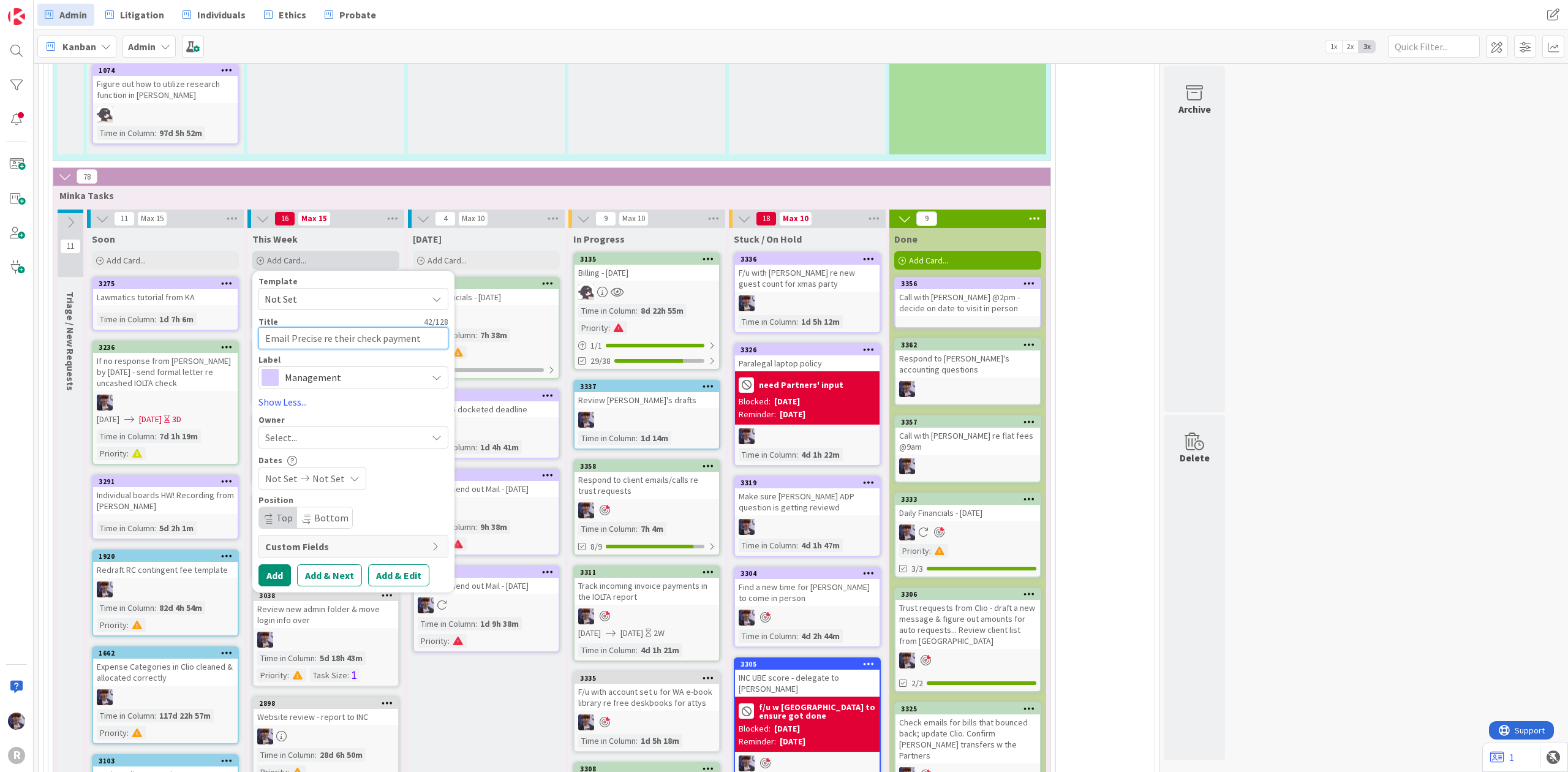
type textarea "x"
type textarea "Email Precise re their check payment defici"
type textarea "x"
type textarea "Email Precise re their check payment deficie"
type textarea "x"
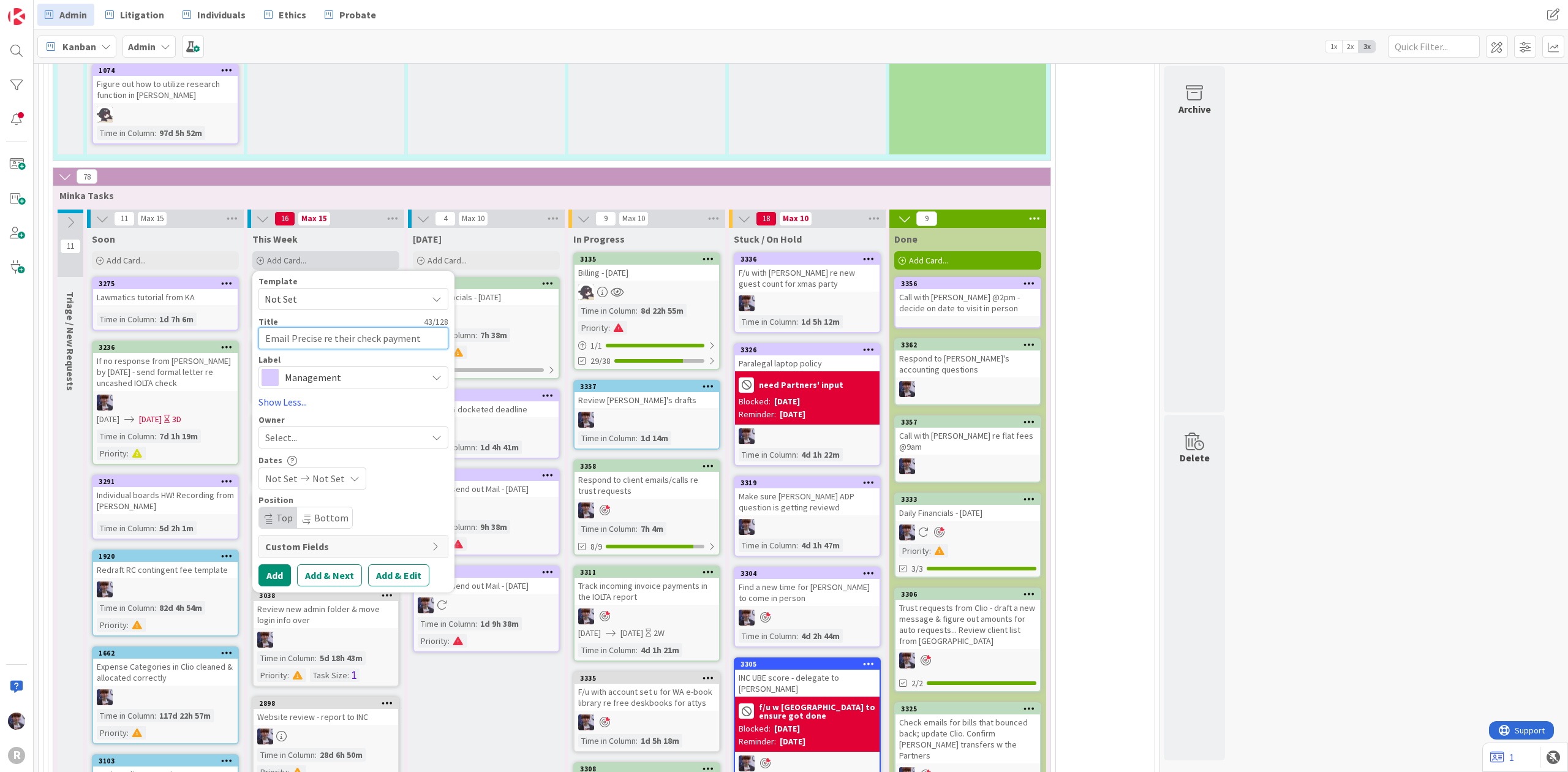
type textarea "Email Precise re their check payment deficien"
type textarea "x"
type textarea "Email Precise re their check payment deficient"
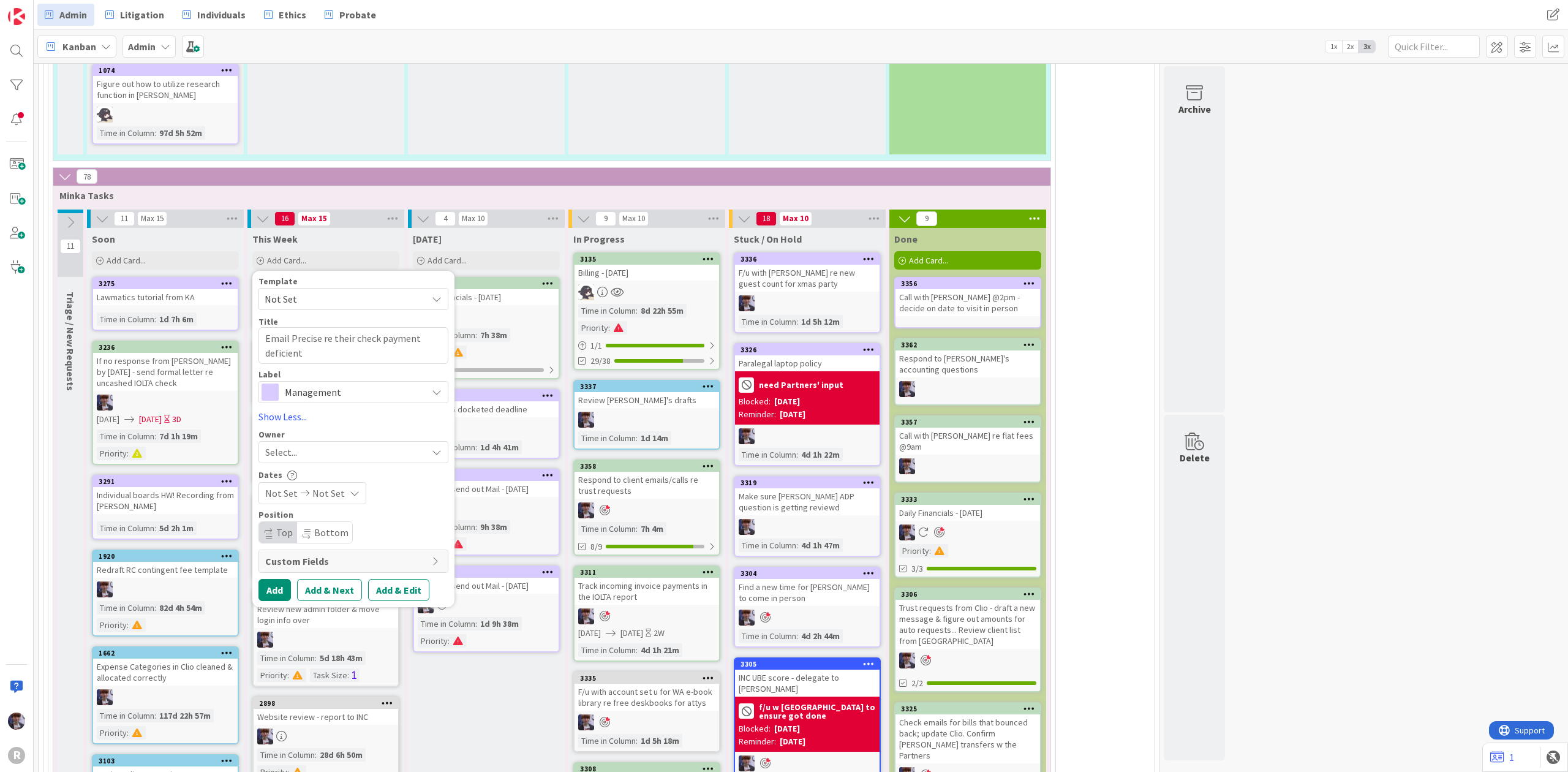
click at [301, 384] on span "Management" at bounding box center [352, 392] width 136 height 17
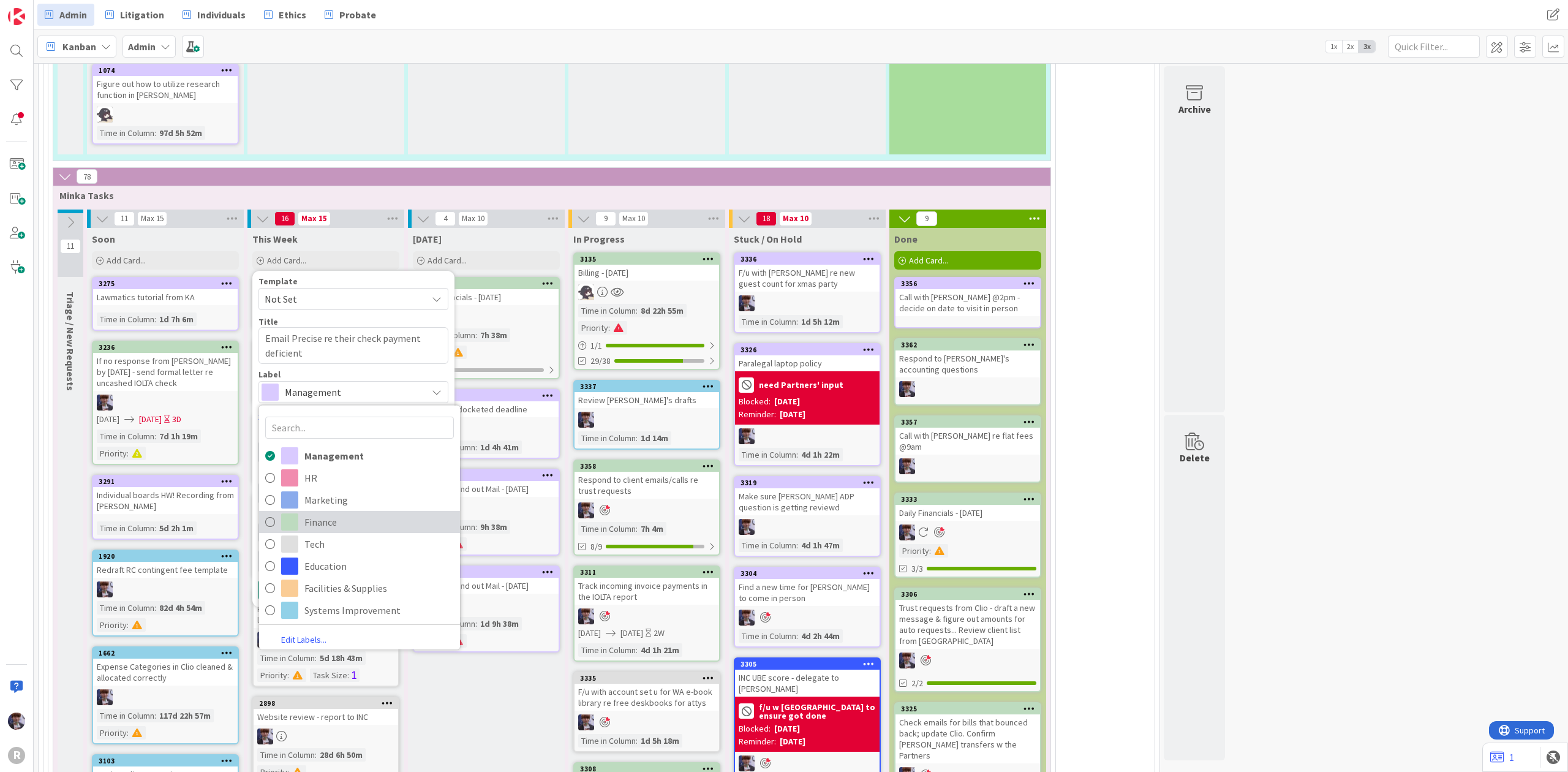
click at [306, 513] on span "Finance" at bounding box center [378, 522] width 149 height 18
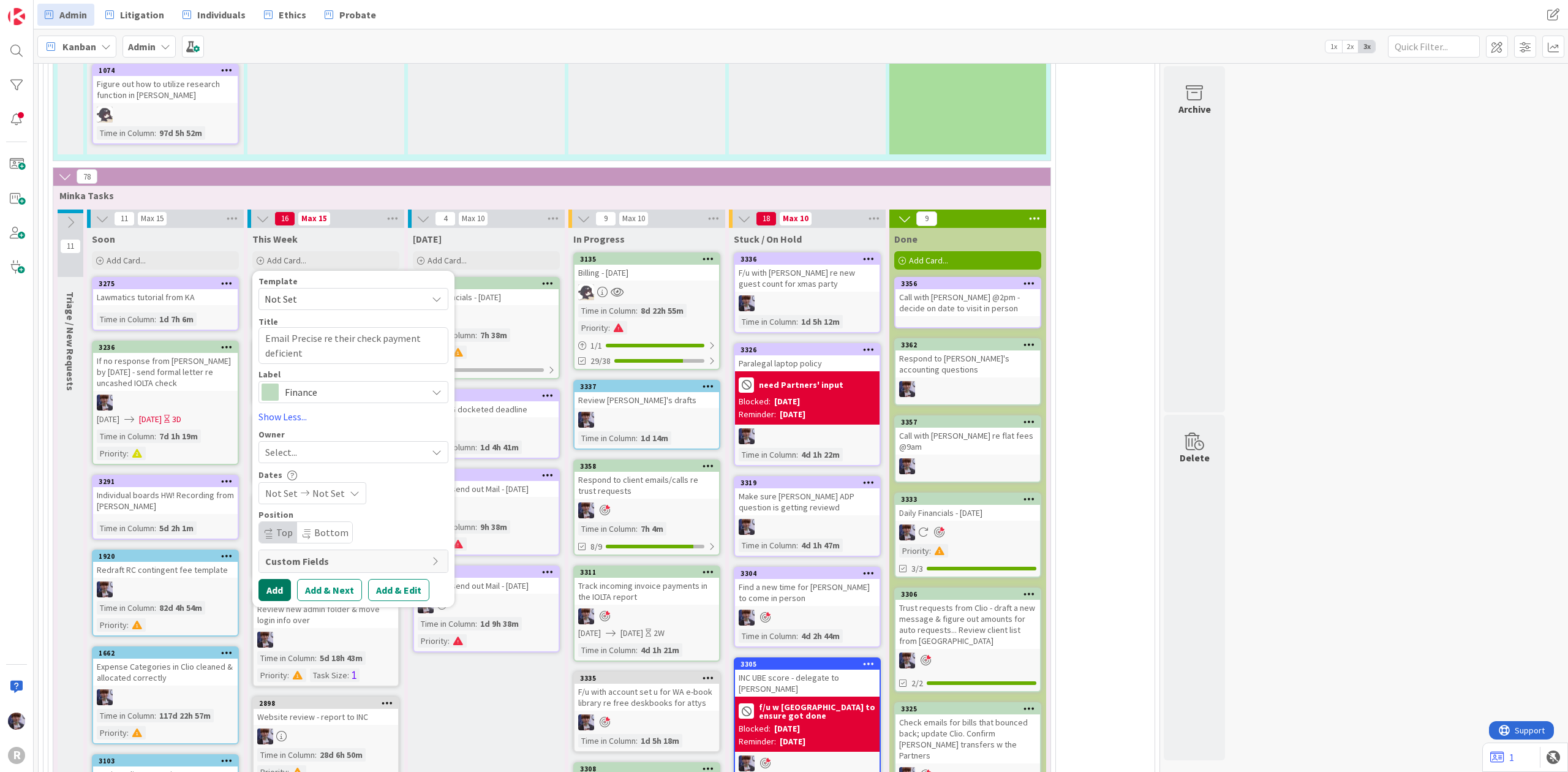
click at [264, 579] on button "Add" at bounding box center [274, 590] width 32 height 22
type textarea "x"
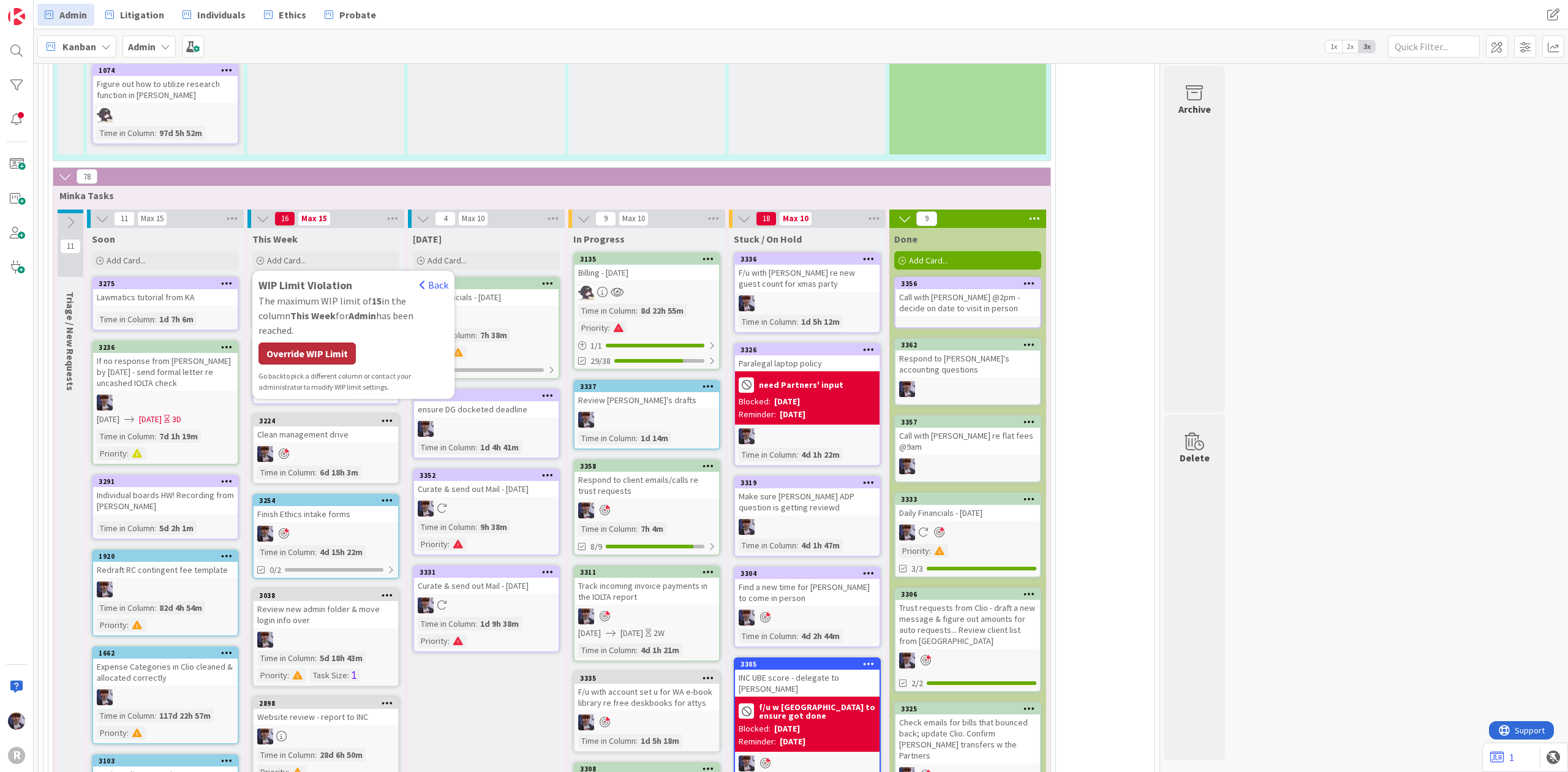
click at [328, 342] on div "Override WIP Limit" at bounding box center [307, 353] width 98 height 22
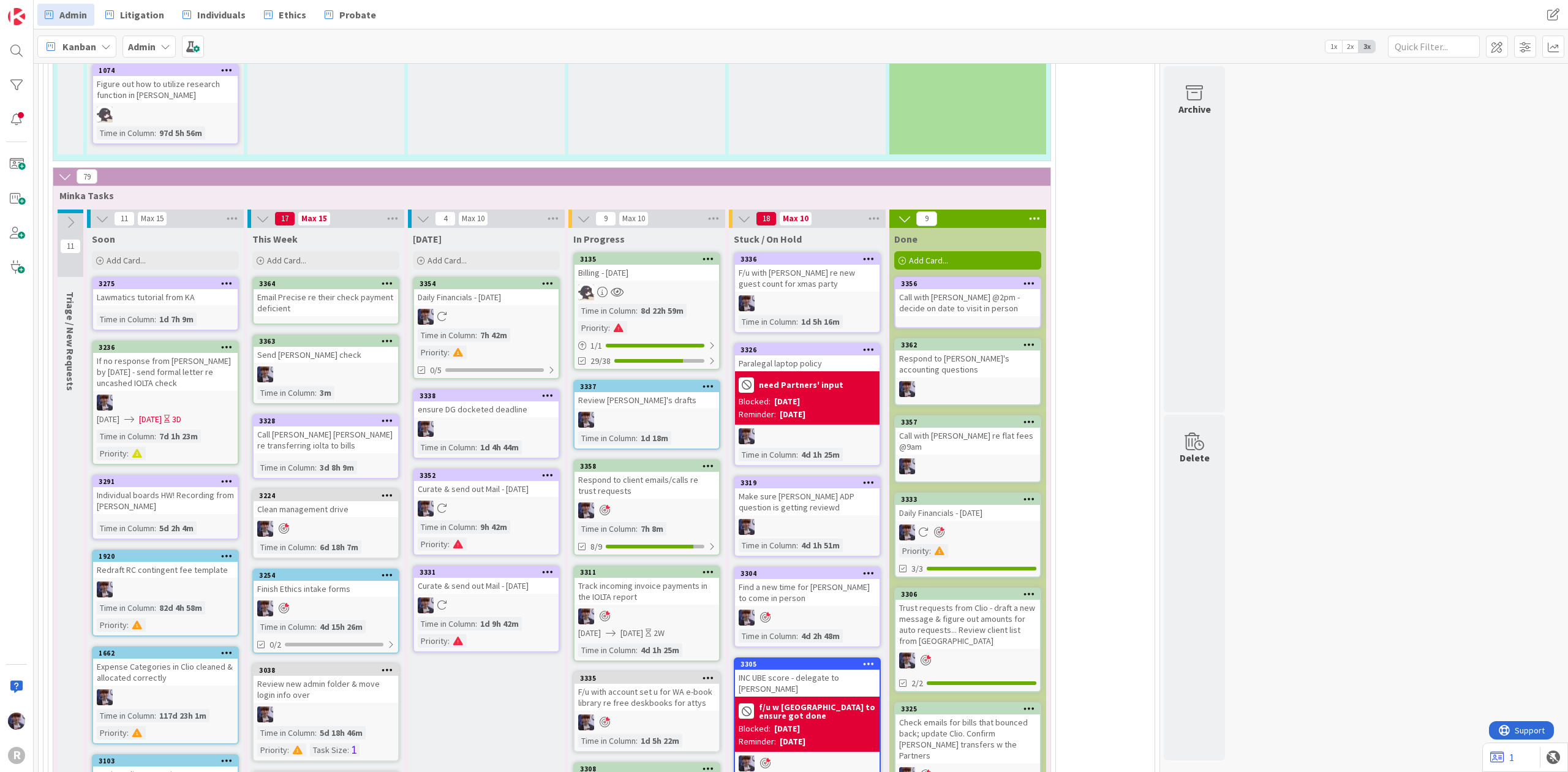
click at [354, 278] on div "3364" at bounding box center [326, 283] width 144 height 11
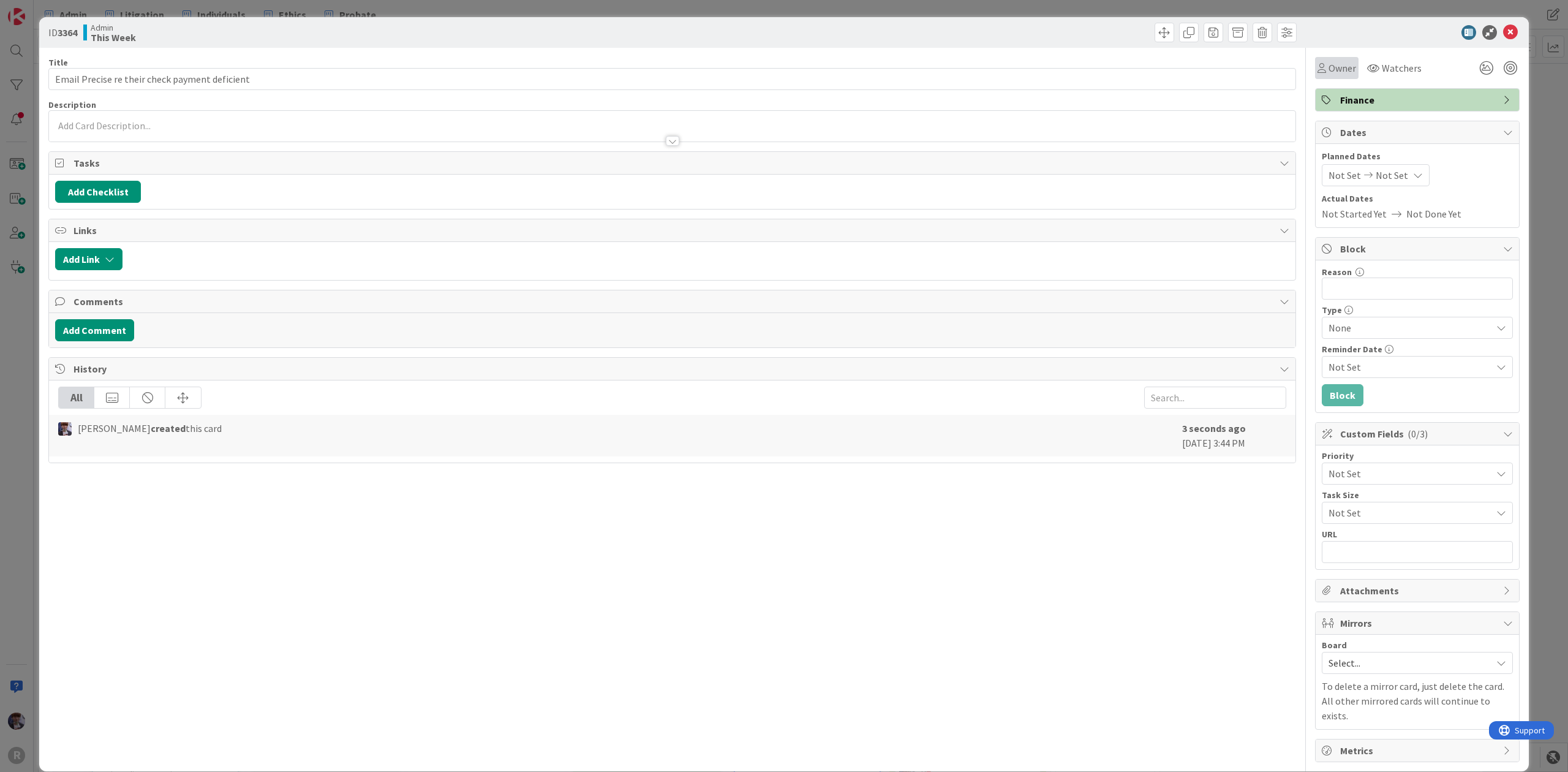
click at [1331, 74] on span "Owner" at bounding box center [1342, 68] width 28 height 15
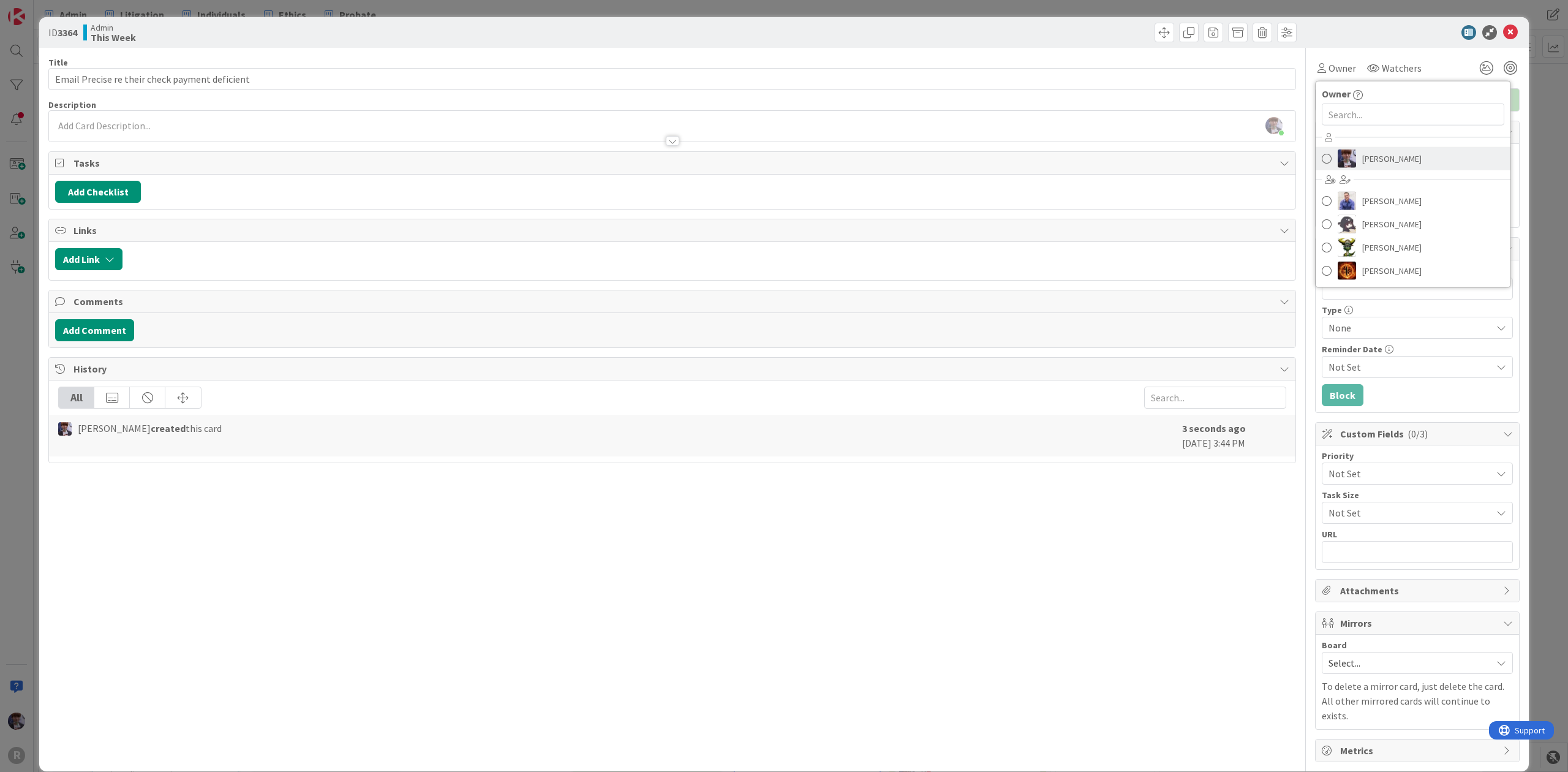
click at [1383, 155] on span "[PERSON_NAME]" at bounding box center [1392, 158] width 59 height 18
click at [1554, 99] on div "ID 3364 Admin This Week Title 46 / 128 Email Precise re their check payment def…" at bounding box center [784, 386] width 1568 height 772
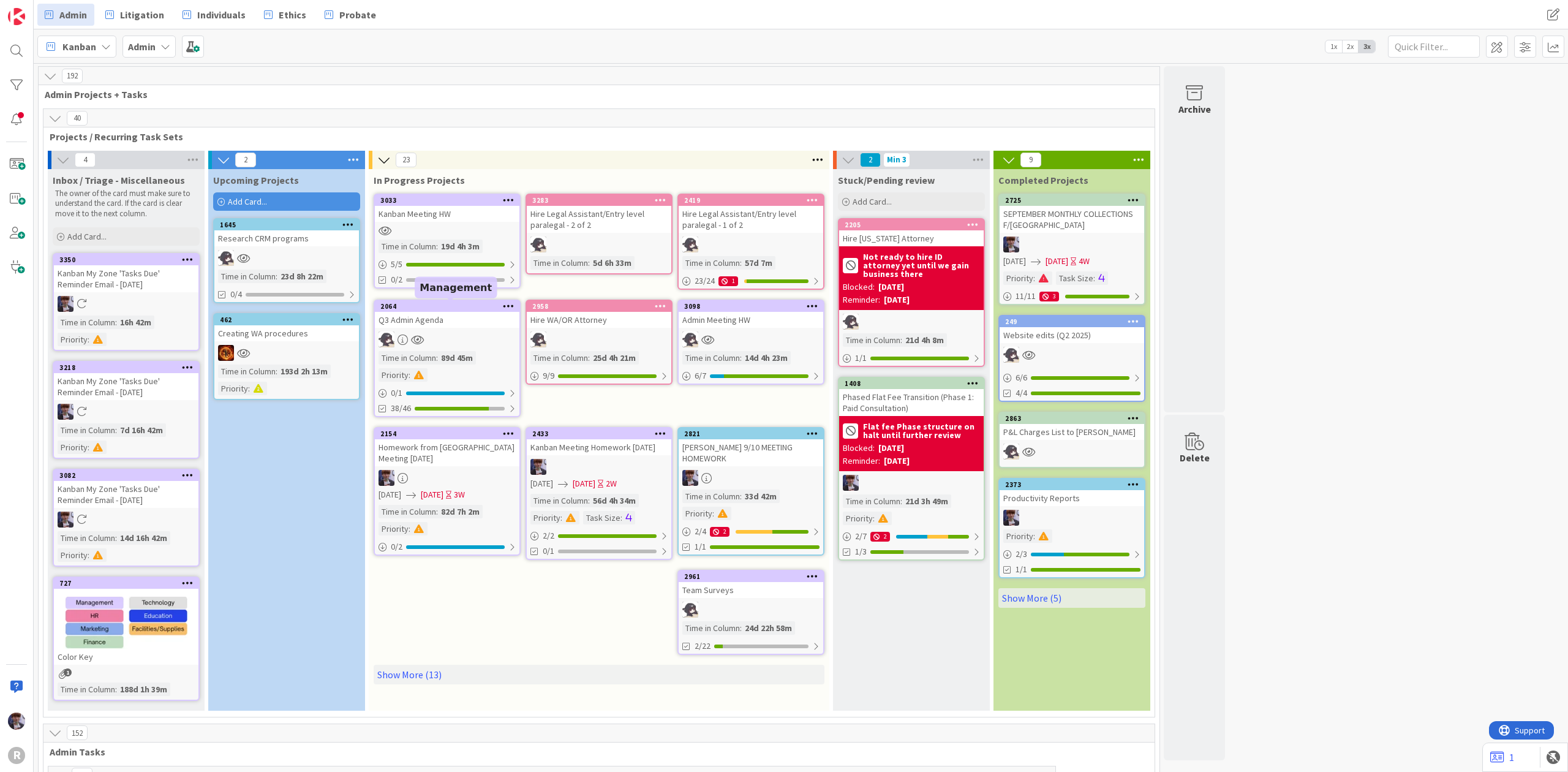
click at [458, 338] on div at bounding box center [447, 339] width 144 height 16
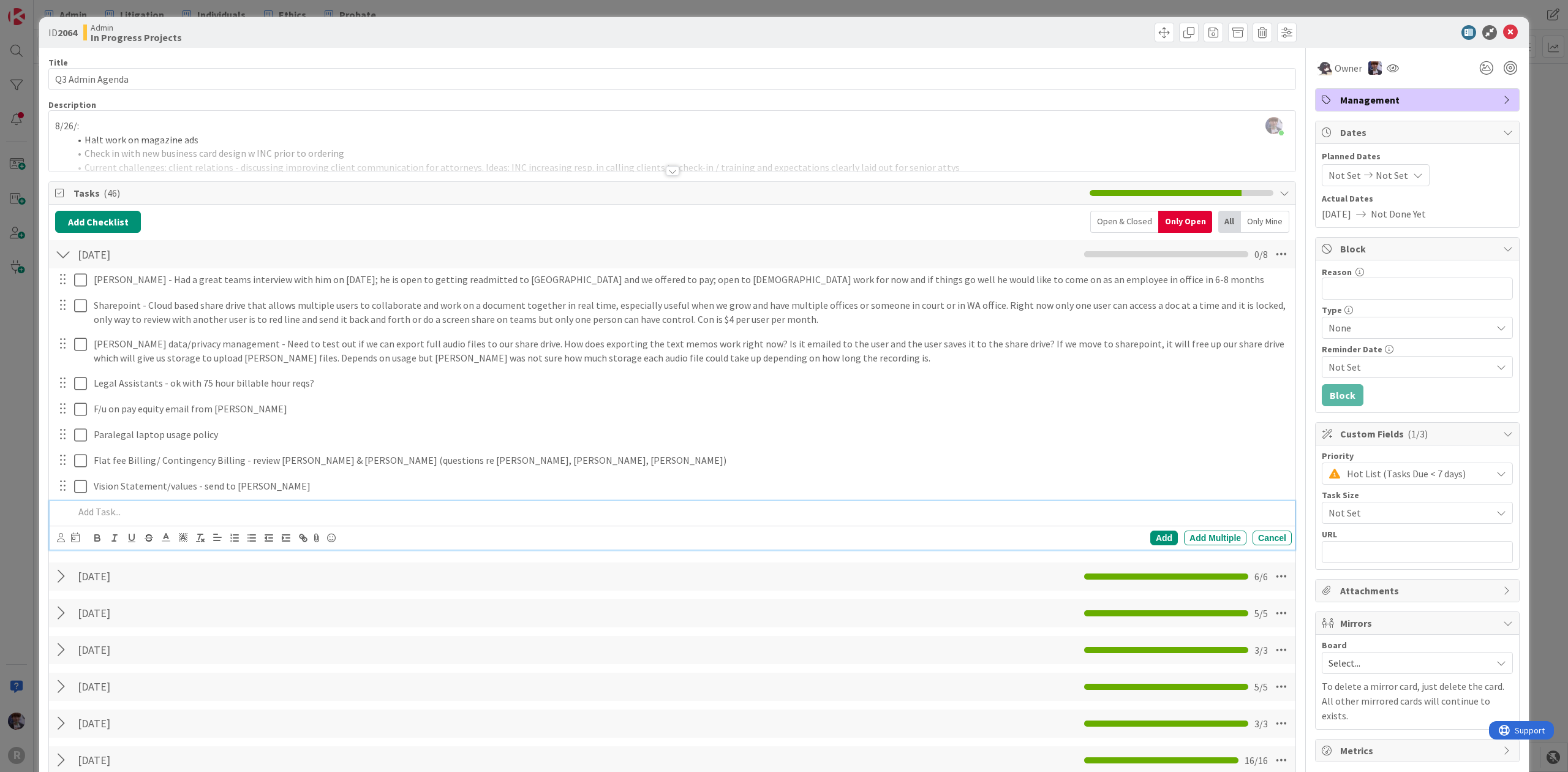
click at [148, 510] on p at bounding box center [680, 511] width 1213 height 14
drag, startPoint x: 159, startPoint y: 510, endPoint x: 132, endPoint y: 510, distance: 27.0
click at [132, 510] on p "Legal assistant amex card?" at bounding box center [680, 511] width 1213 height 14
click at [50, 522] on div "Legal assistant AMEX card? Add Add Multiple Cancel" at bounding box center [672, 525] width 1245 height 48
click at [1150, 543] on div "Add" at bounding box center [1164, 538] width 28 height 15
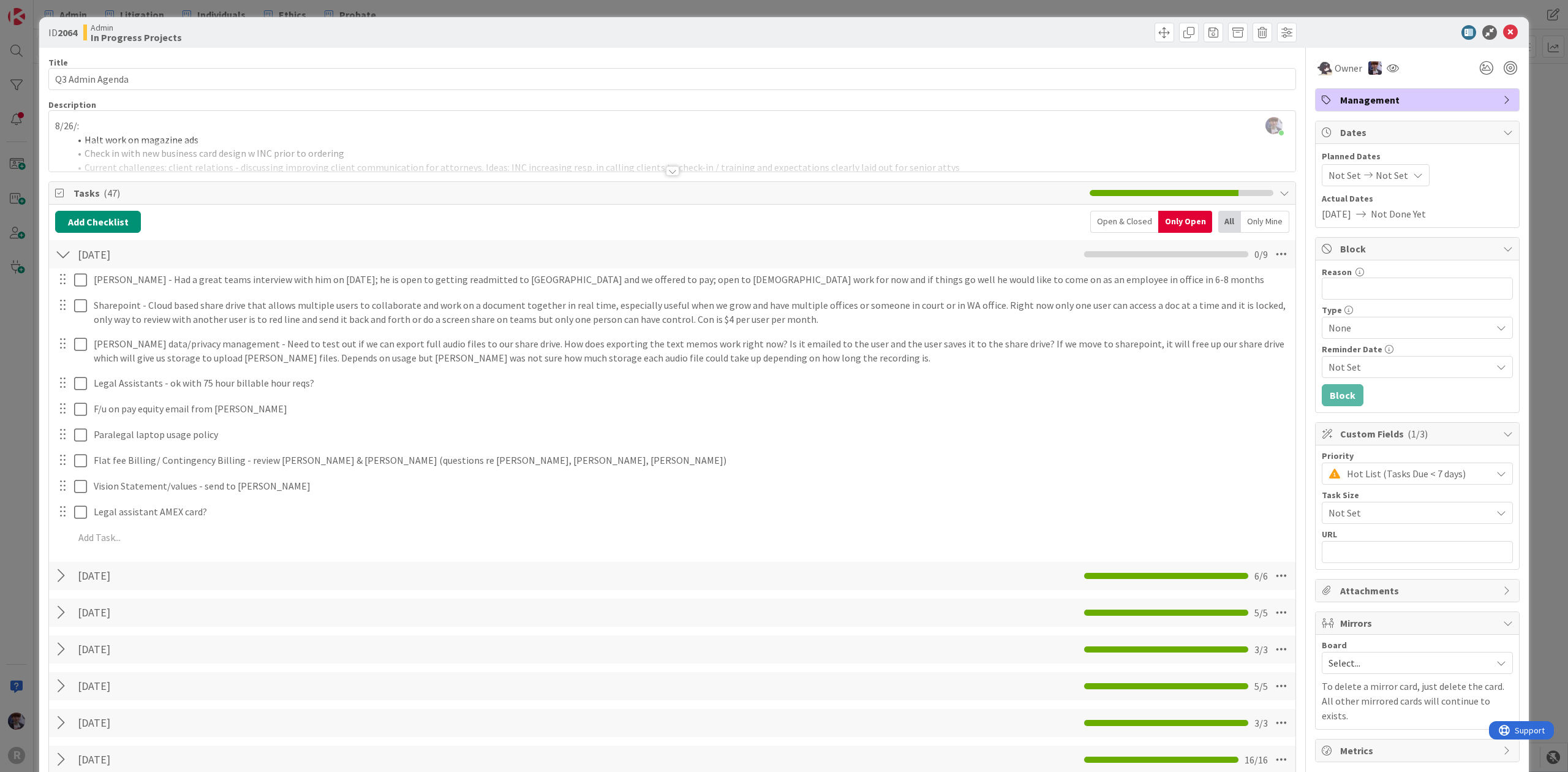
click at [17, 503] on div "ID 2064 Admin In Progress Projects Title 16 / 128 Q3 Admin Agenda Description M…" at bounding box center [784, 386] width 1568 height 772
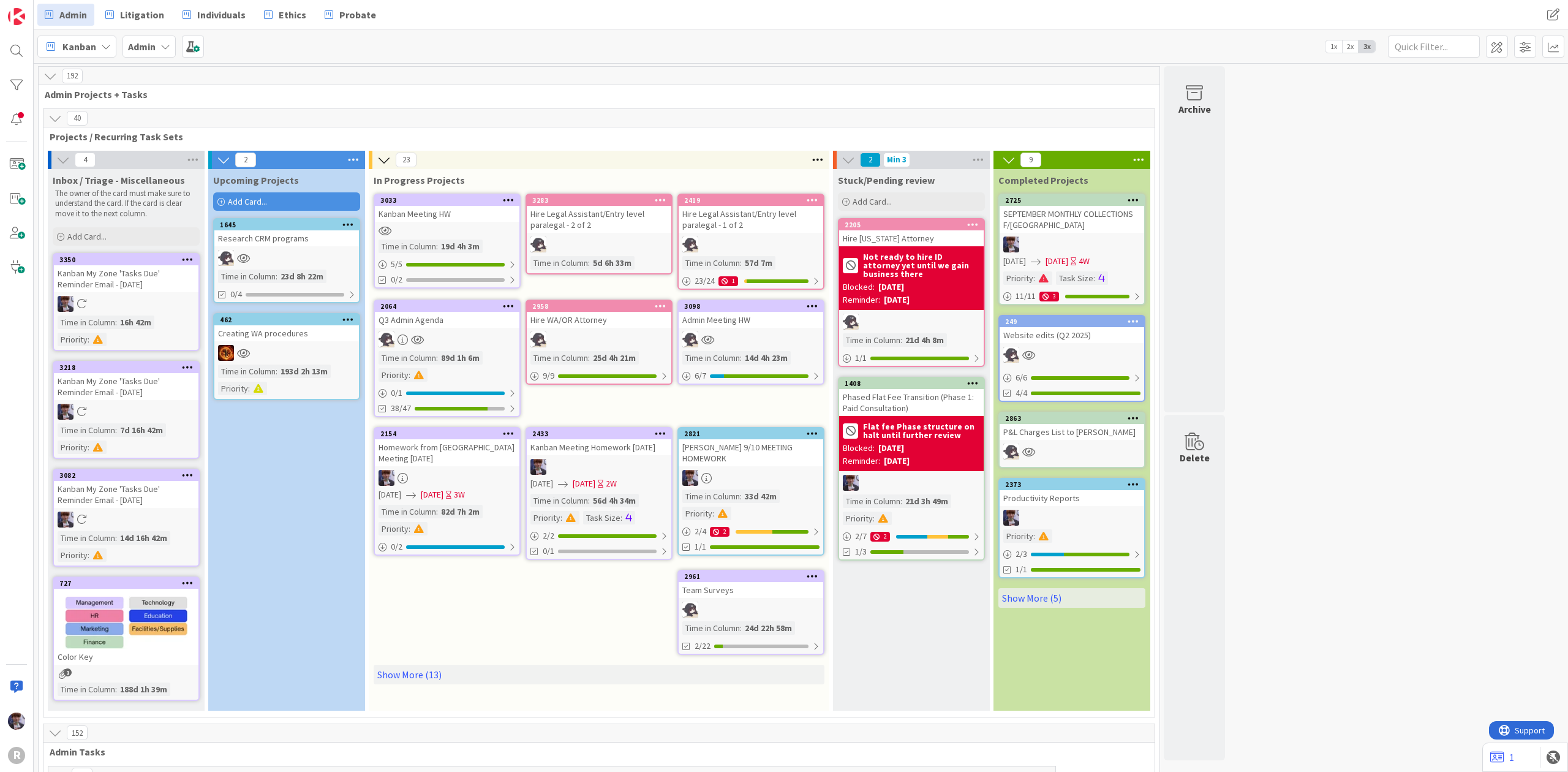
click at [721, 45] on div "Kanban Admin 1x 2x 3x" at bounding box center [801, 46] width 1534 height 34
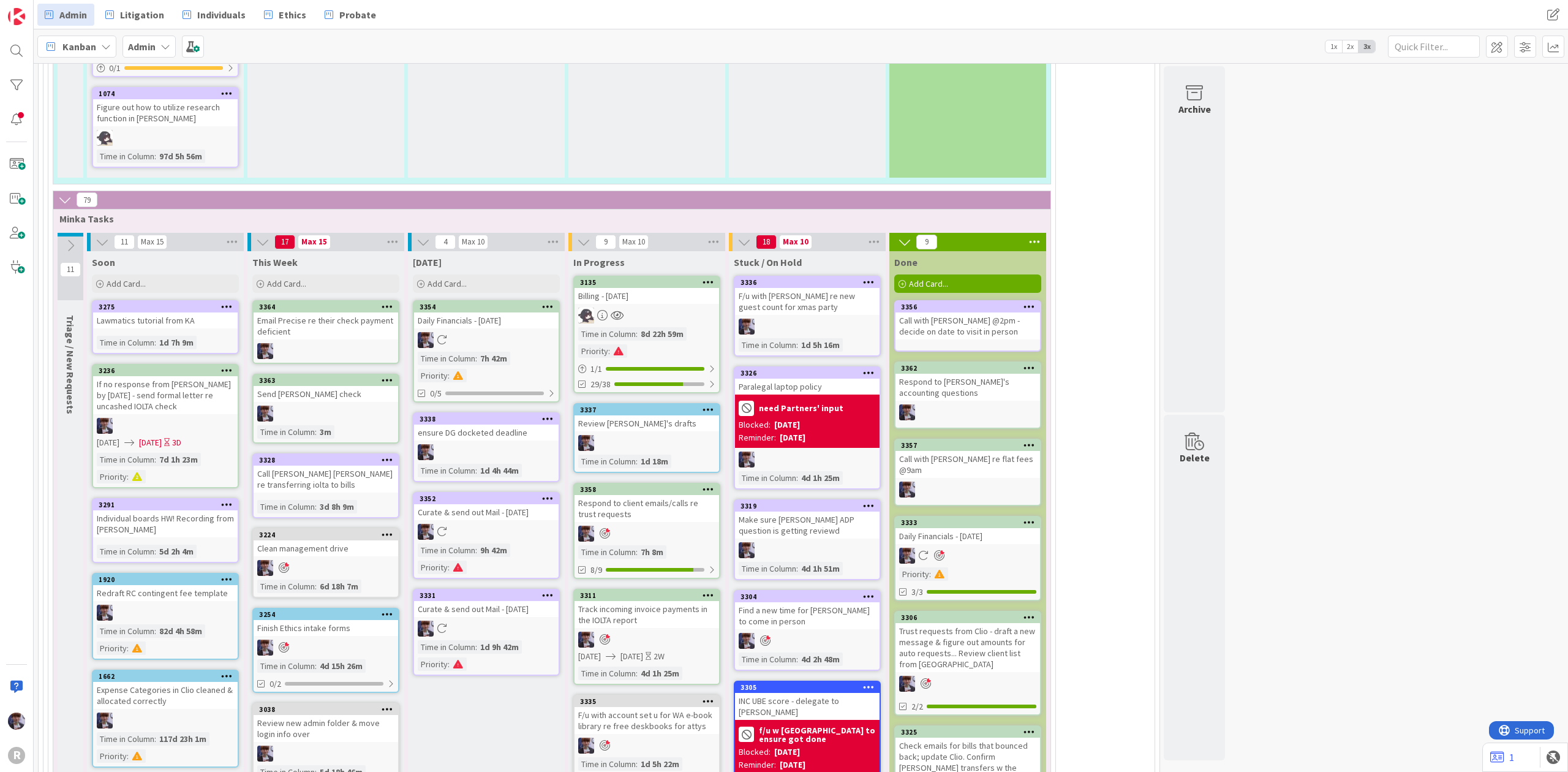
scroll to position [2776, 0]
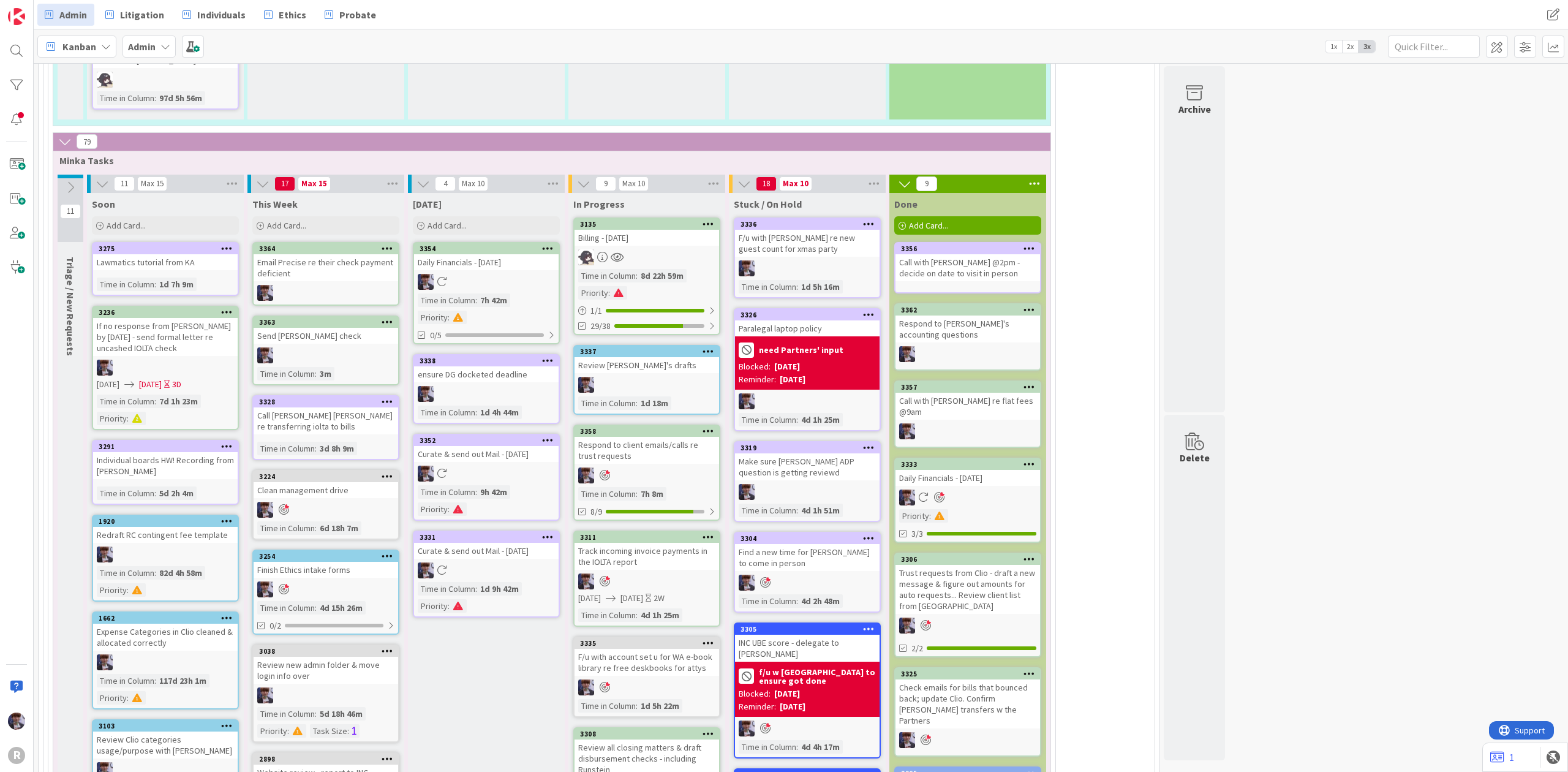
click at [655, 436] on div "Respond to client emails/calls re trust requests" at bounding box center [647, 450] width 144 height 27
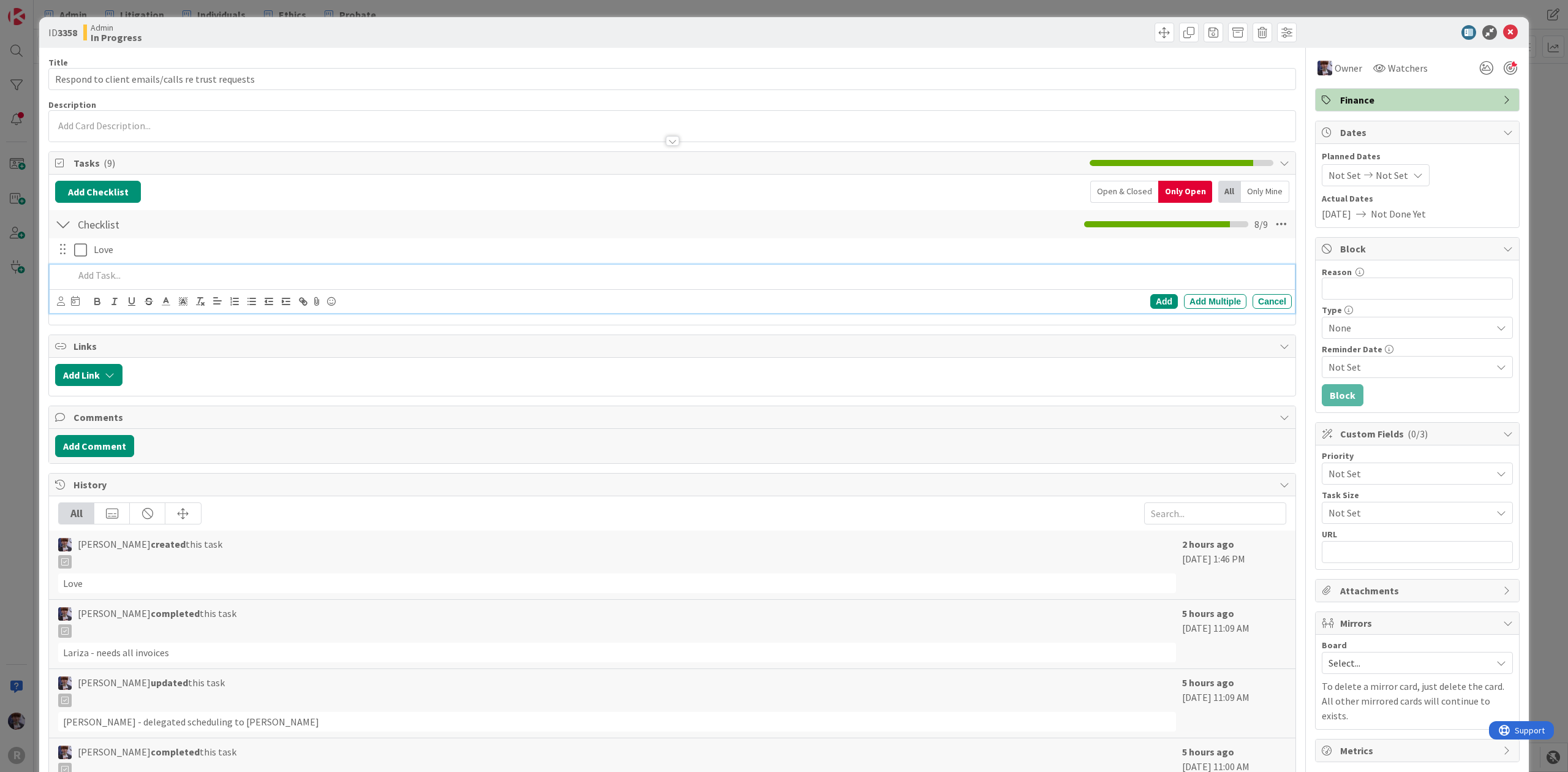
click at [104, 268] on div at bounding box center [680, 275] width 1223 height 22
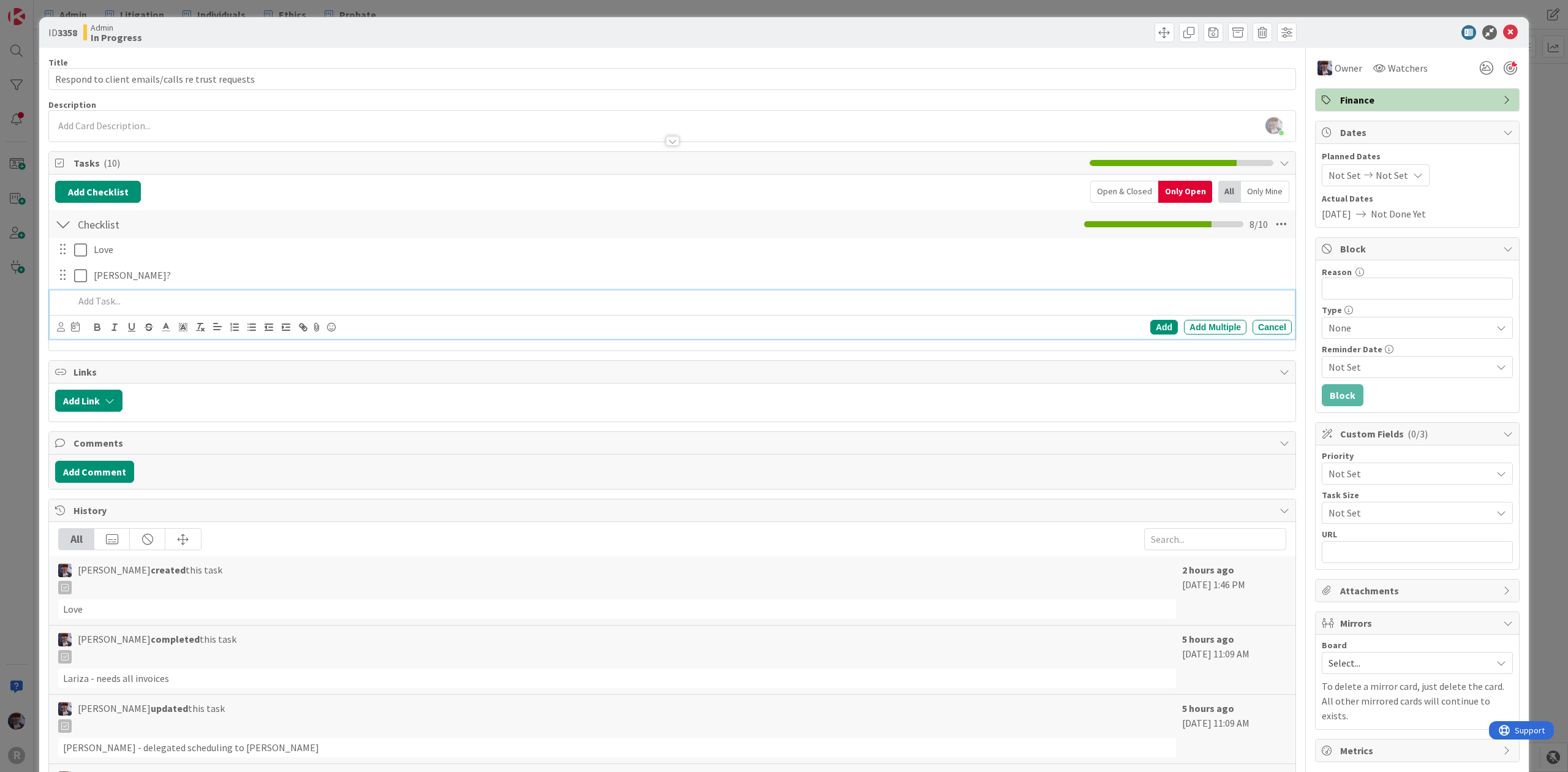
click at [18, 294] on div "ID 3358 Admin In Progress Title 49 / 128 Respond to client emails/calls re trus…" at bounding box center [784, 386] width 1568 height 772
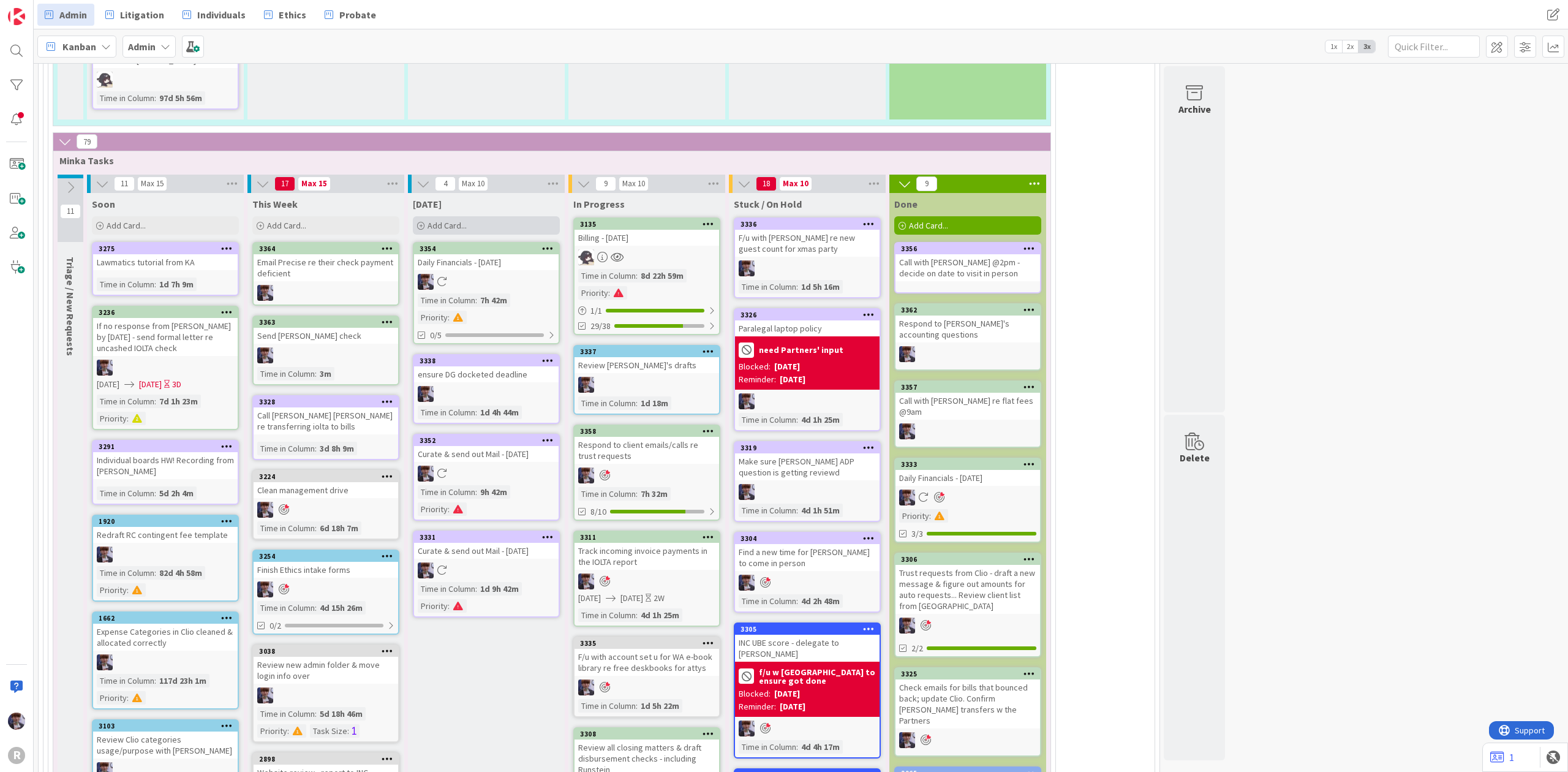
click at [432, 216] on div "Add Card..." at bounding box center [487, 225] width 147 height 18
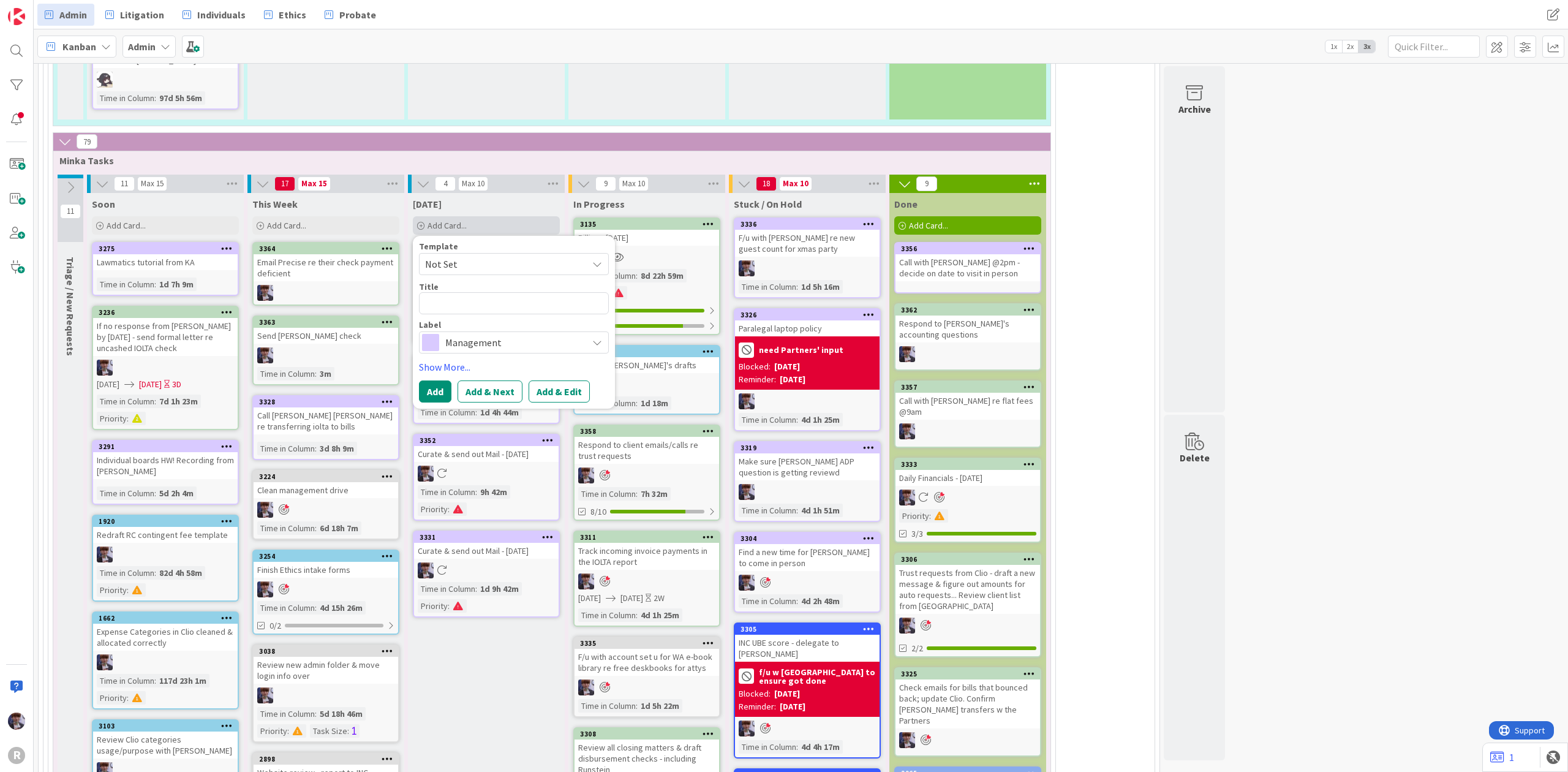
type textarea "x"
type textarea "F"
type textarea "x"
type textarea "Fi"
type textarea "x"
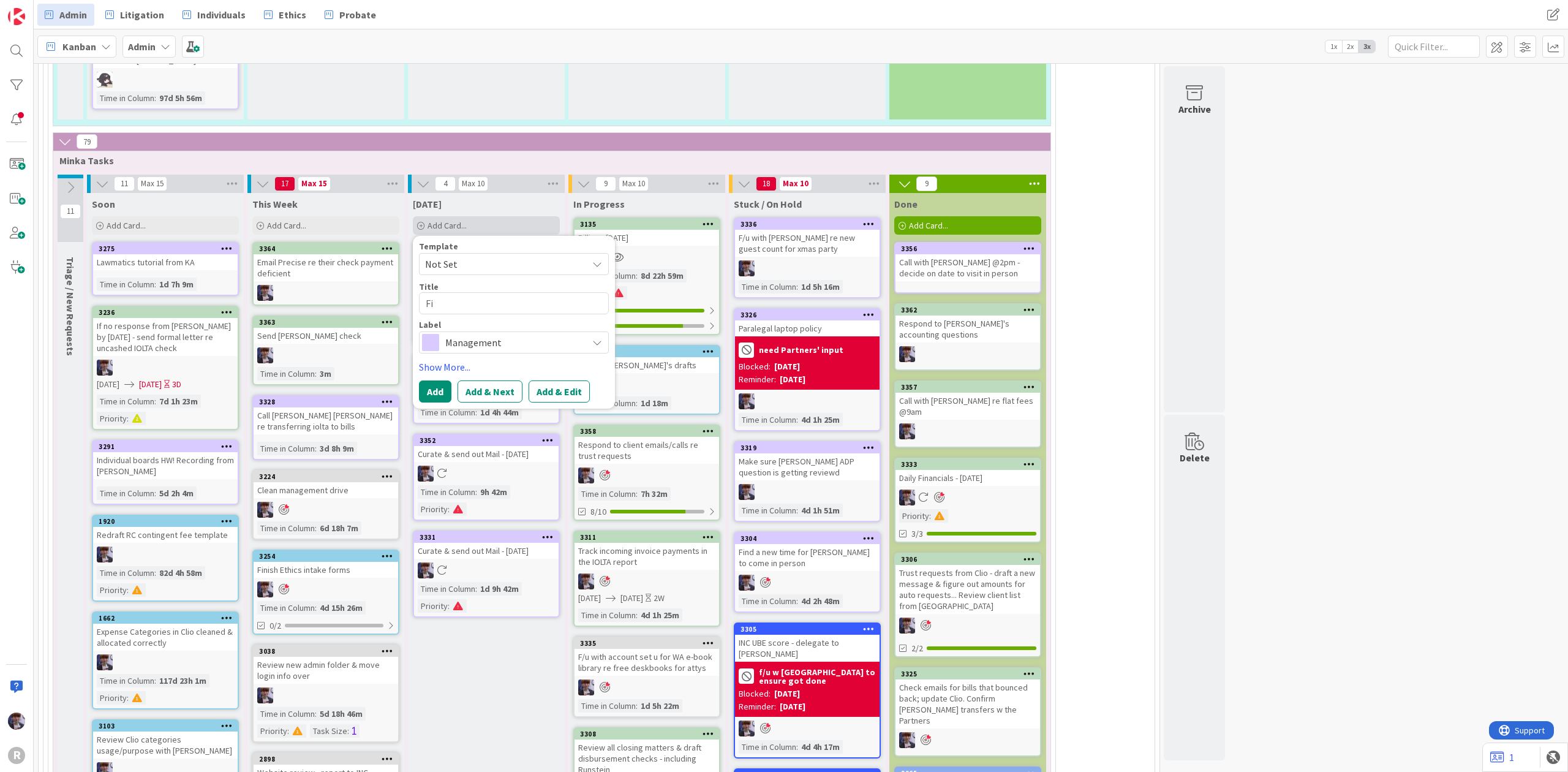
type textarea "Fig"
type textarea "x"
type textarea "Figur"
type textarea "x"
click at [466, 333] on span "Management" at bounding box center [513, 342] width 136 height 17
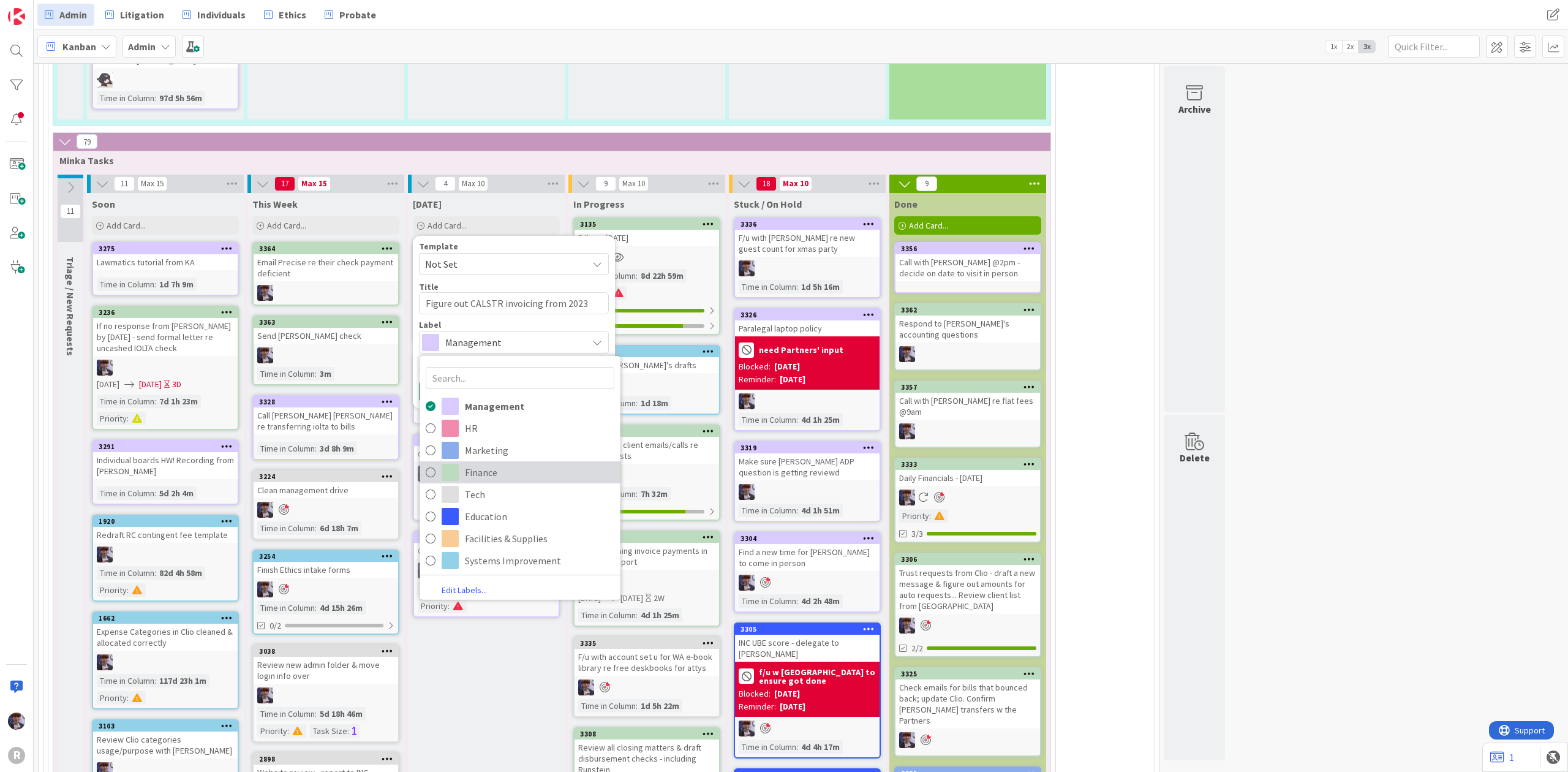
click at [464, 461] on link "Finance" at bounding box center [520, 472] width 201 height 22
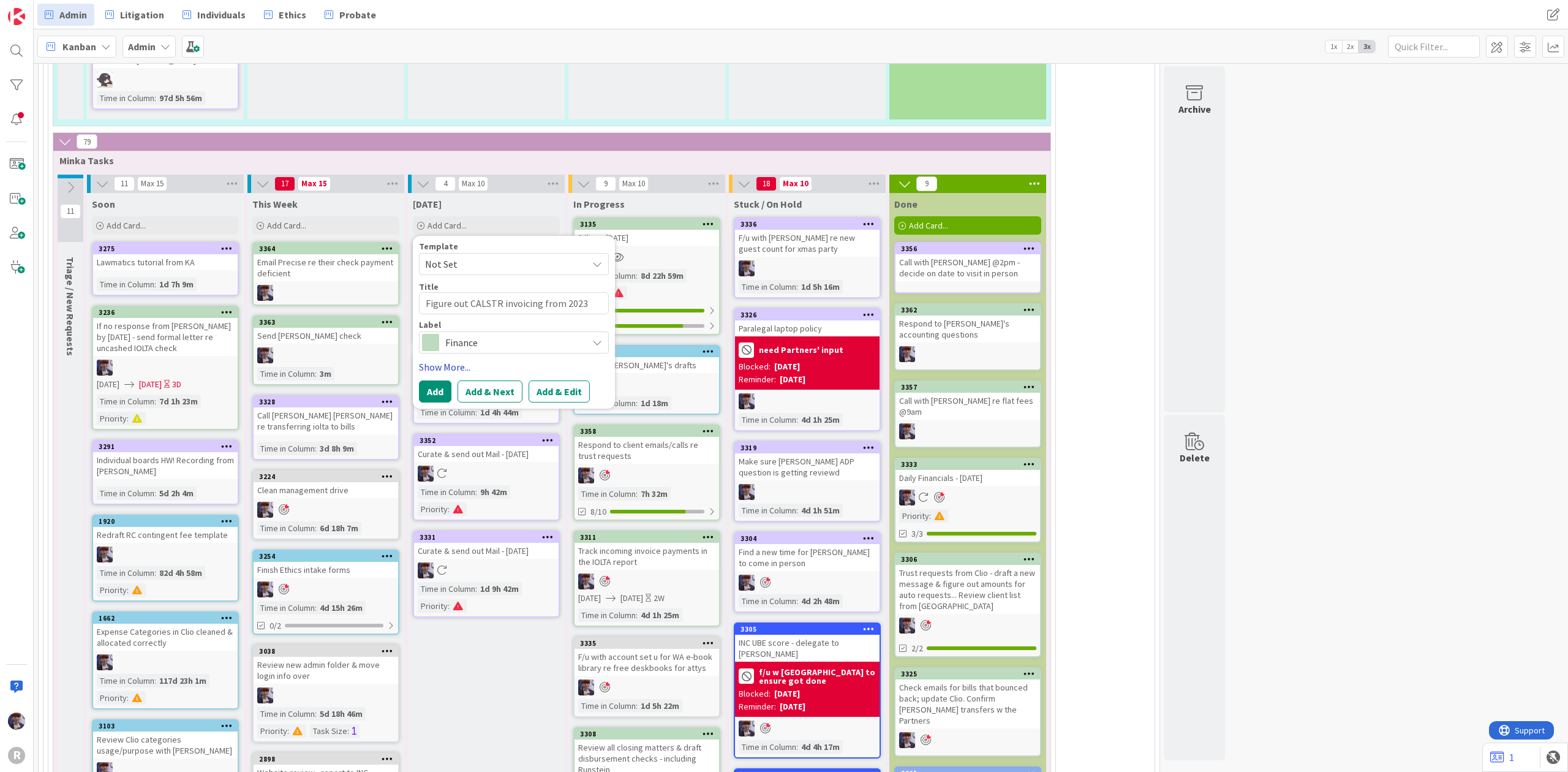
click at [442, 360] on link "Show More..." at bounding box center [514, 367] width 190 height 15
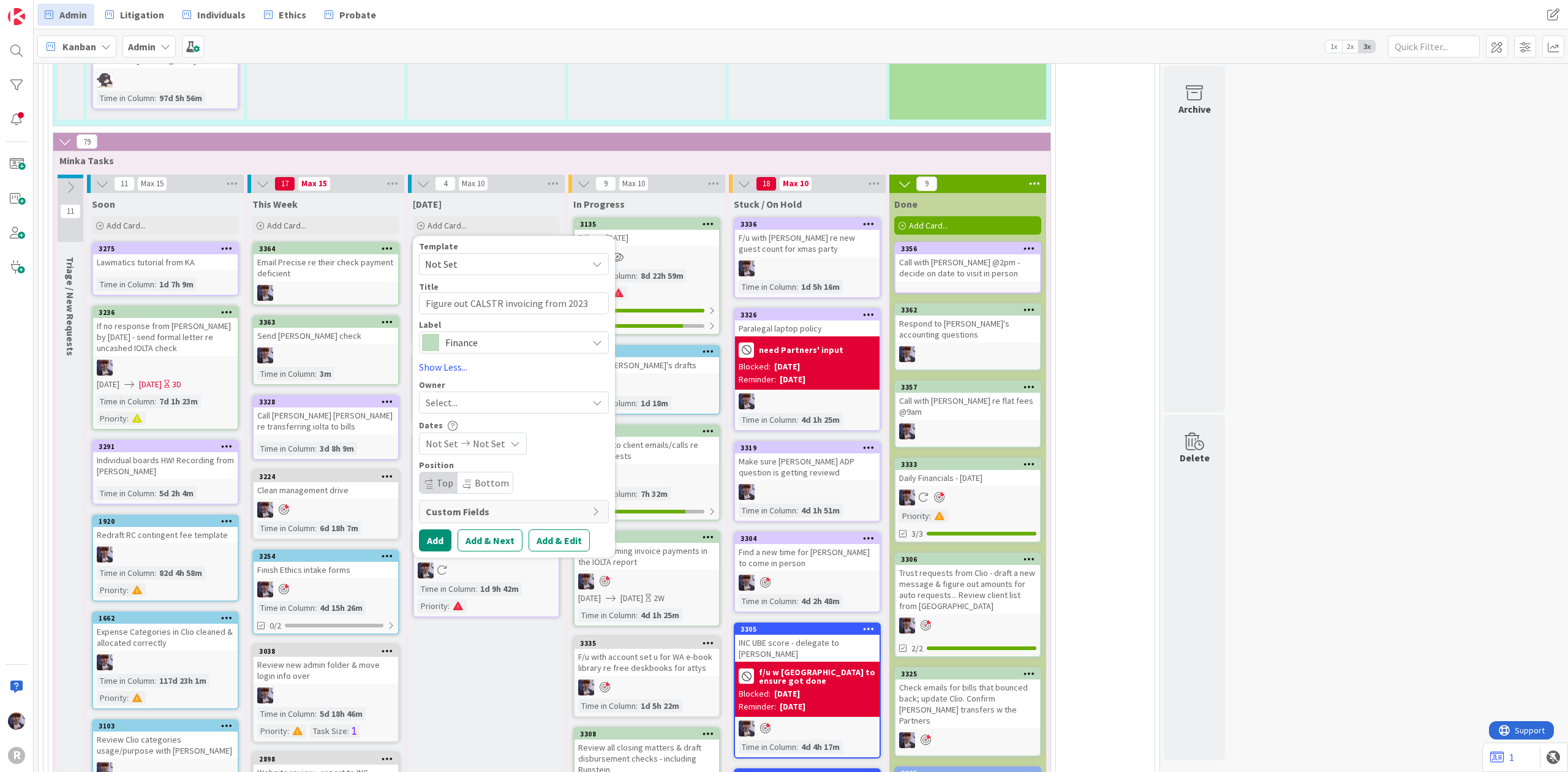
click at [463, 395] on div "Select..." at bounding box center [506, 403] width 161 height 15
click at [480, 496] on span "[PERSON_NAME]" at bounding box center [496, 505] width 59 height 18
click at [433, 529] on button "Add" at bounding box center [435, 540] width 32 height 22
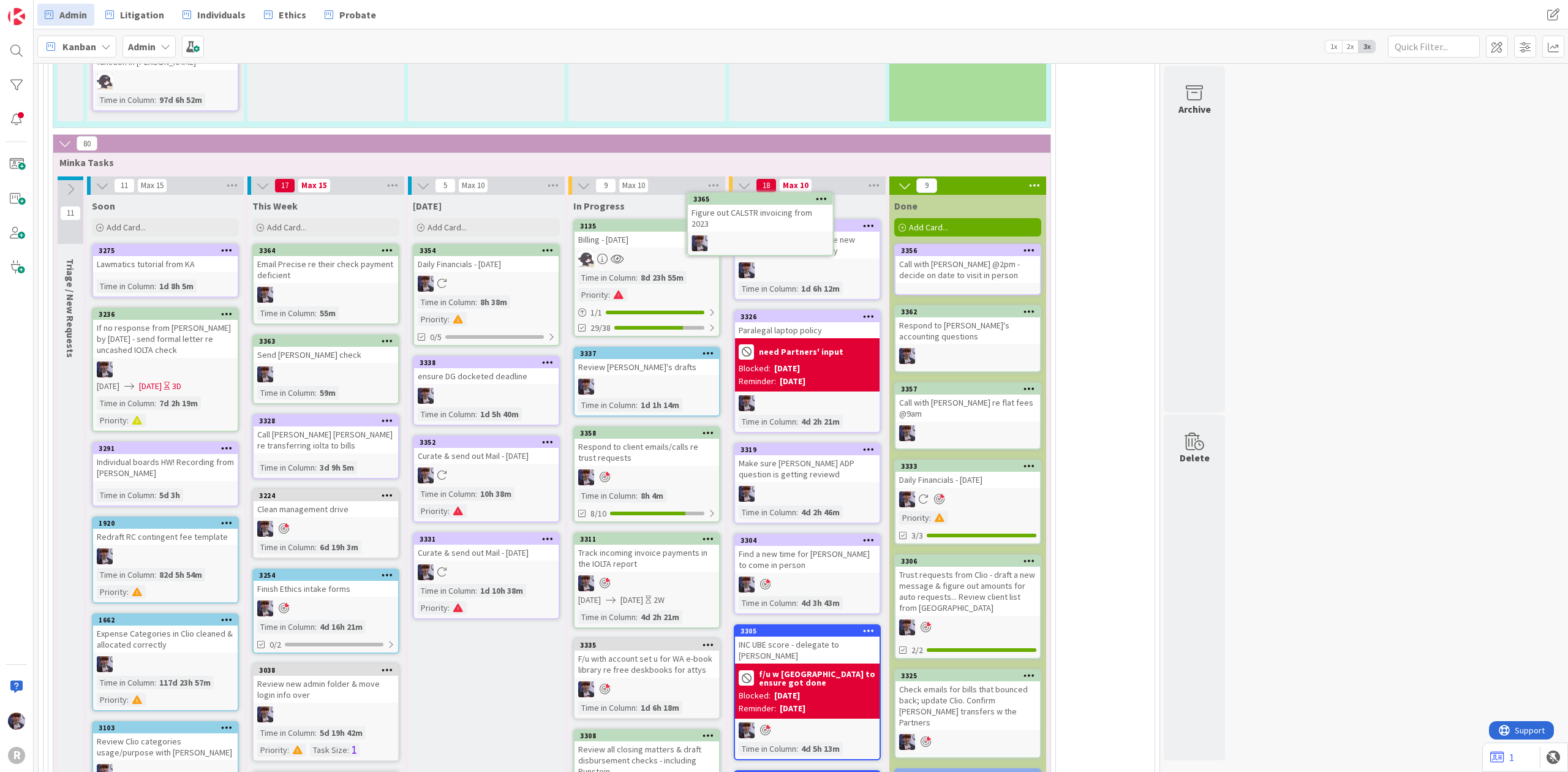
scroll to position [2771, 0]
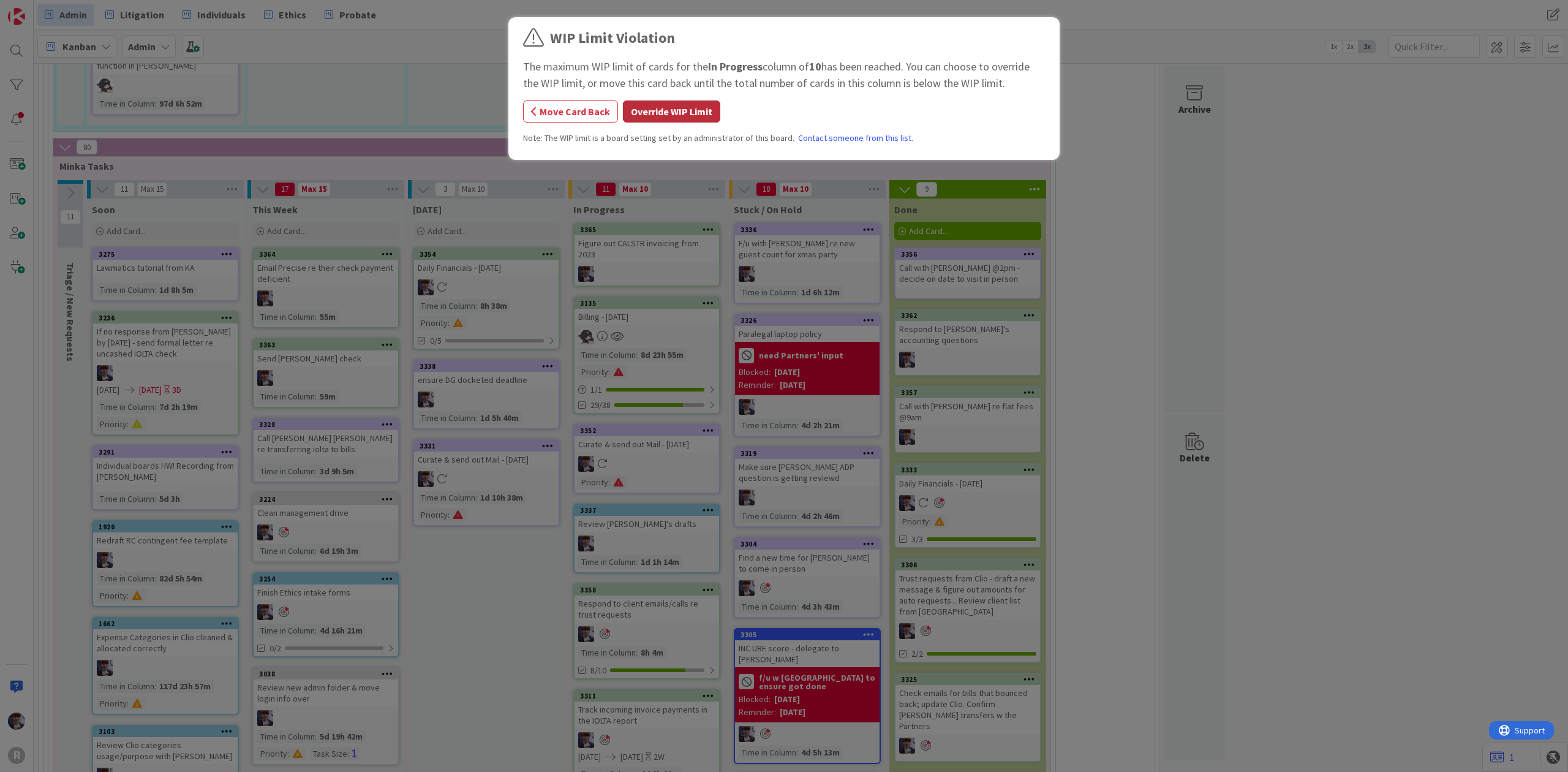
click at [674, 120] on button "Override WIP Limit" at bounding box center [671, 111] width 98 height 22
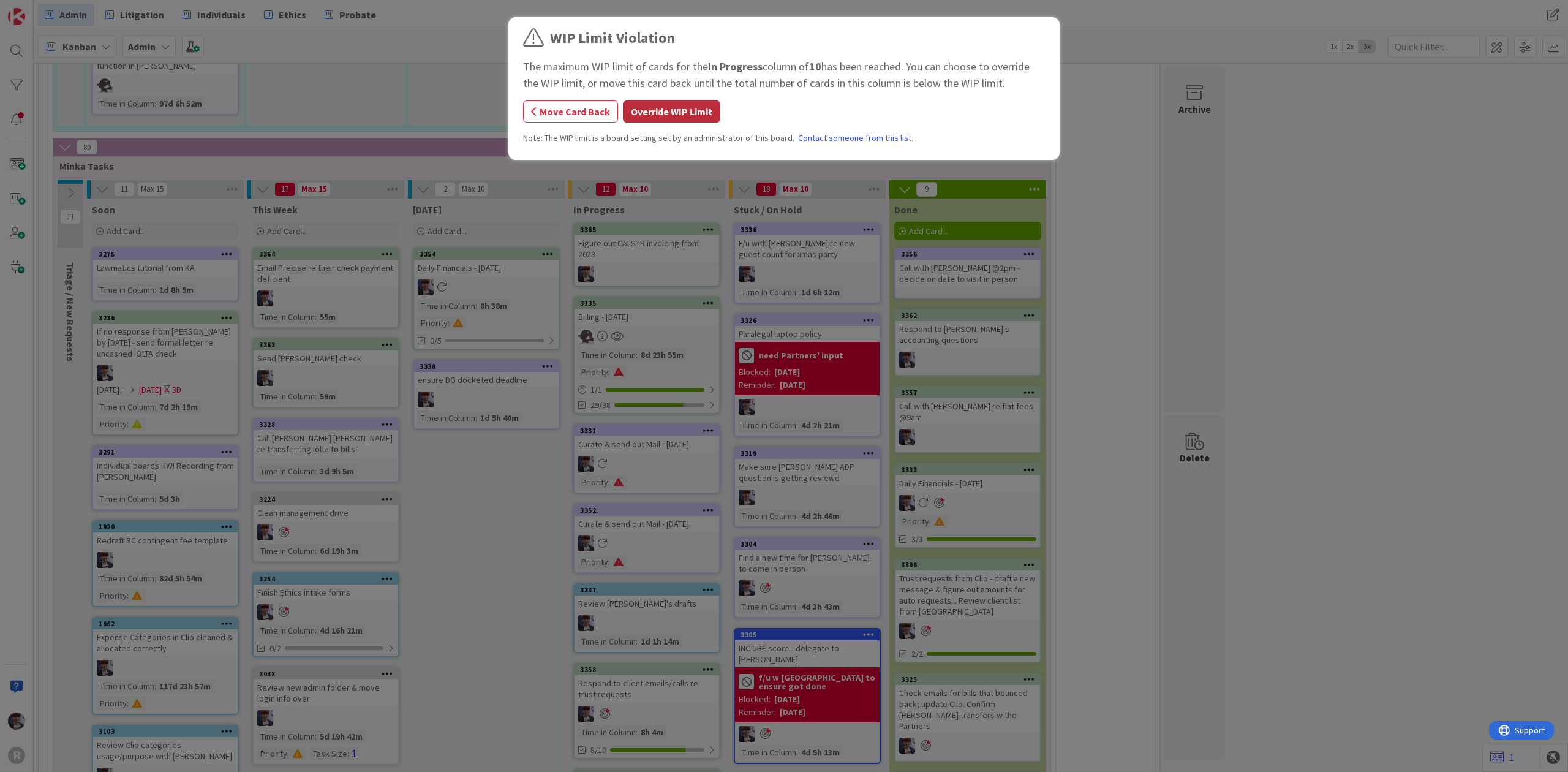
click at [674, 110] on button "Override WIP Limit" at bounding box center [671, 111] width 98 height 22
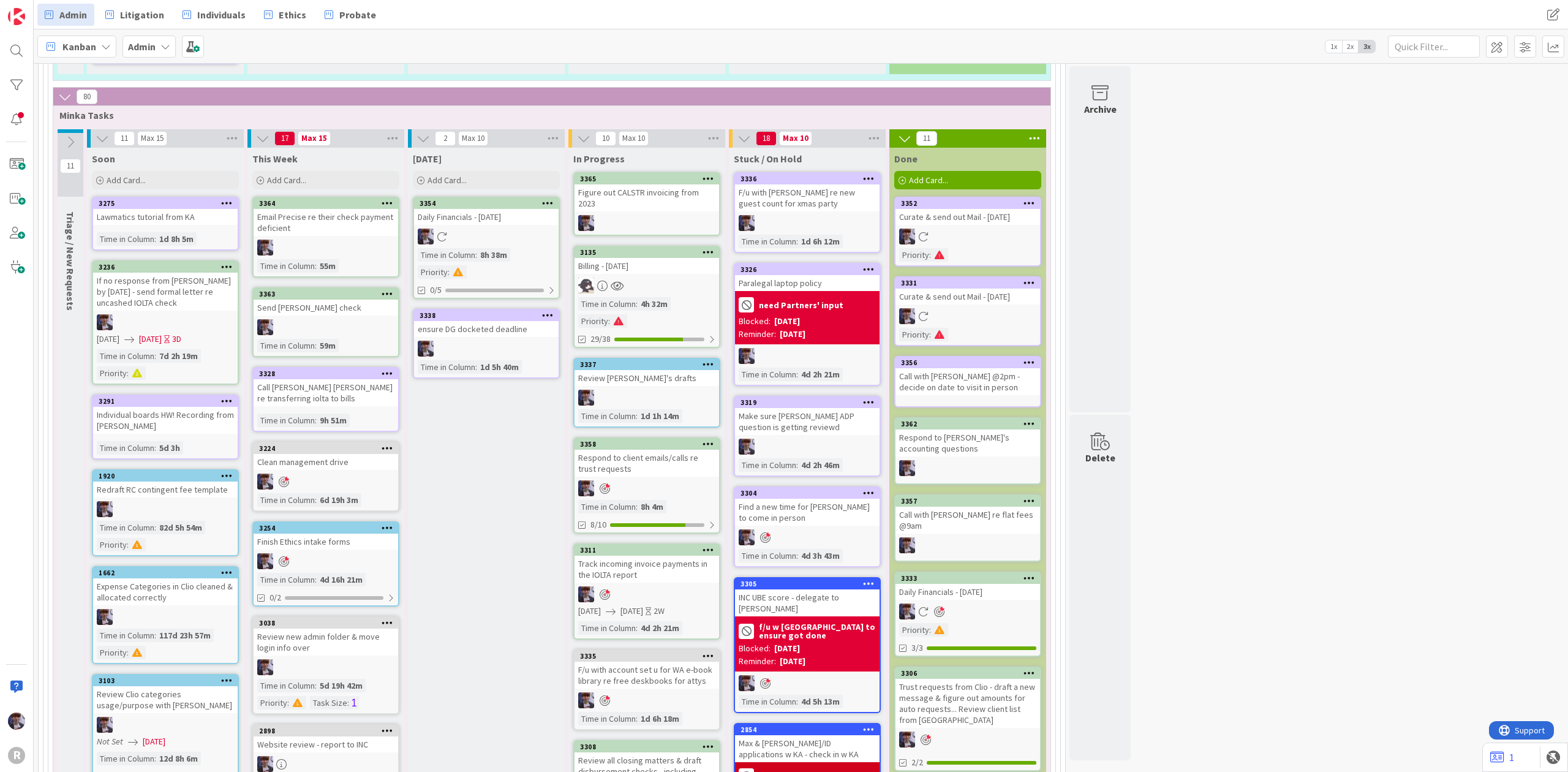
scroll to position [2287, 0]
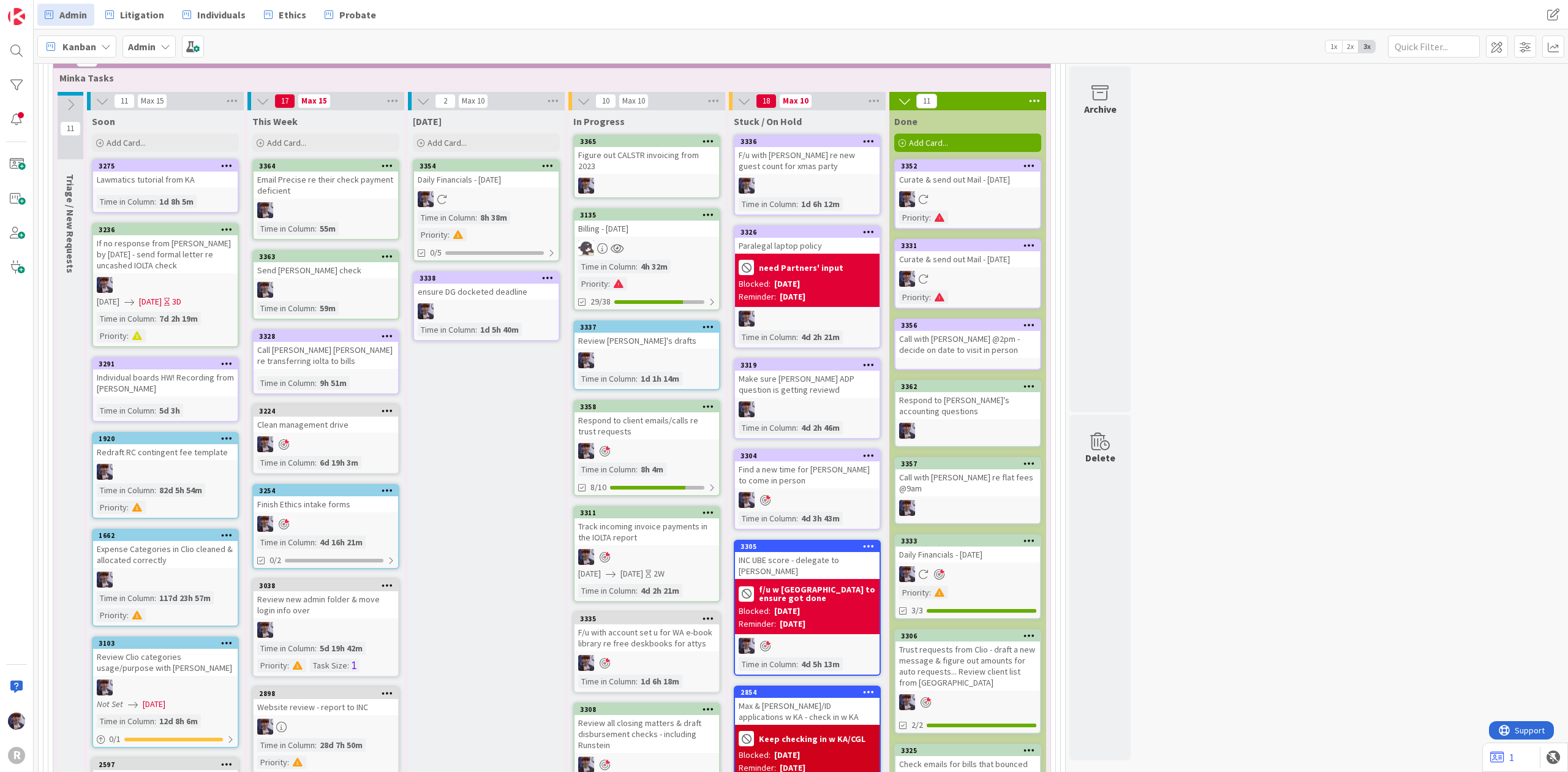
click at [653, 412] on div "Respond to client emails/calls re trust requests" at bounding box center [647, 426] width 144 height 27
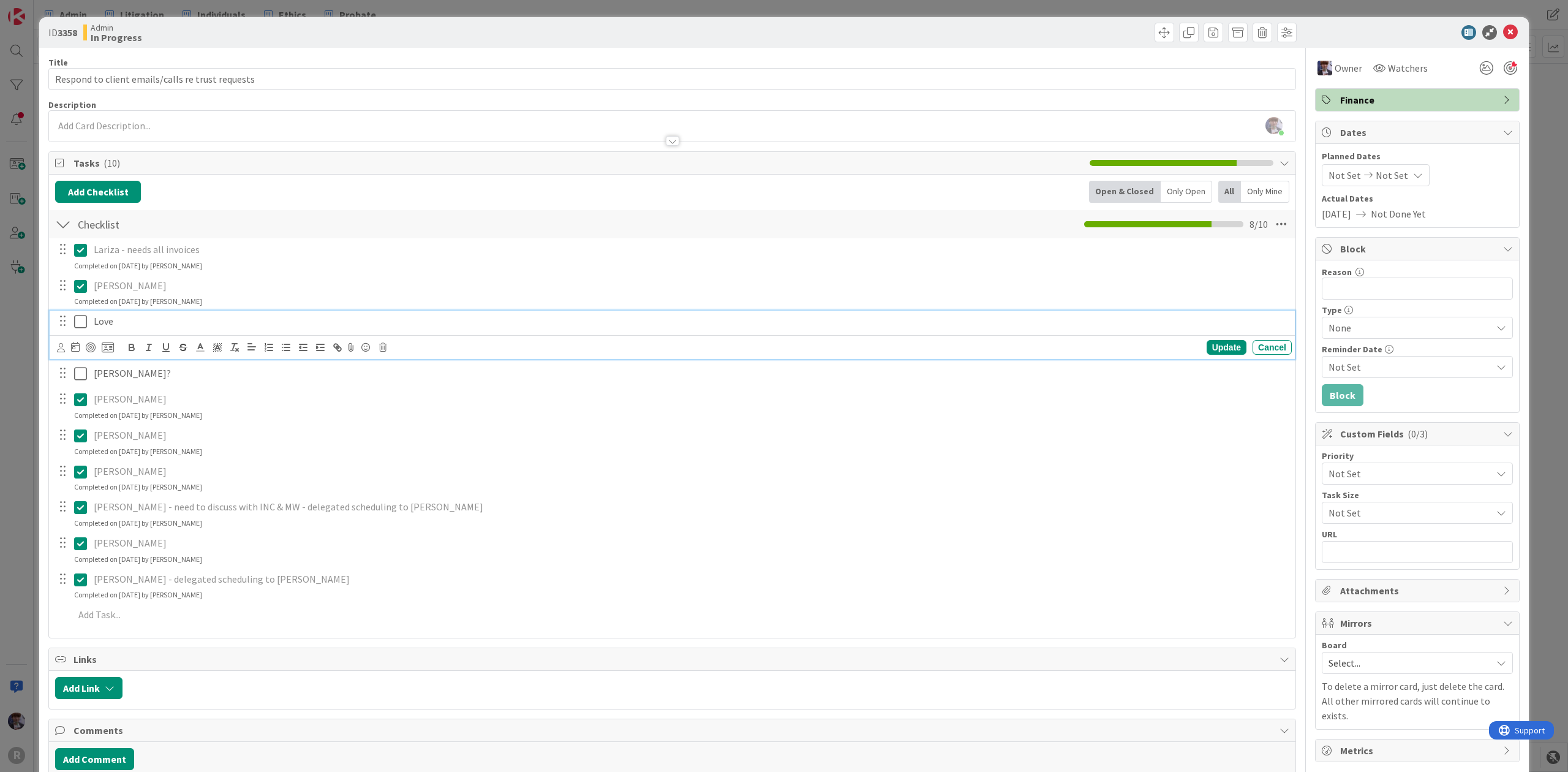
click at [81, 322] on icon at bounding box center [80, 321] width 13 height 15
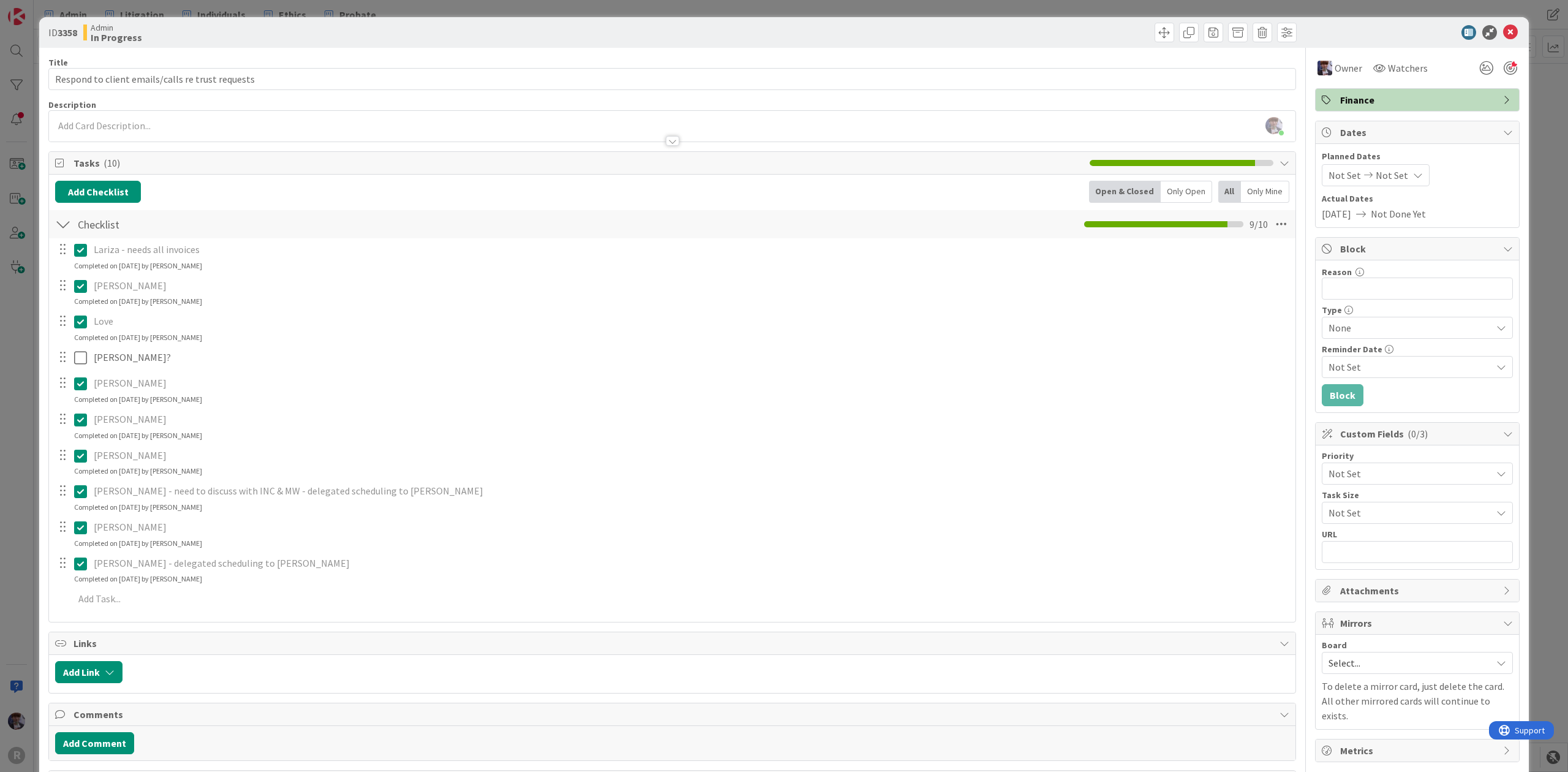
click at [40, 502] on div "ID 3358 Admin In Progress Title 49 / 128 Respond to client emails/calls re trus…" at bounding box center [783, 614] width 1489 height 1193
click at [18, 466] on div "ID 3358 Admin In Progress Title 49 / 128 Respond to client emails/calls re trus…" at bounding box center [784, 386] width 1568 height 772
